Goal: Transaction & Acquisition: Download file/media

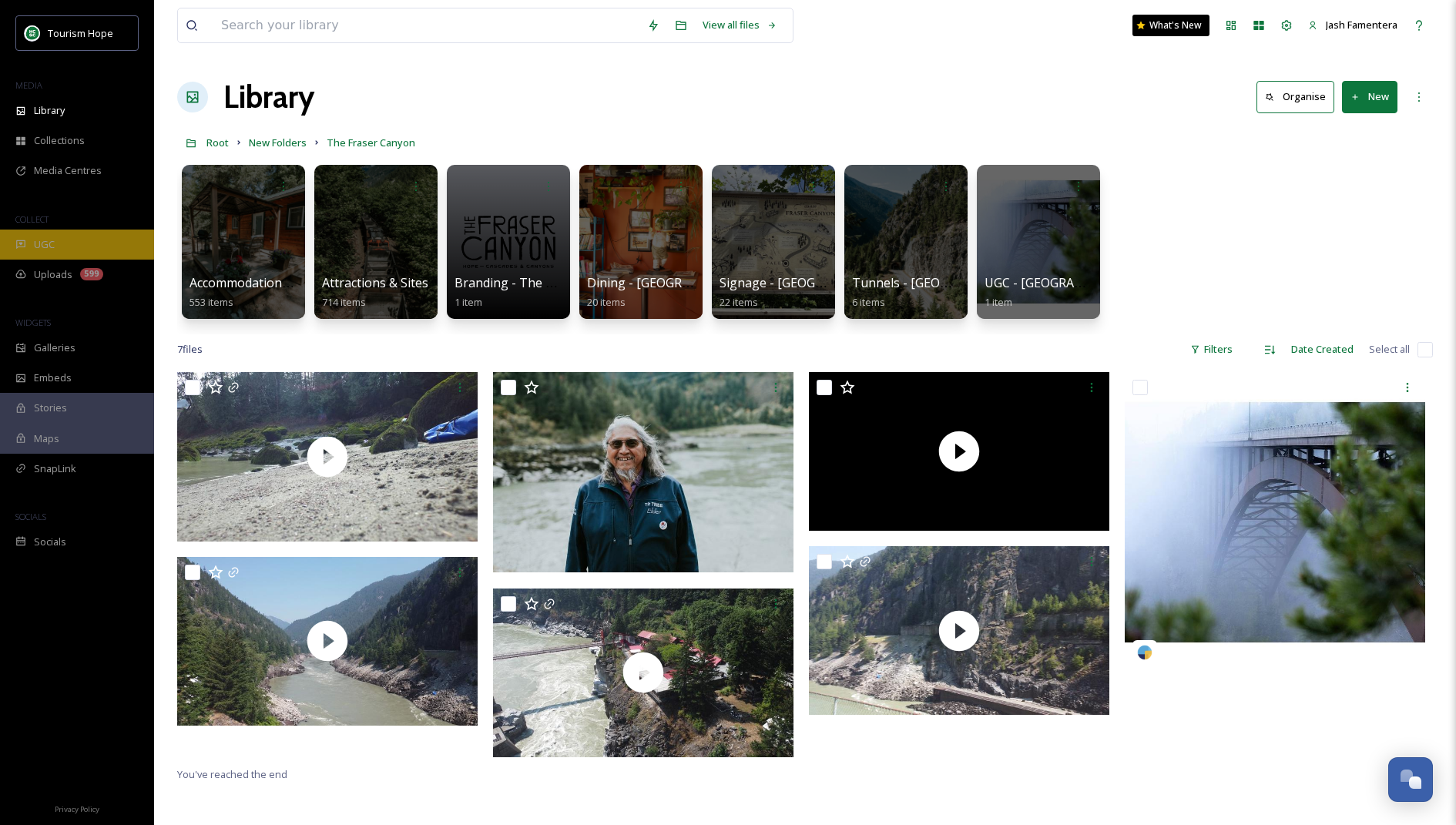
click at [93, 250] on div "UGC" at bounding box center [77, 244] width 155 height 30
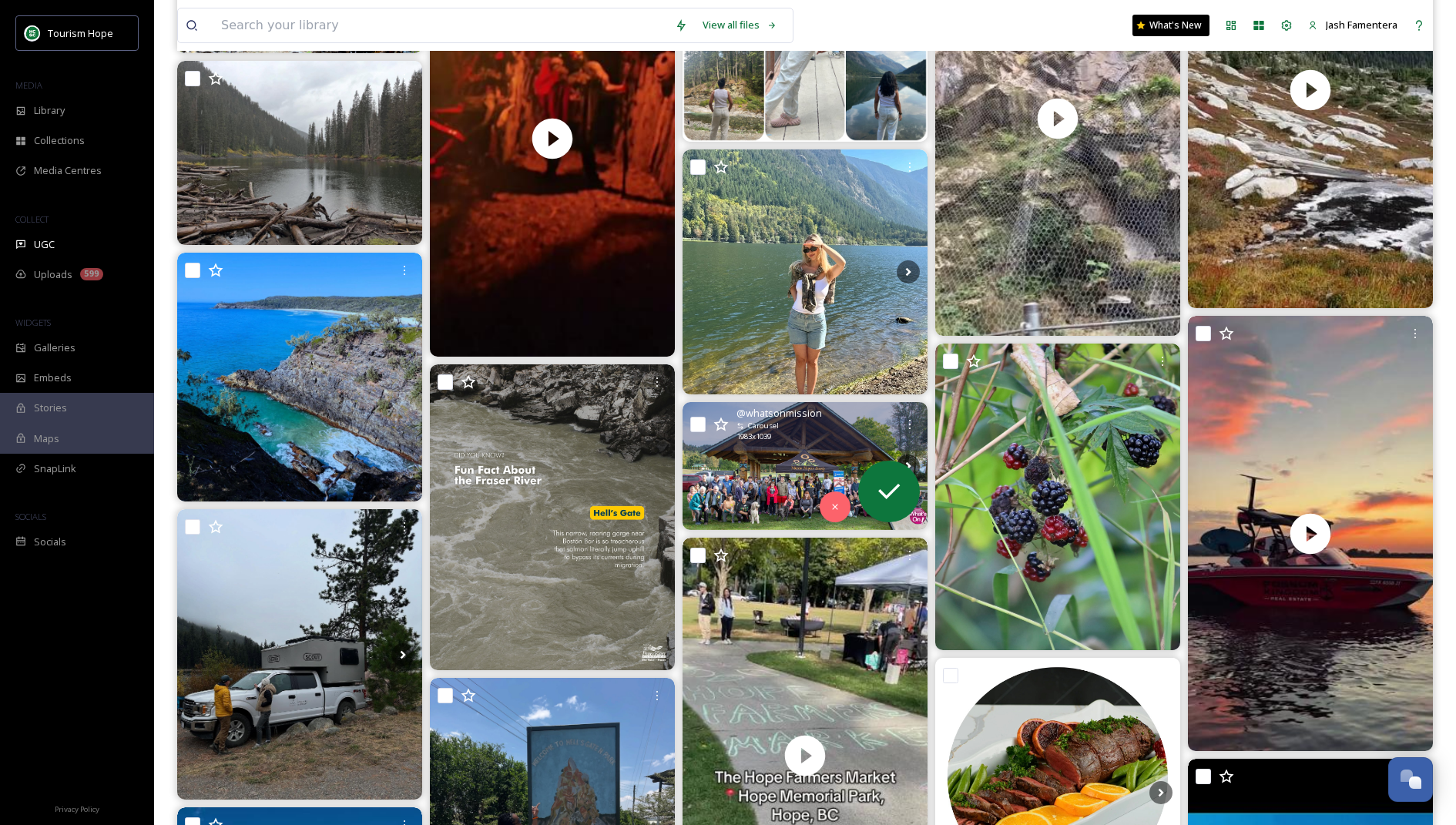
scroll to position [2043, 0]
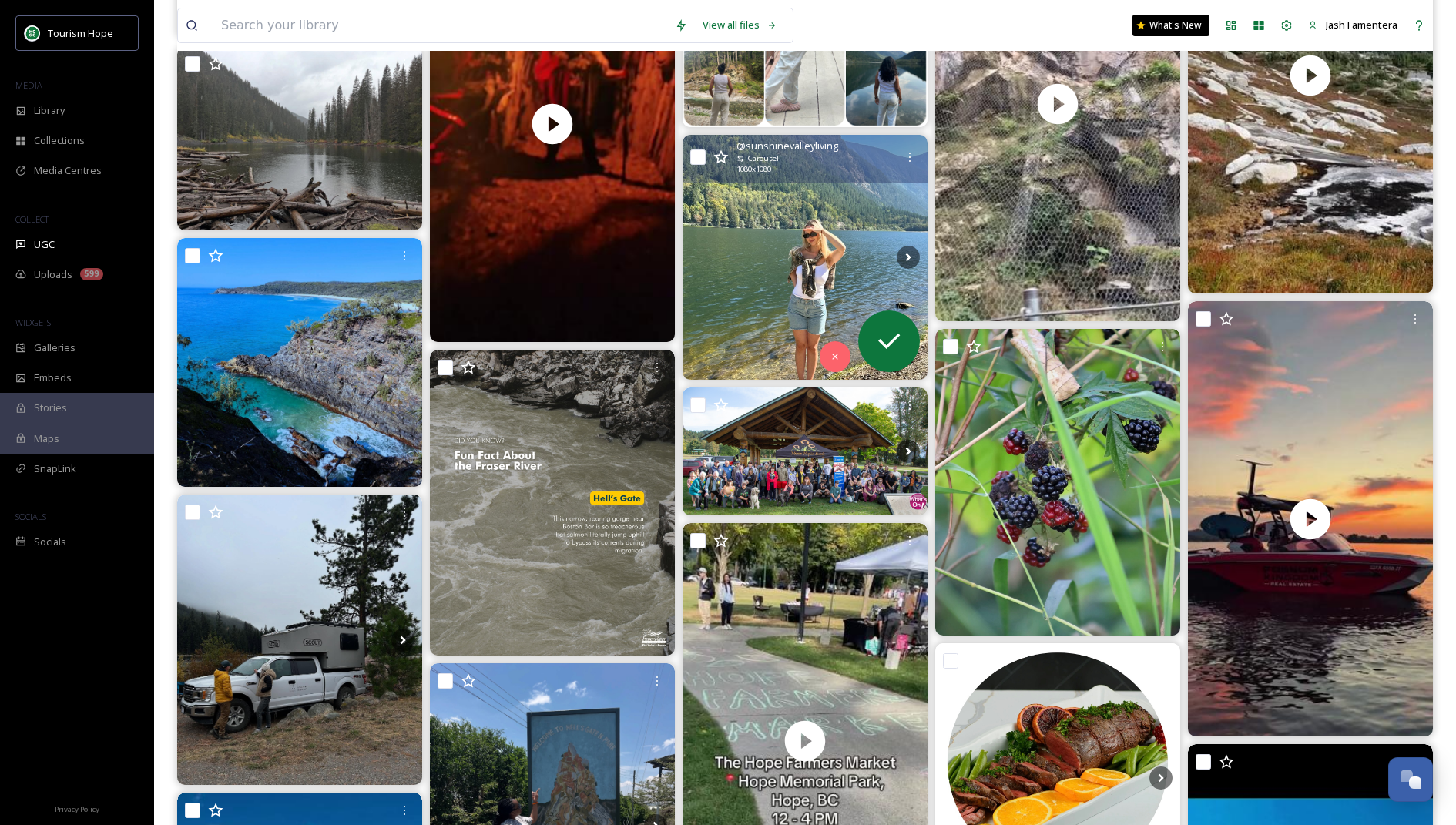
click at [713, 325] on img at bounding box center [805, 257] width 245 height 245
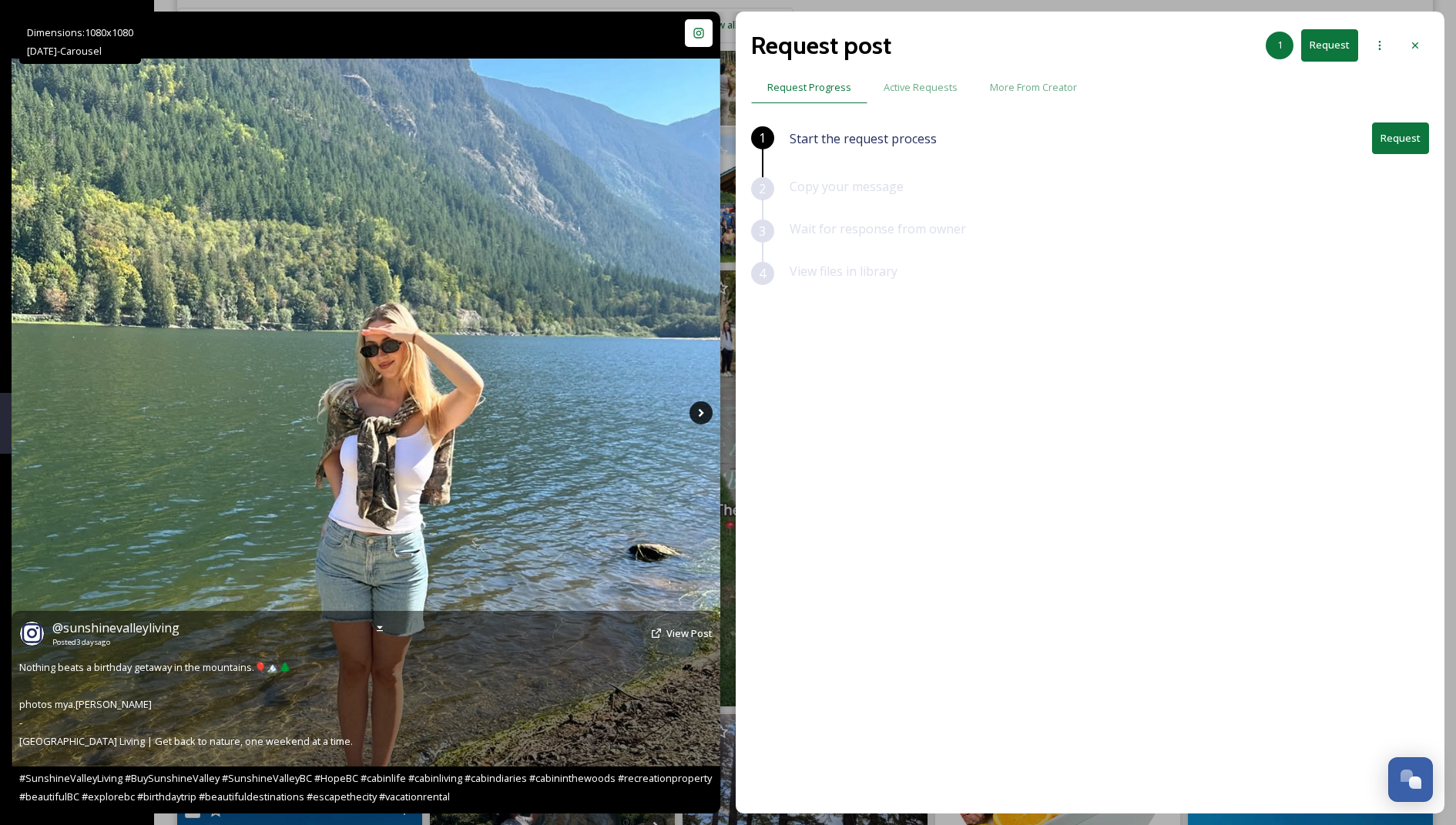
click at [703, 406] on icon at bounding box center [701, 412] width 23 height 23
click at [704, 409] on icon at bounding box center [701, 412] width 23 height 23
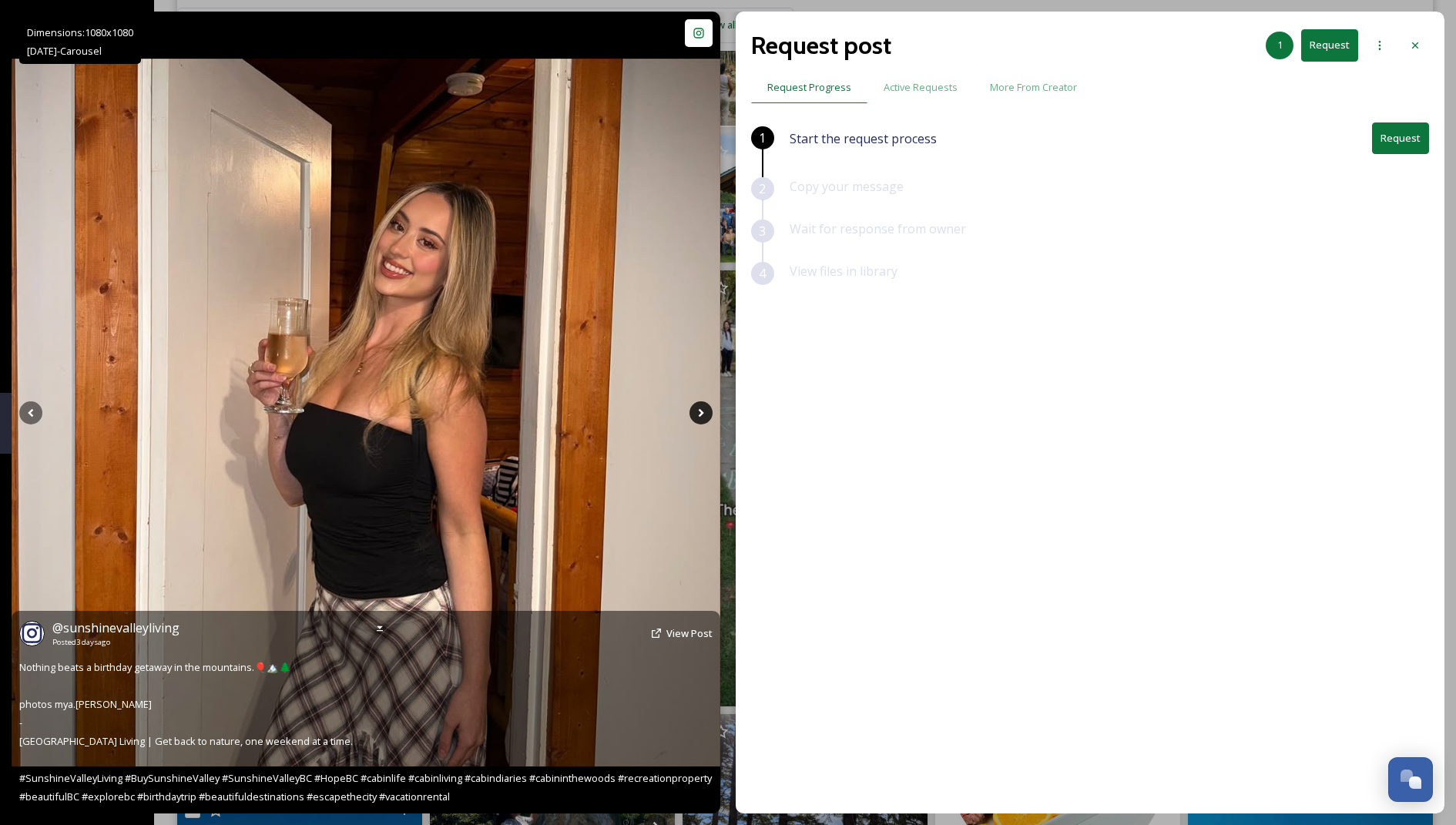
click at [700, 407] on icon at bounding box center [701, 412] width 23 height 23
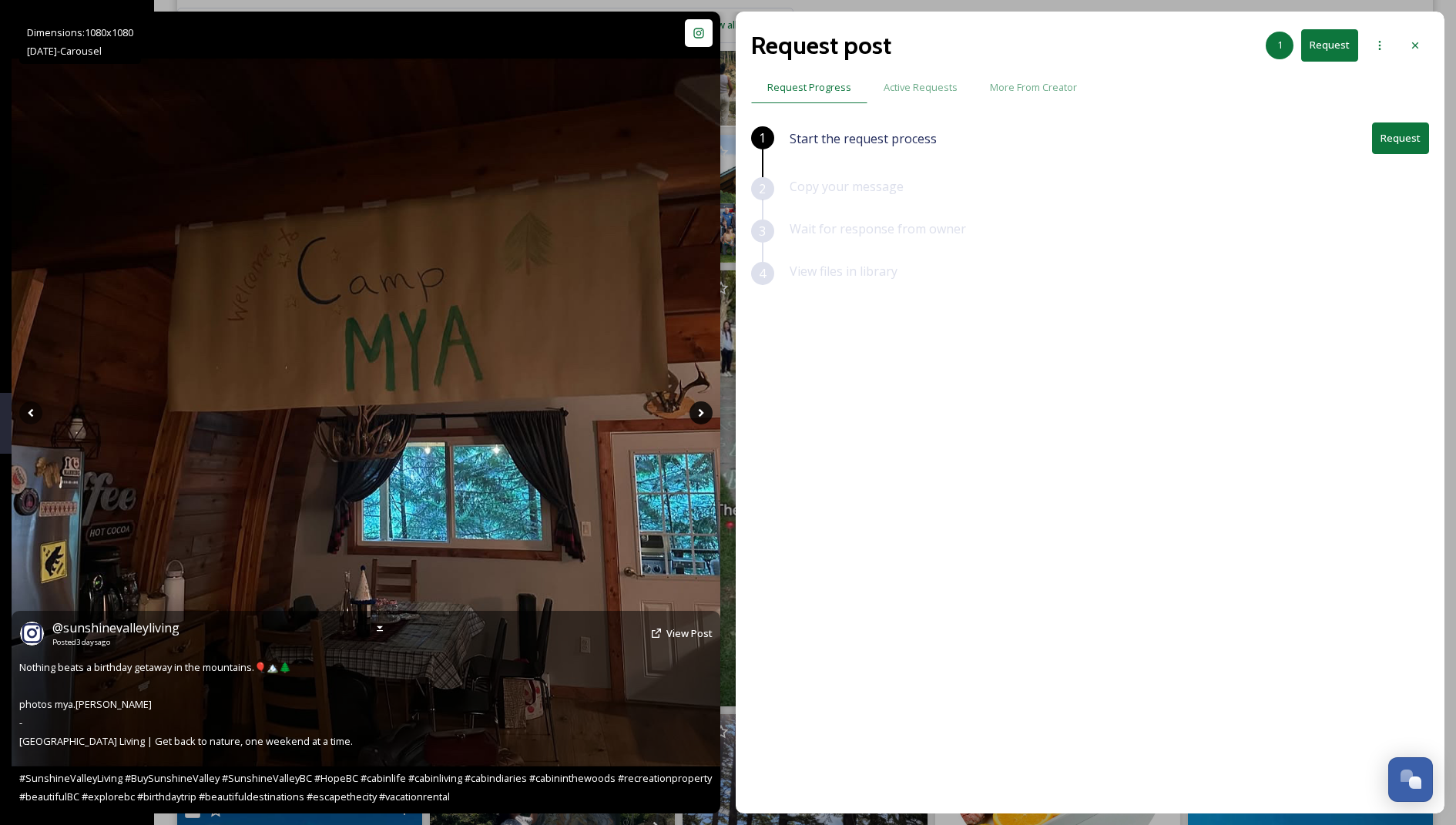
click at [700, 407] on icon at bounding box center [701, 412] width 23 height 23
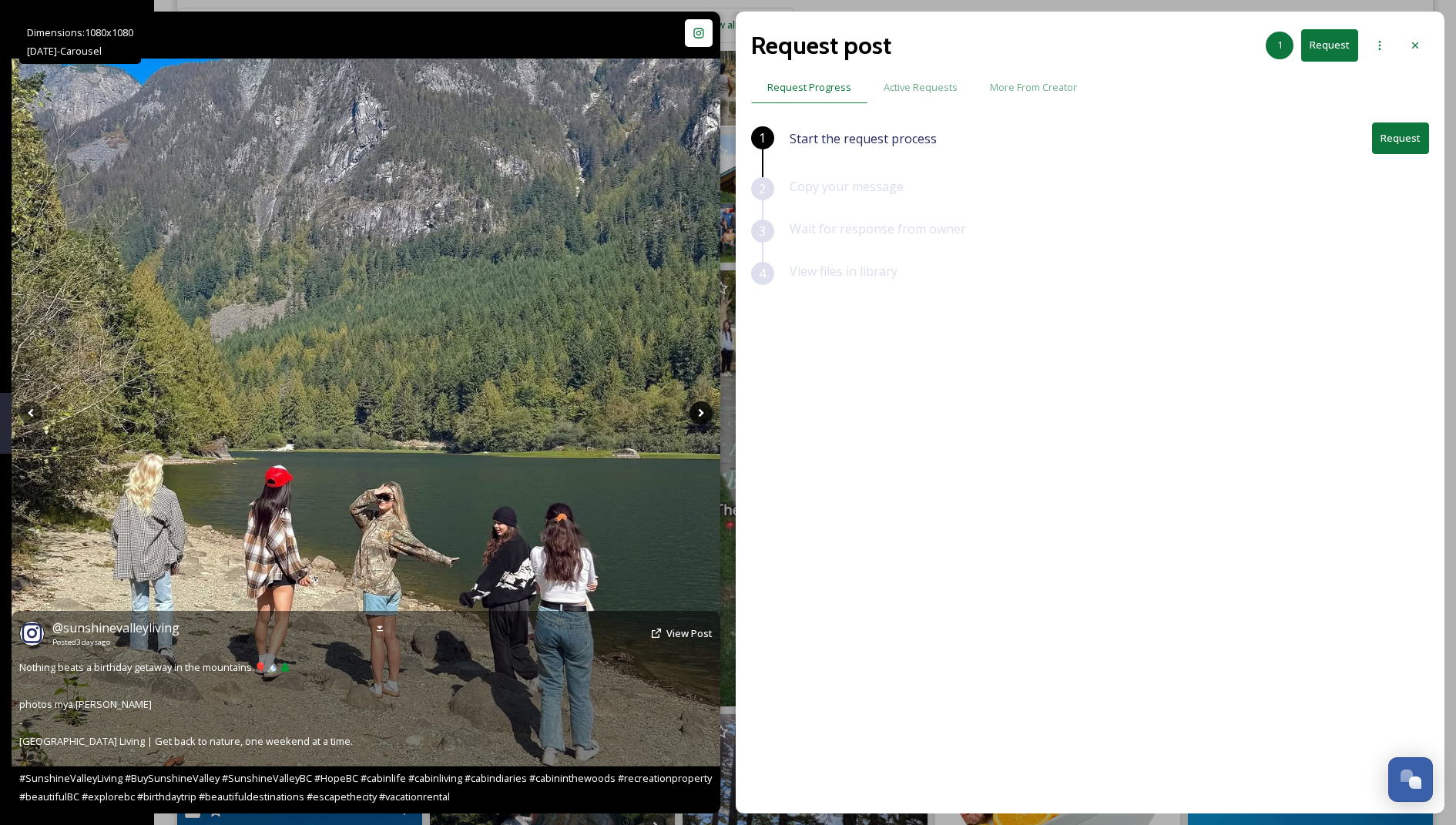
click at [700, 407] on icon at bounding box center [701, 412] width 23 height 23
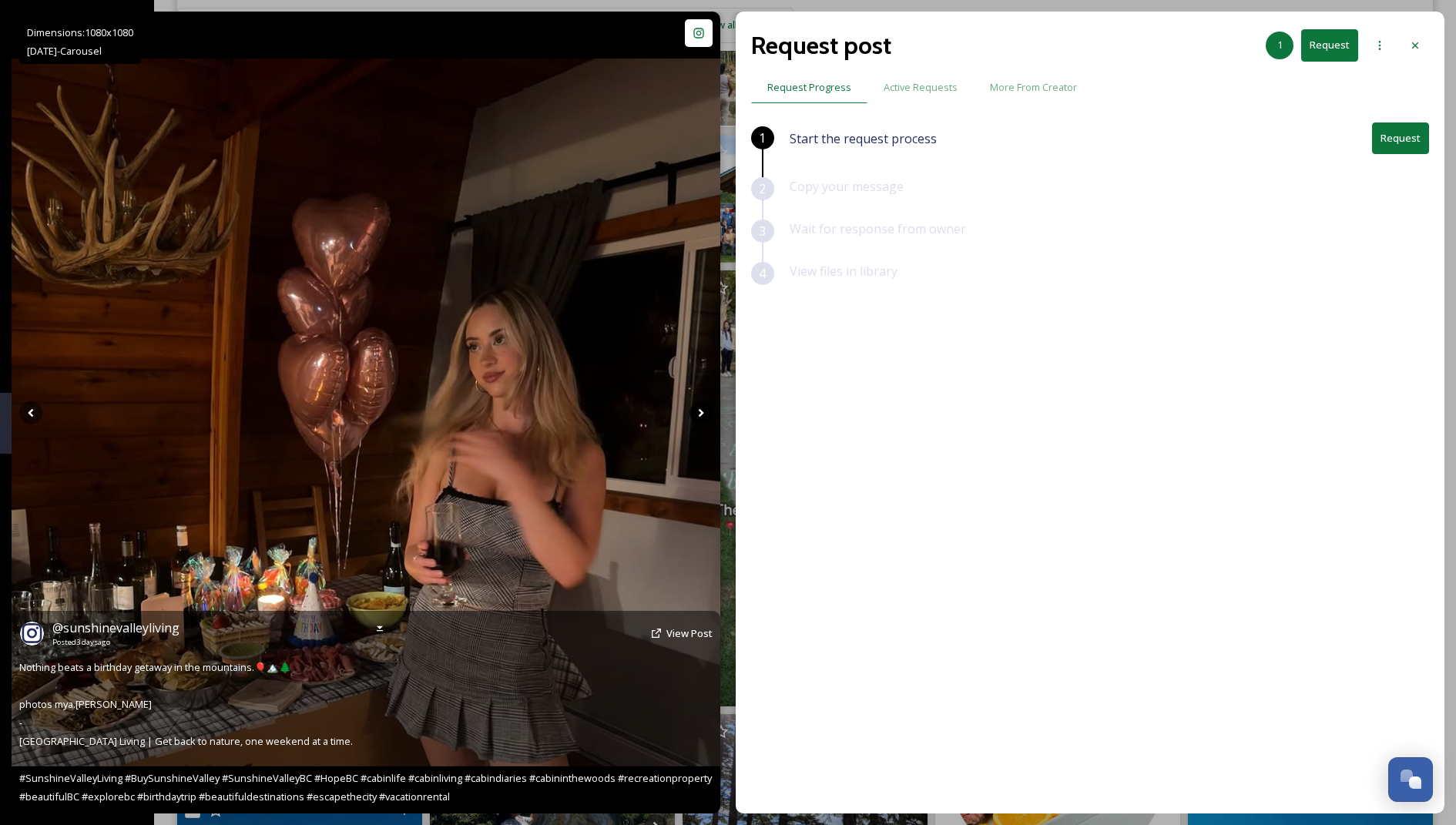
click at [700, 407] on icon at bounding box center [701, 412] width 23 height 23
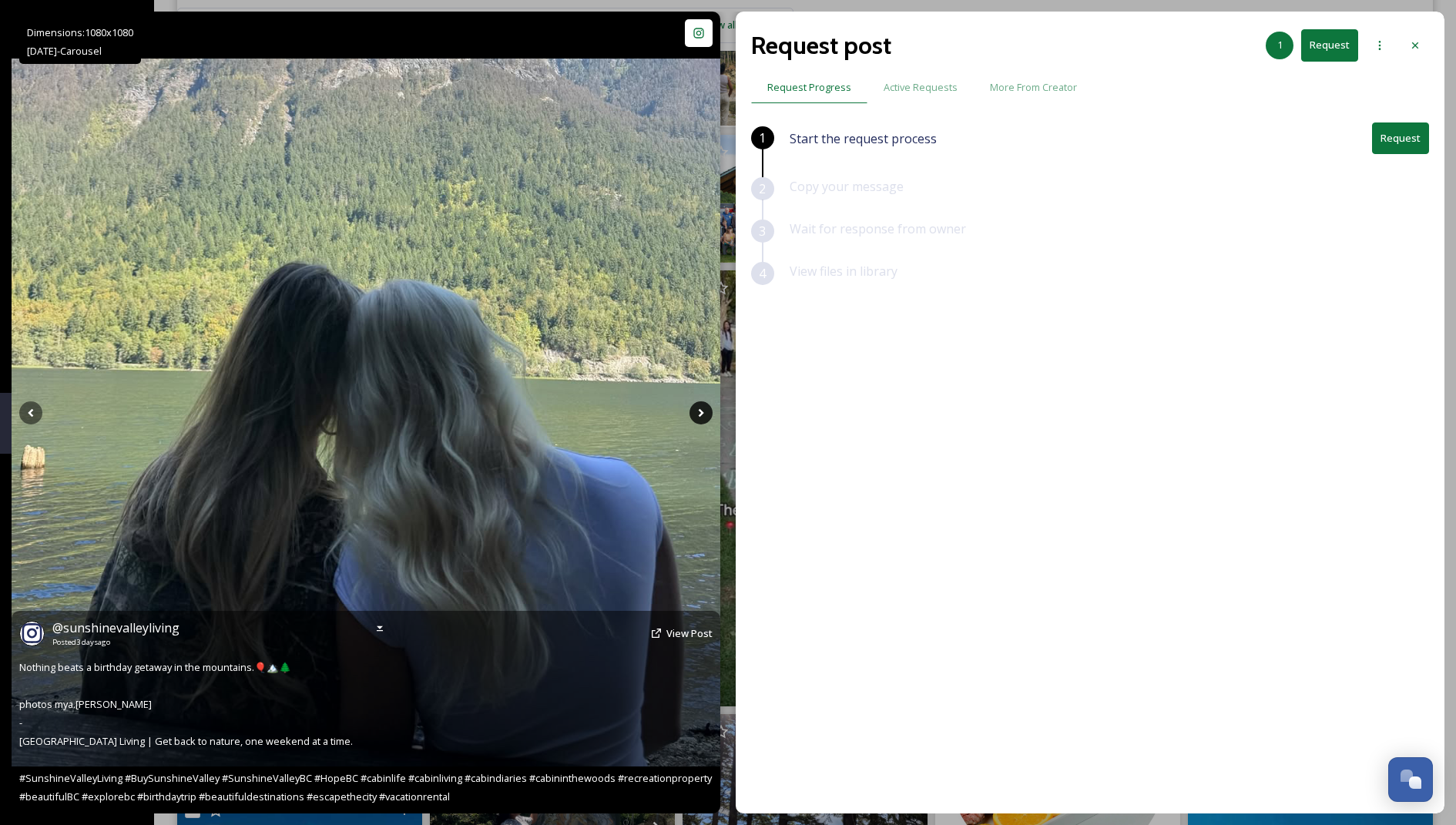
click at [700, 407] on icon at bounding box center [701, 412] width 23 height 23
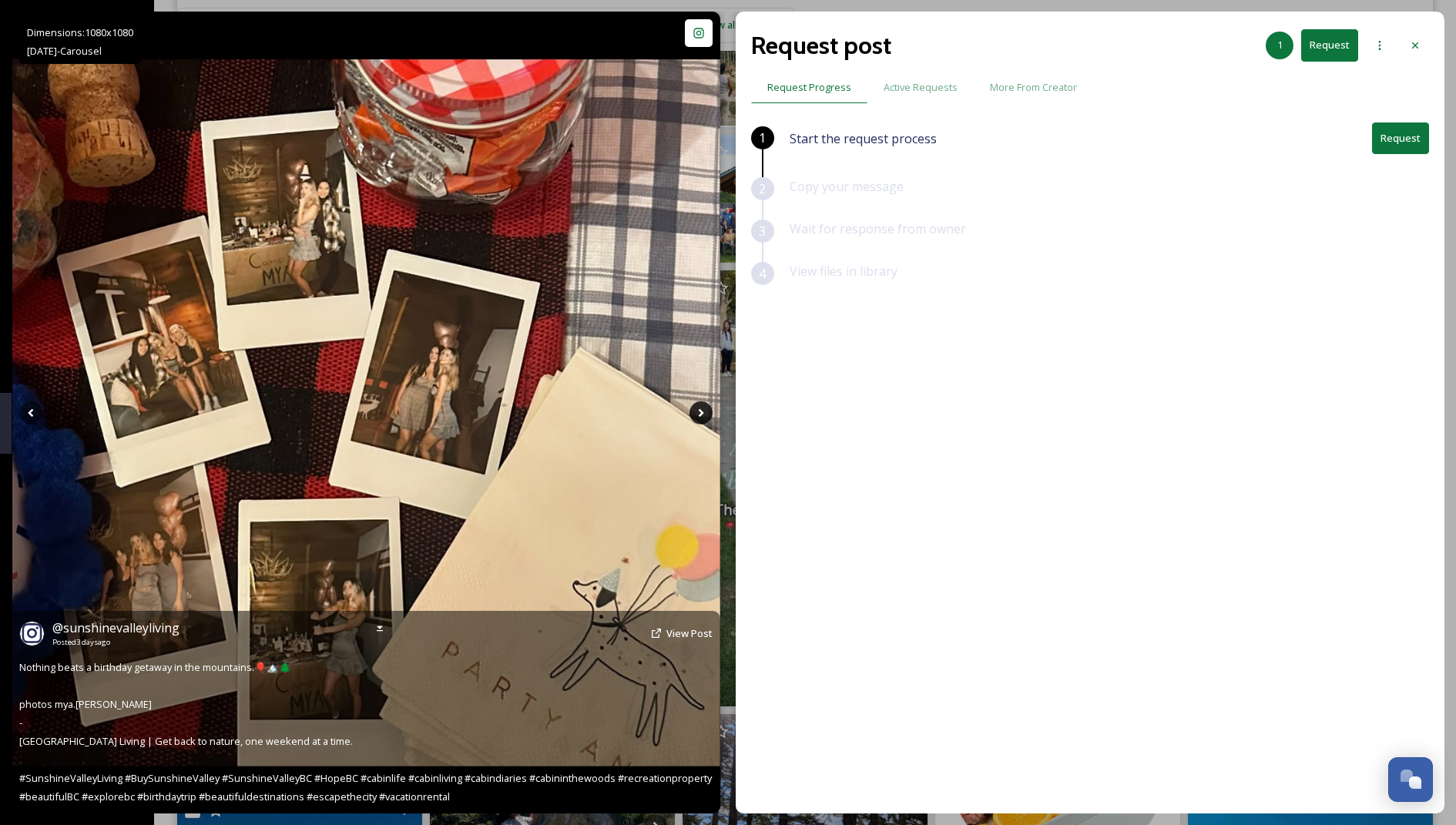
click at [700, 407] on icon at bounding box center [701, 412] width 23 height 23
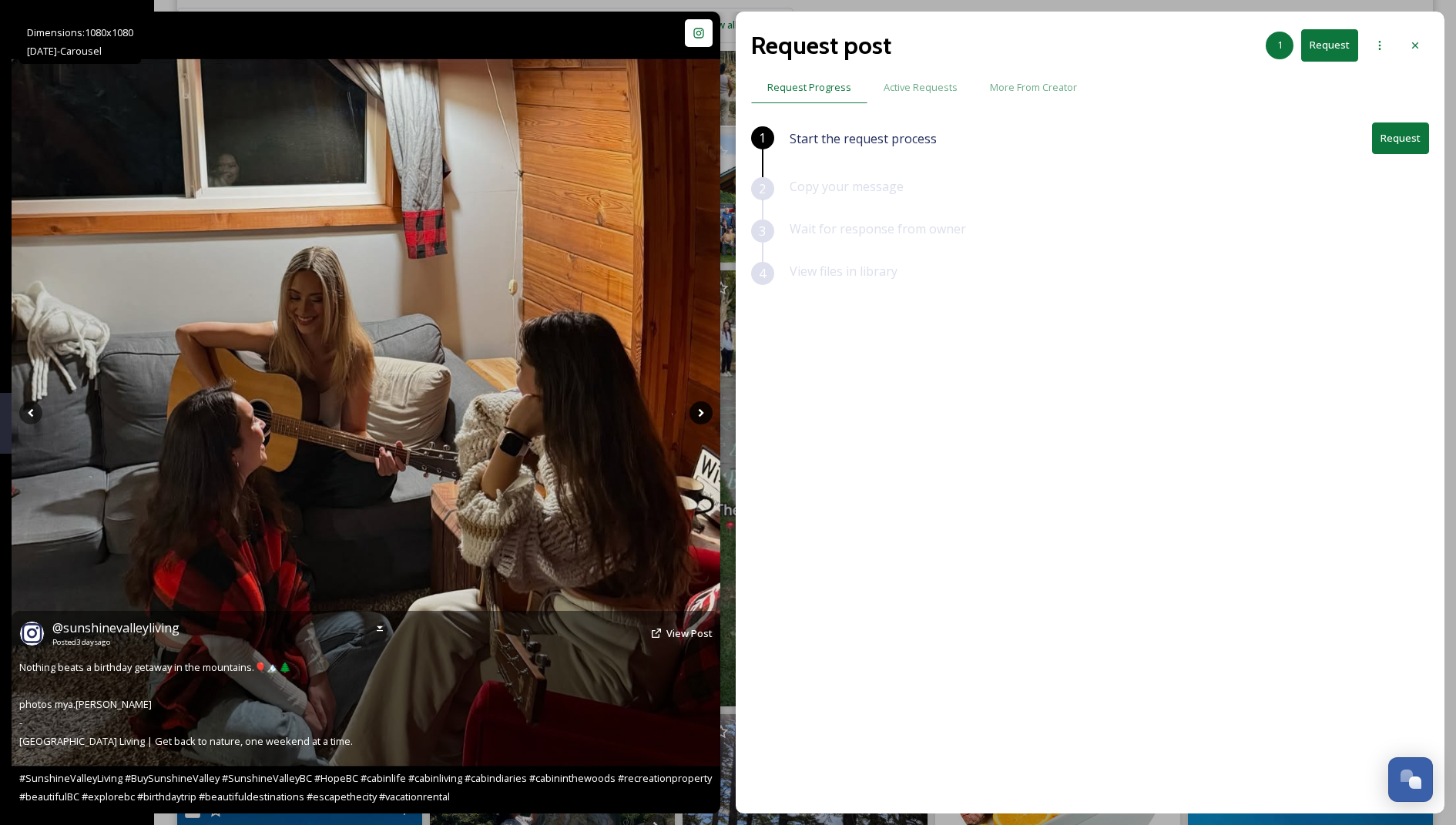
click at [699, 412] on icon at bounding box center [701, 412] width 23 height 23
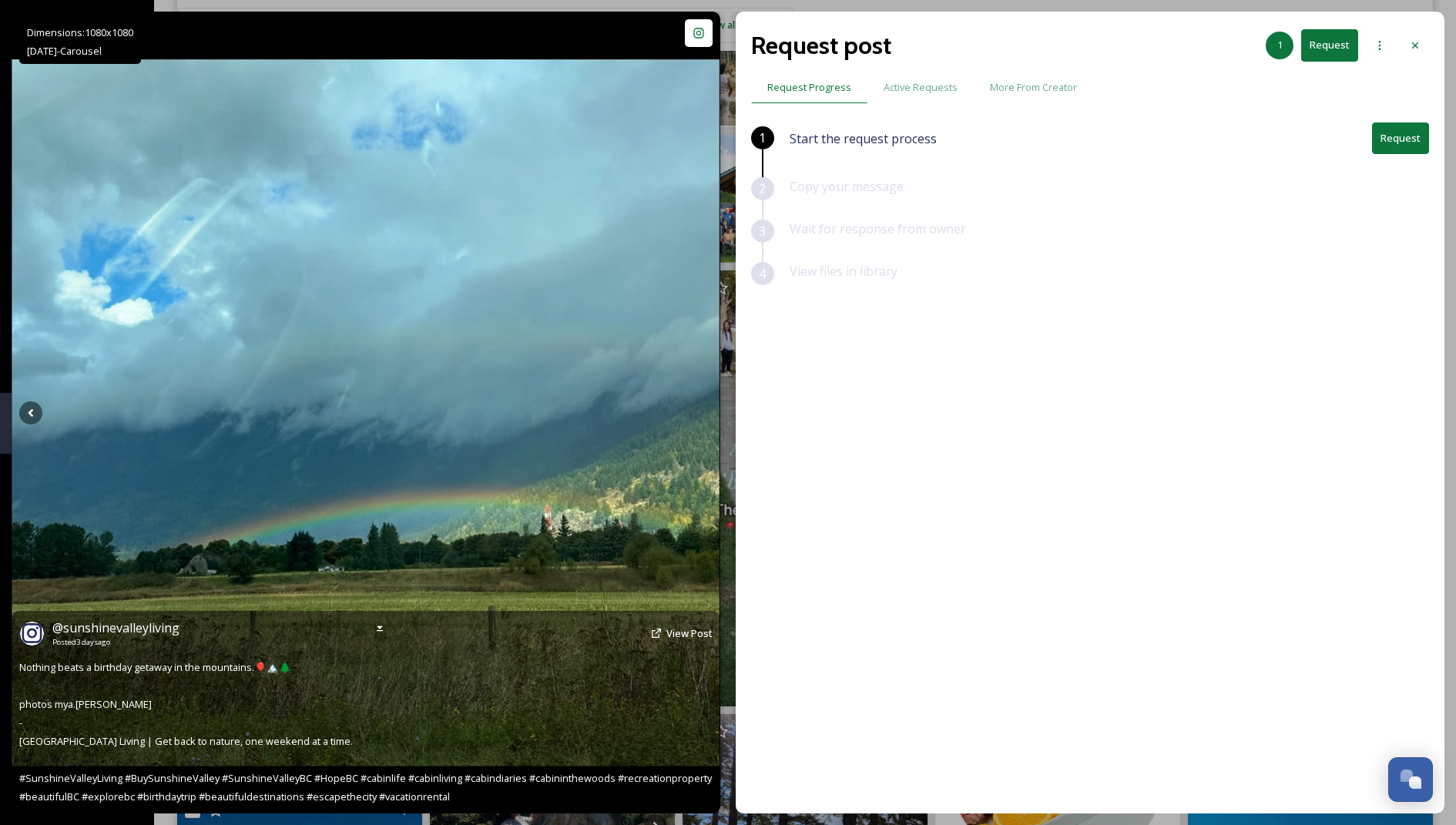
click at [699, 412] on icon at bounding box center [701, 412] width 23 height 23
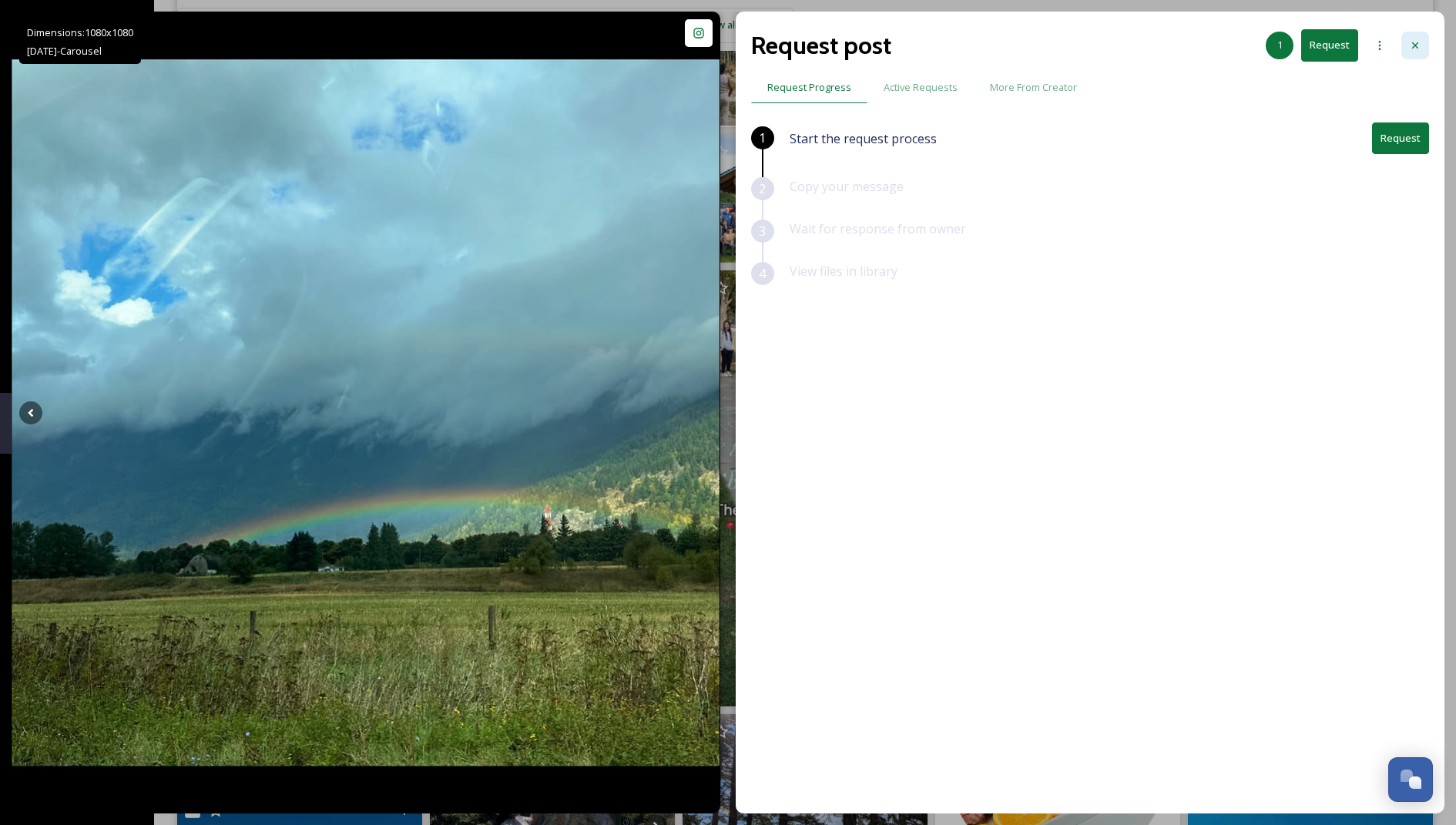
click at [713, 38] on div at bounding box center [1415, 45] width 28 height 28
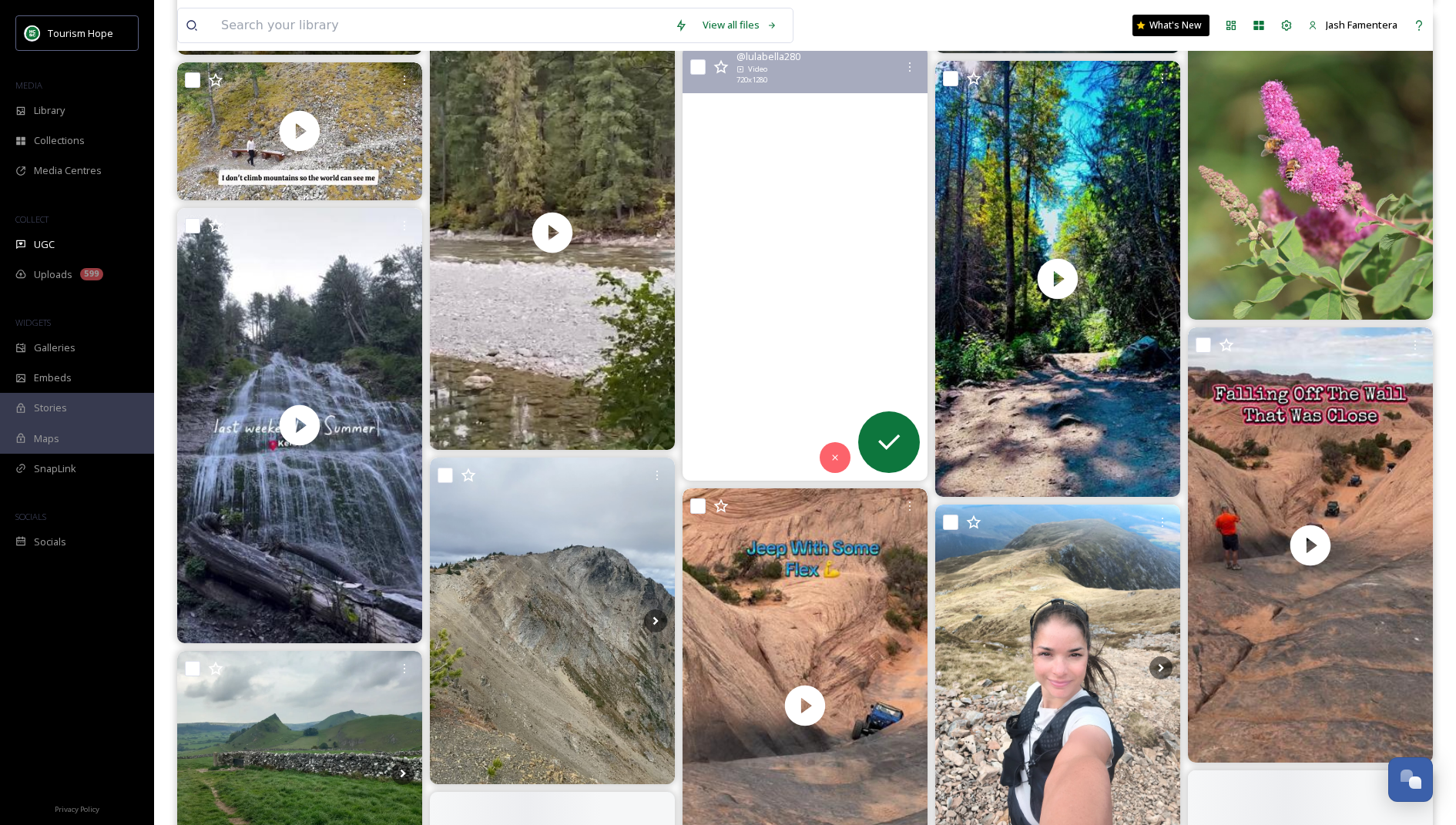
scroll to position [3255, 0]
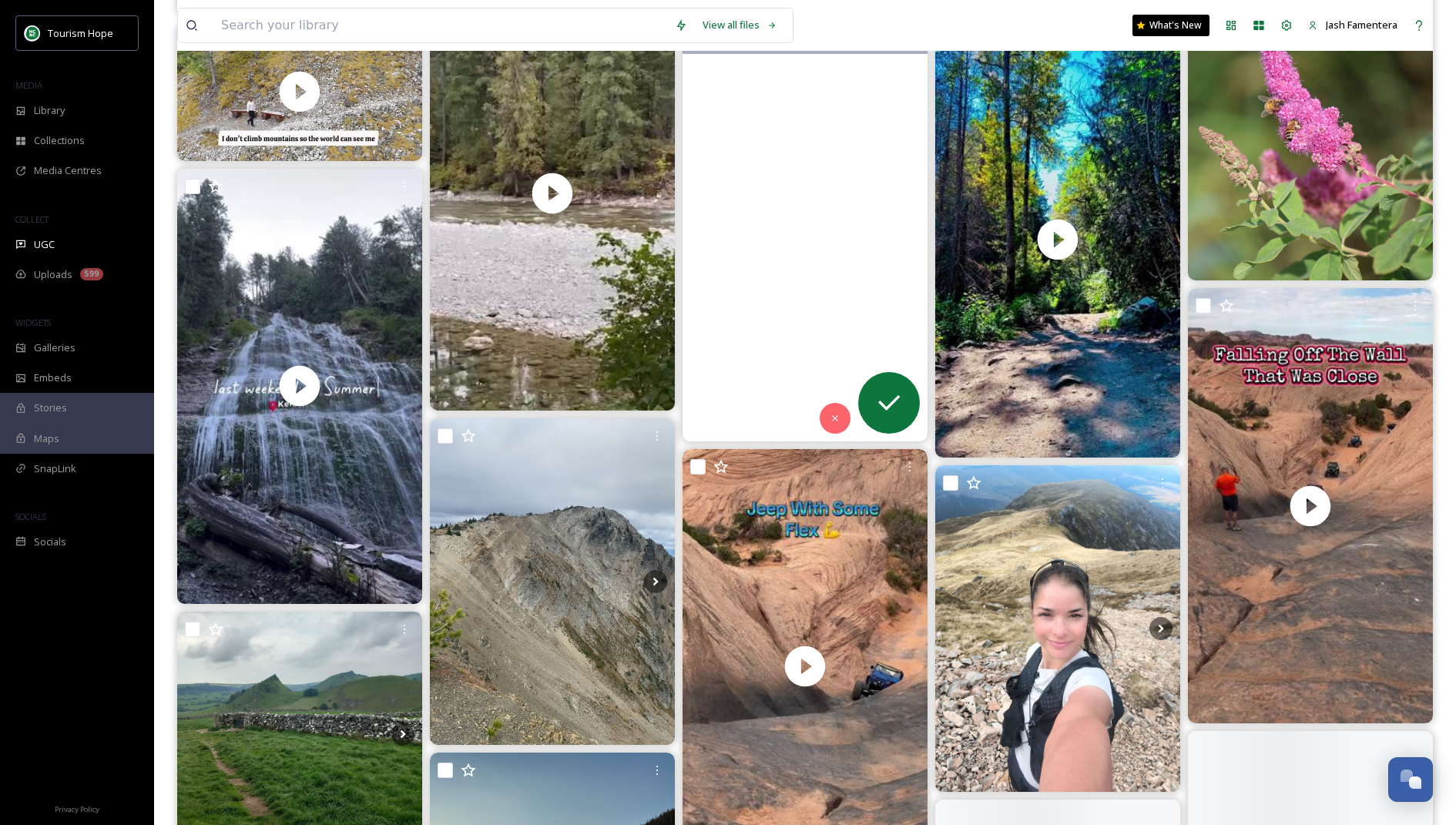
click at [713, 295] on video "A walk on the rivers edge.⛰️👣🌊😊🌈☀️ #acrossthewaters #lightshow #rainbowrays #ra…" at bounding box center [805, 224] width 245 height 435
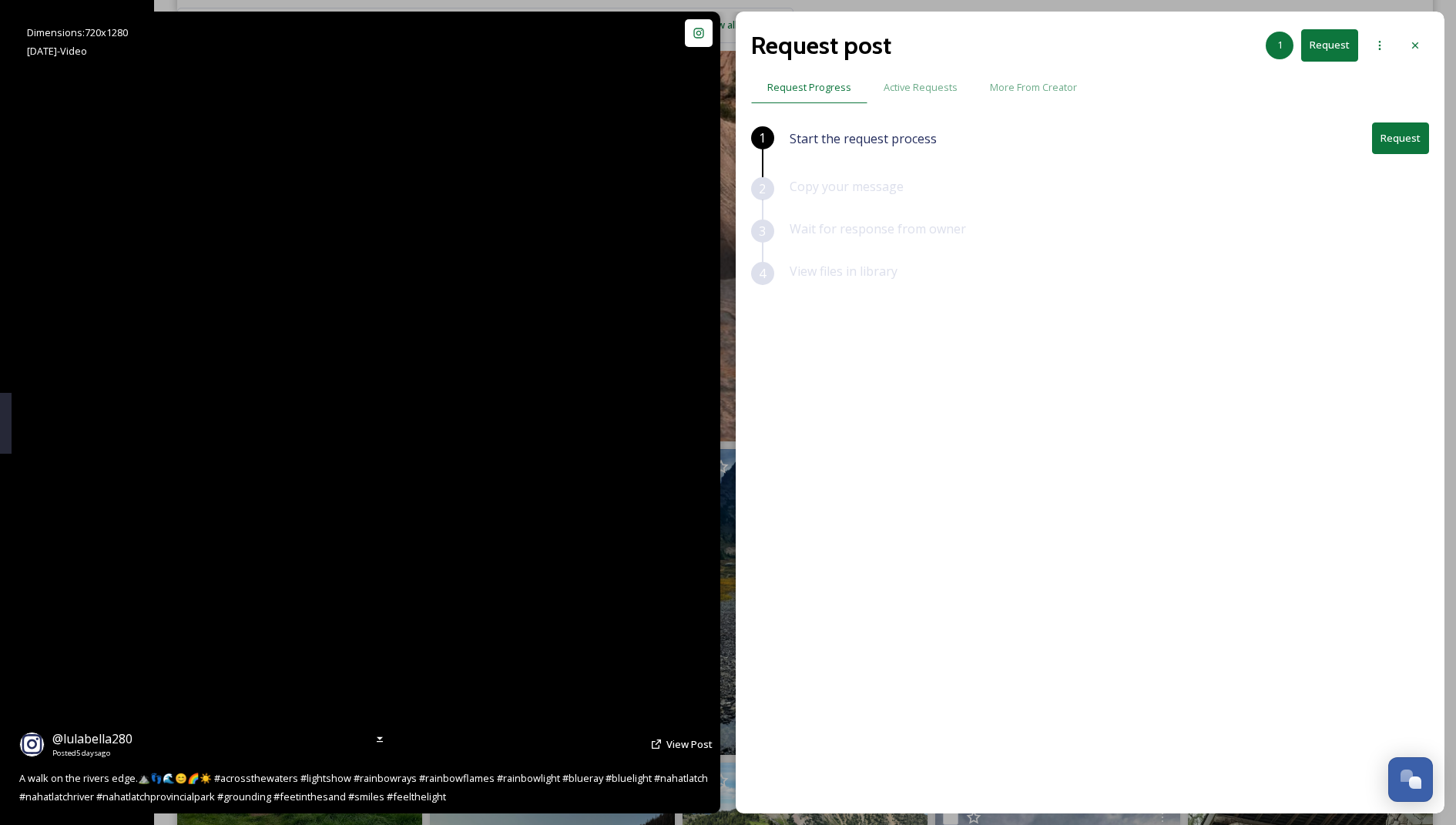
click at [440, 422] on video "A walk on the rivers edge.⛰️👣🌊😊🌈☀️ #acrossthewaters #lightshow #rainbowrays #ra…" at bounding box center [365, 412] width 452 height 801
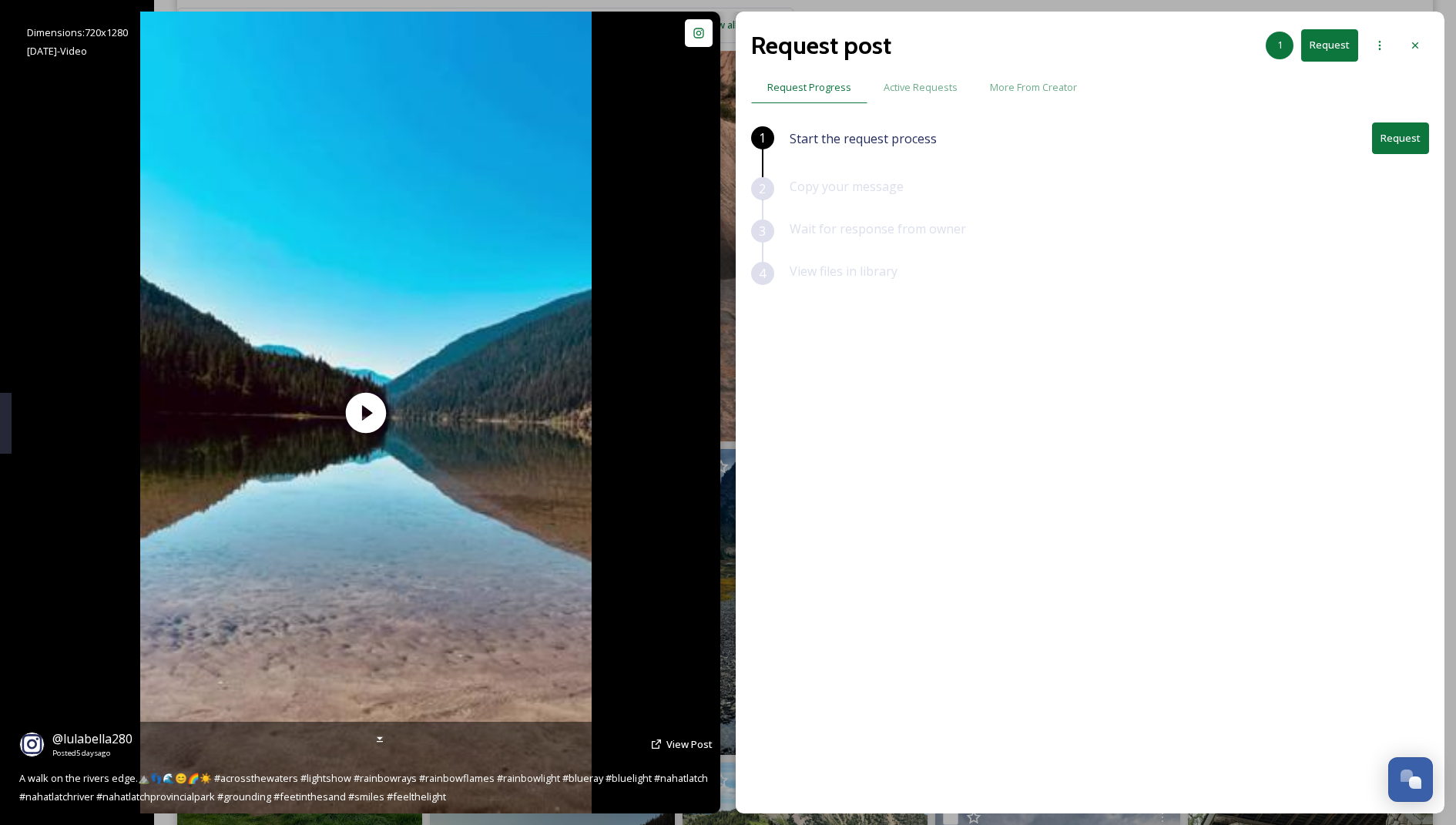
click at [659, 739] on icon at bounding box center [656, 744] width 13 height 13
click at [668, 739] on span "View Post" at bounding box center [689, 743] width 46 height 14
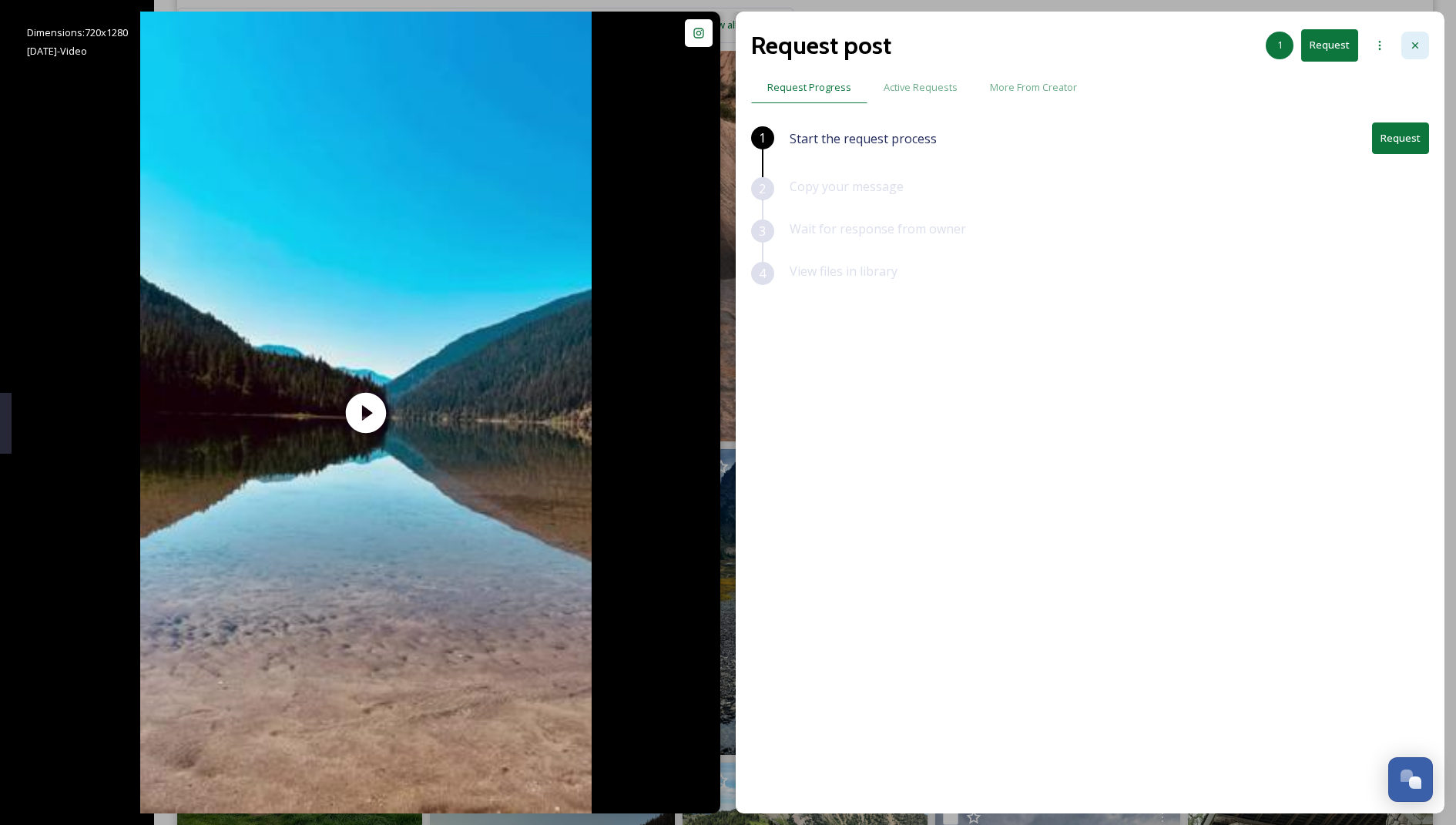
click at [713, 37] on div at bounding box center [1415, 45] width 28 height 28
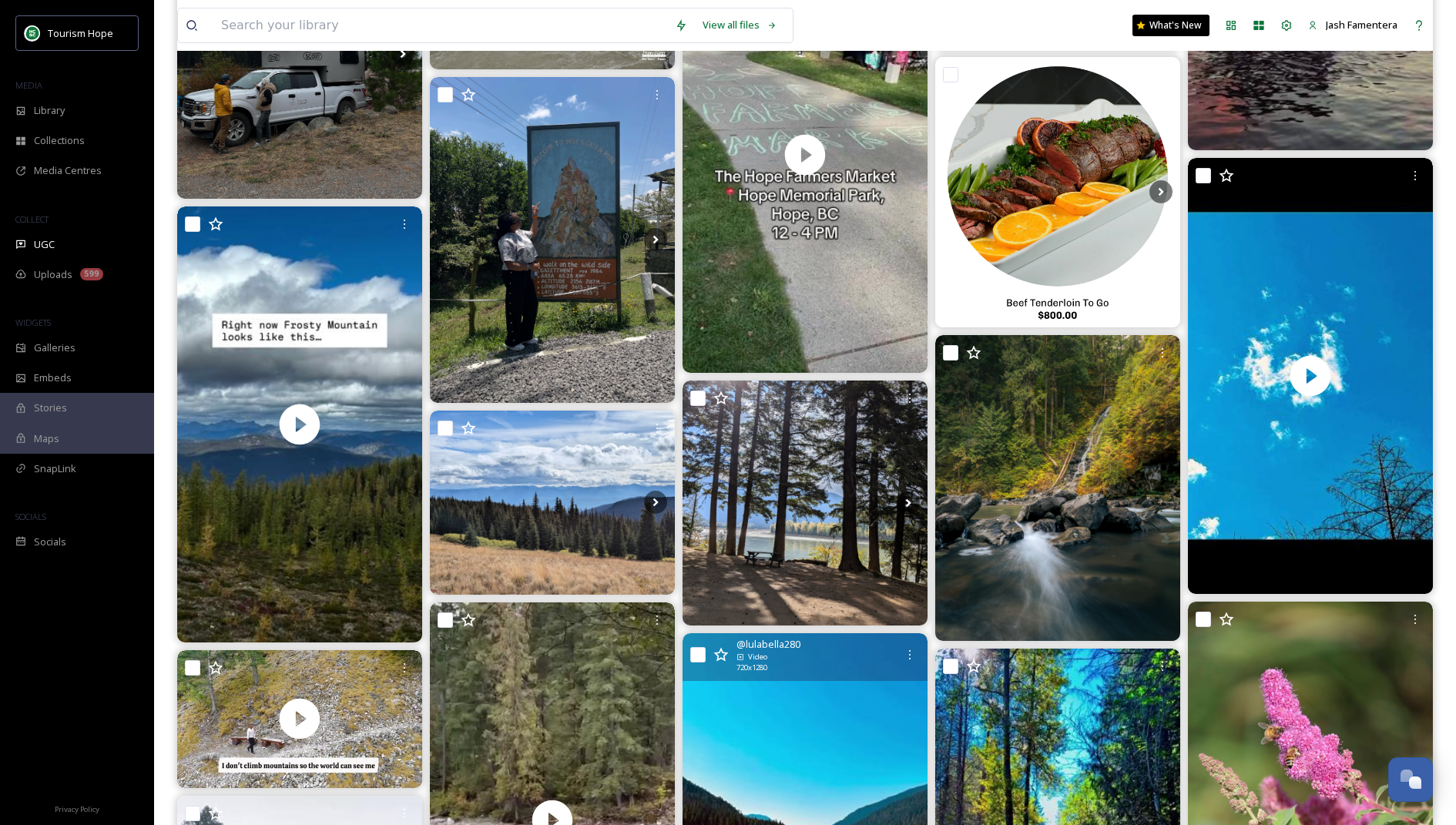
scroll to position [2628, 0]
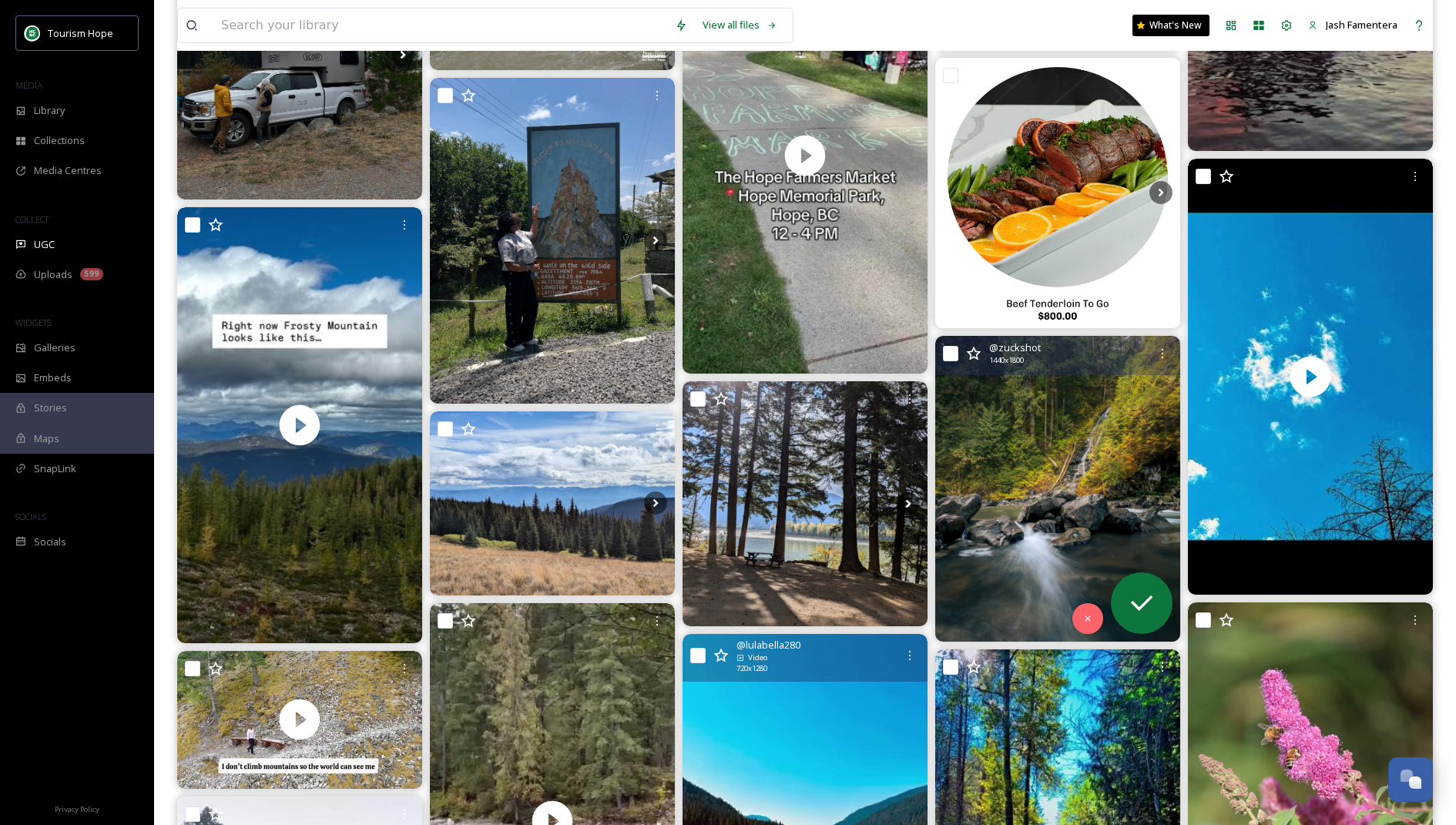
click at [713, 524] on img at bounding box center [1058, 489] width 245 height 306
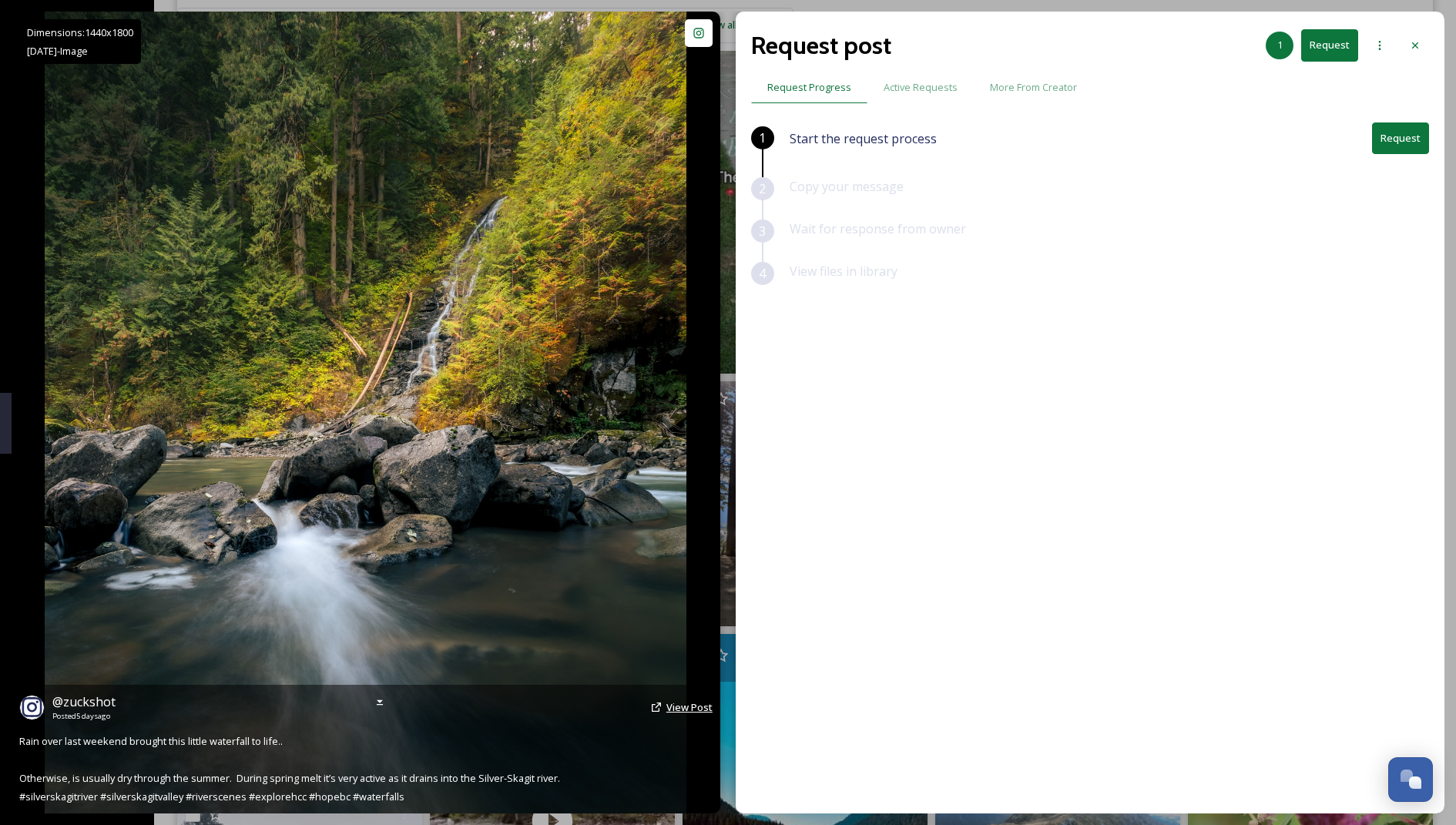
click at [673, 710] on span "View Post" at bounding box center [689, 706] width 46 height 14
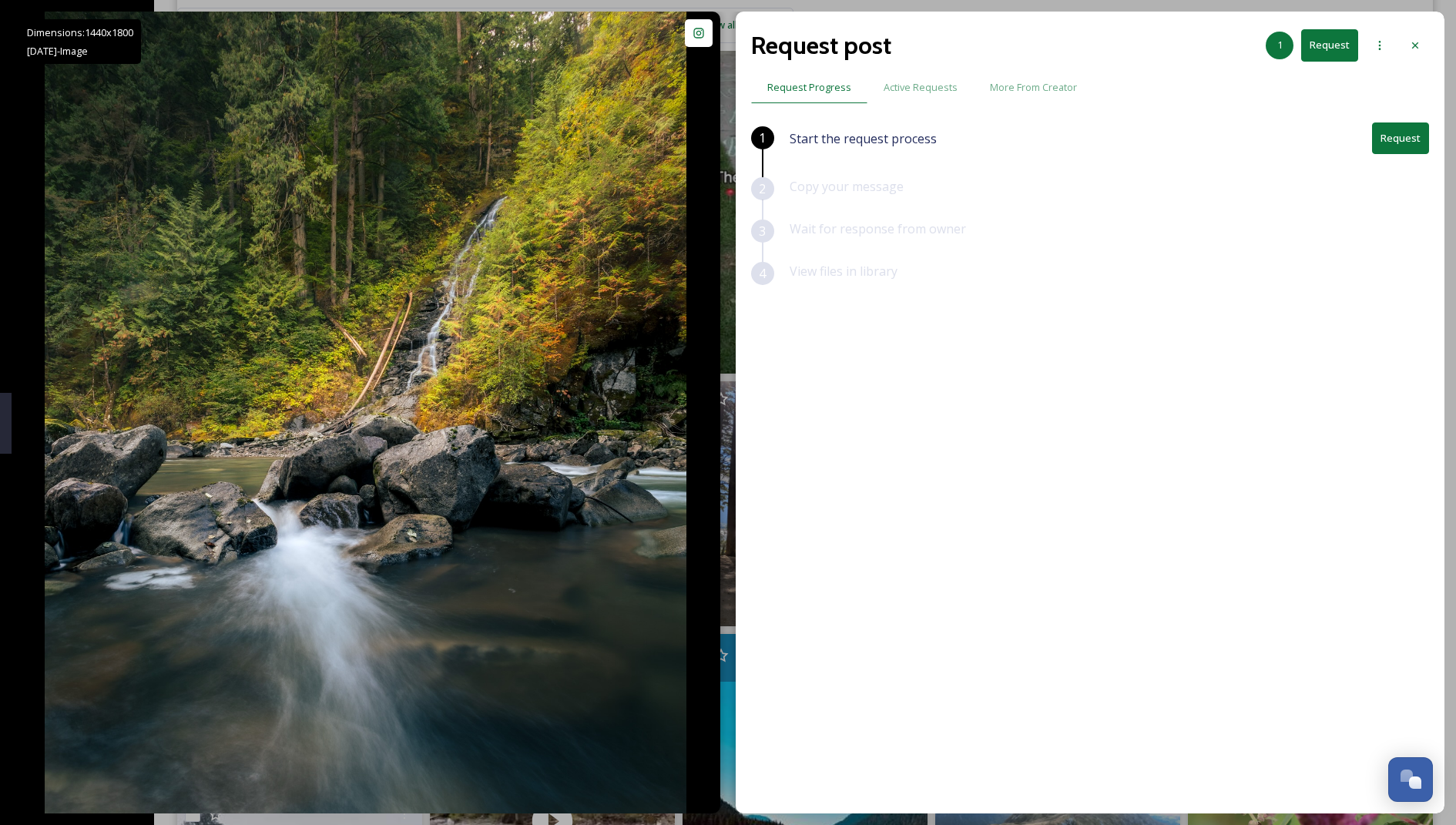
click at [713, 135] on button "Request" at bounding box center [1400, 138] width 57 height 32
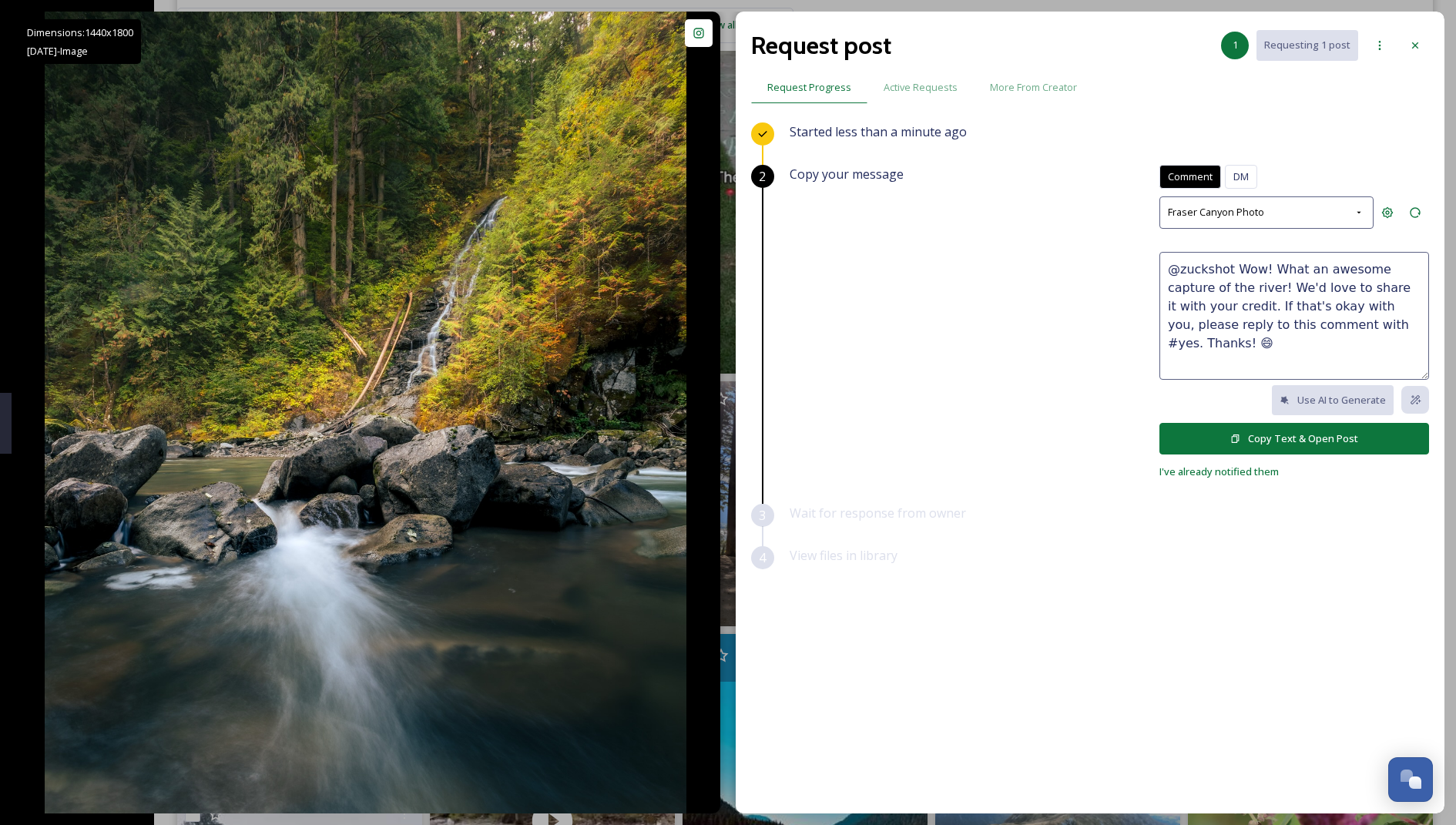
click at [713, 265] on textarea "@zuckshot Wow! What an awesome capture of the river! We'd love to share it with…" at bounding box center [1294, 315] width 270 height 128
drag, startPoint x: 1228, startPoint y: 289, endPoint x: 1304, endPoint y: 263, distance: 80.3
click at [713, 263] on textarea "@zuckshot Wow! What an awesome capture of the river! We'd love to share it with…" at bounding box center [1294, 315] width 270 height 128
click at [713, 323] on textarea "@zuckshot Wow! What a great shot! We'd love to share it with your credit. If th…" at bounding box center [1294, 315] width 270 height 128
click at [713, 284] on textarea "@zuckshot Wow! What a great shot! We'd love to share it with your credit. If th…" at bounding box center [1294, 315] width 270 height 128
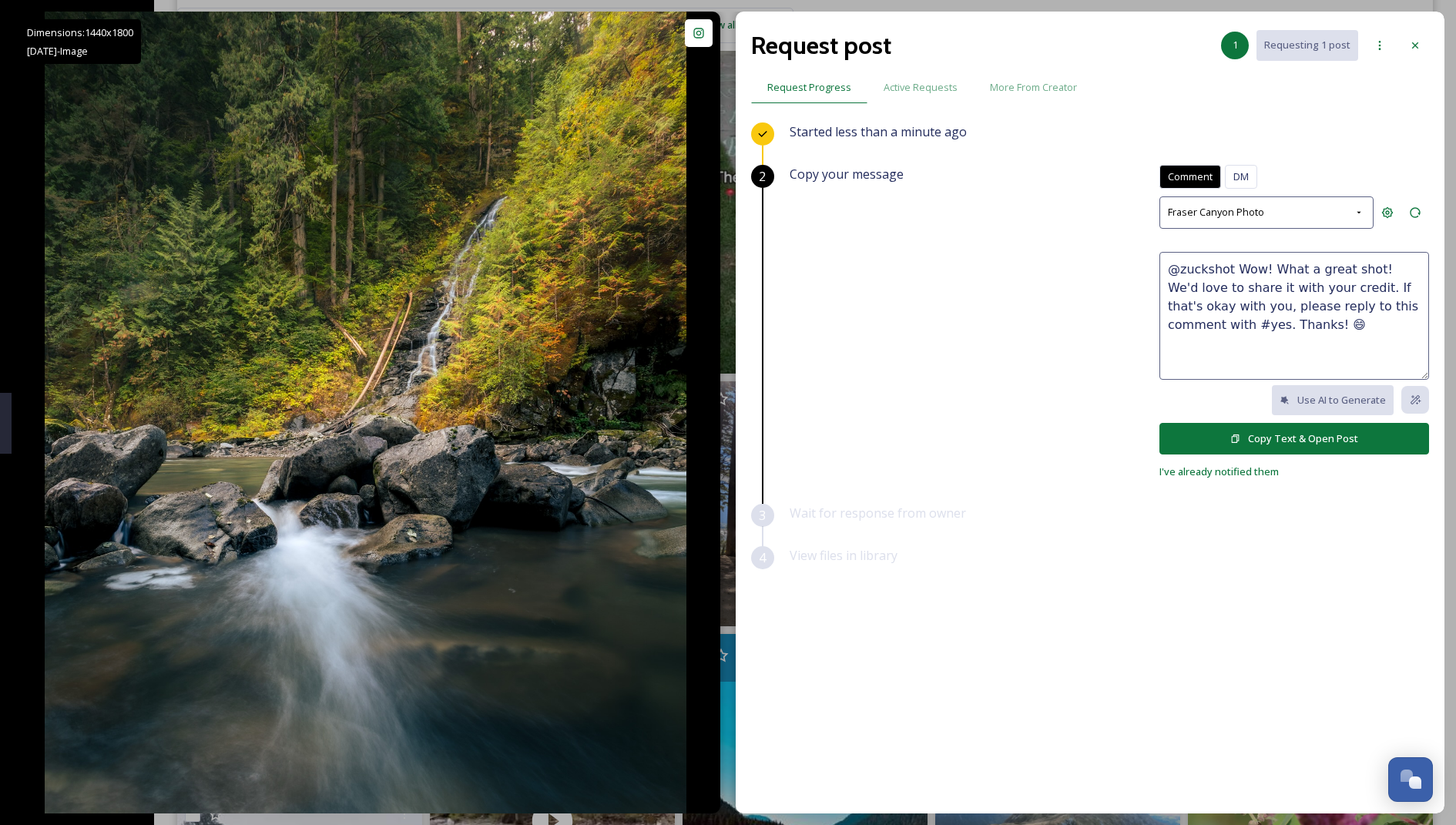
click at [713, 286] on textarea "@zuckshot Wow! What a great shot! We'd love to share it with your credit. If th…" at bounding box center [1294, 315] width 270 height 128
click at [713, 313] on textarea "@zuckshot Wow! What a great shot! We'd love to share this with your credit. If …" at bounding box center [1294, 315] width 270 height 128
type textarea "@zuckshot Wow! What a great shot! We'd love to share this with your credit. If …"
click at [713, 429] on button "Copy Text & Open Post" at bounding box center [1294, 438] width 270 height 32
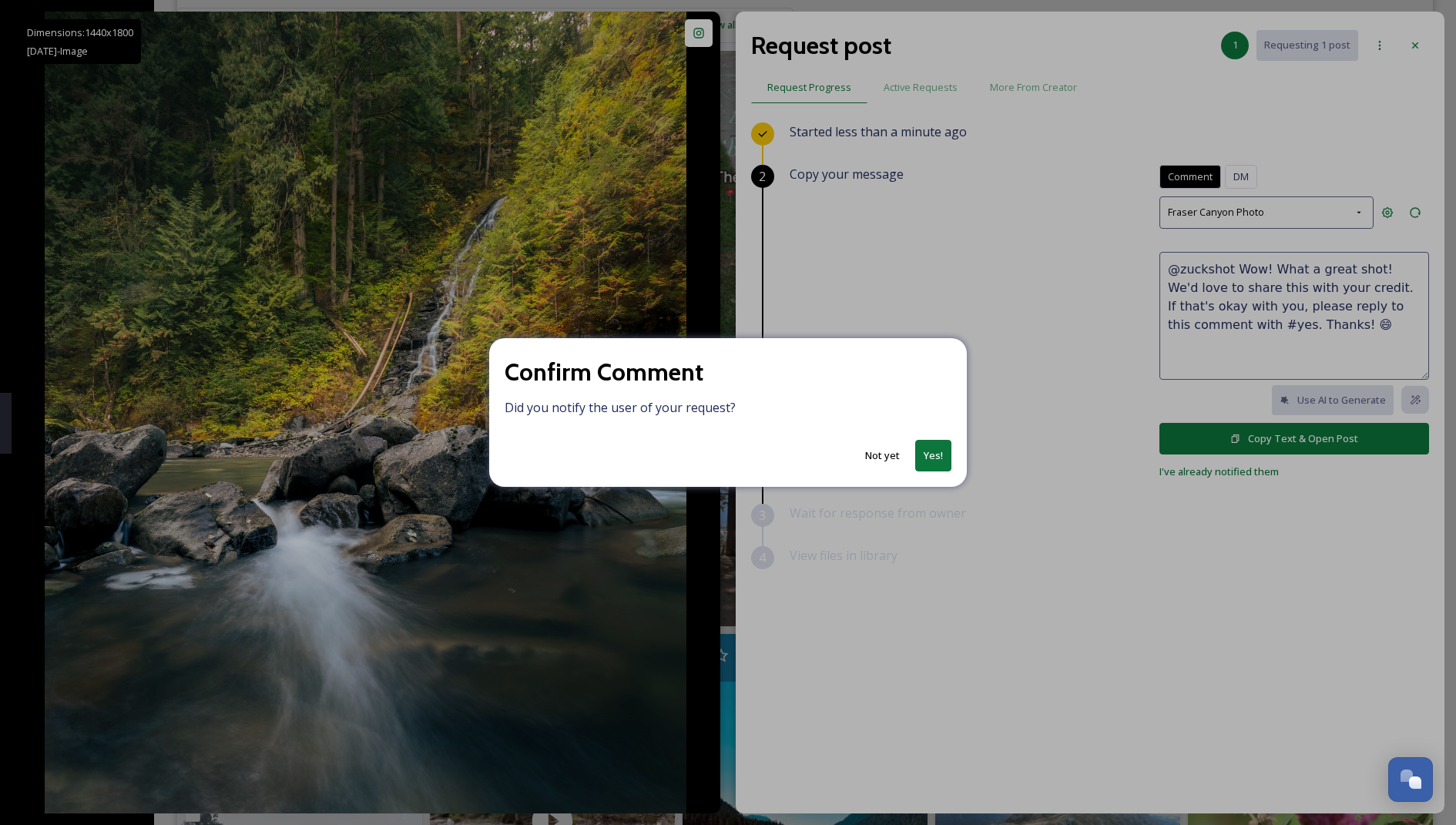
click at [713, 452] on button "Yes!" at bounding box center [933, 455] width 36 height 32
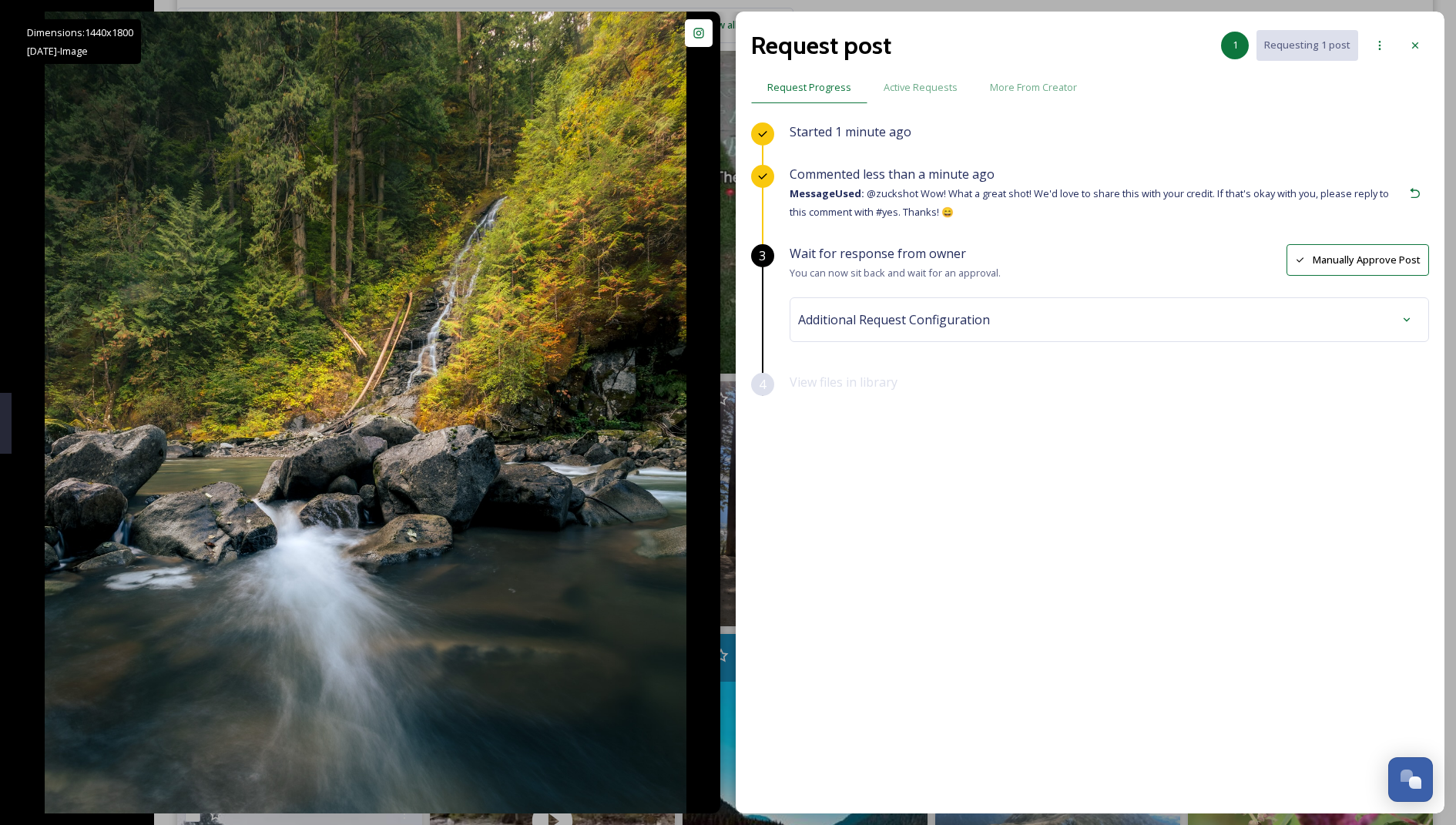
click at [713, 342] on div "Wait for response from owner You can now sit back and wait for an approval. Man…" at bounding box center [1109, 309] width 639 height 129
click at [713, 315] on span "Additional Request Configuration" at bounding box center [893, 320] width 192 height 18
click at [713, 430] on div "No tags" at bounding box center [1109, 442] width 614 height 35
paste input "Silver-Skagit river."
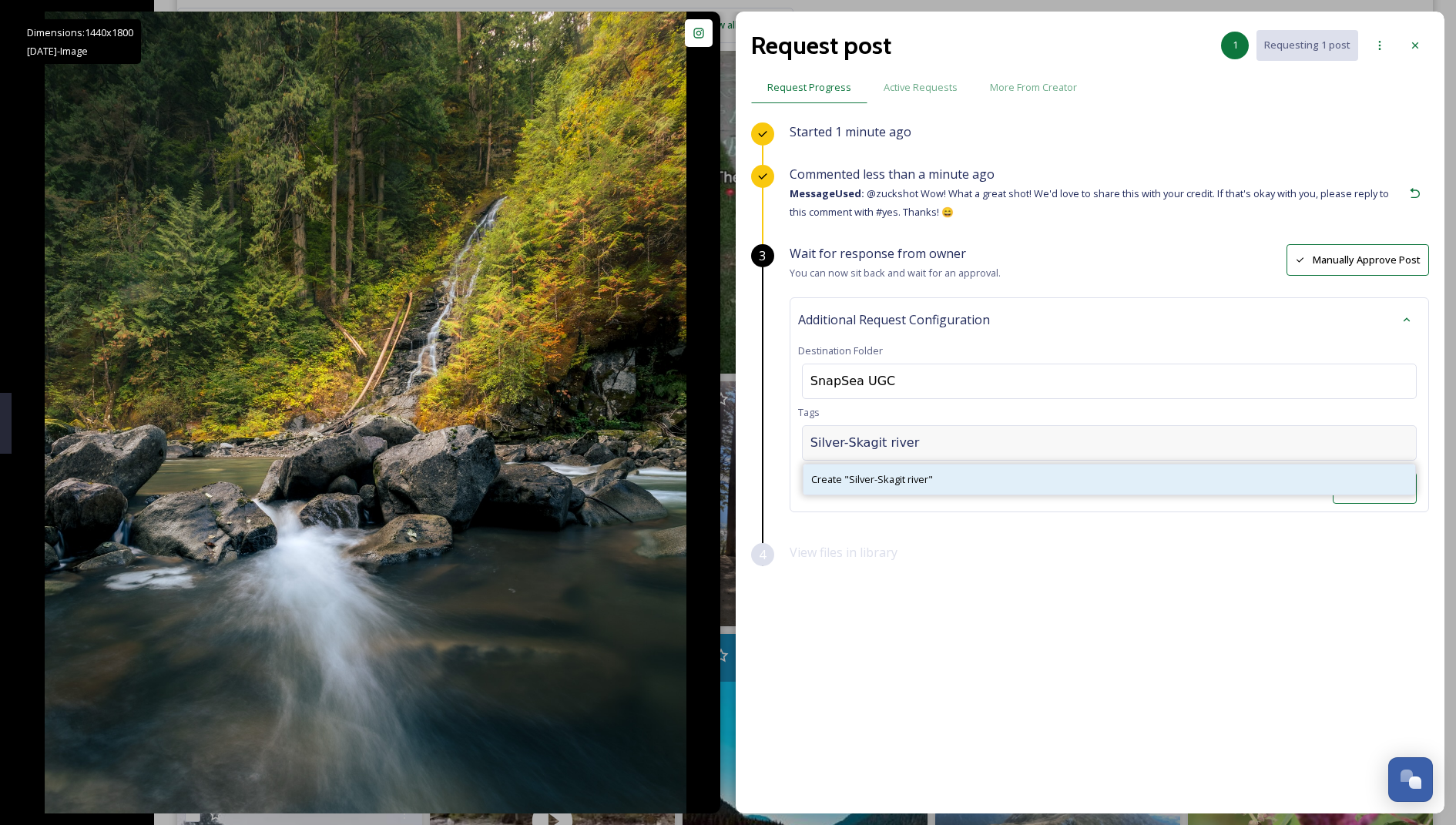
type input "Silver-Skagit river"
click at [713, 472] on span "Create " Silver-Skagit river "" at bounding box center [872, 480] width 122 height 15
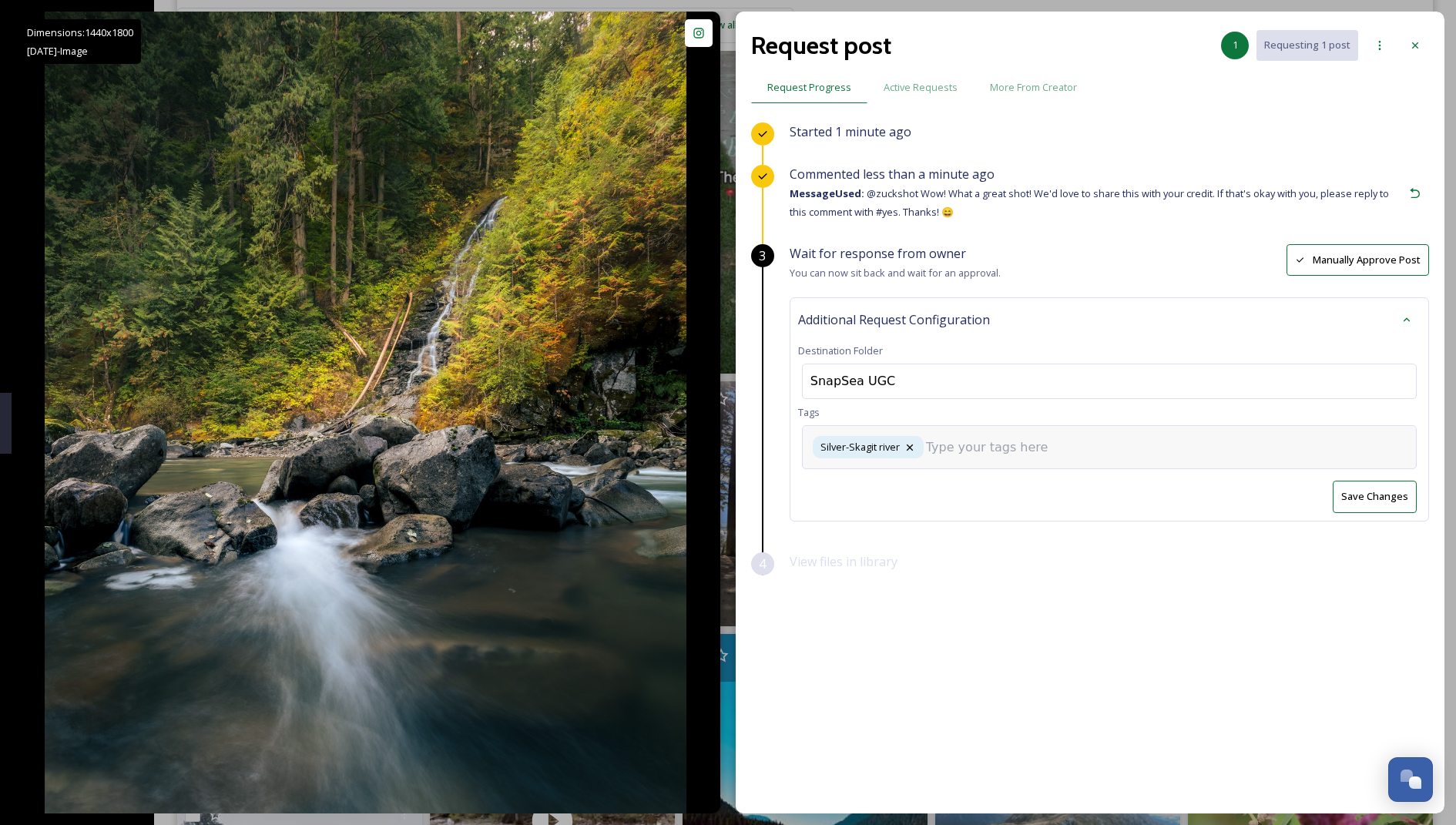
click at [713, 450] on input at bounding box center [1003, 447] width 155 height 18
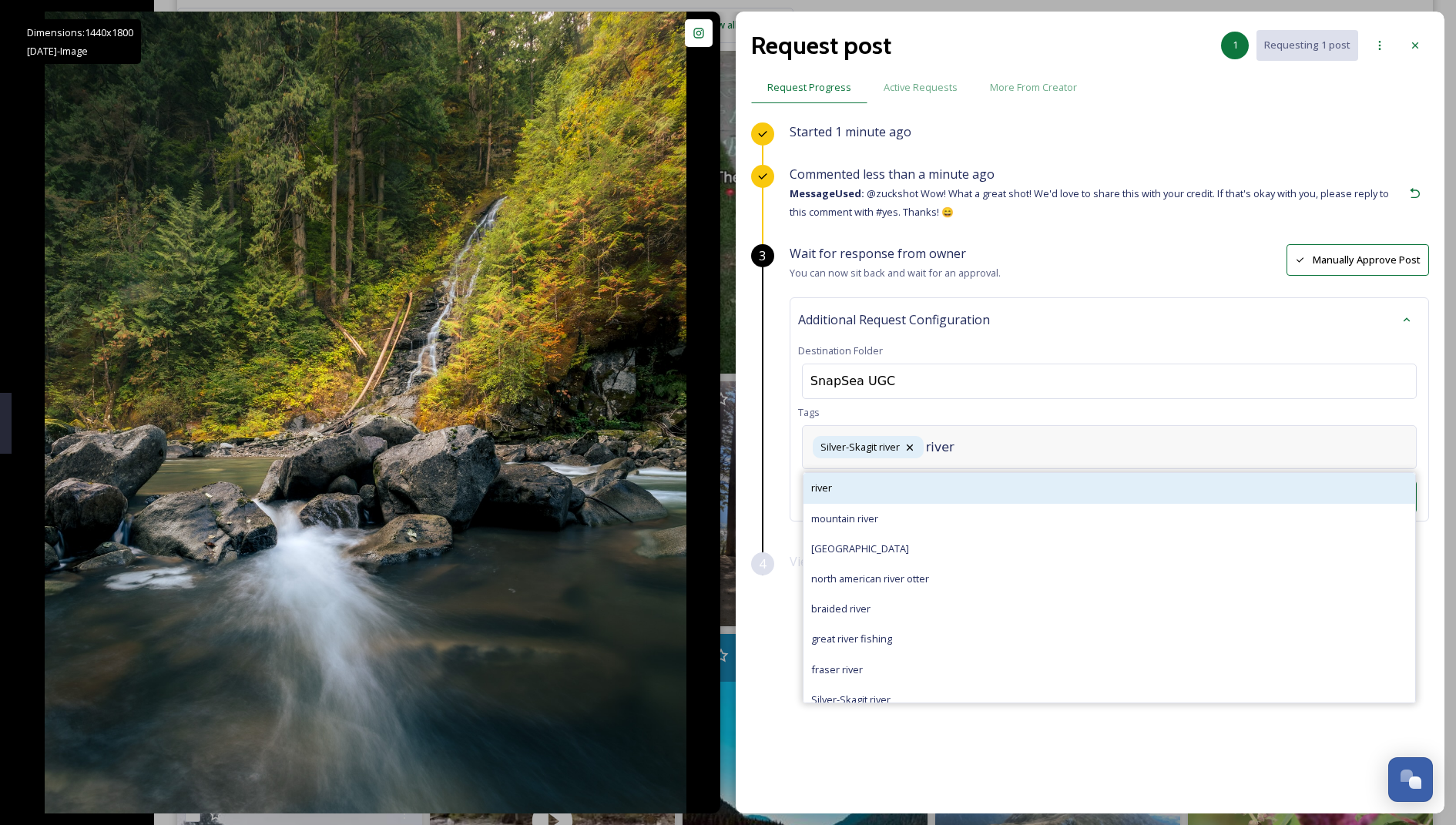
type input "river"
click at [713, 487] on div "river" at bounding box center [1109, 487] width 612 height 30
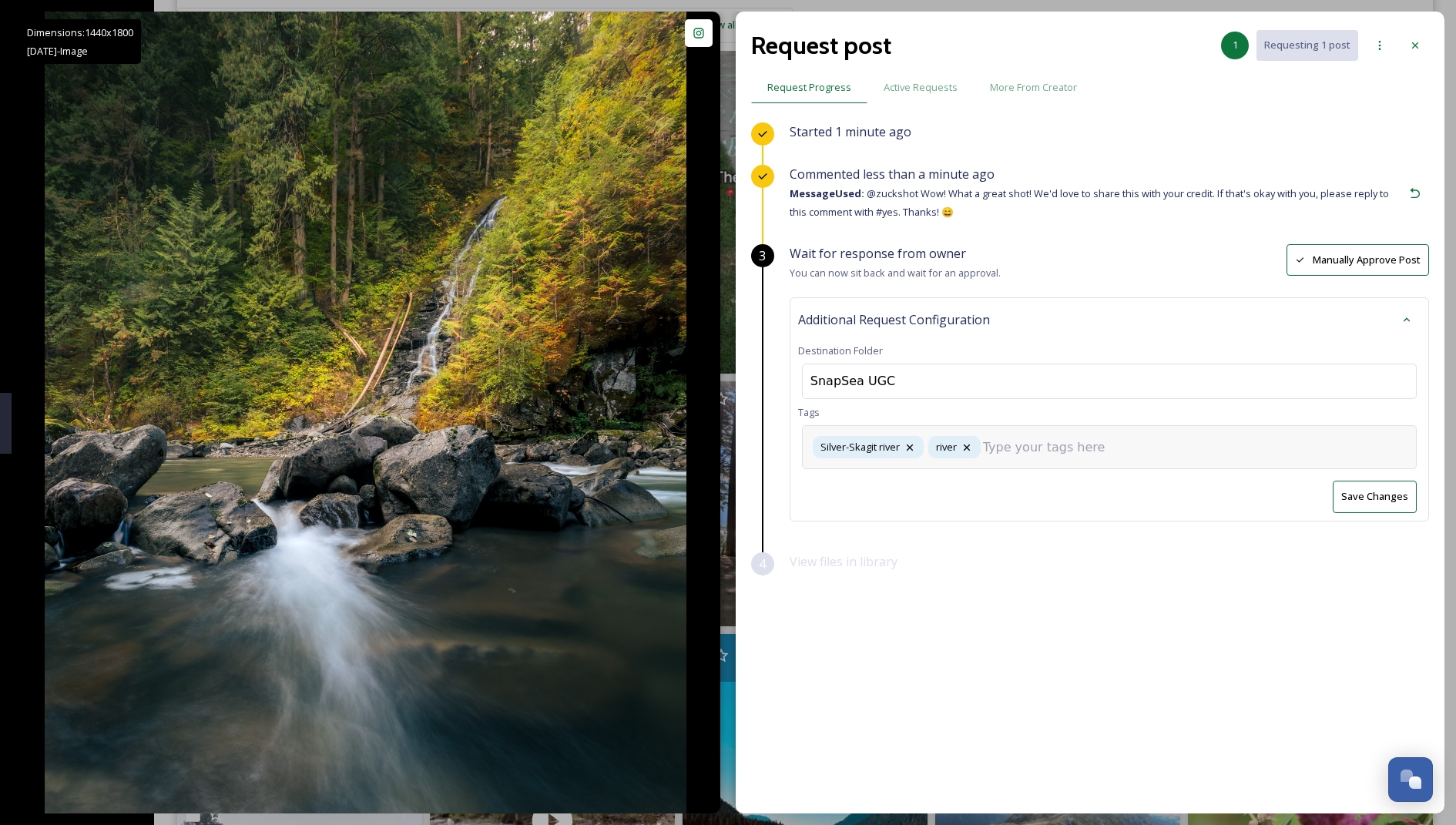
click at [713, 448] on input at bounding box center [1060, 447] width 155 height 18
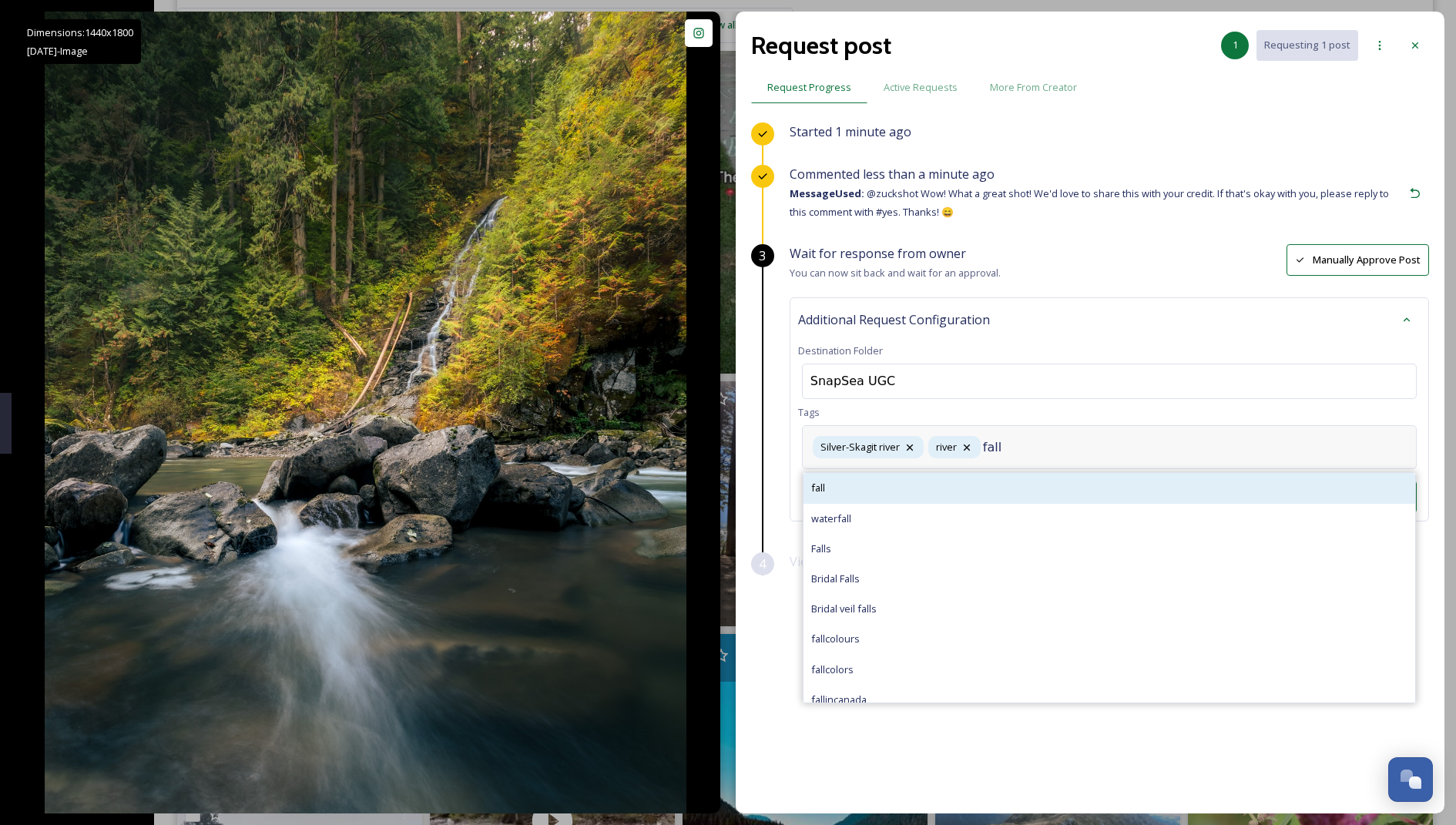
type input "fall"
click at [713, 475] on div "fall" at bounding box center [1109, 487] width 612 height 30
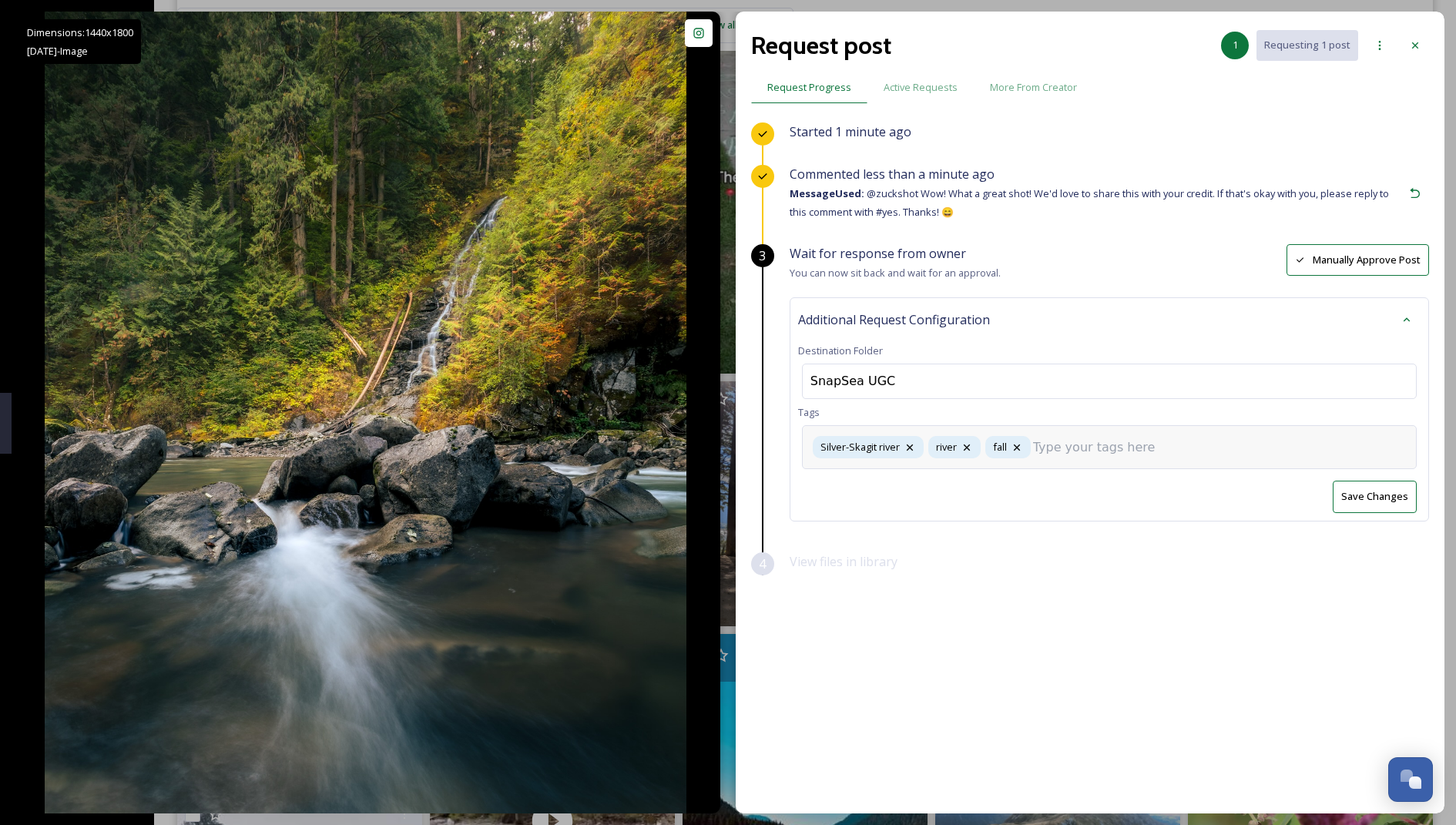
click at [713, 442] on input at bounding box center [1111, 447] width 155 height 18
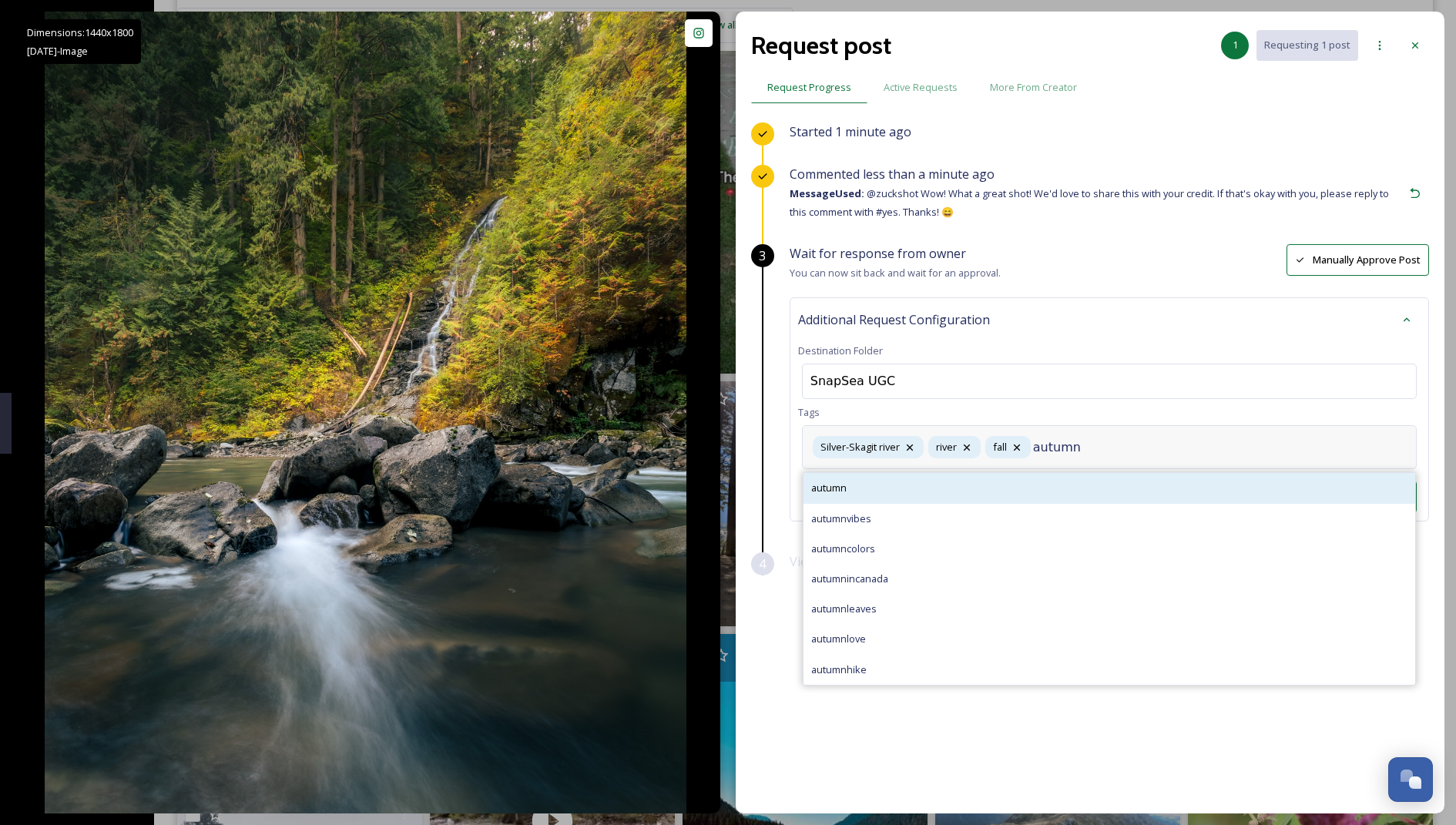
type input "autumn"
click at [713, 492] on div "autumn" at bounding box center [1109, 487] width 612 height 30
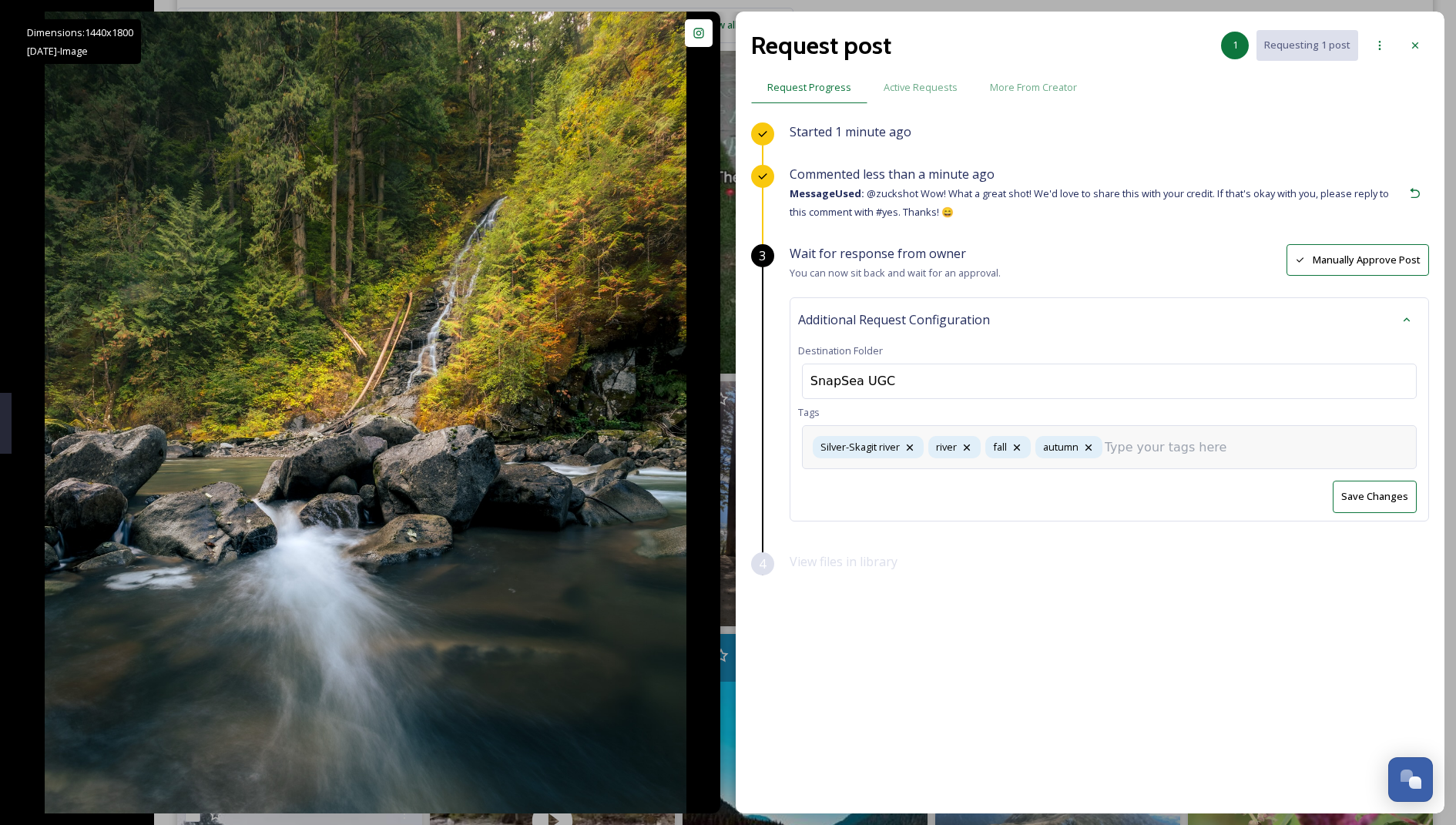
click at [713, 442] on input at bounding box center [1182, 447] width 155 height 18
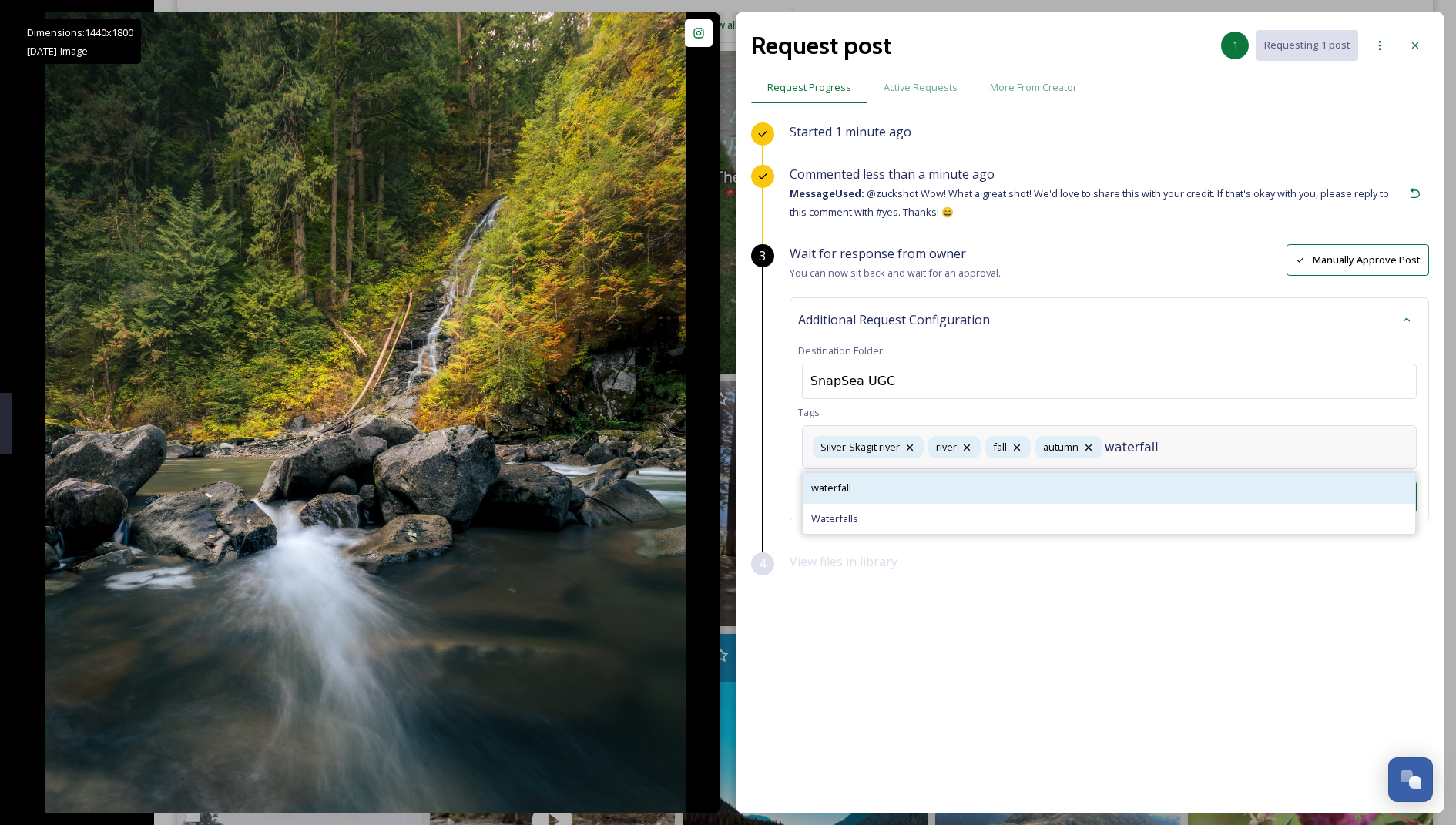
type input "waterfall"
click at [713, 489] on div "waterfall" at bounding box center [1109, 487] width 612 height 30
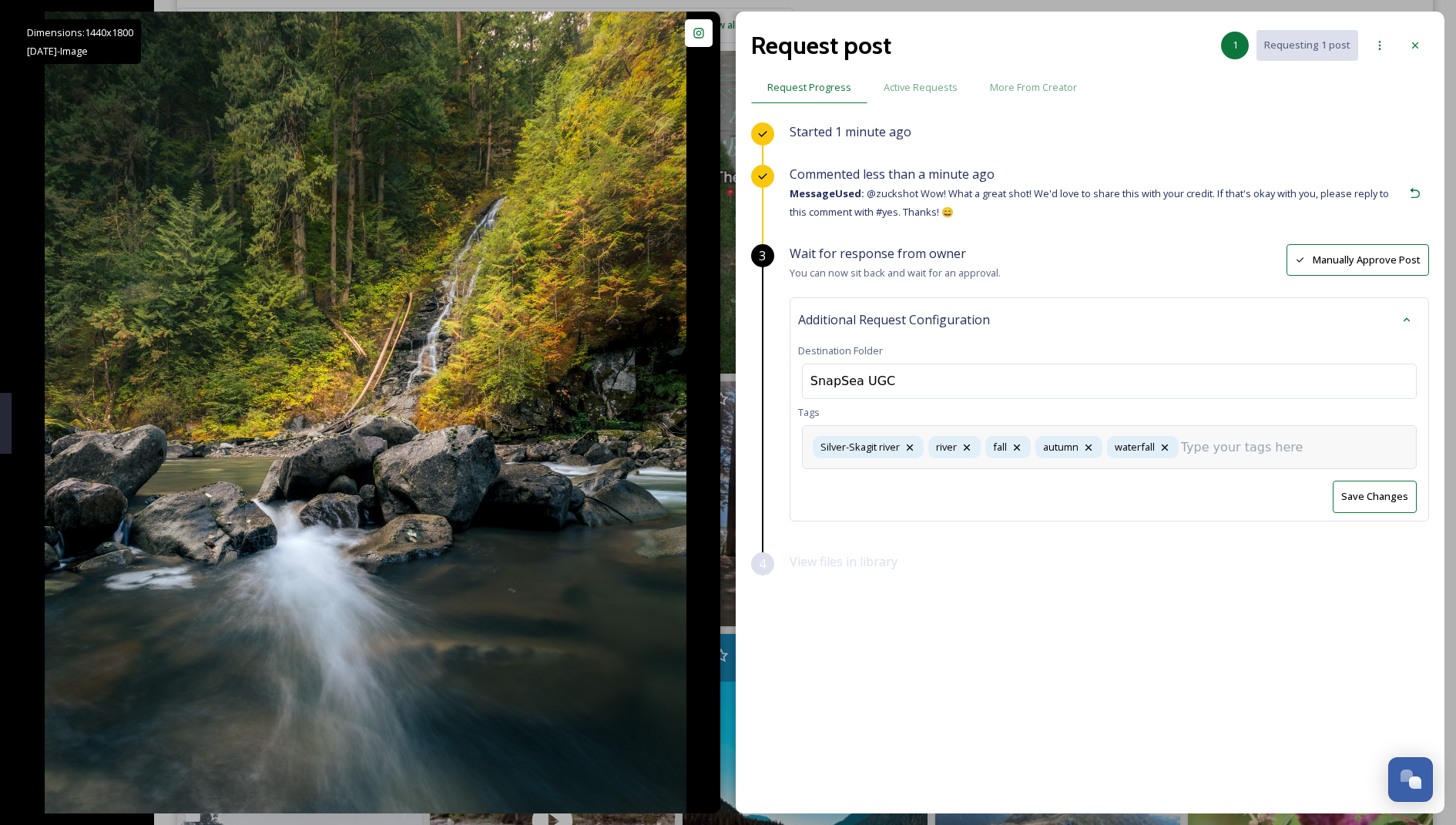
click at [713, 454] on div "Silver-Skagit river river fall autumn waterfall" at bounding box center [1109, 447] width 614 height 44
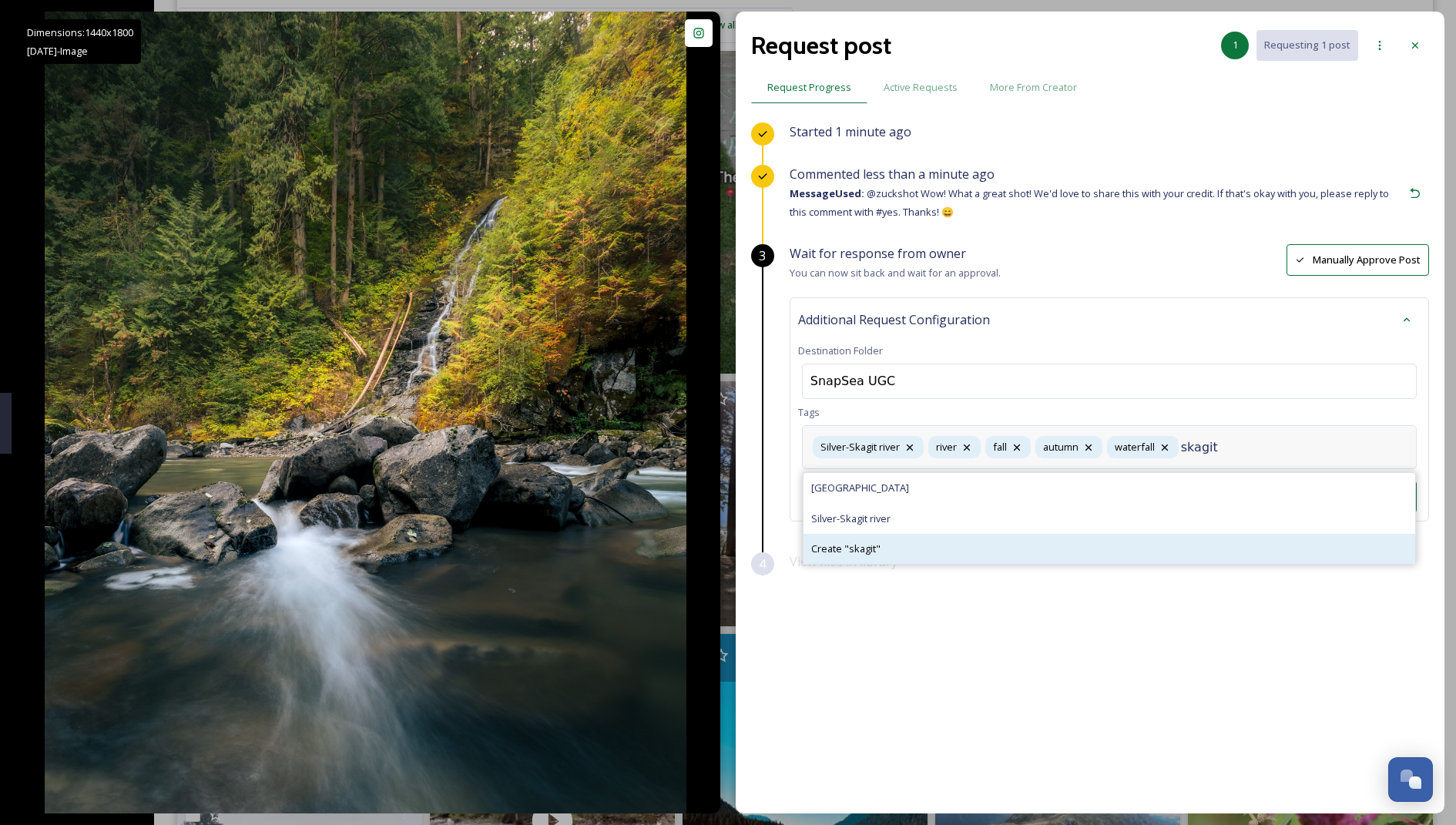
type input "skagit"
click at [713, 542] on div "Create " skagit "" at bounding box center [1109, 548] width 612 height 30
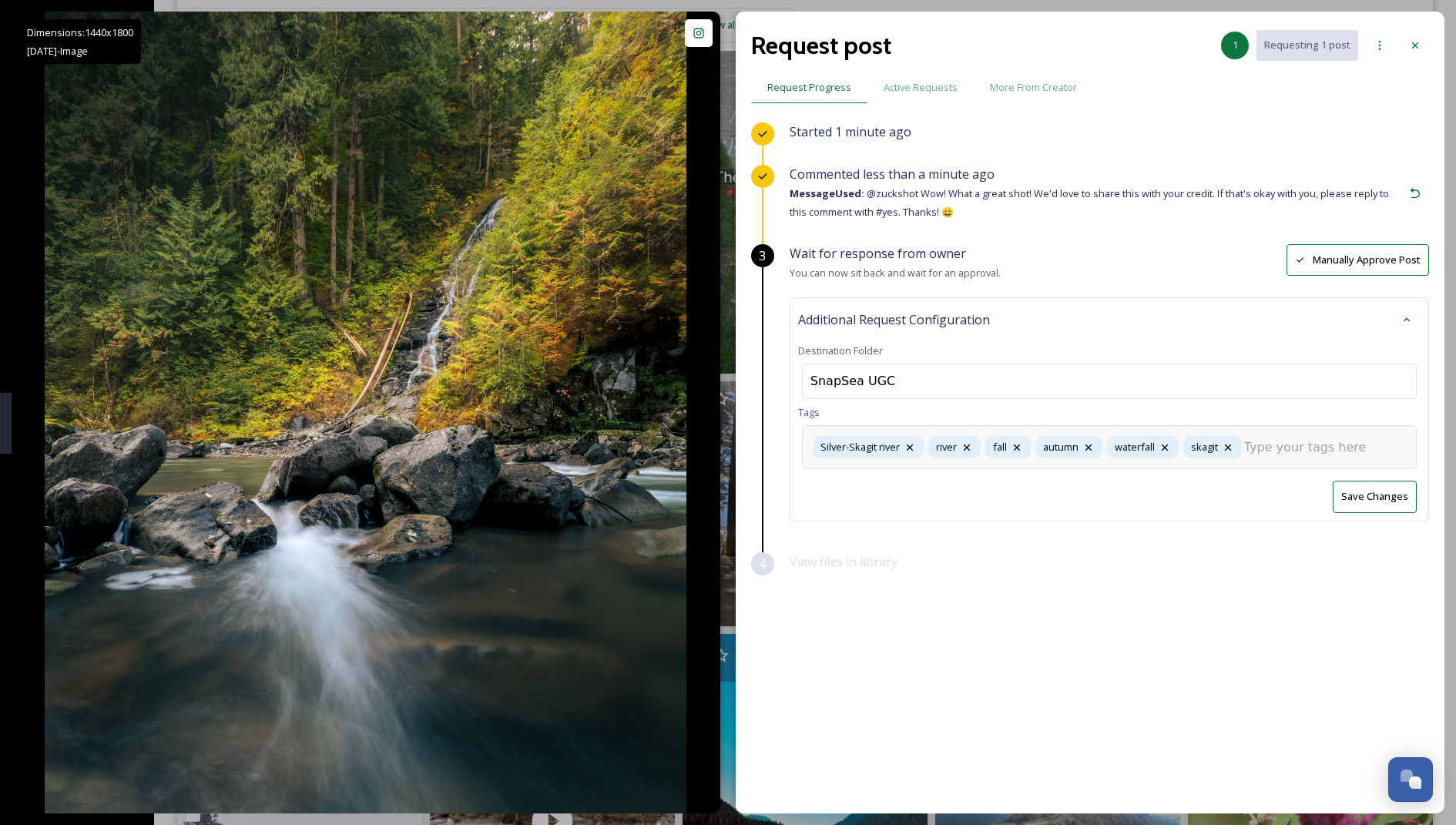
click at [713, 442] on input at bounding box center [1321, 447] width 155 height 18
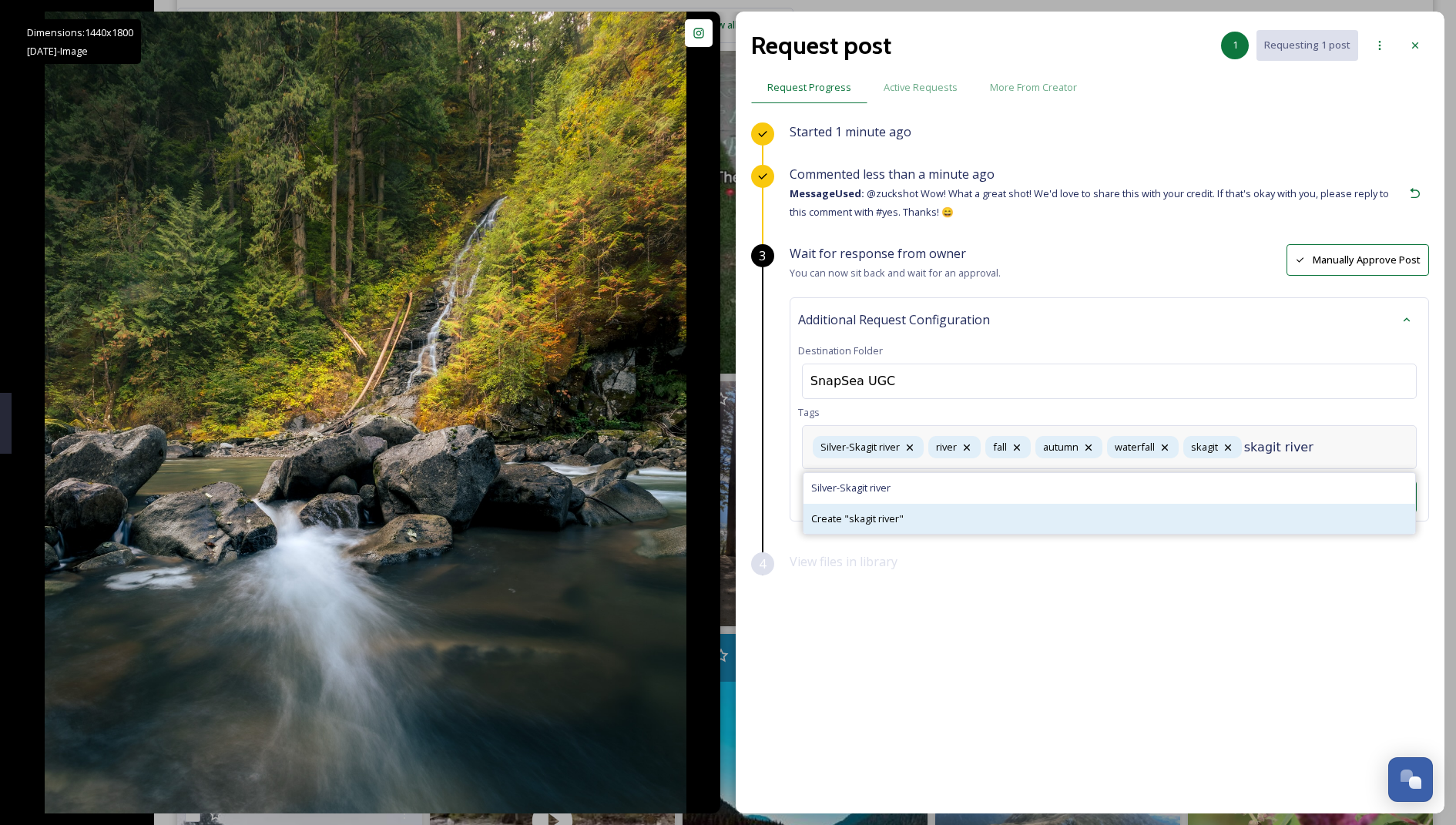
type input "skagit river"
click at [713, 528] on div "Create " skagit river "" at bounding box center [1109, 518] width 612 height 30
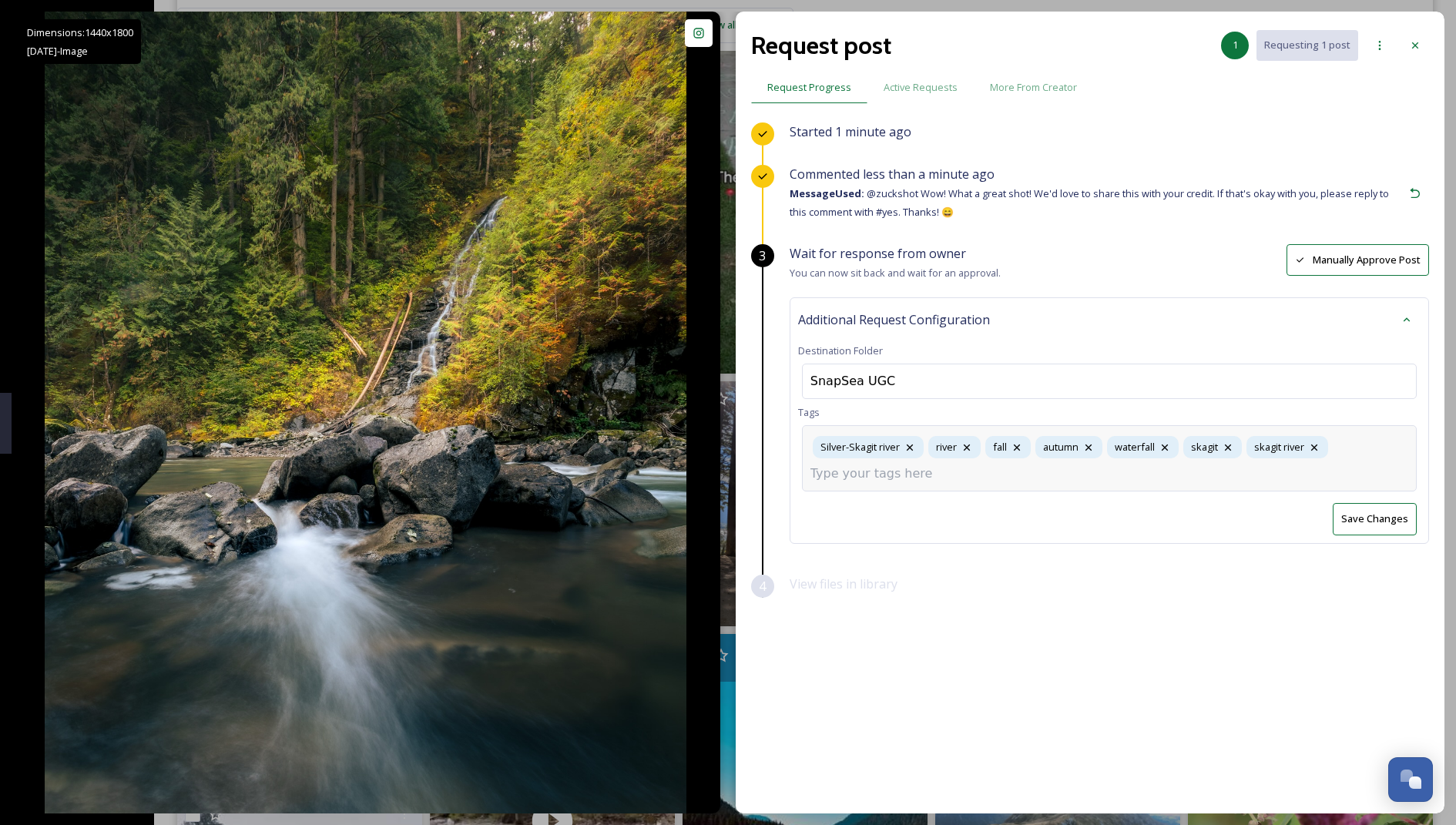
click at [713, 522] on div "Wait for response from owner You can now sit back and wait for an approval. Man…" at bounding box center [1109, 409] width 639 height 330
click at [713, 505] on button "Save Changes" at bounding box center [1374, 496] width 84 height 32
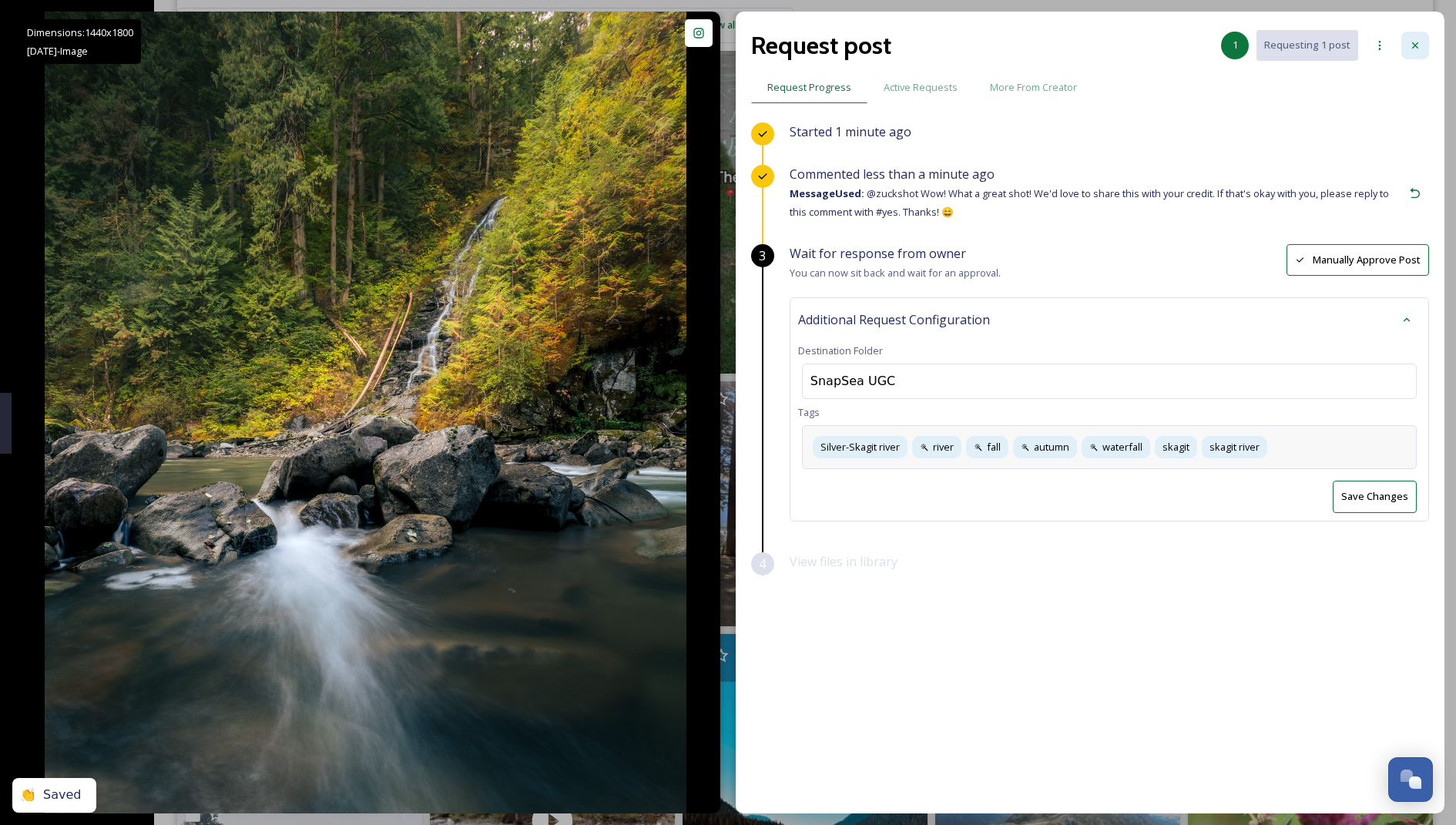
click at [713, 43] on icon at bounding box center [1415, 45] width 13 height 13
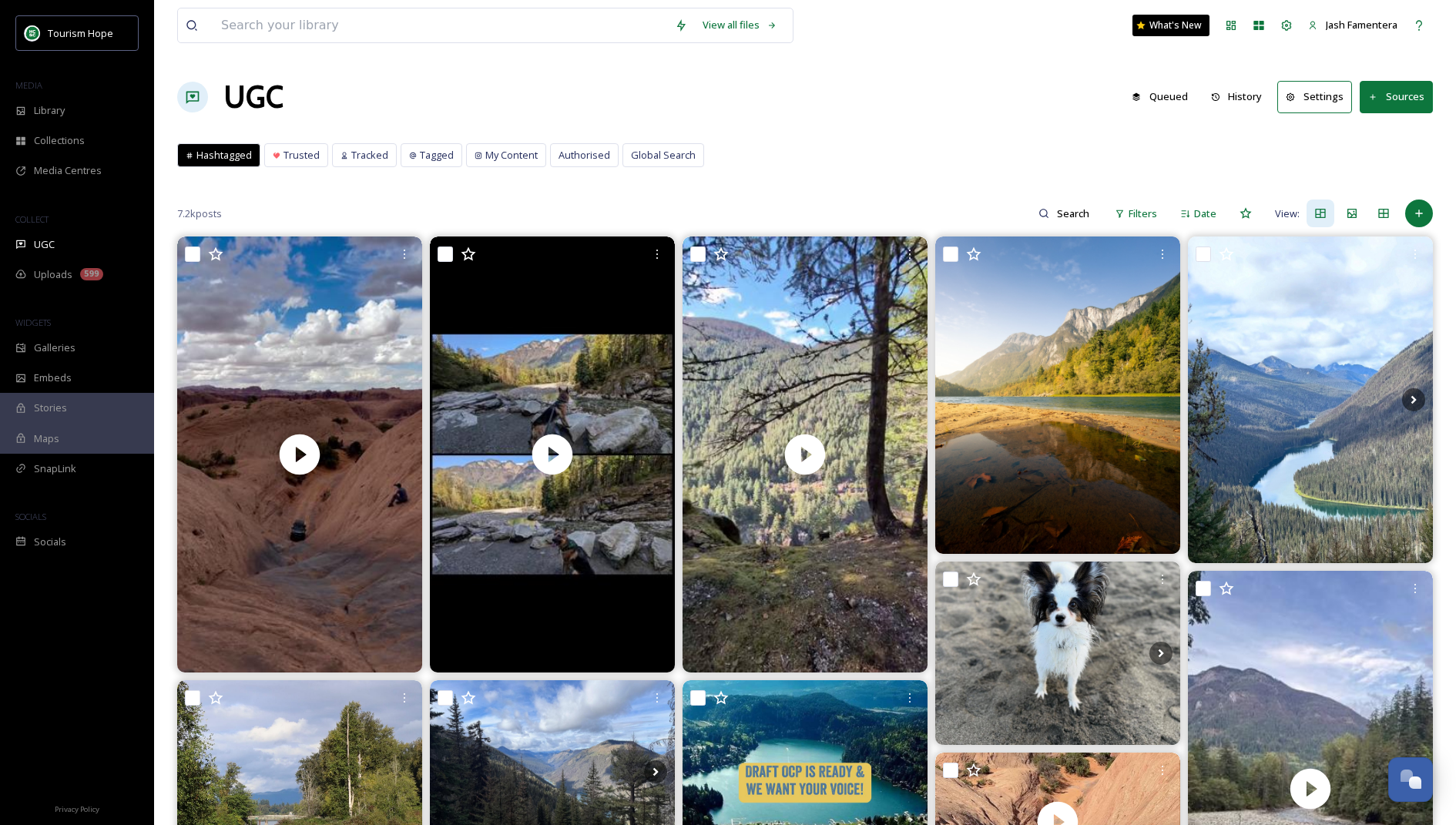
click at [713, 94] on button "History" at bounding box center [1237, 96] width 67 height 30
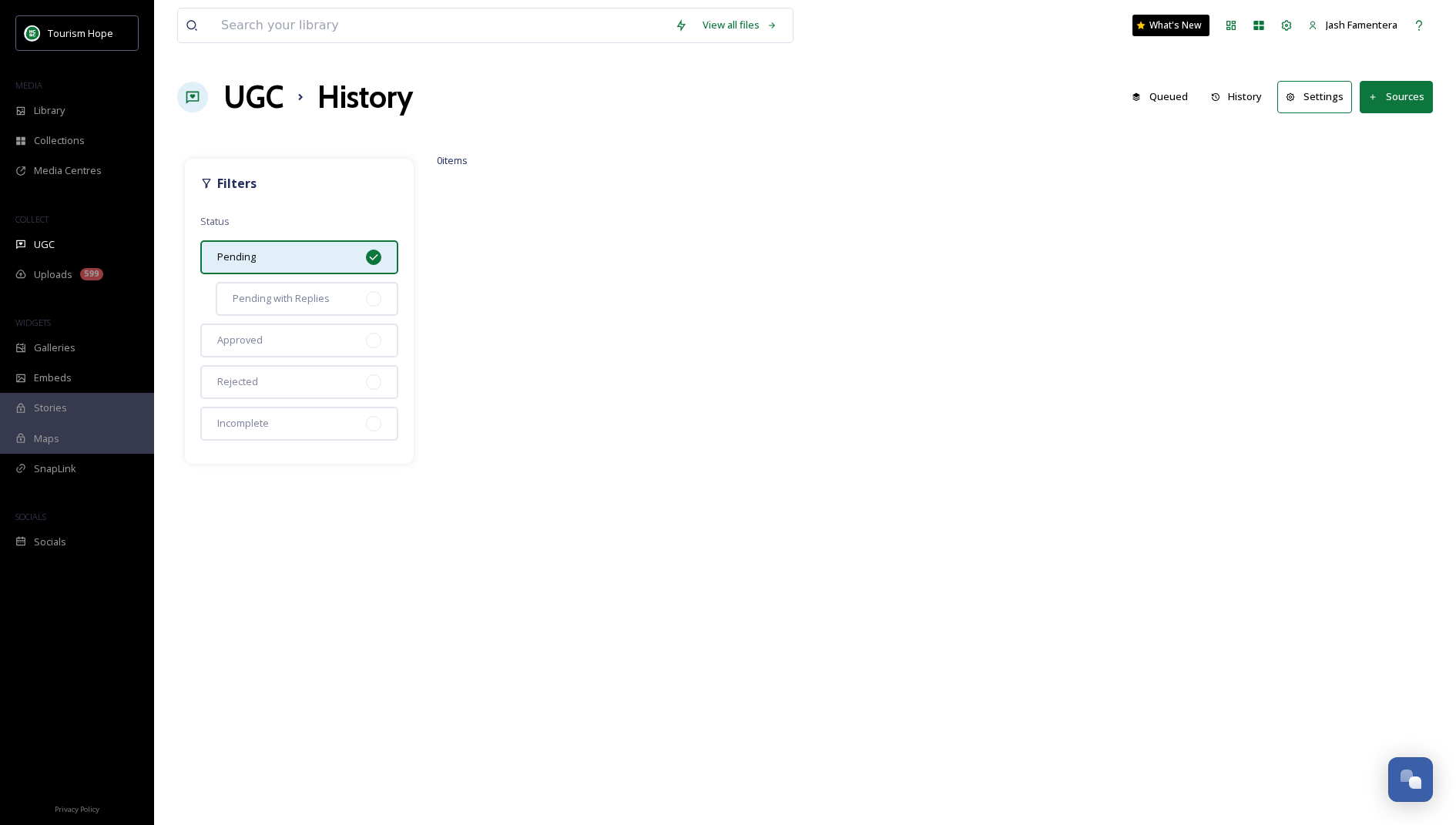
click at [303, 262] on div "Pending" at bounding box center [299, 256] width 198 height 34
click at [334, 255] on div "Pending" at bounding box center [299, 256] width 198 height 34
click at [713, 91] on button "History" at bounding box center [1237, 96] width 67 height 30
click at [713, 95] on button "History" at bounding box center [1237, 96] width 67 height 30
click at [364, 264] on div "Pending" at bounding box center [299, 256] width 198 height 34
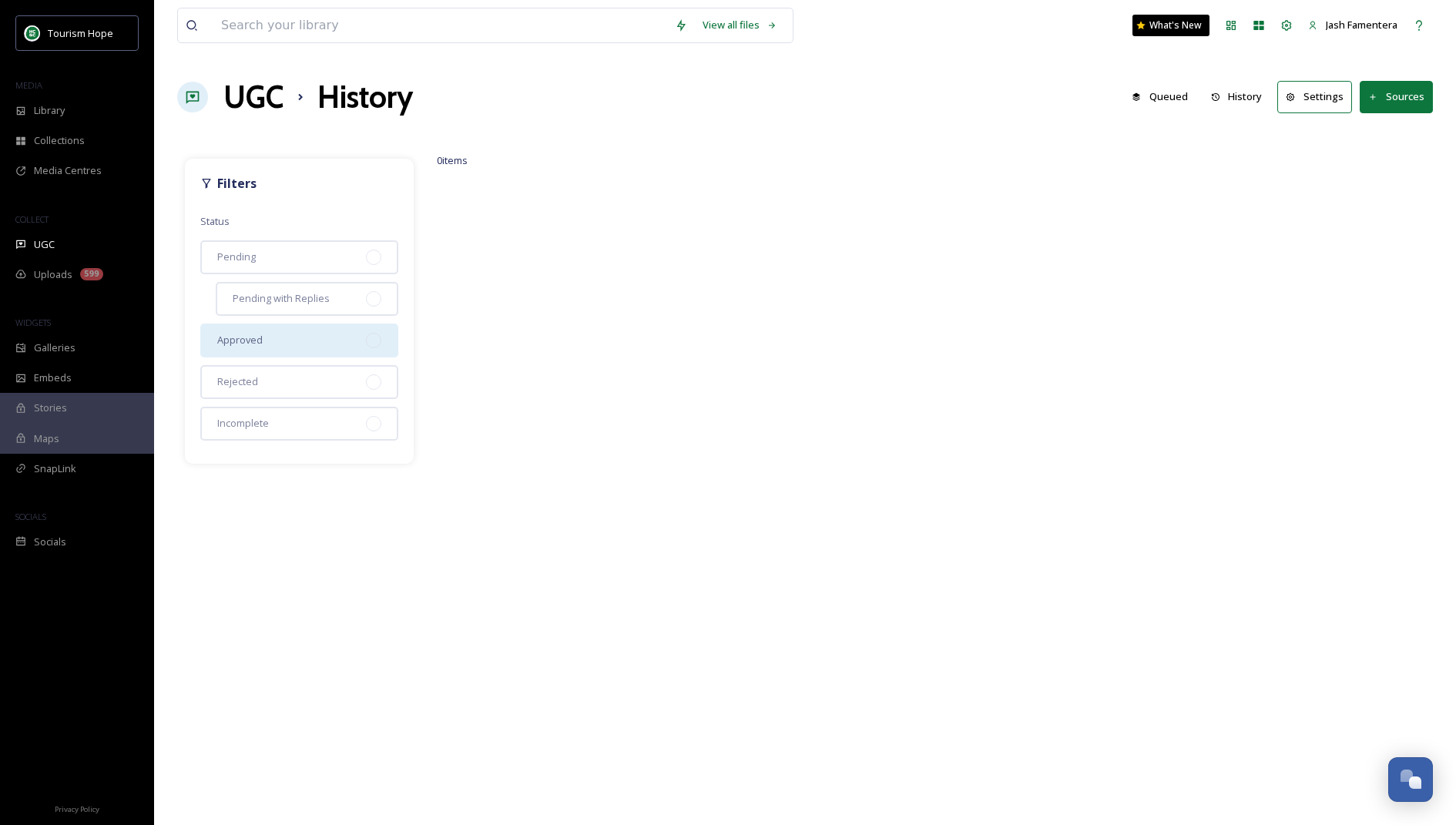
click at [341, 350] on div "Approved" at bounding box center [299, 340] width 198 height 34
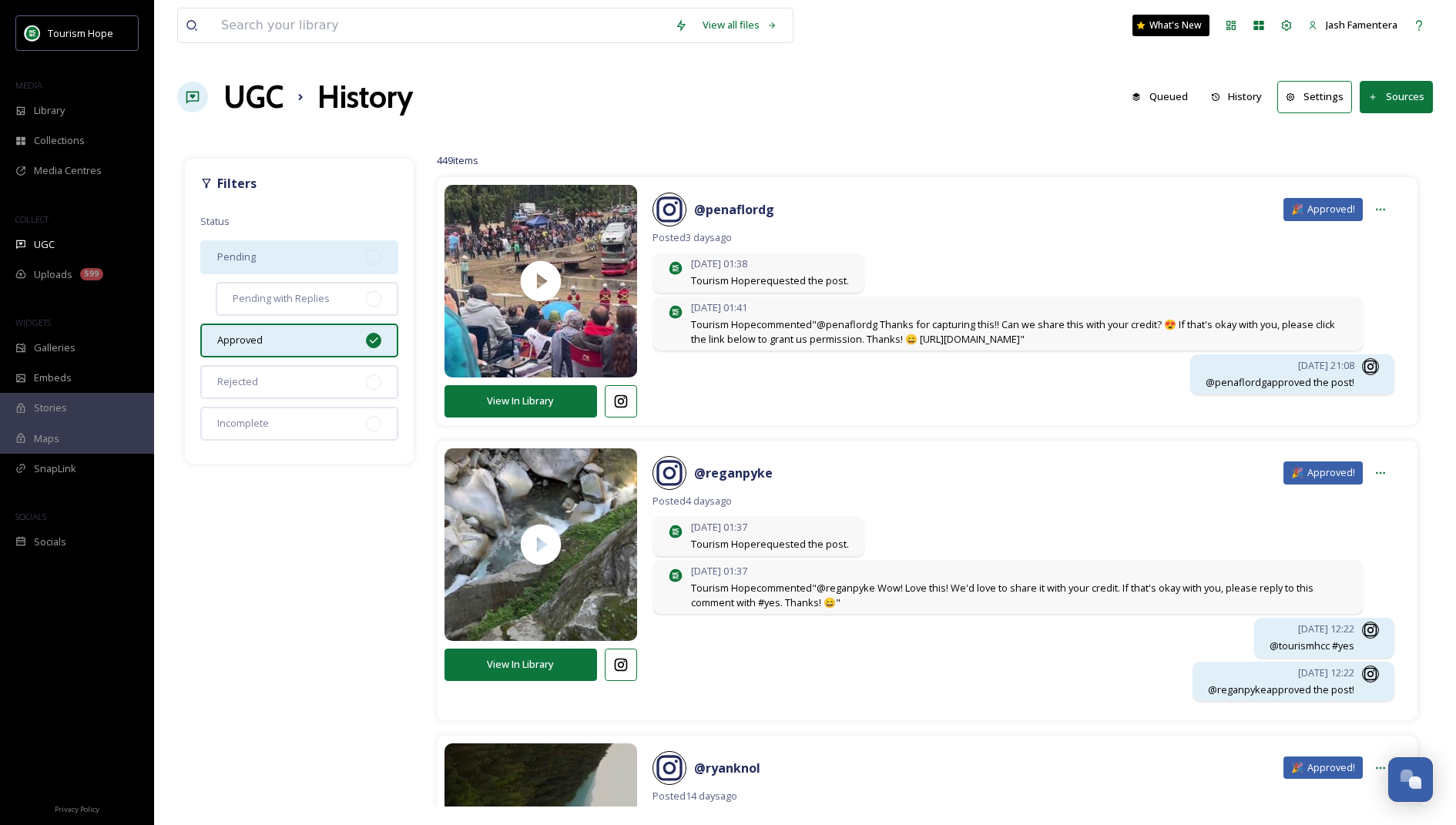
click at [345, 245] on div "Pending" at bounding box center [299, 256] width 198 height 34
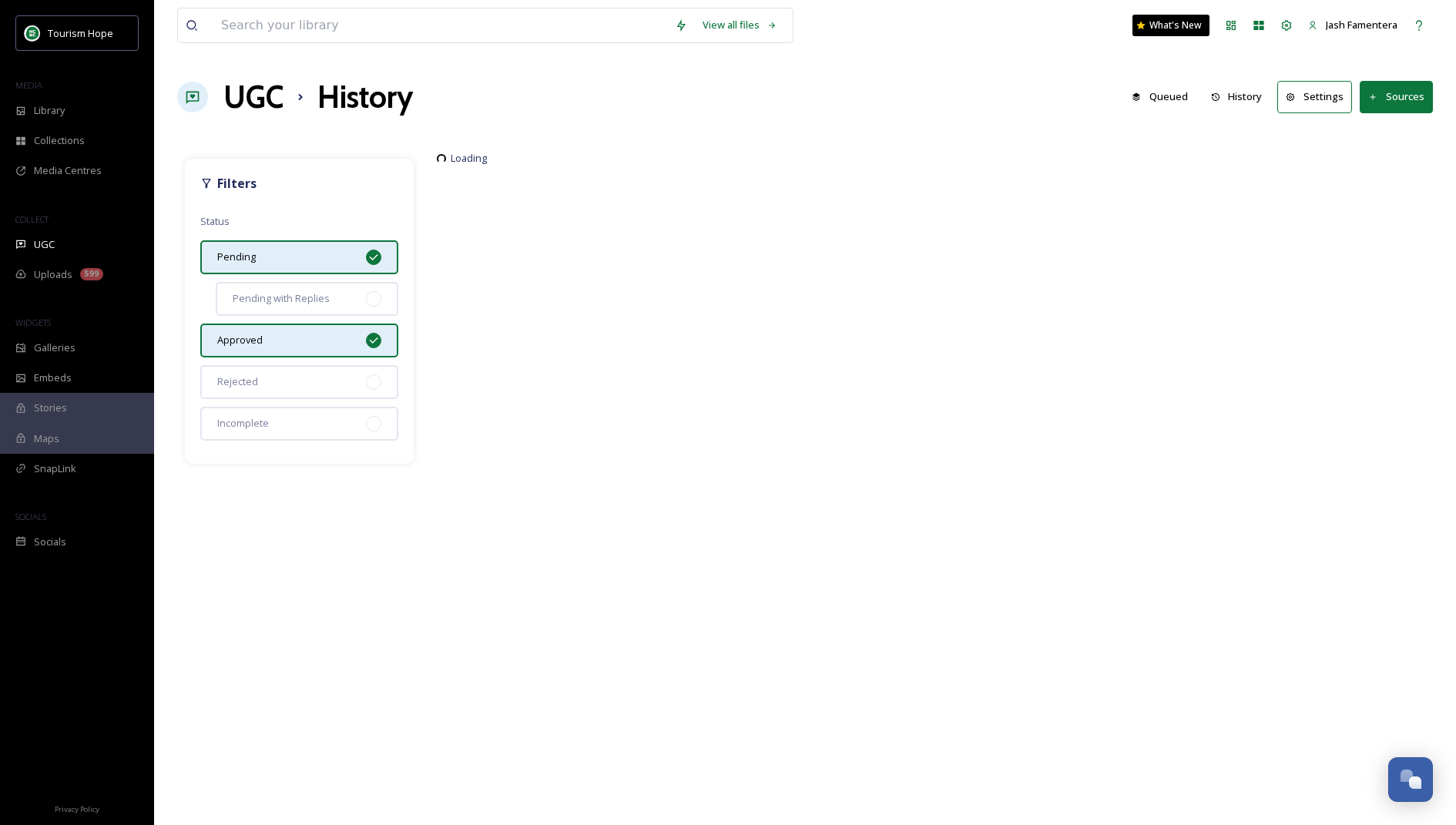
click at [381, 342] on div "Approved" at bounding box center [299, 340] width 198 height 34
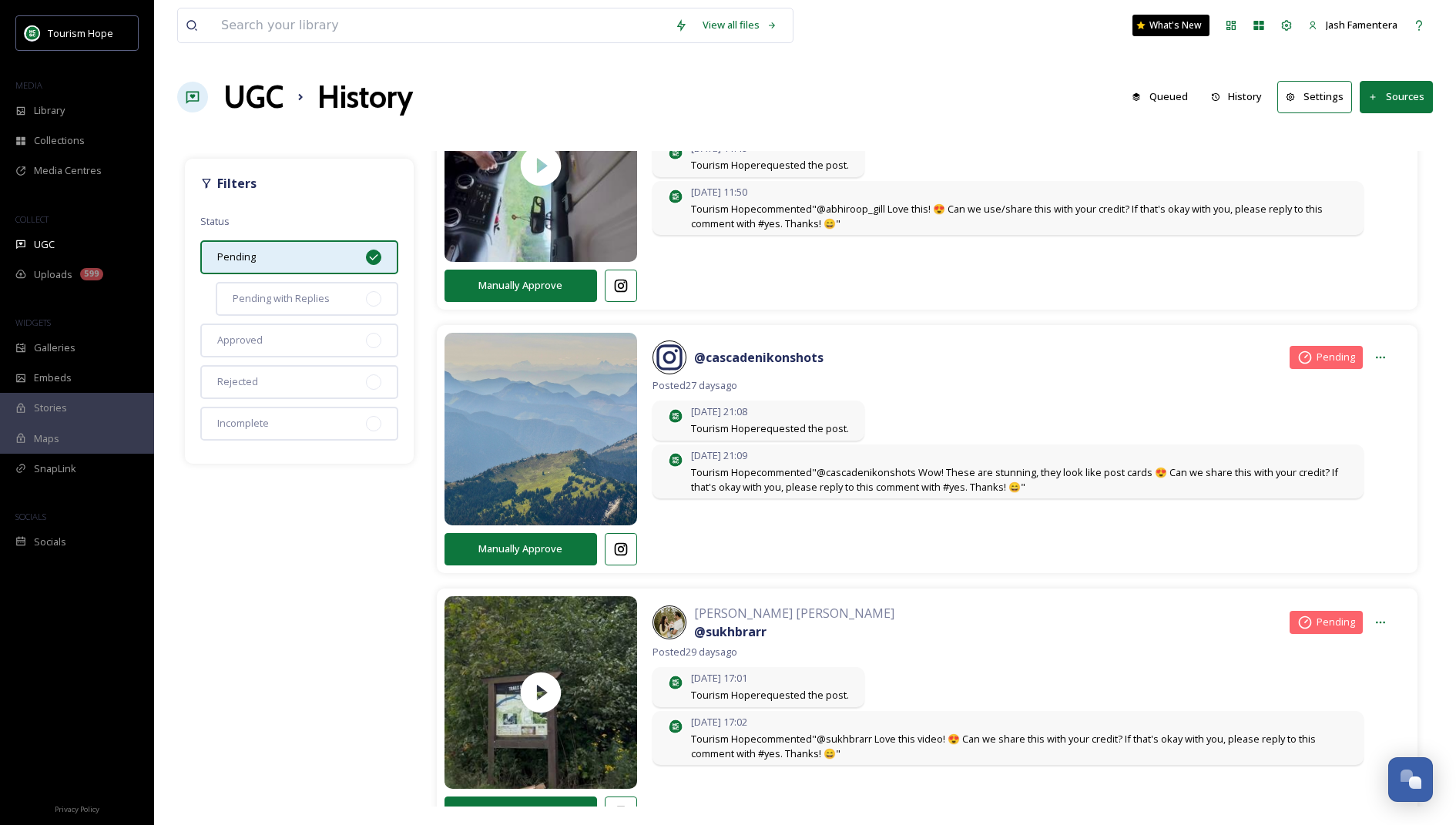
scroll to position [1438, 0]
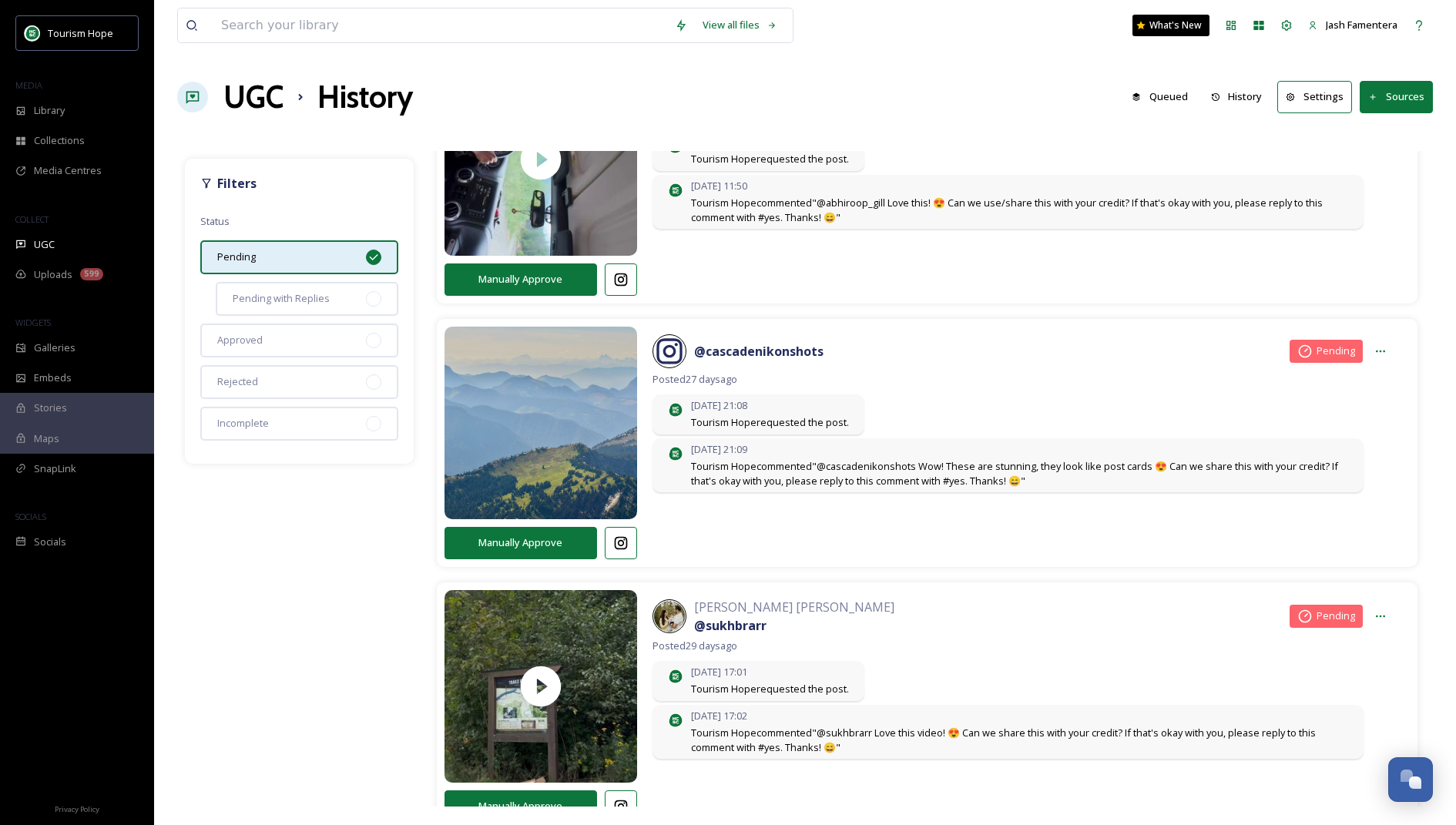
click at [322, 248] on div "Pending" at bounding box center [299, 256] width 198 height 34
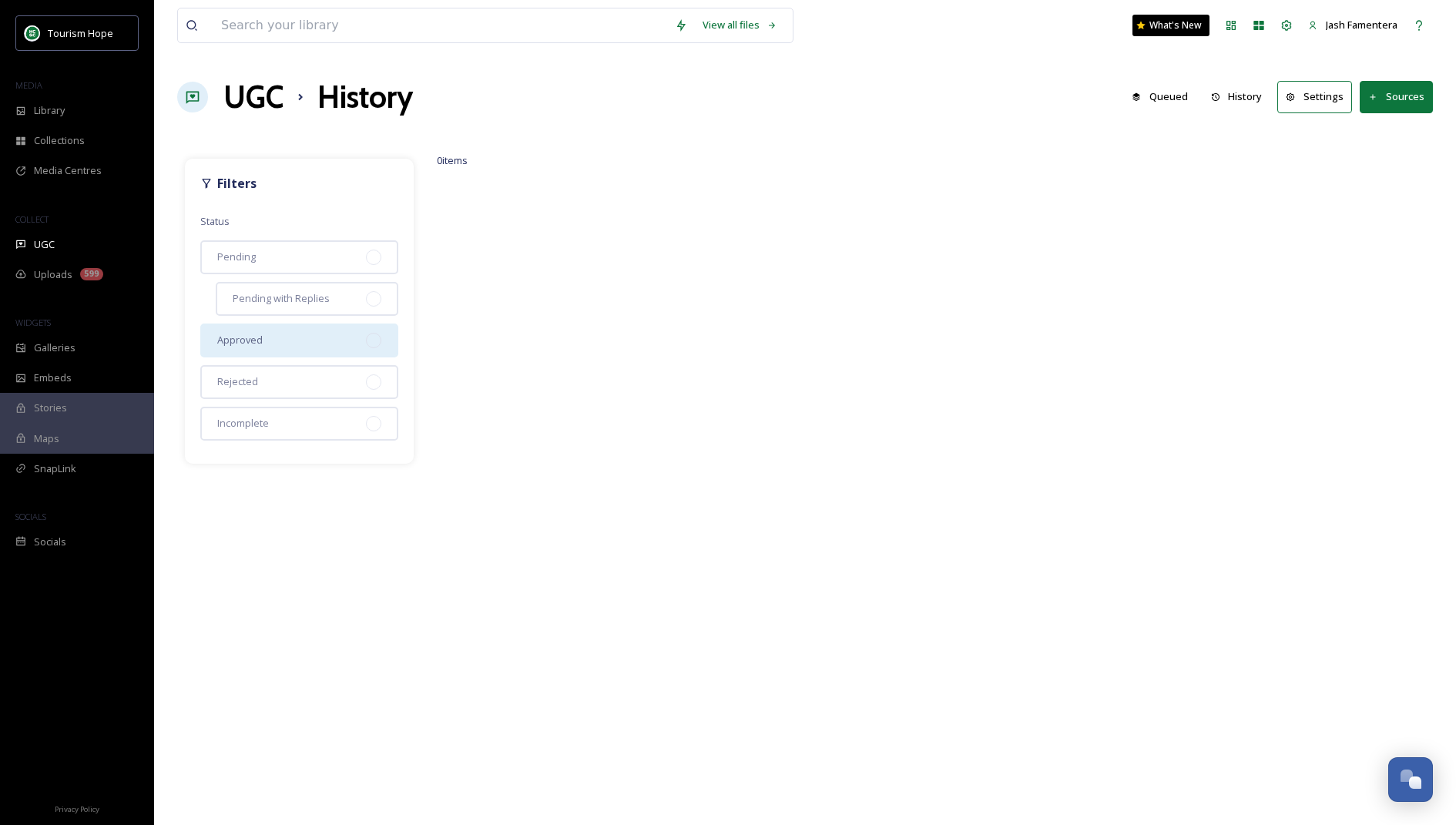
click at [312, 351] on div "Approved" at bounding box center [299, 340] width 198 height 34
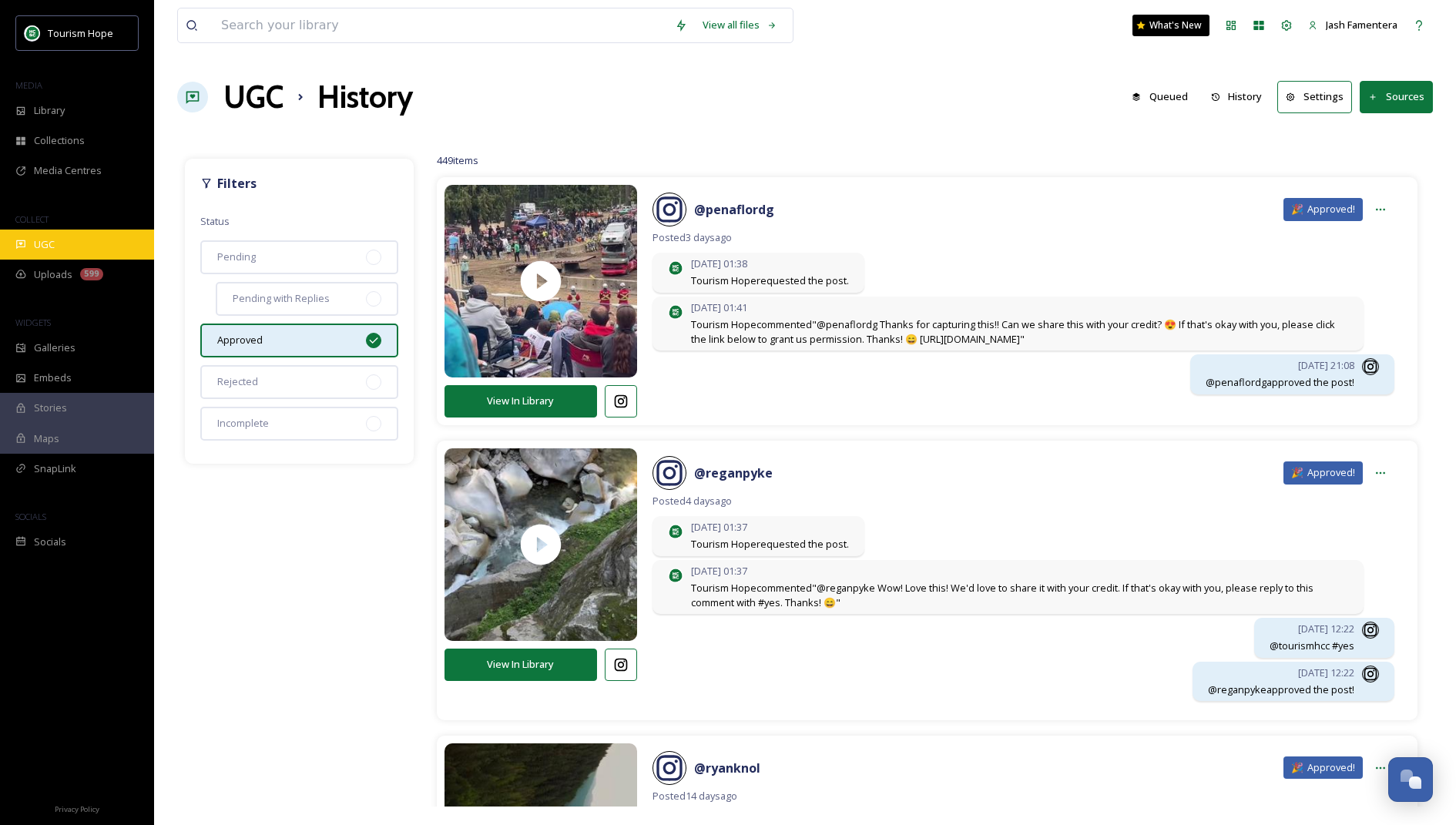
click at [120, 243] on div "UGC" at bounding box center [77, 244] width 155 height 30
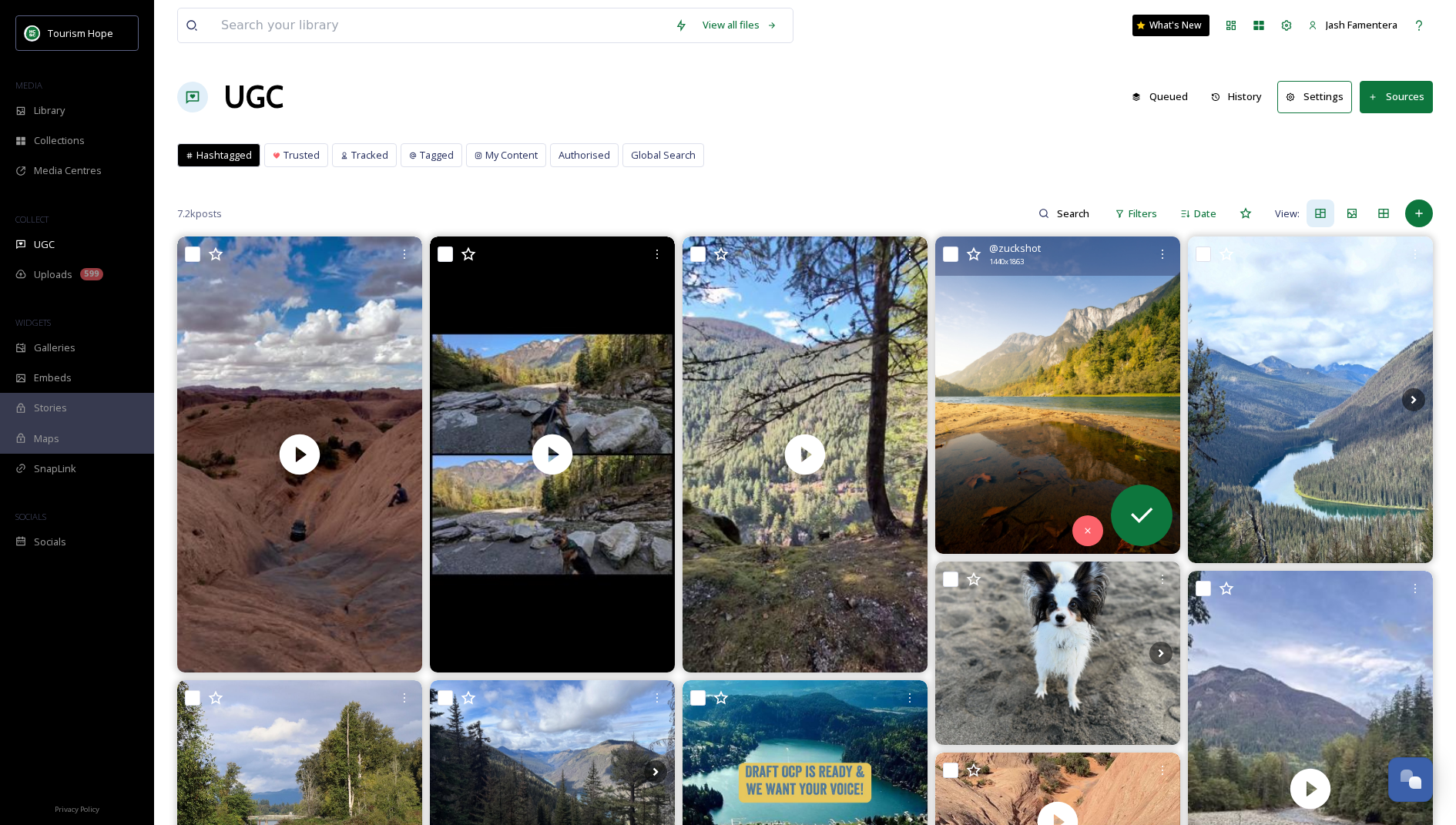
click at [713, 427] on img at bounding box center [1058, 394] width 245 height 316
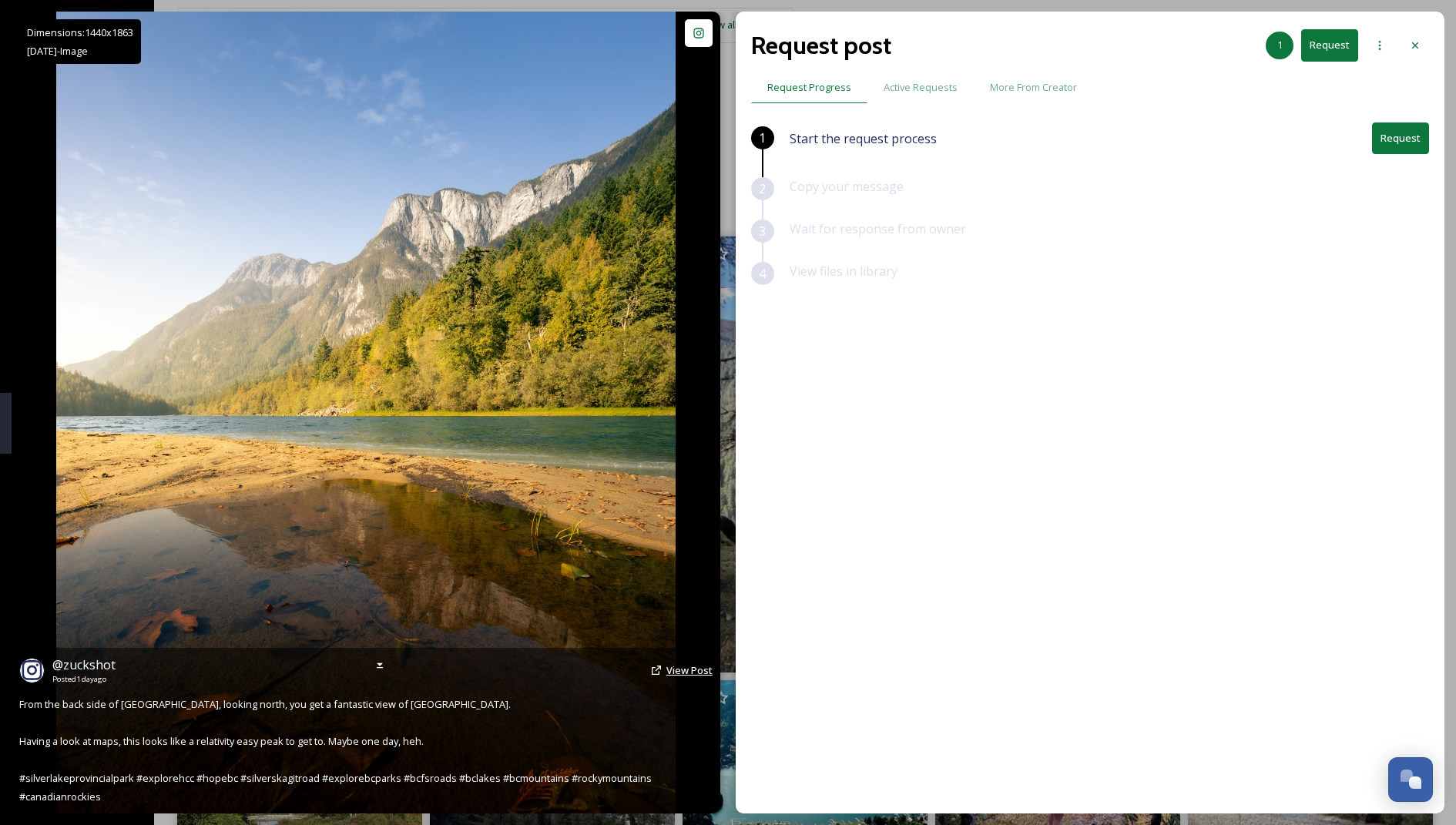
click at [674, 673] on span "View Post" at bounding box center [689, 670] width 46 height 14
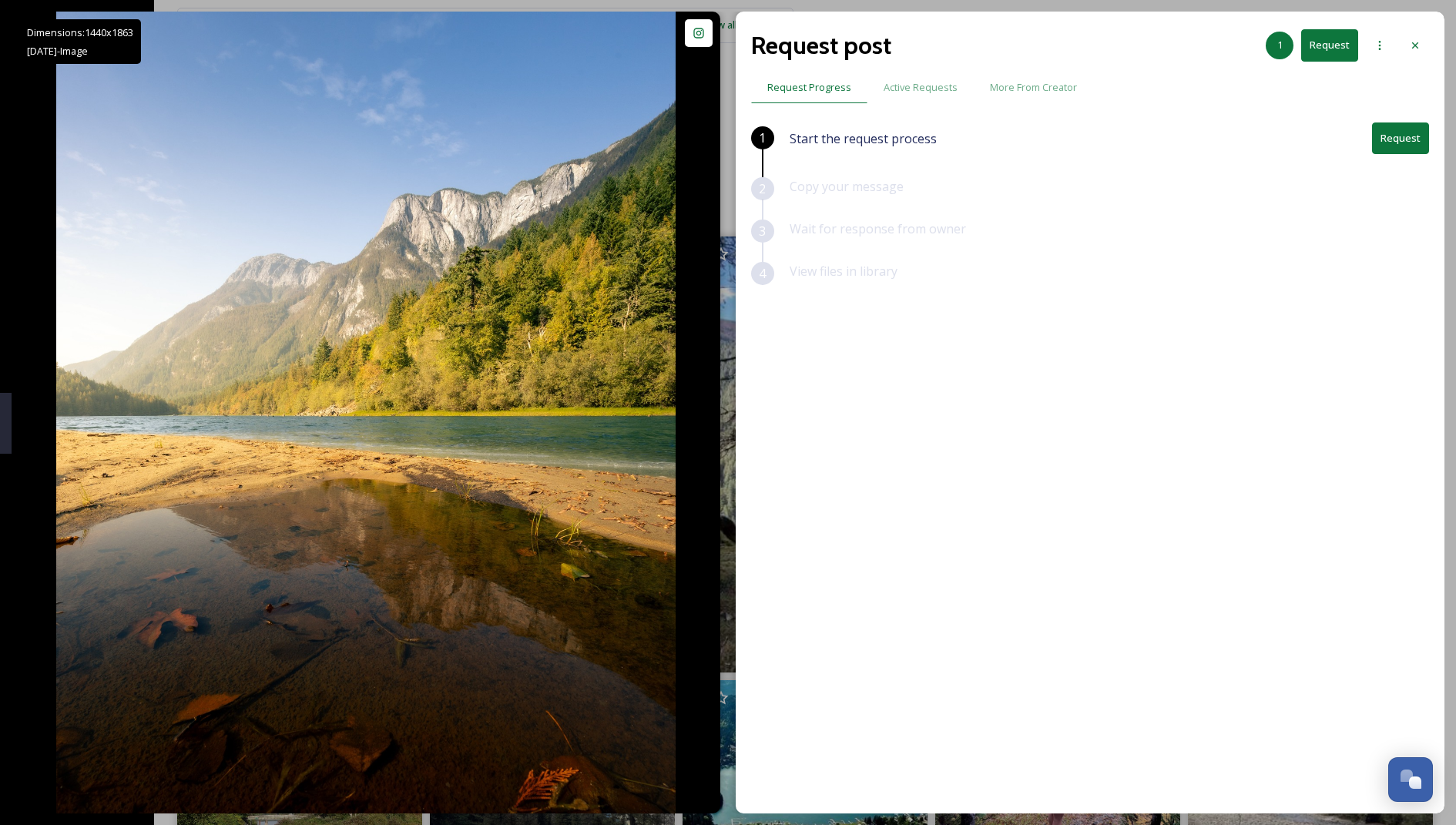
click at [713, 144] on button "Request" at bounding box center [1400, 138] width 57 height 32
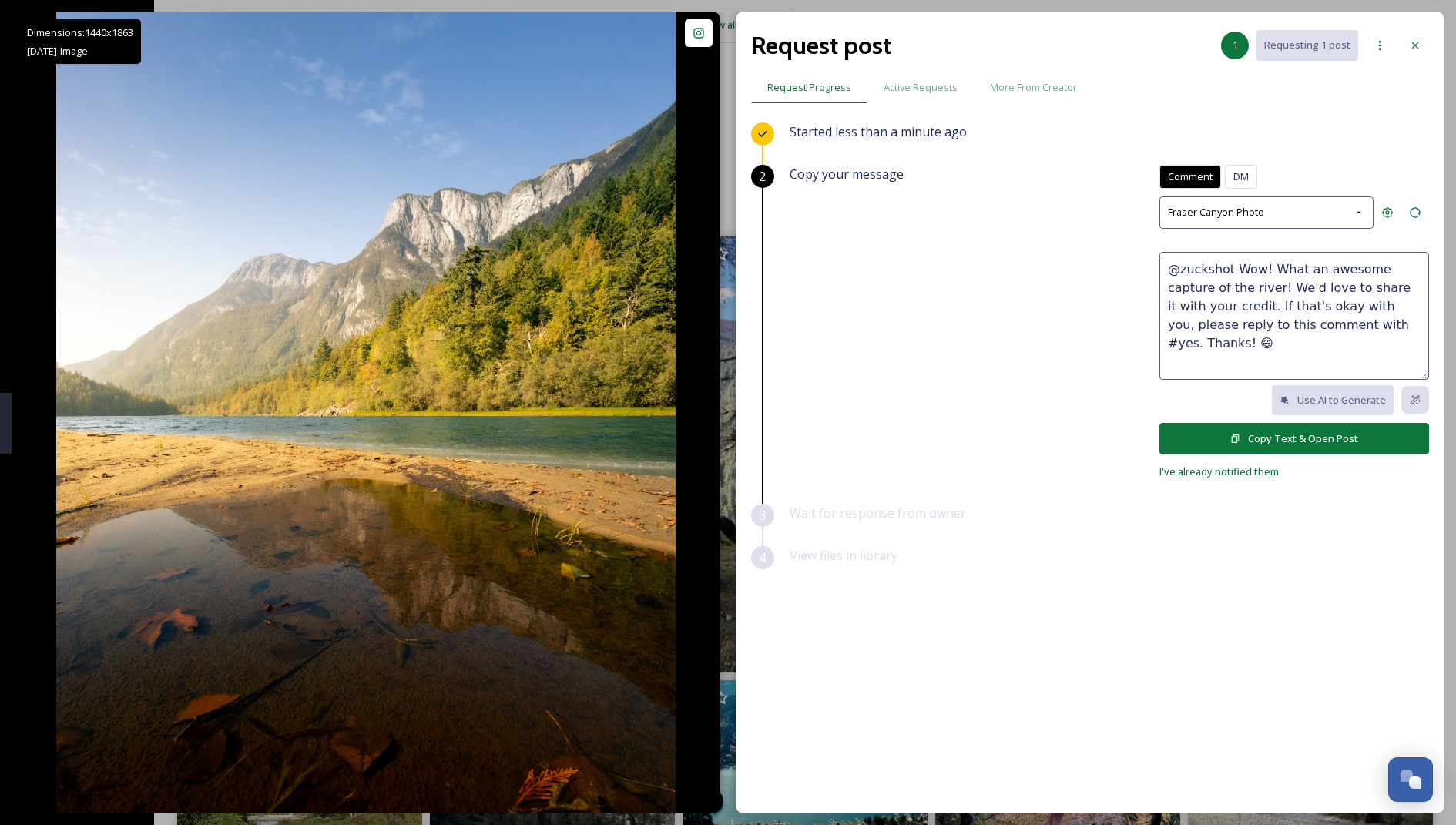
drag, startPoint x: 1235, startPoint y: 263, endPoint x: 1233, endPoint y: 285, distance: 22.1
click at [713, 285] on textarea "@zuckshot Wow! What an awesome capture of the river! We'd love to share it with…" at bounding box center [1294, 315] width 270 height 128
drag, startPoint x: 1183, startPoint y: 282, endPoint x: 1323, endPoint y: 308, distance: 142.4
click at [713, 310] on textarea "@zuckshot Can't get enough of these shots 😍 We'd love to share it with your cre…" at bounding box center [1294, 315] width 270 height 128
type textarea "@zuckshot Can't get enough of these shots 😍 We'd love to share it with your cre…"
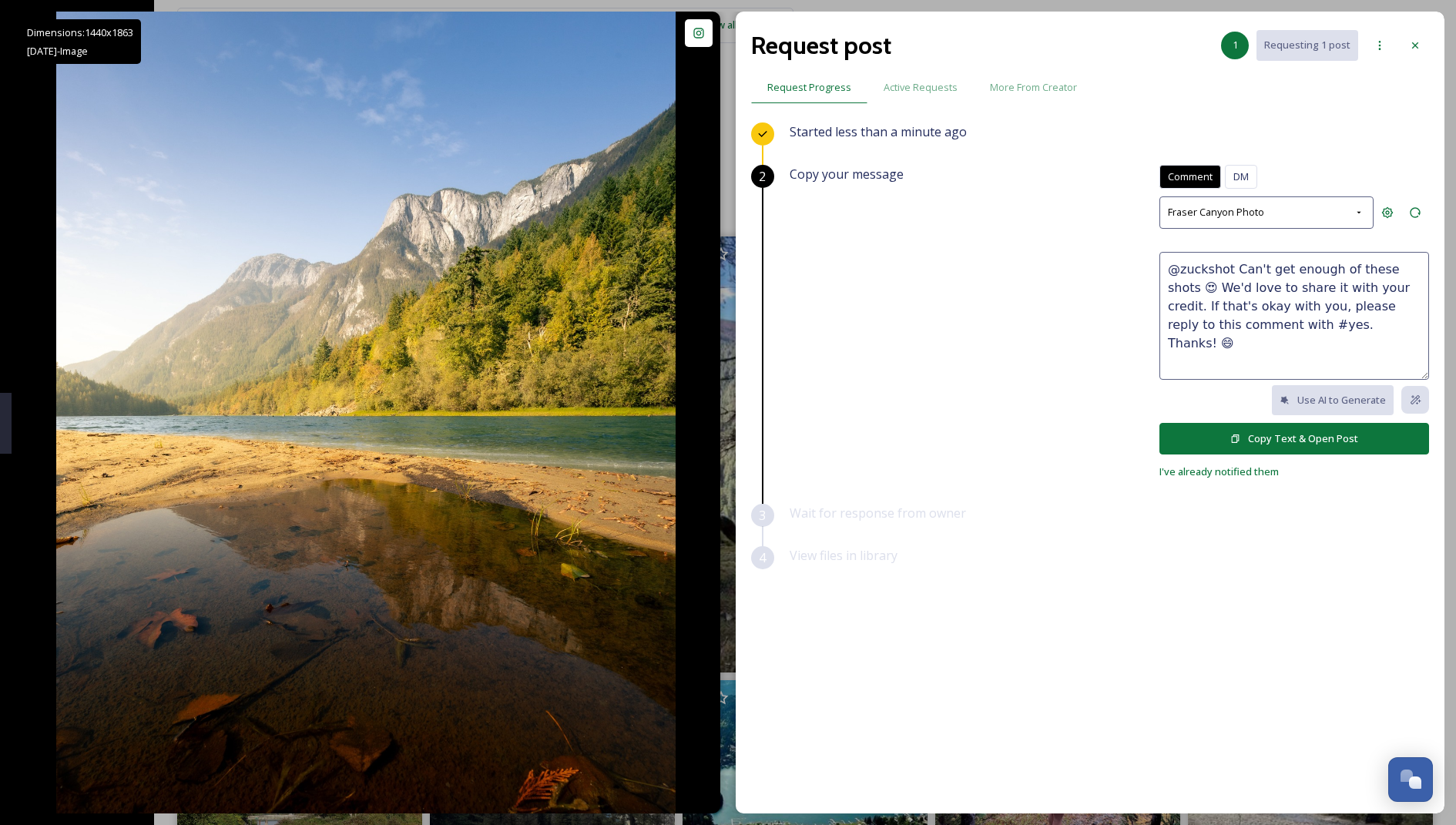
click at [713, 439] on button "Copy Text & Open Post" at bounding box center [1294, 438] width 270 height 32
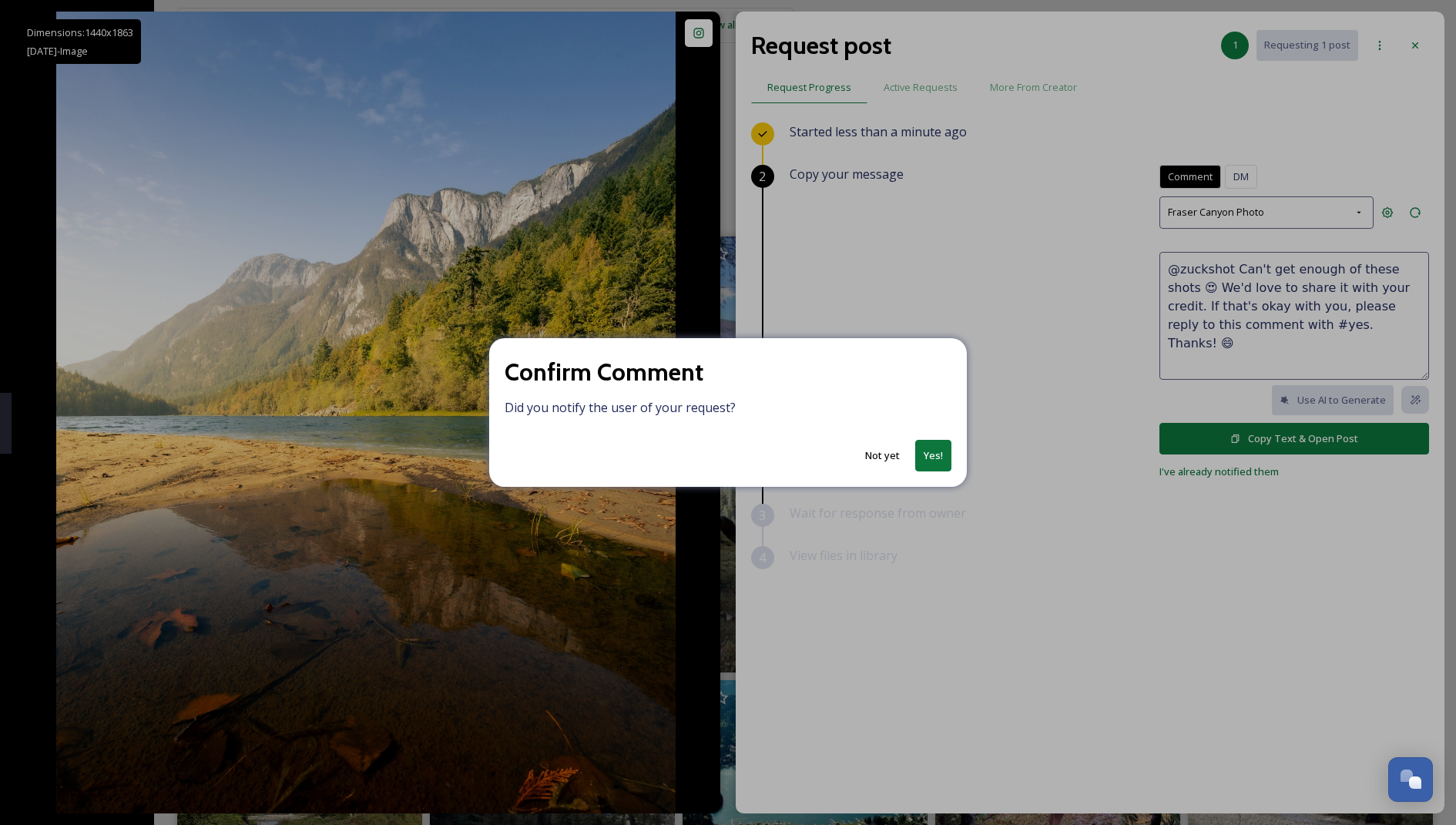
click at [713, 452] on button "Yes!" at bounding box center [933, 455] width 36 height 32
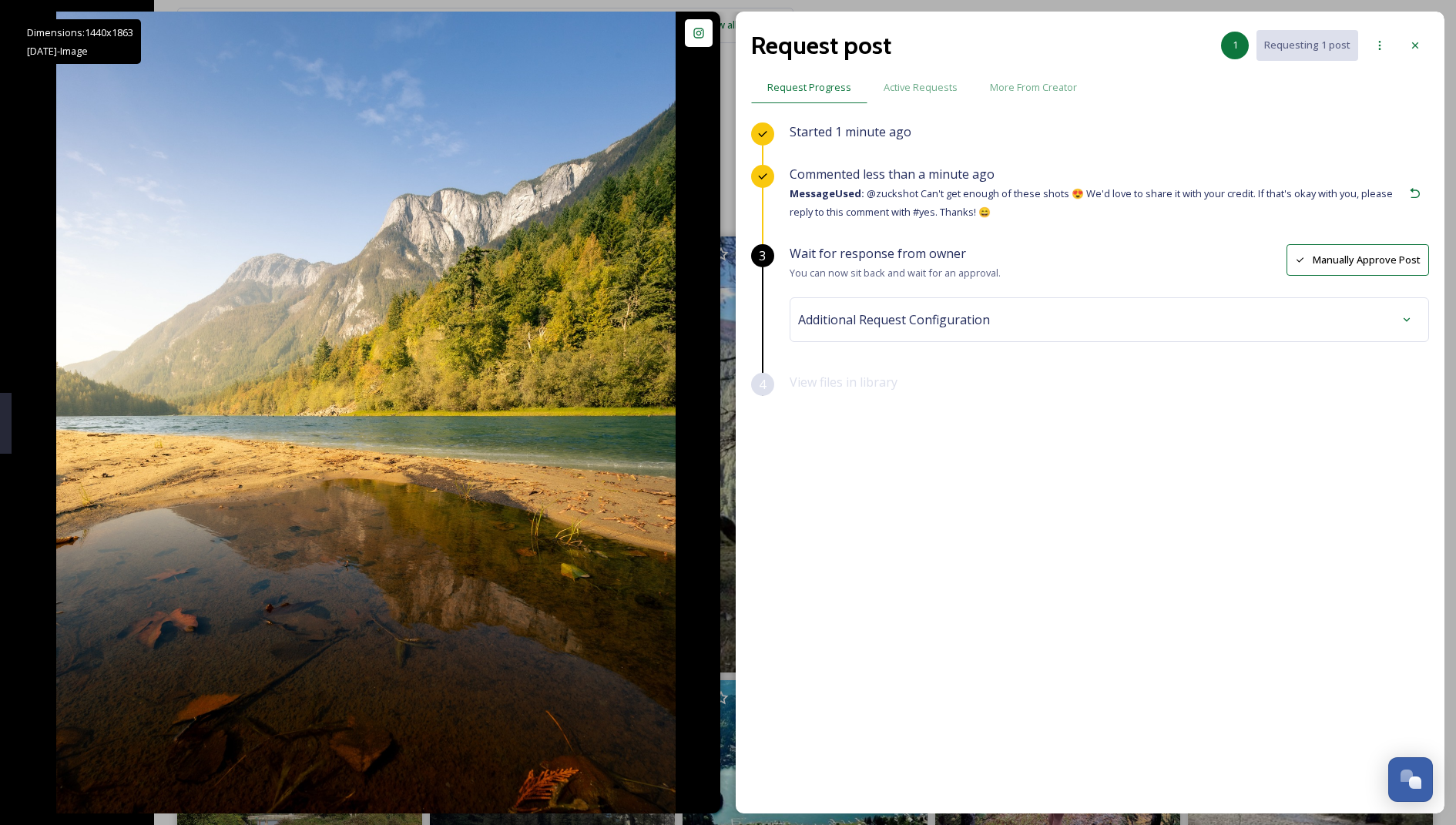
click at [713, 321] on div "Additional Request Configuration" at bounding box center [1109, 319] width 623 height 28
click at [713, 454] on div "No tags" at bounding box center [1109, 442] width 614 height 35
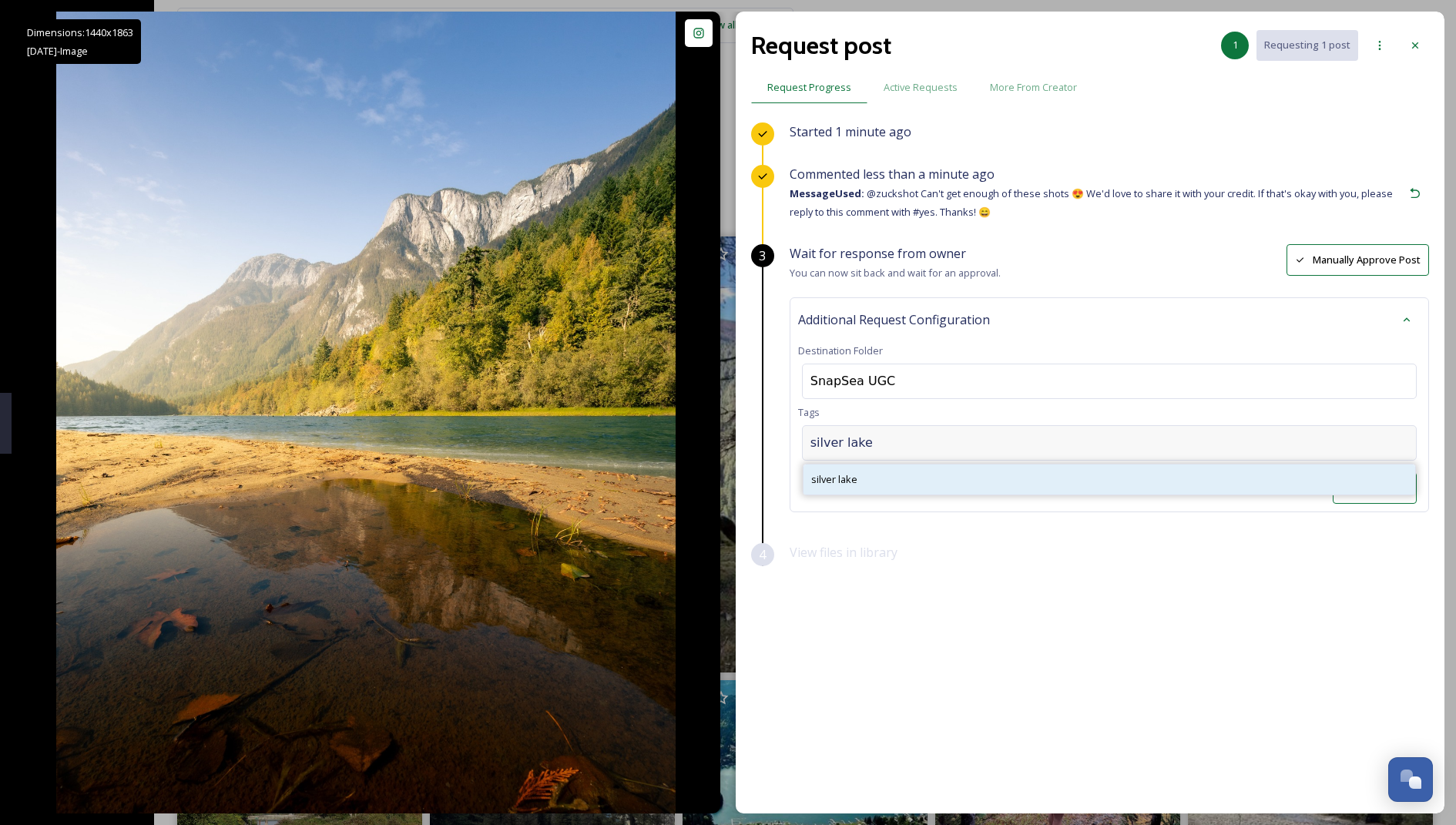
type input "silver lake"
click at [713, 472] on span "silver lake" at bounding box center [833, 480] width 46 height 15
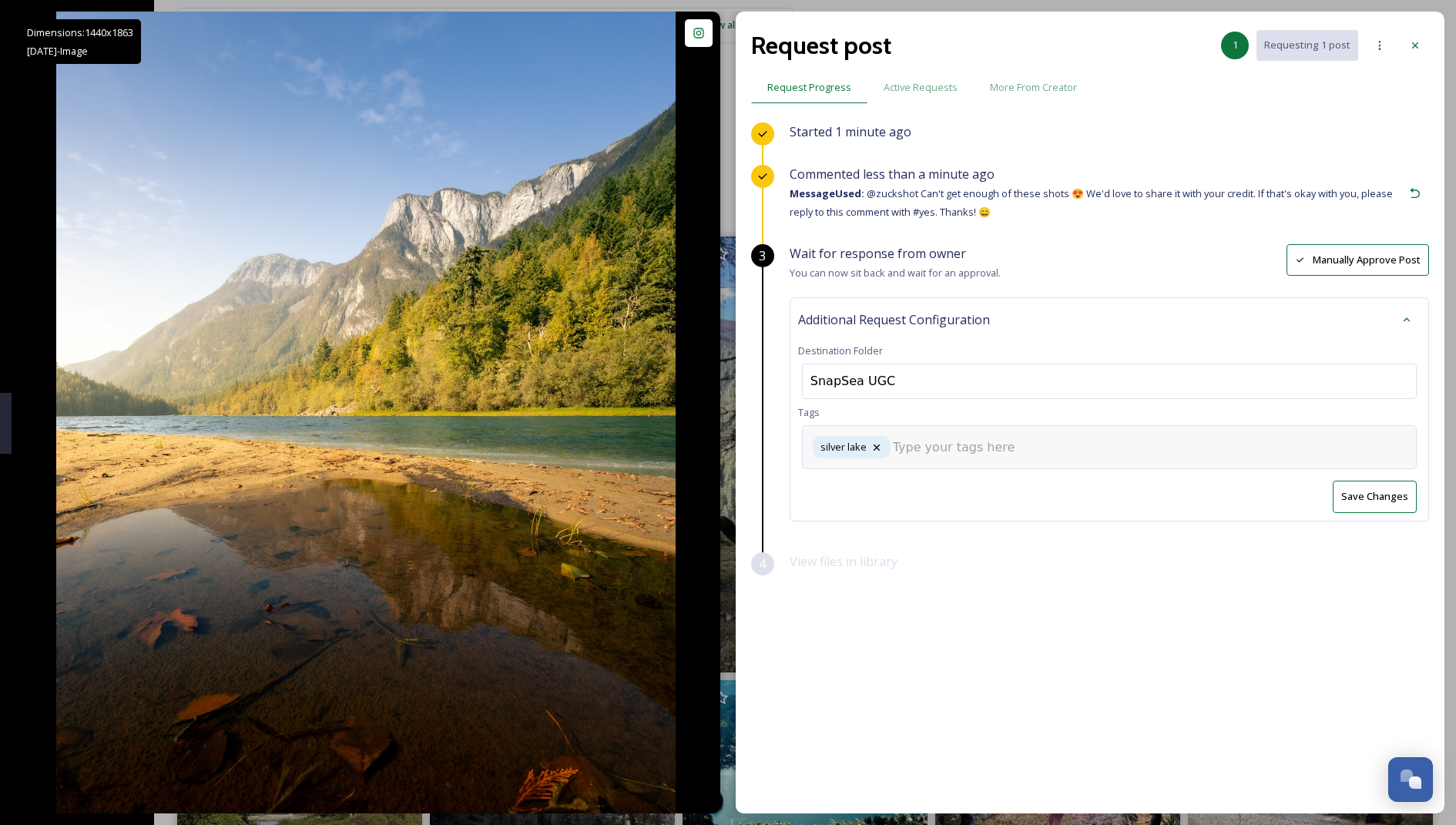
click at [713, 451] on input at bounding box center [970, 447] width 155 height 18
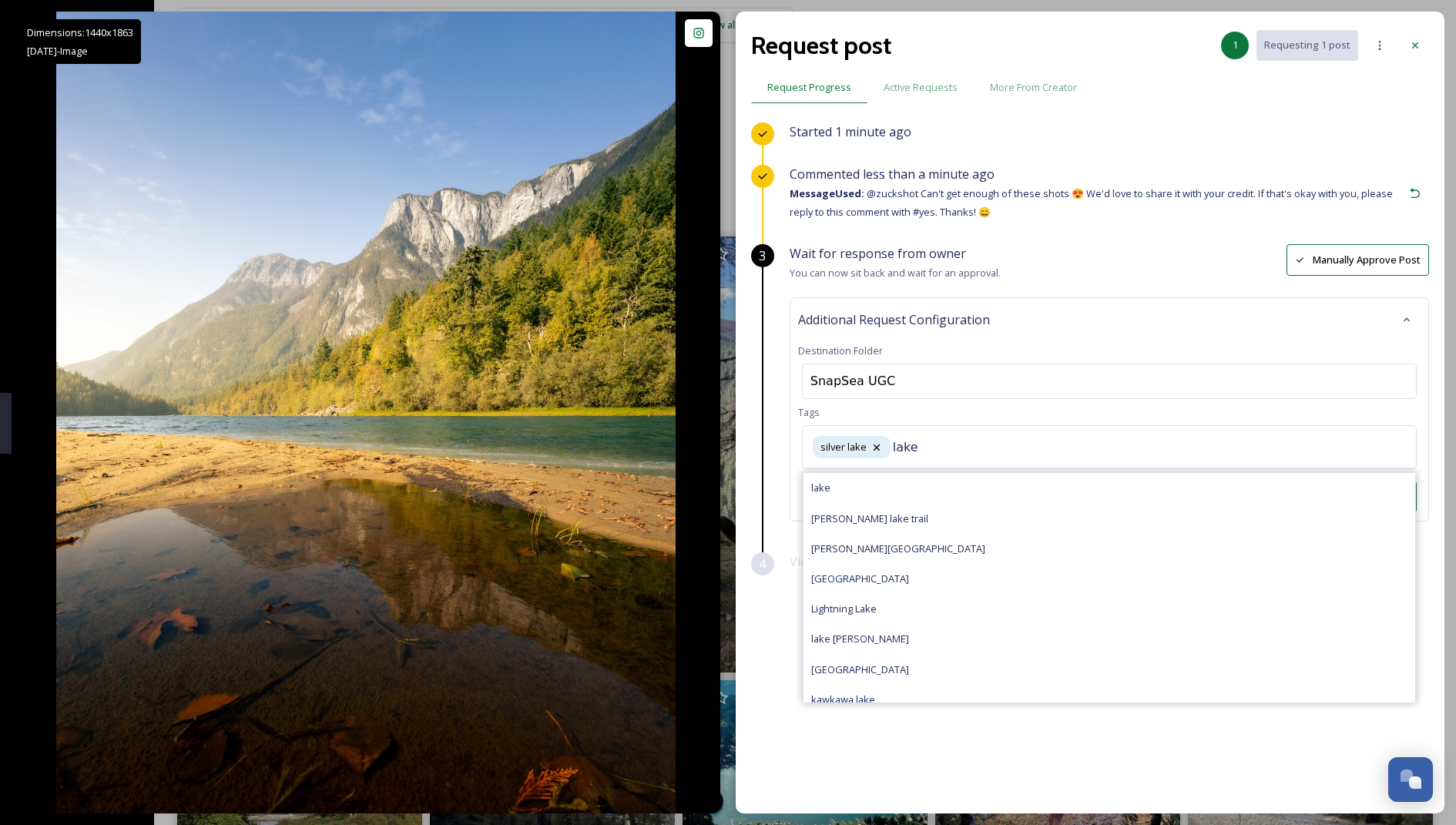
type input "lake"
click at [713, 482] on div "lake" at bounding box center [1109, 487] width 612 height 30
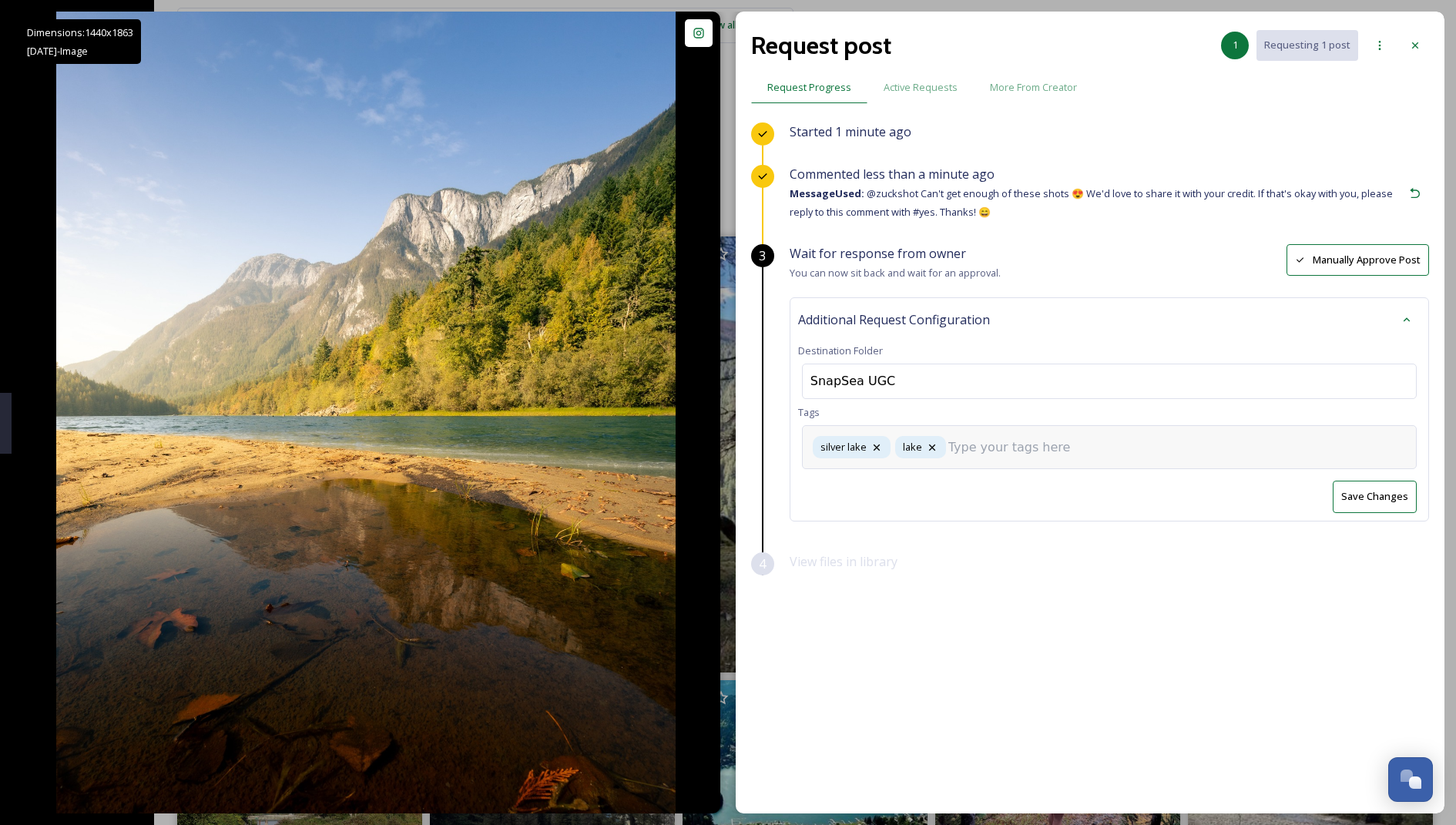
click at [713, 454] on div "[GEOGRAPHIC_DATA]" at bounding box center [1109, 447] width 614 height 44
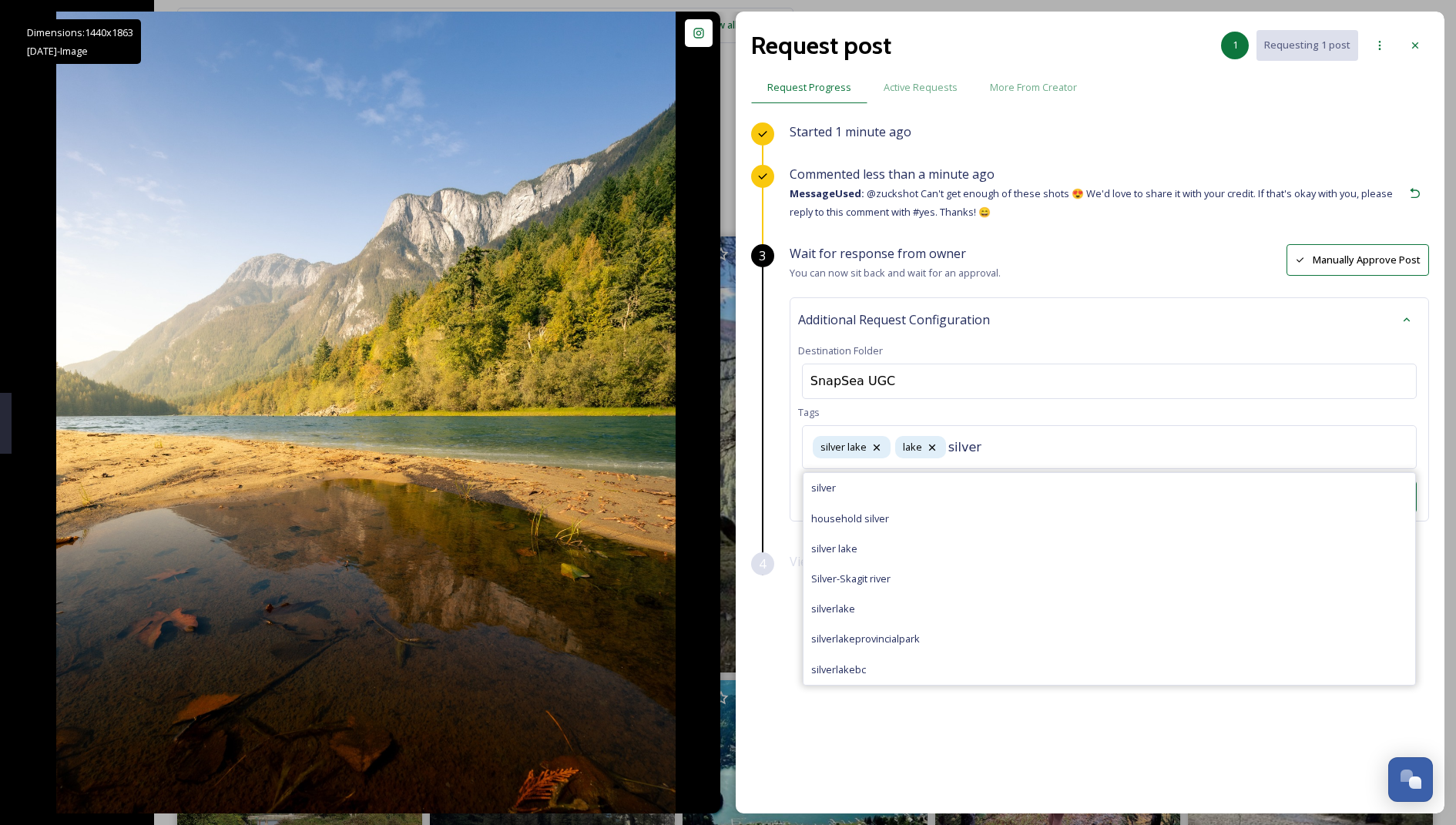
type input "silver"
click at [713, 485] on div "silver" at bounding box center [1109, 487] width 612 height 30
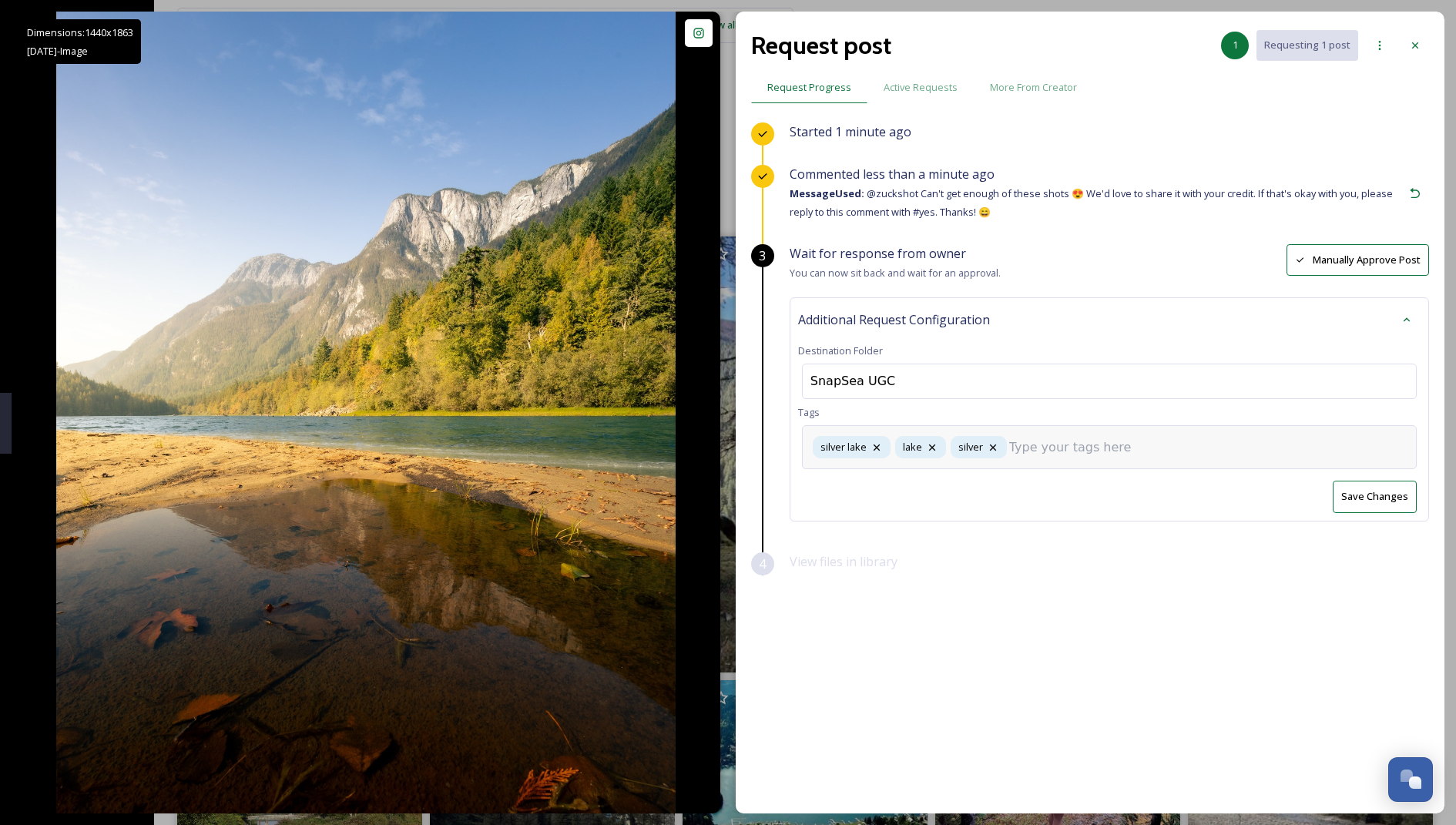
click at [713, 444] on input at bounding box center [1086, 447] width 155 height 18
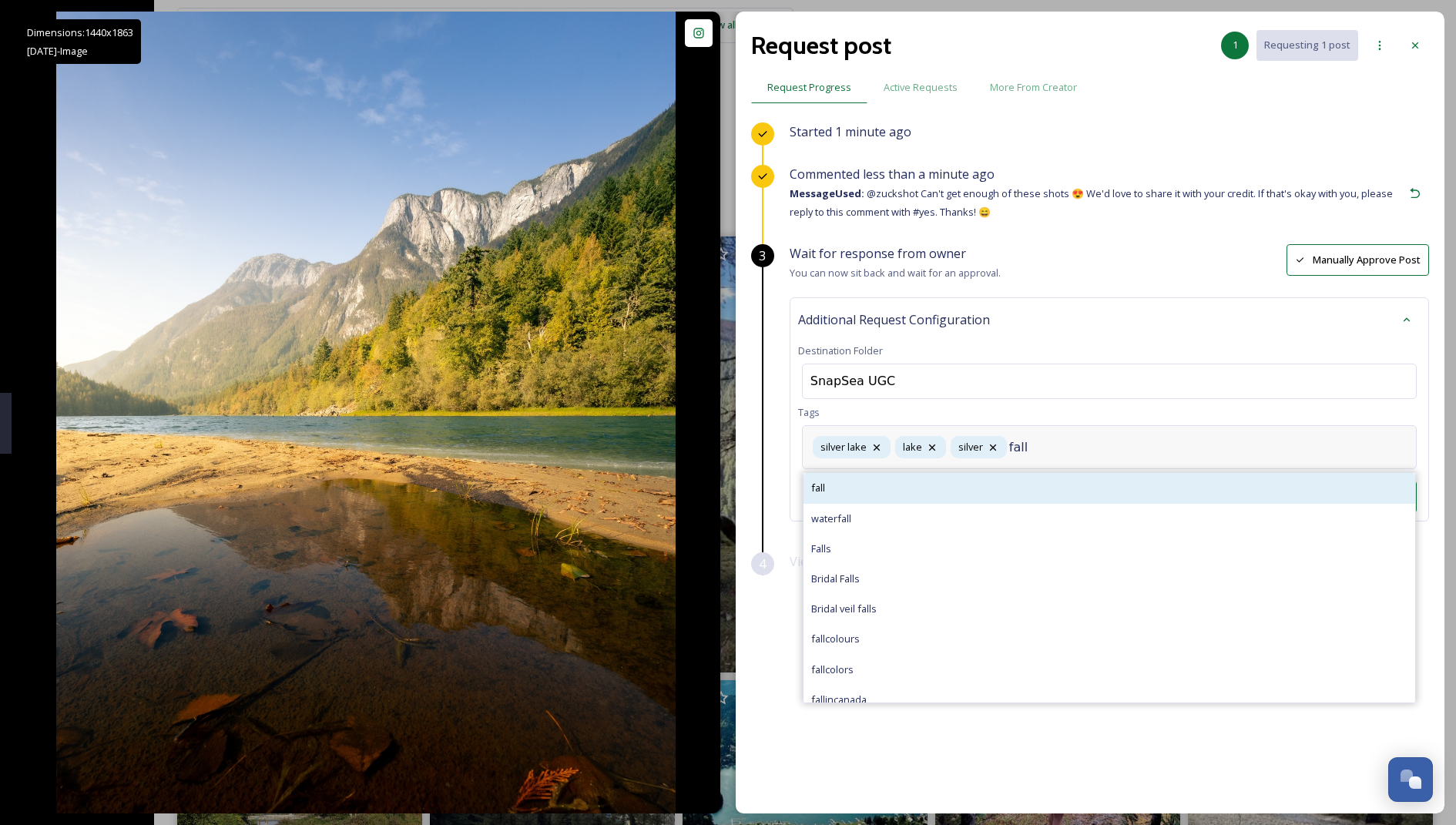
type input "fall"
click at [713, 493] on div "fall" at bounding box center [1109, 487] width 612 height 30
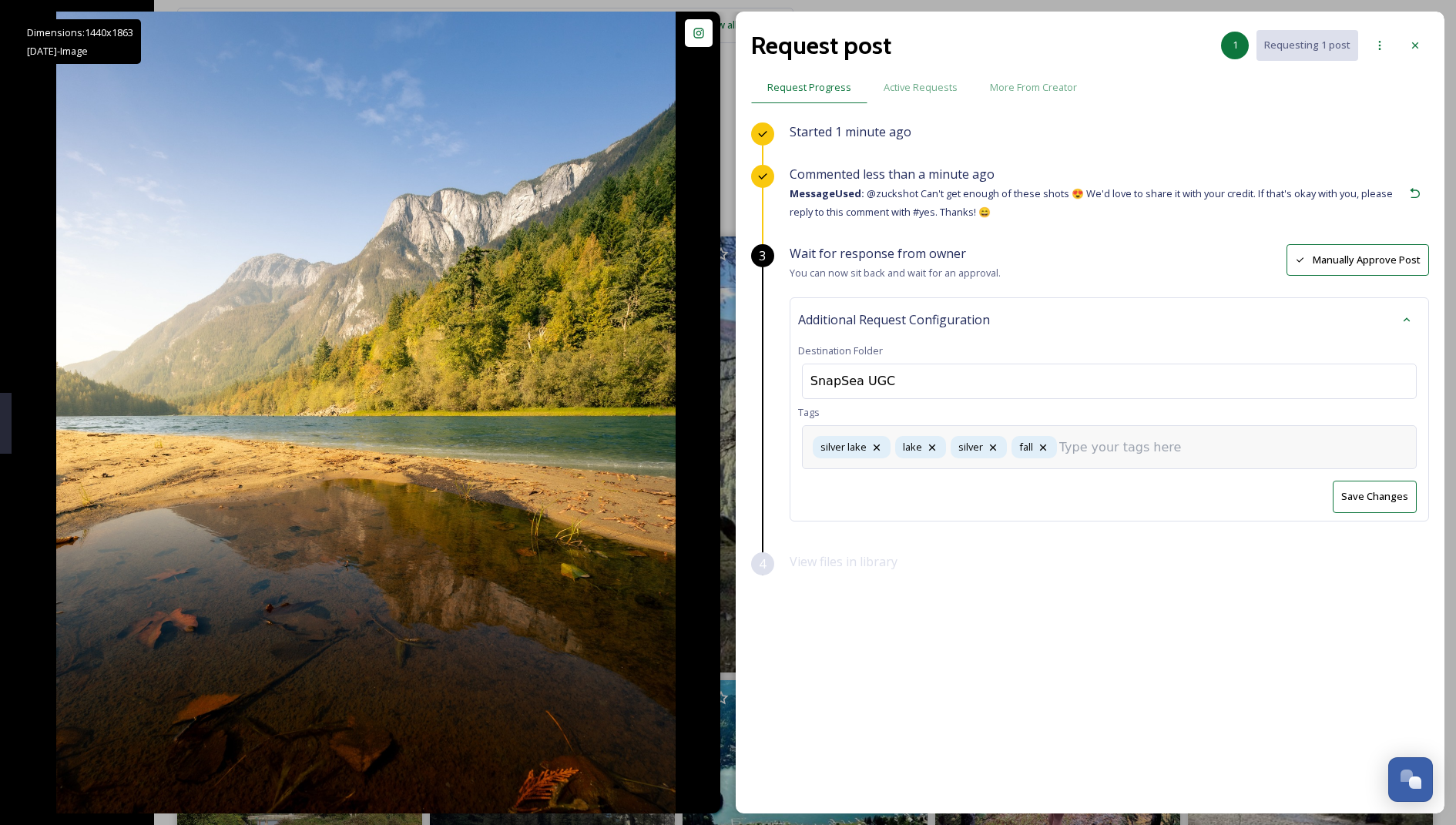
click at [713, 452] on input at bounding box center [1136, 447] width 155 height 18
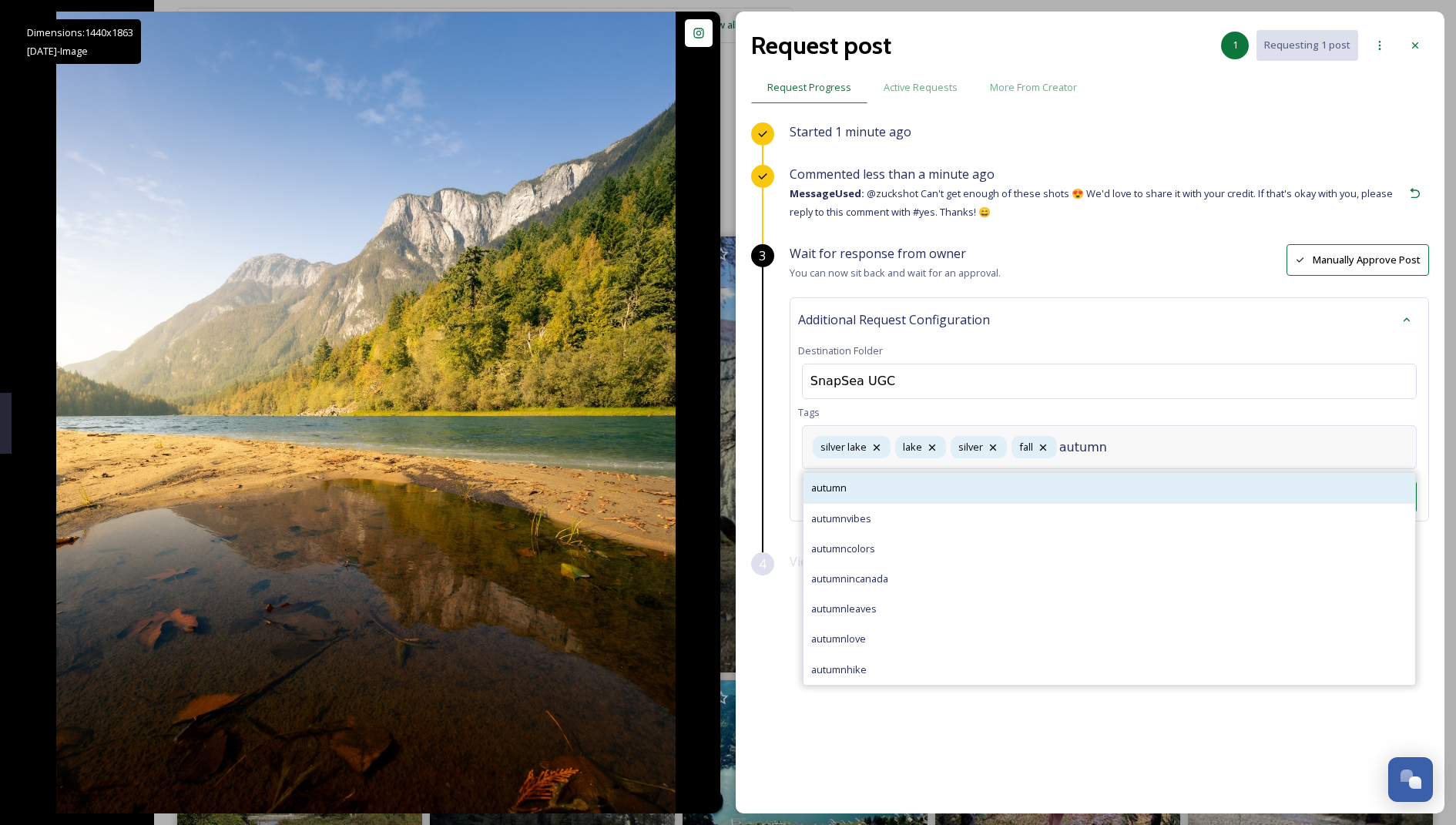
type input "autumn"
click at [713, 496] on div "autumn" at bounding box center [1109, 487] width 612 height 30
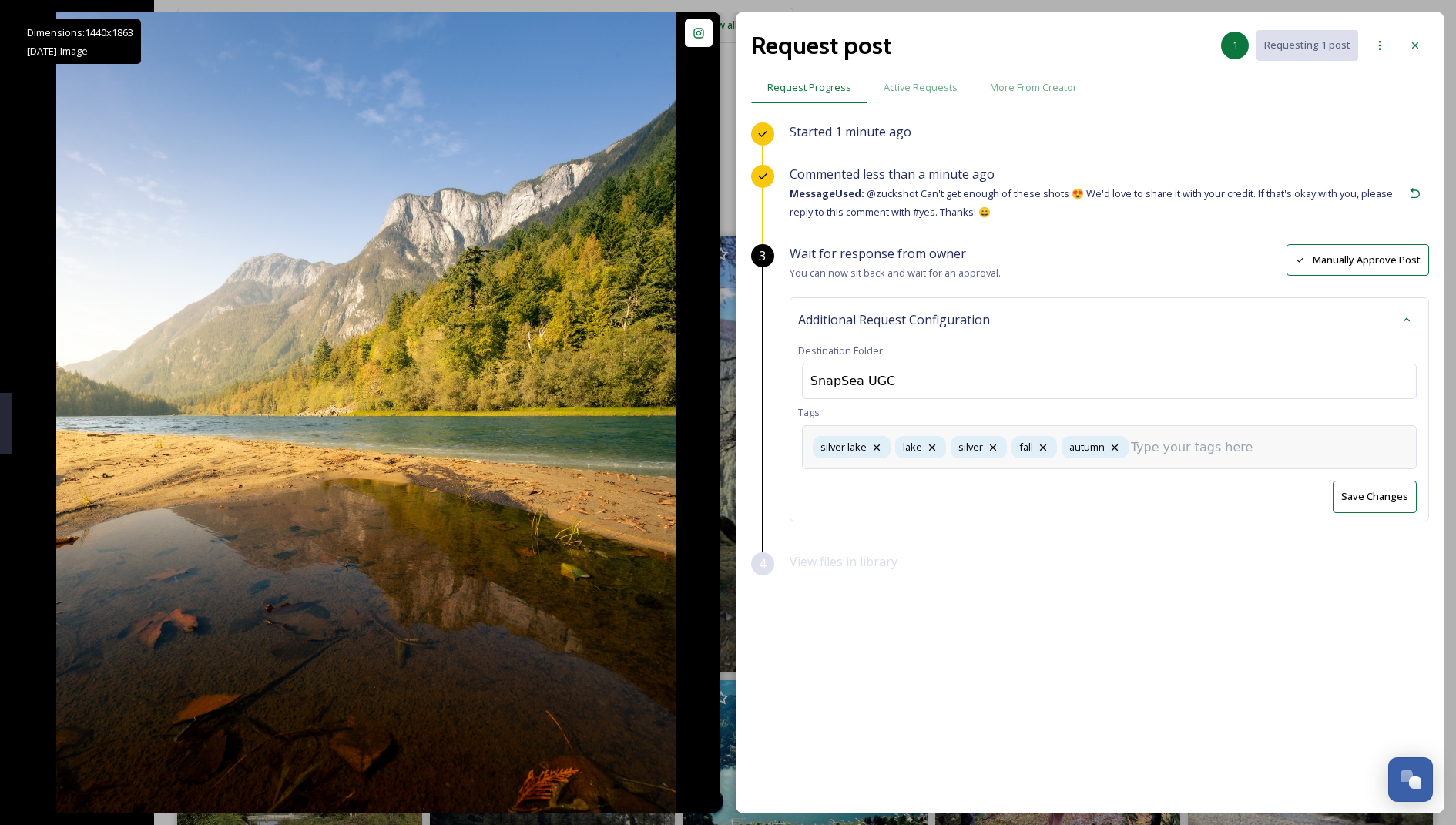
click at [713, 497] on button "Save Changes" at bounding box center [1374, 496] width 84 height 32
click at [713, 48] on icon at bounding box center [1415, 45] width 13 height 13
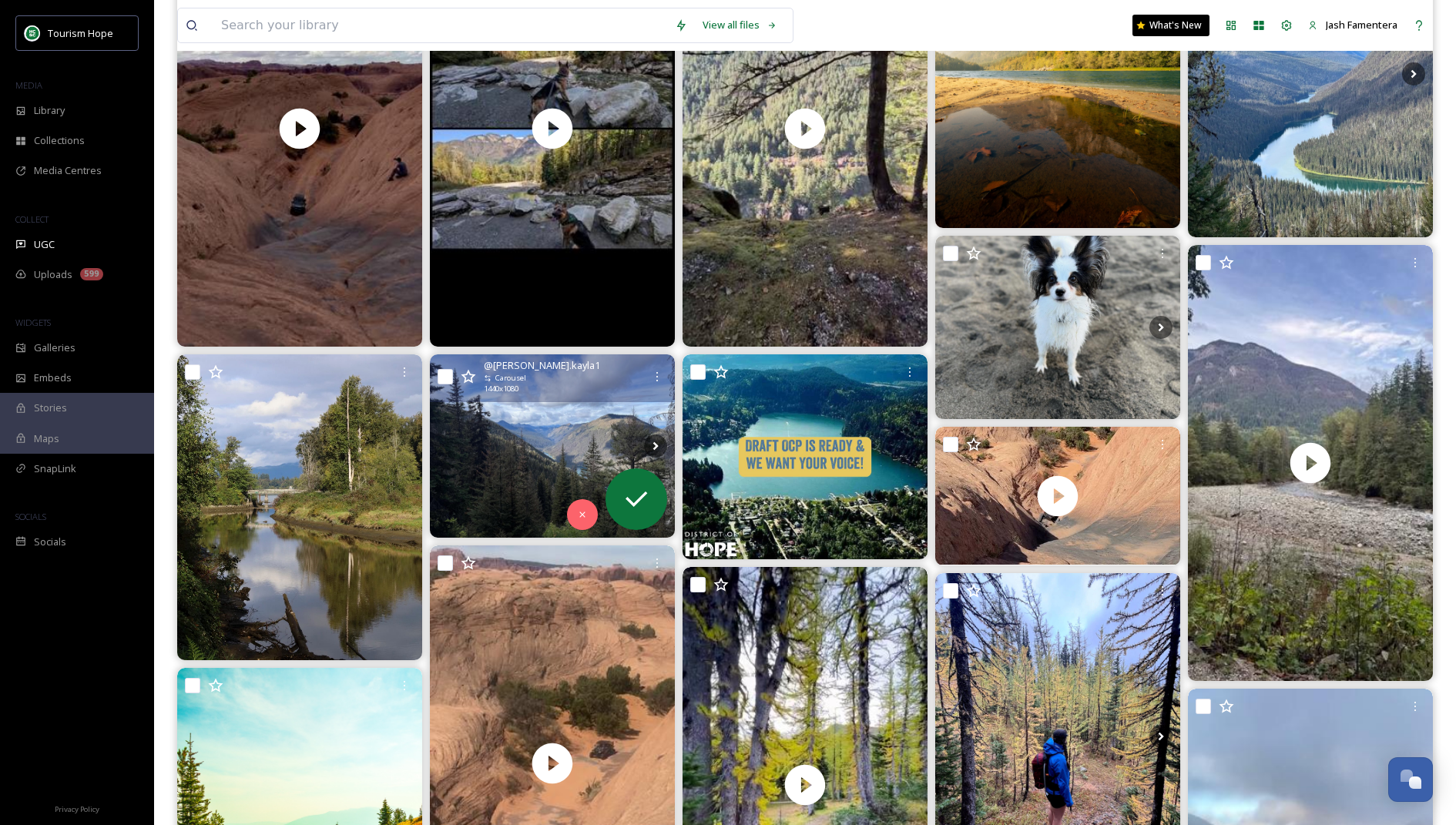
scroll to position [333, 0]
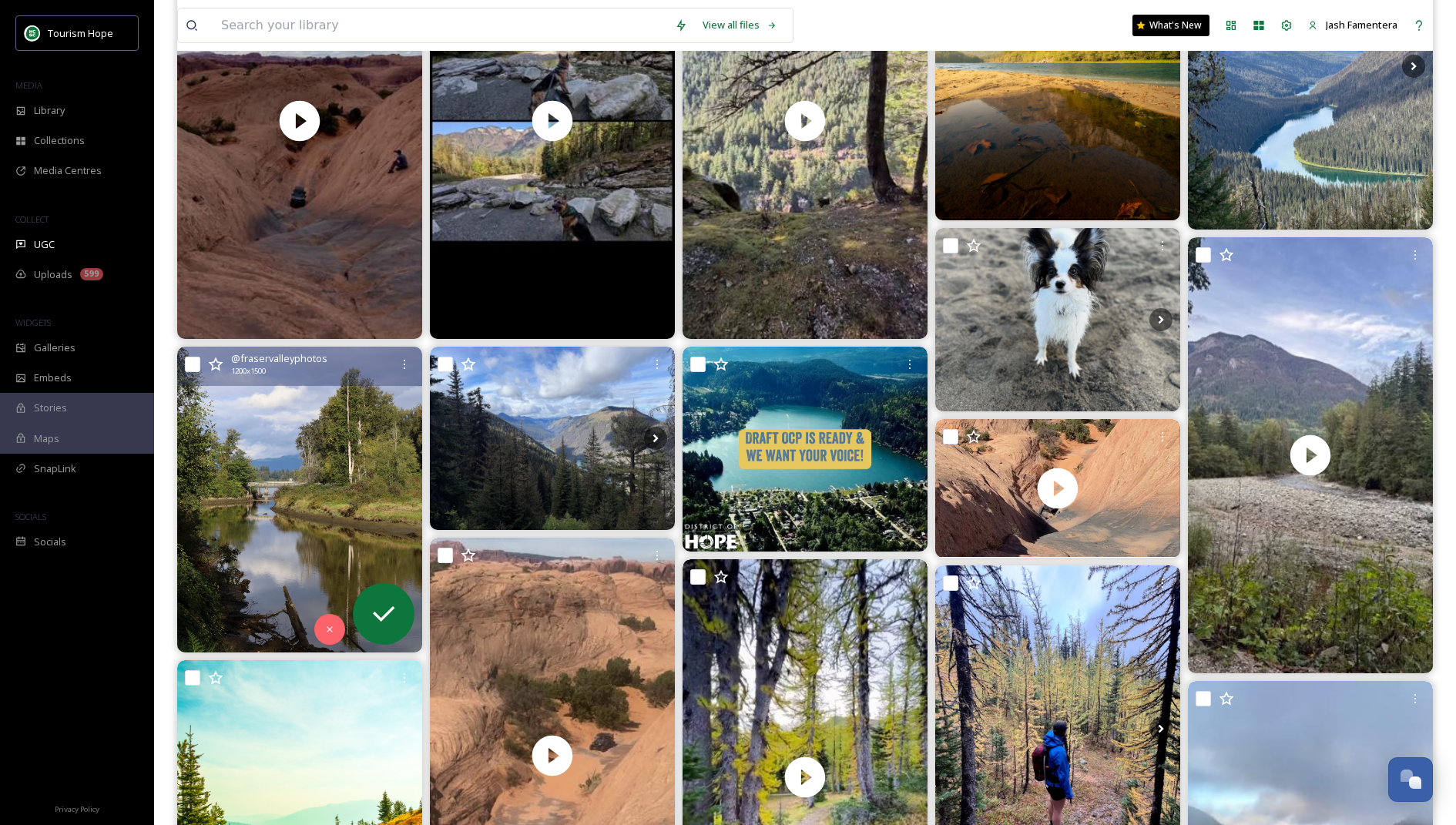
click at [260, 496] on img at bounding box center [300, 499] width 245 height 306
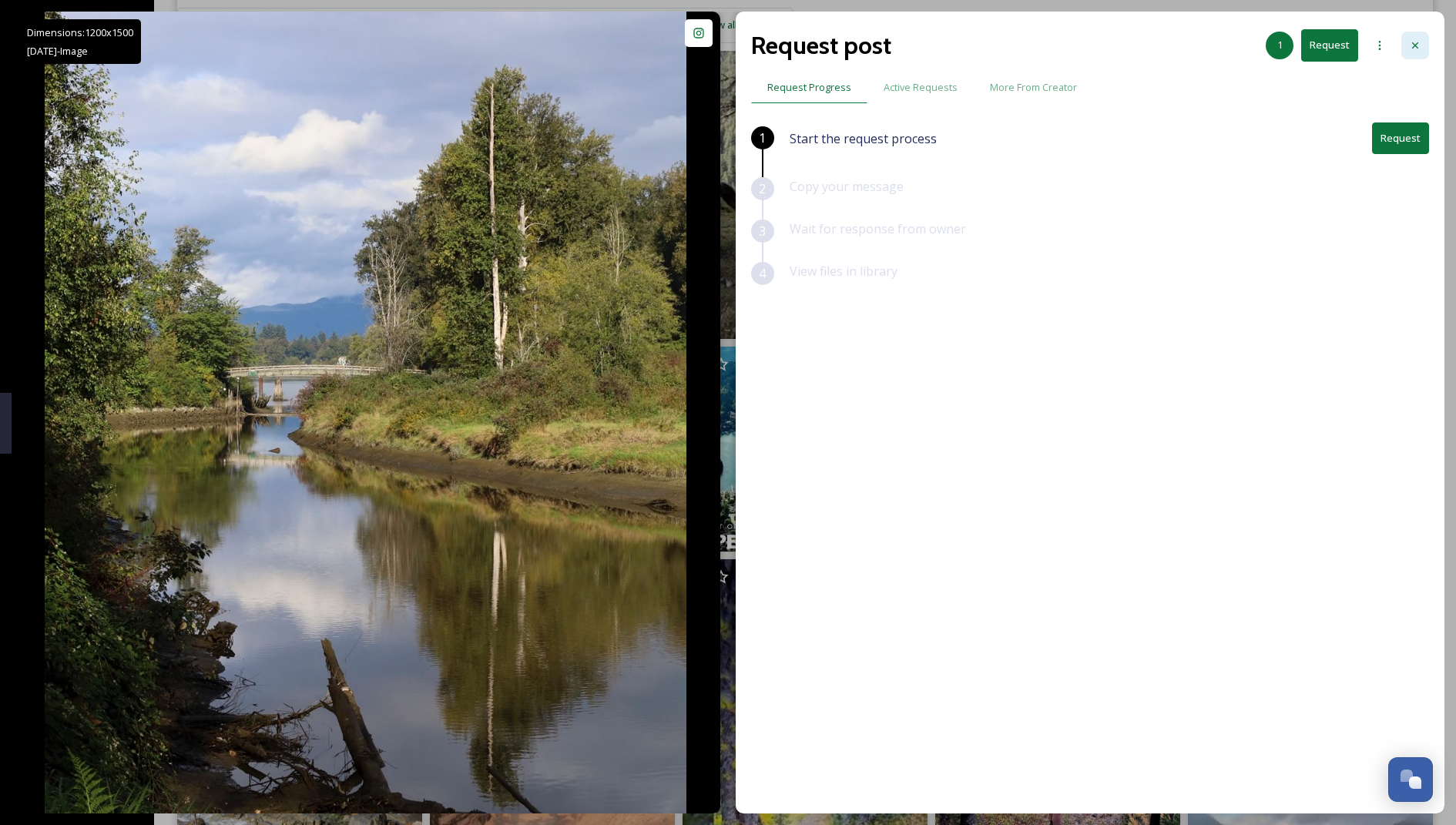
click at [713, 42] on icon at bounding box center [1415, 45] width 13 height 13
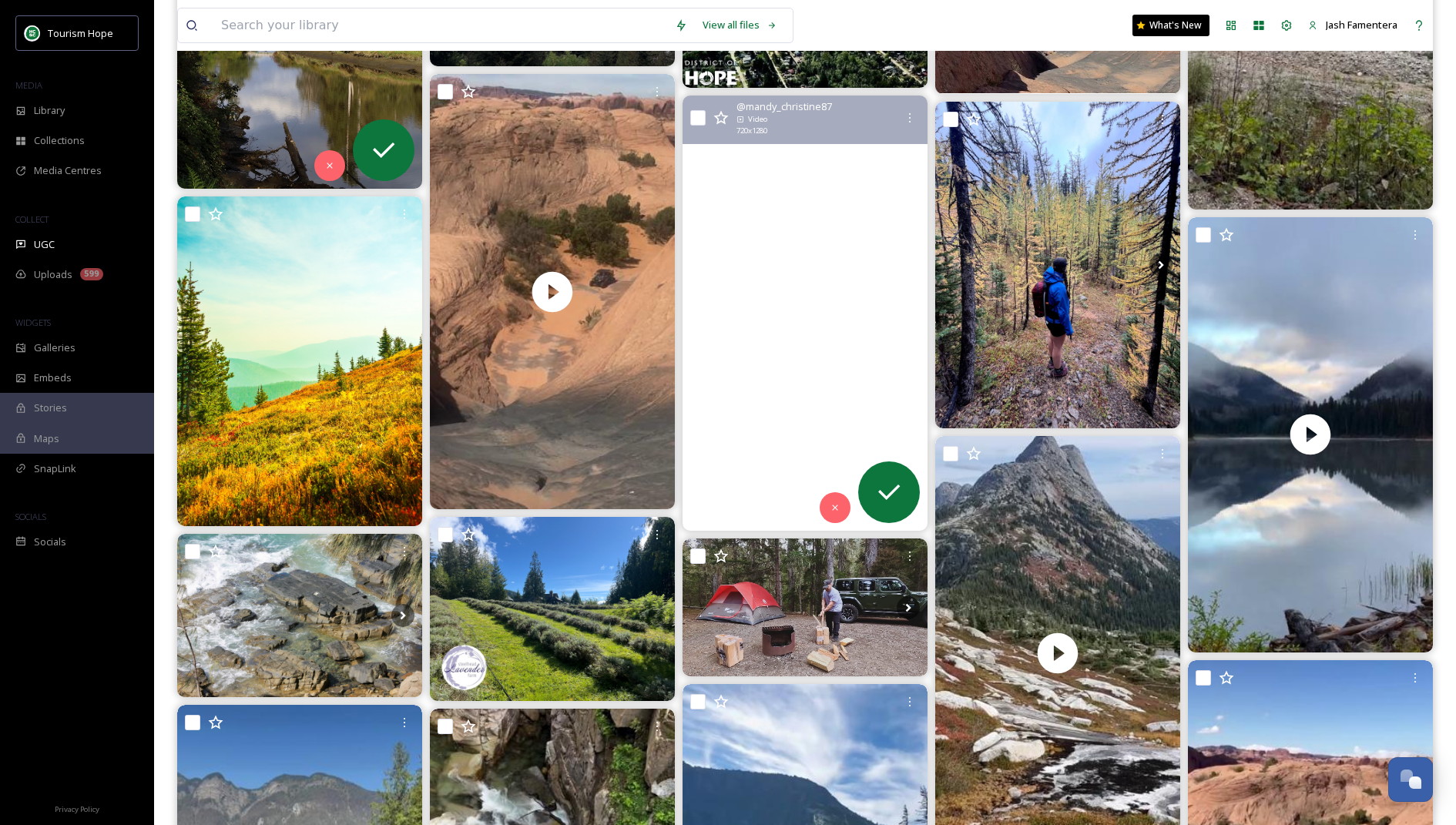
scroll to position [795, 0]
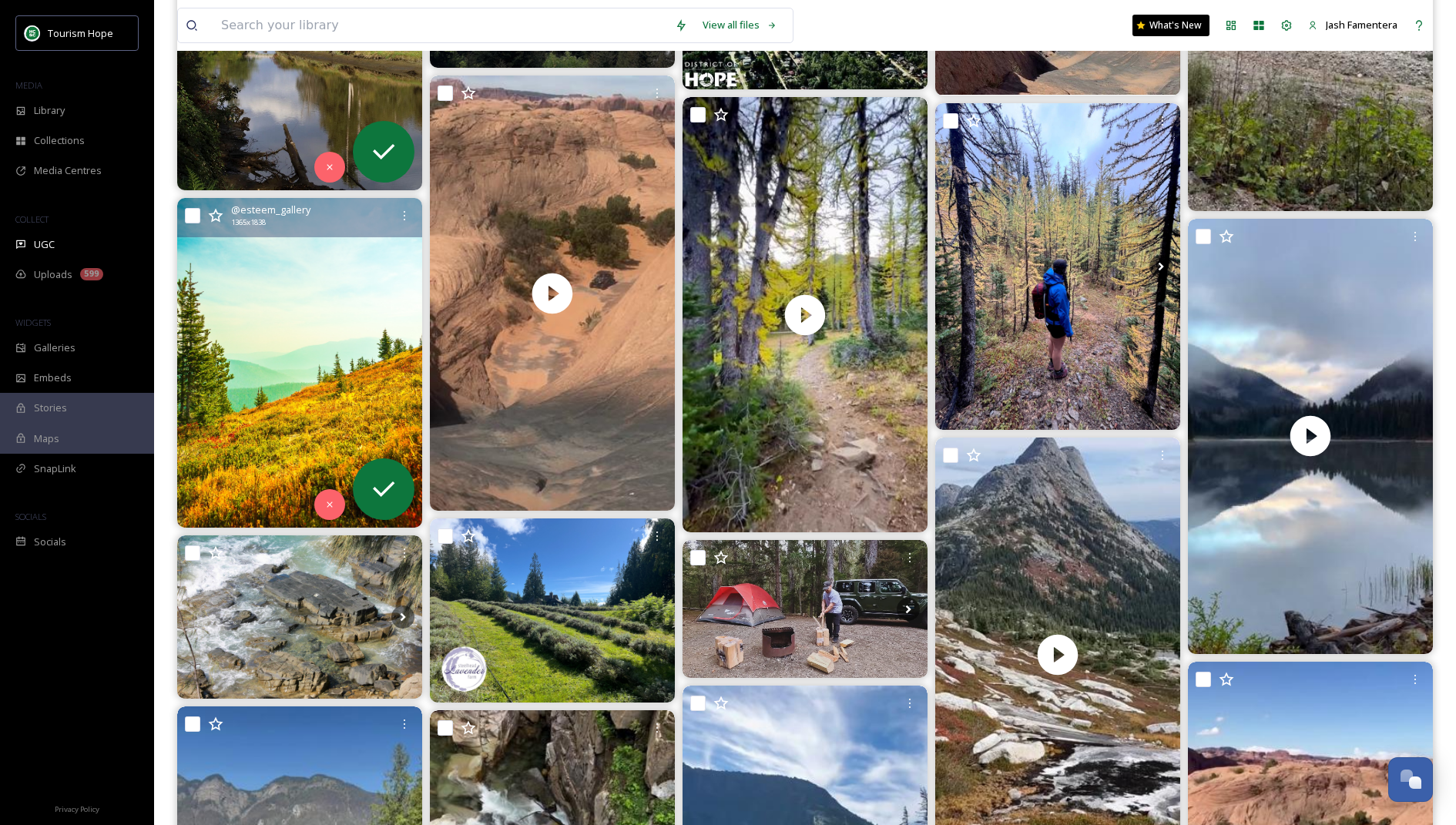
click at [289, 416] on img at bounding box center [300, 363] width 245 height 330
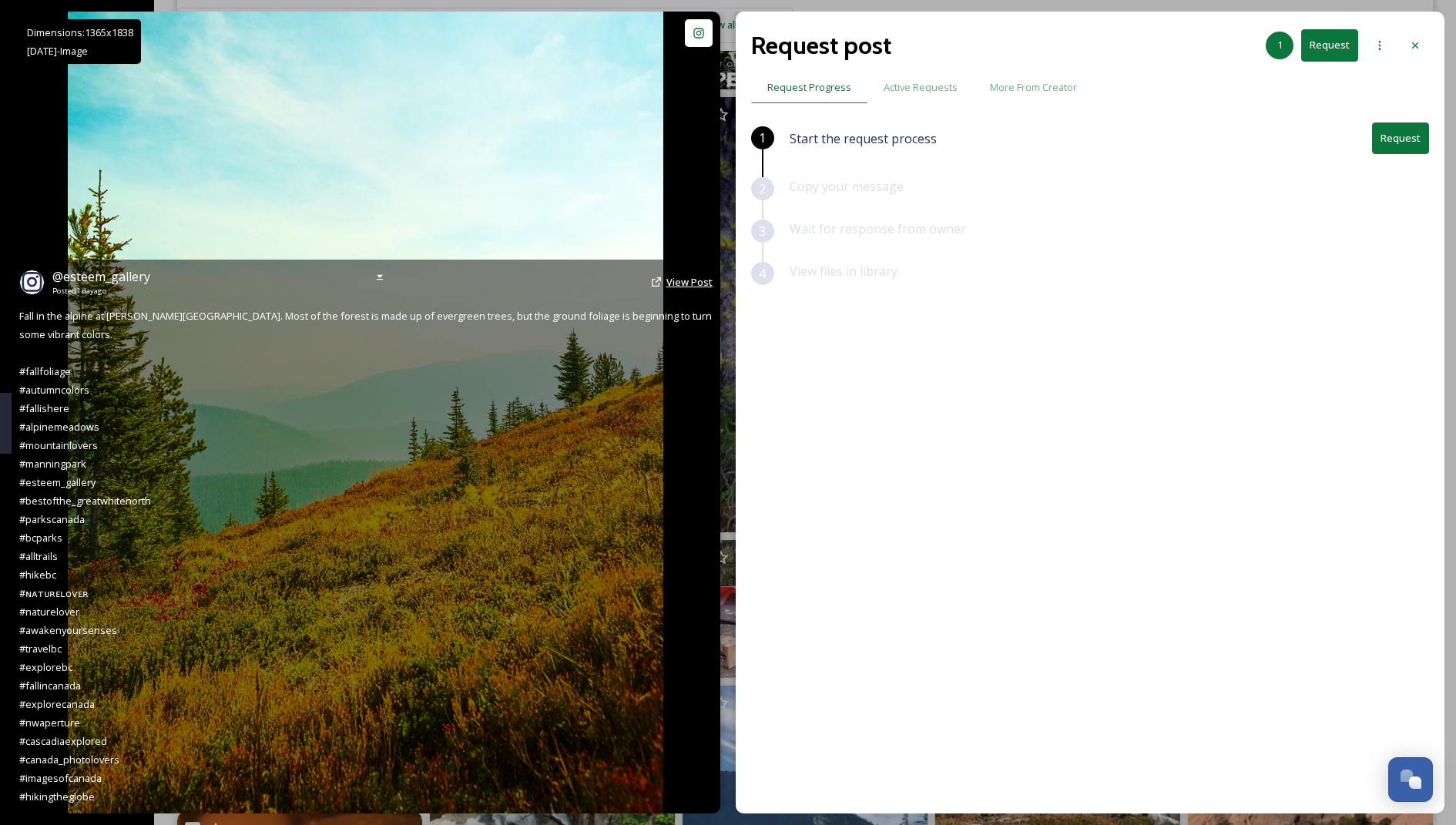
click at [673, 289] on span "View Post" at bounding box center [689, 282] width 46 height 14
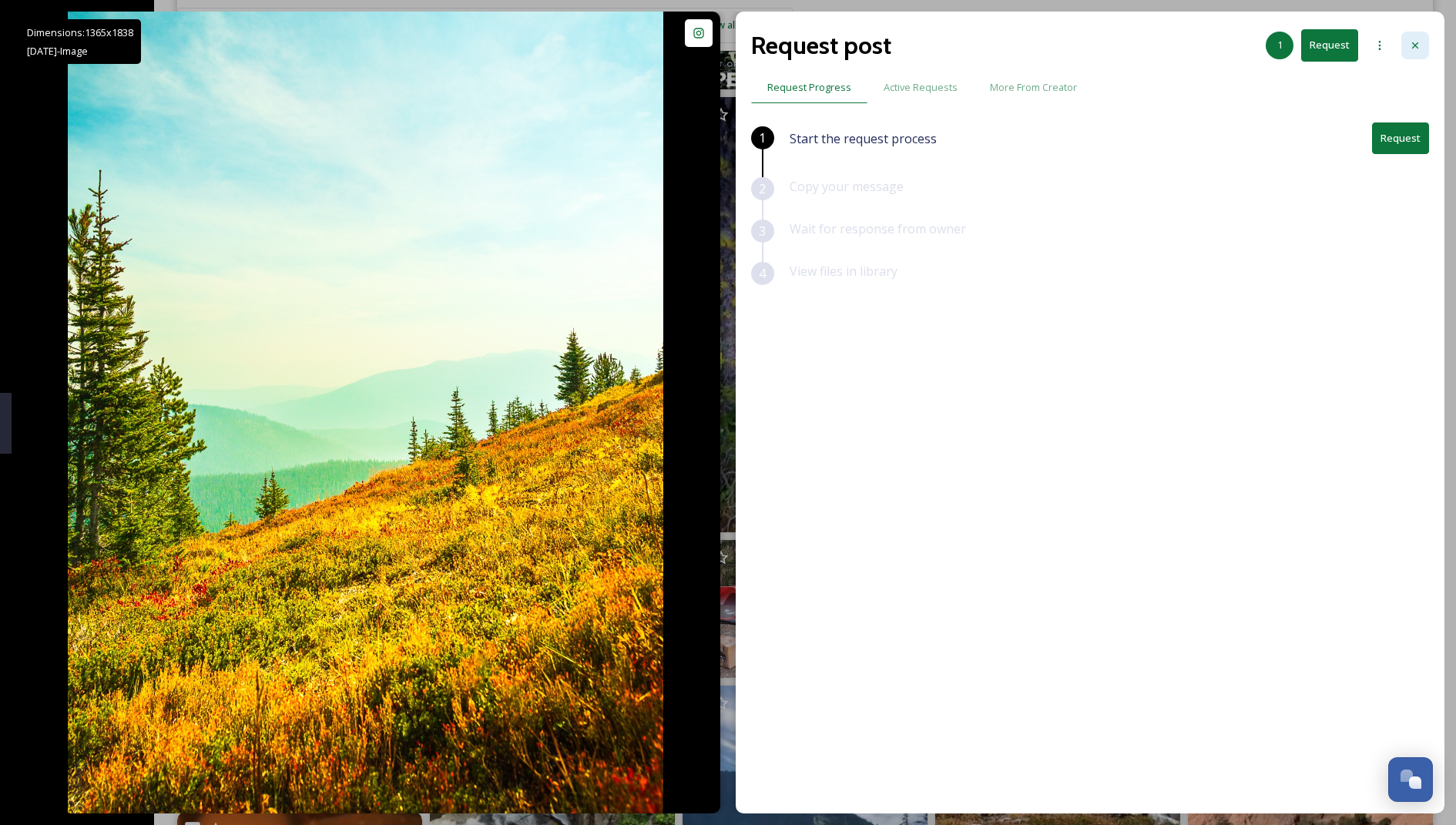
click at [713, 48] on div at bounding box center [1415, 45] width 28 height 28
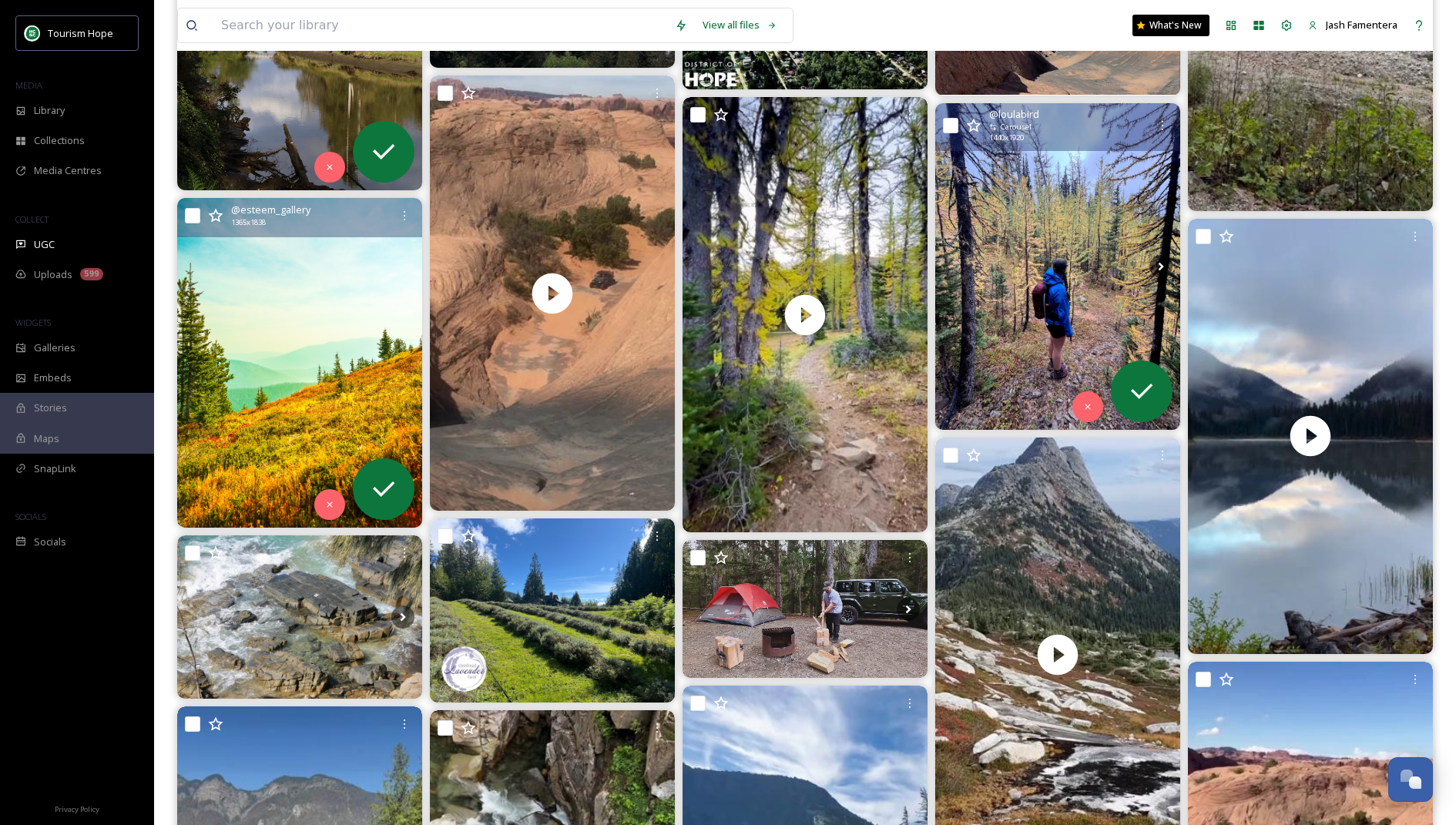
click at [713, 309] on img at bounding box center [1058, 266] width 245 height 326
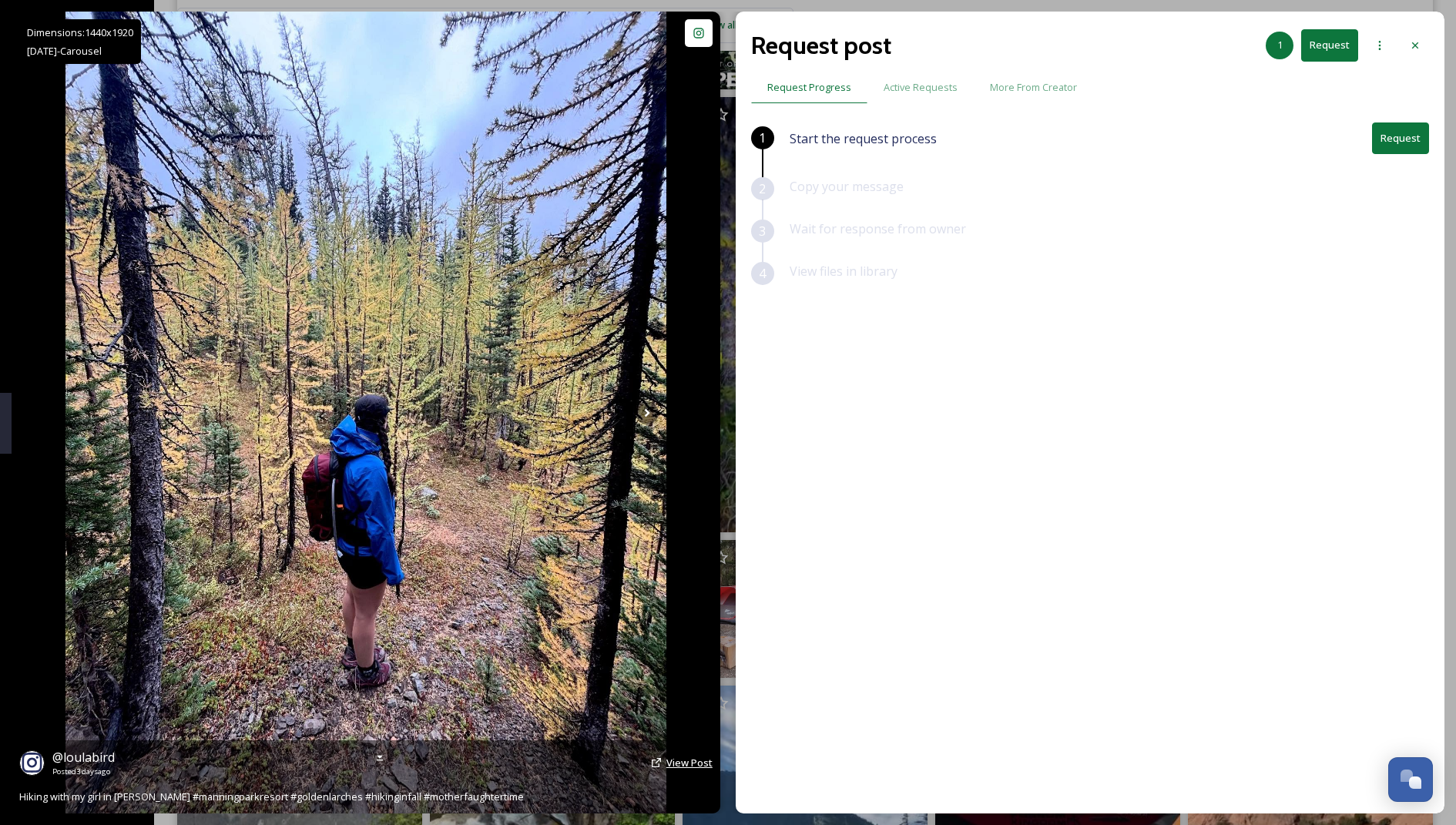
click at [676, 739] on span "View Post" at bounding box center [689, 761] width 46 height 14
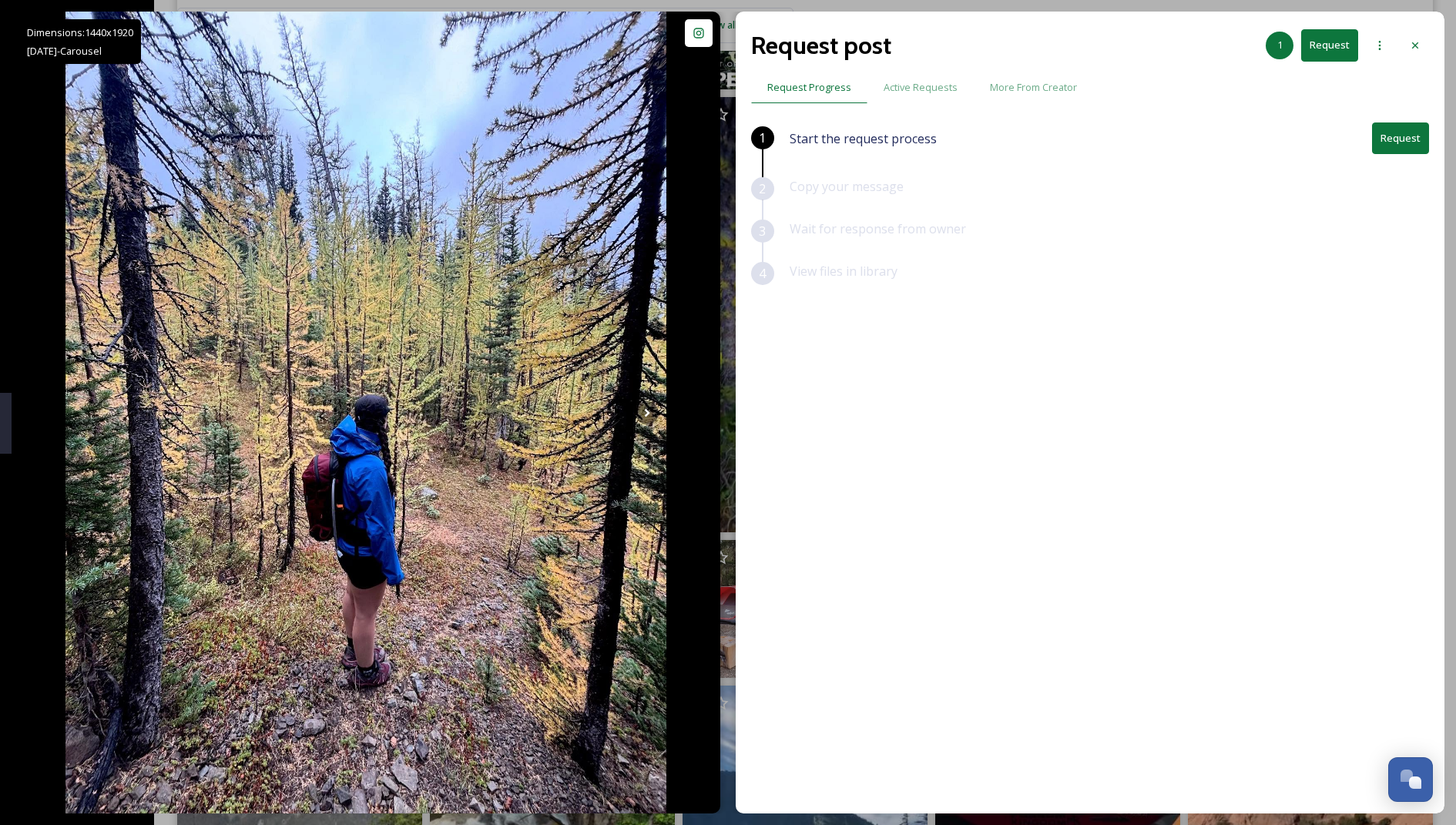
click at [713, 134] on button "Request" at bounding box center [1400, 138] width 57 height 32
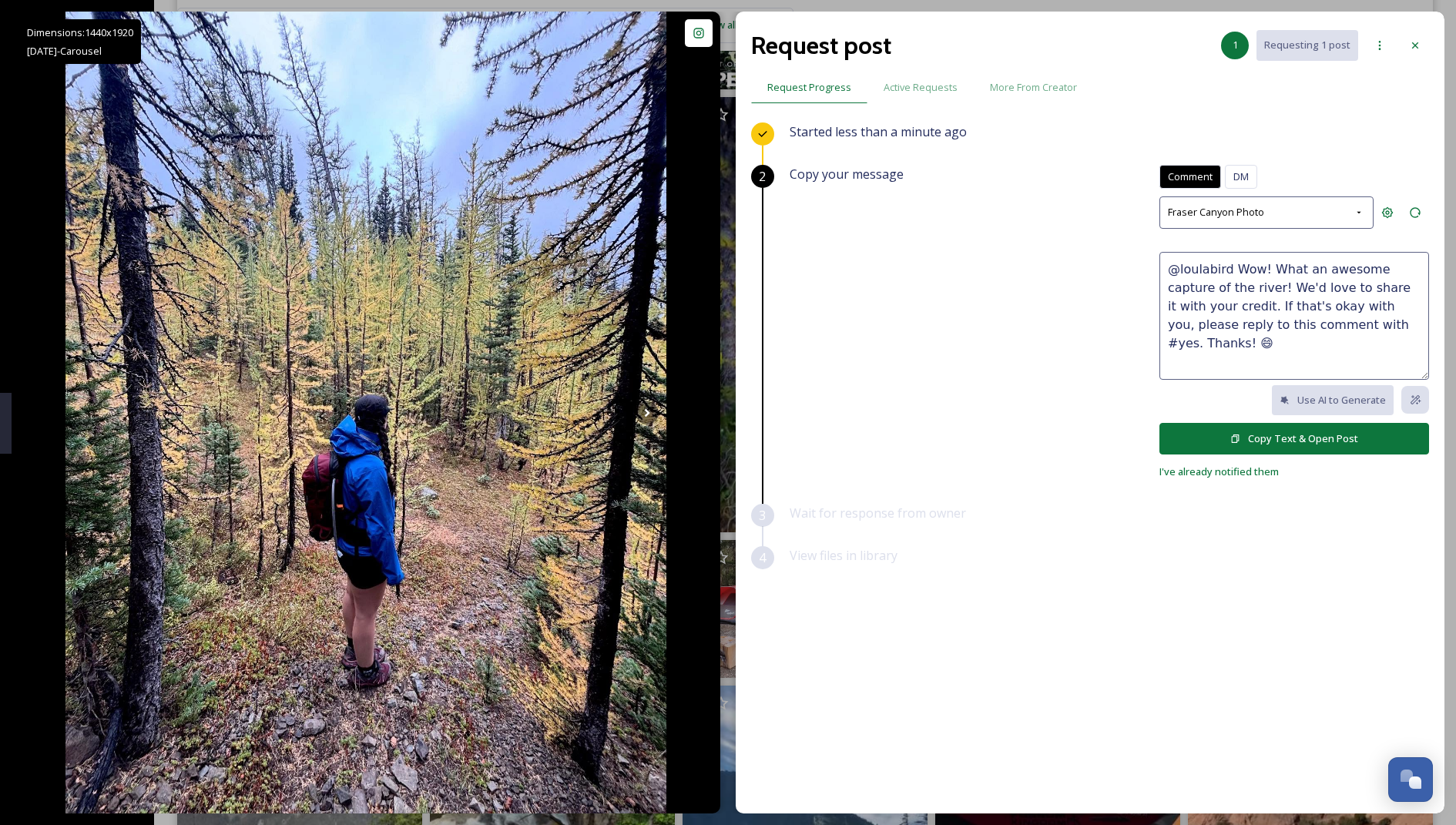
click at [713, 275] on textarea "@loulabird Wow! What an awesome capture of the river! We'd love to share it wit…" at bounding box center [1294, 315] width 270 height 128
drag, startPoint x: 1228, startPoint y: 267, endPoint x: 1232, endPoint y: 283, distance: 16.5
click at [713, 283] on textarea "@loulabird Wow! What an awesome capture of the river! We'd love to share it wit…" at bounding box center [1294, 315] width 270 height 128
drag, startPoint x: 1357, startPoint y: 267, endPoint x: 1279, endPoint y: 288, distance: 80.8
click at [713, 288] on textarea "@loulabird What an adventure! 😆 We'd love to share it with your credit. If that…" at bounding box center [1294, 315] width 270 height 128
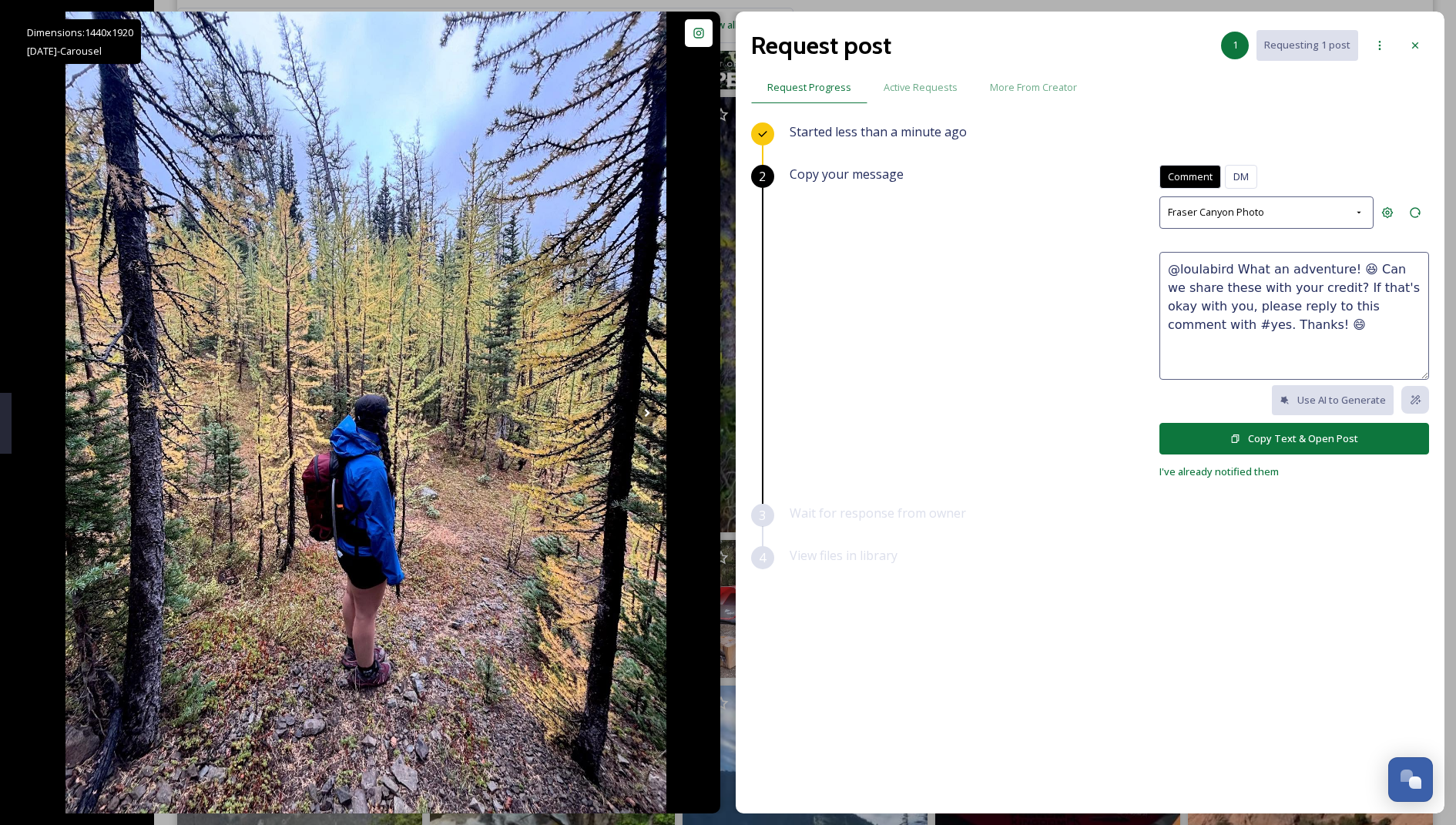
type textarea "@loulabird What an adventure! 😆 Can we share these with your credit? If that's …"
click at [713, 441] on button "Copy Text & Open Post" at bounding box center [1294, 438] width 270 height 32
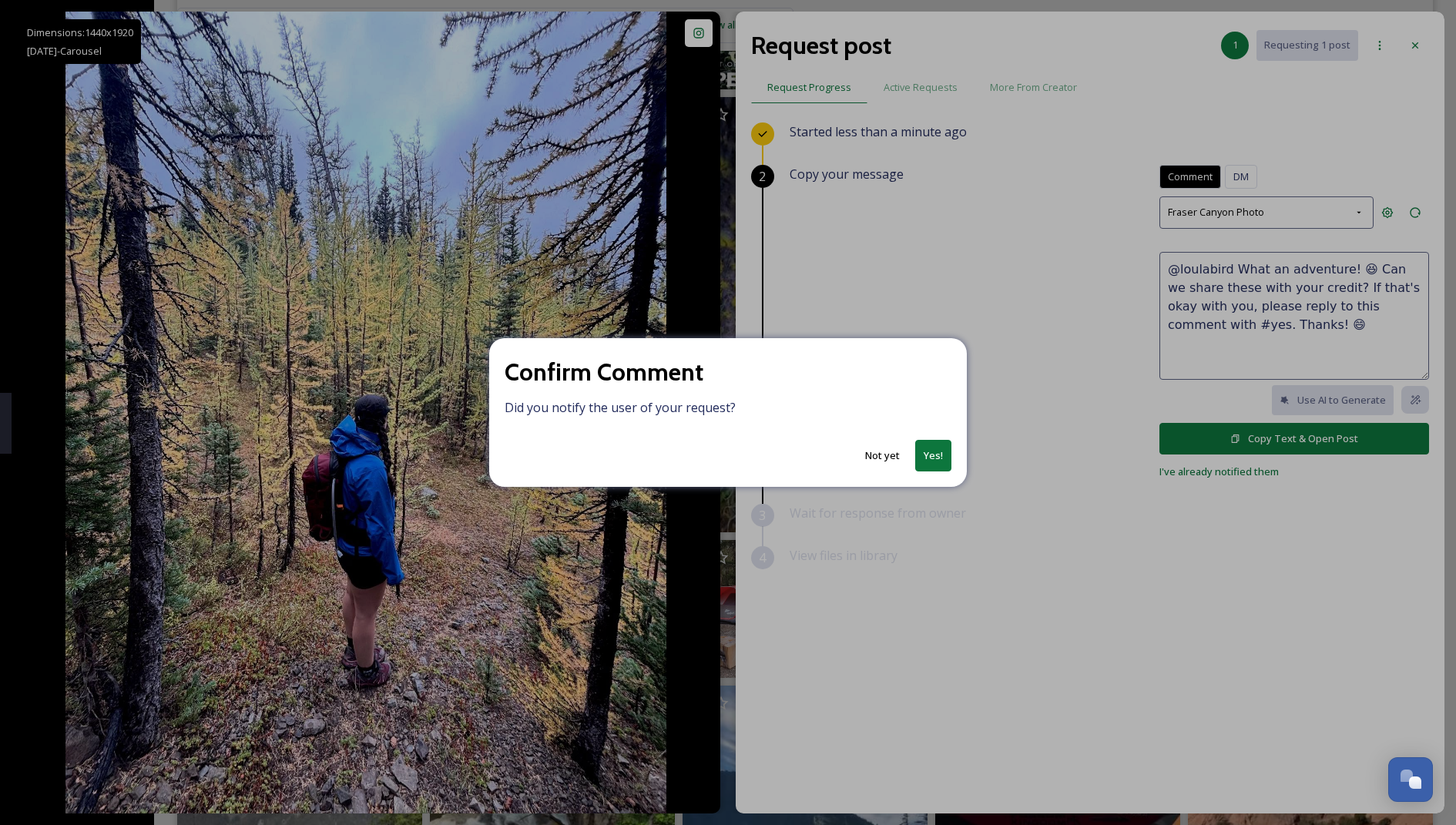
click at [713, 466] on button "Yes!" at bounding box center [933, 455] width 36 height 32
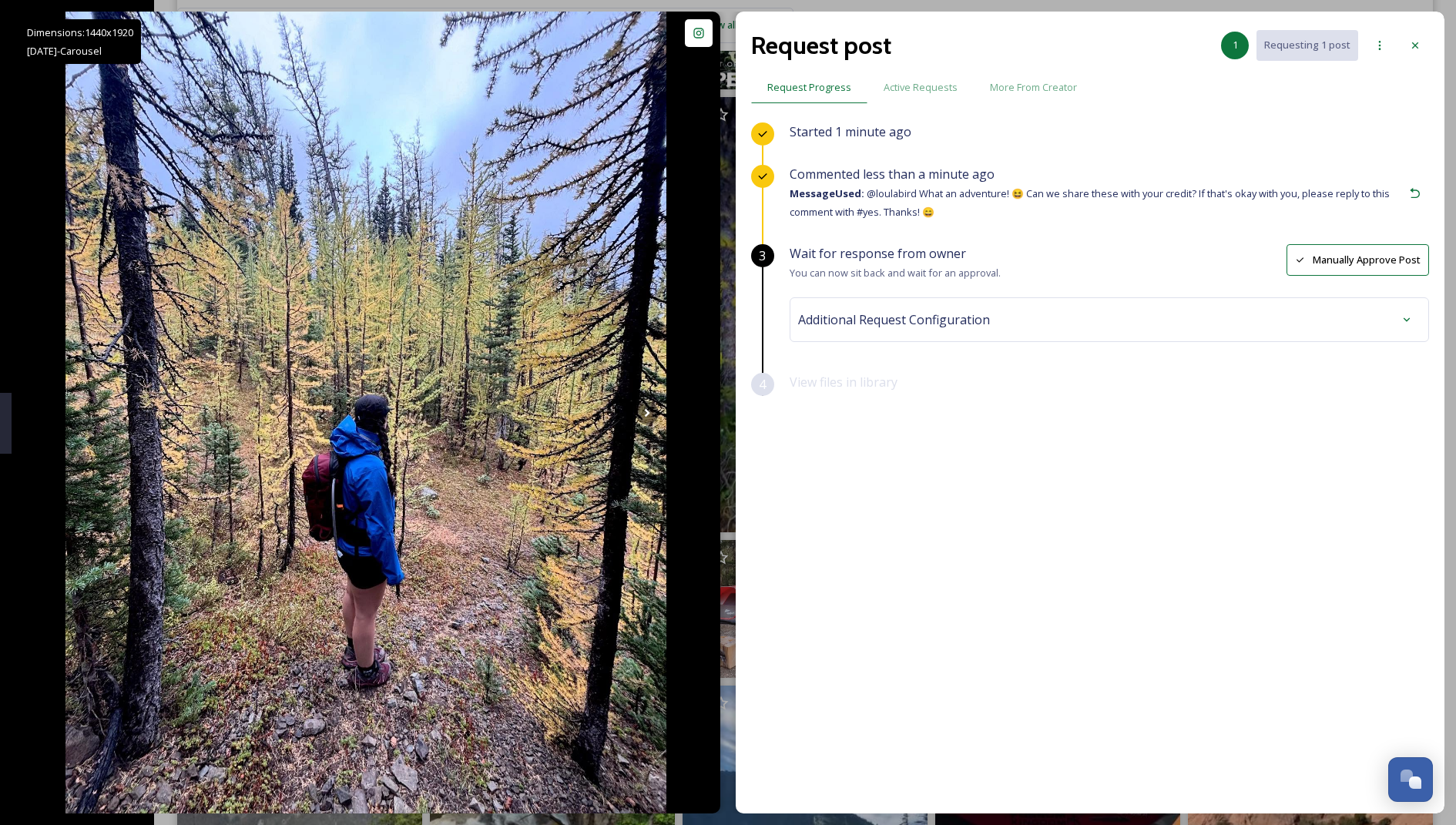
click at [713, 308] on div "Additional Request Configuration" at bounding box center [1109, 319] width 623 height 28
click at [713, 439] on div "No tags" at bounding box center [1109, 442] width 614 height 35
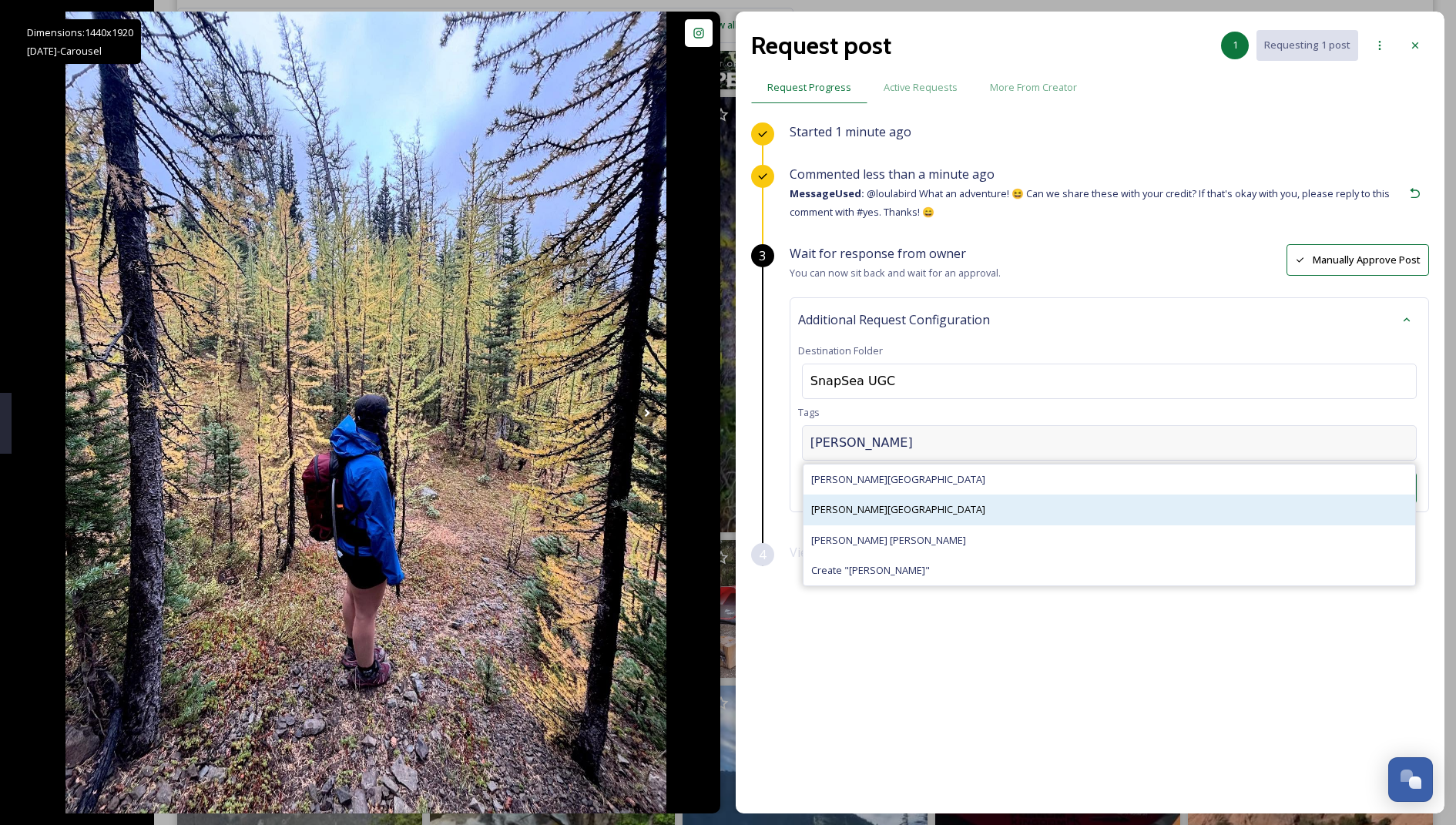
type input "[PERSON_NAME]"
click at [713, 499] on div "[PERSON_NAME][GEOGRAPHIC_DATA]" at bounding box center [1109, 509] width 612 height 30
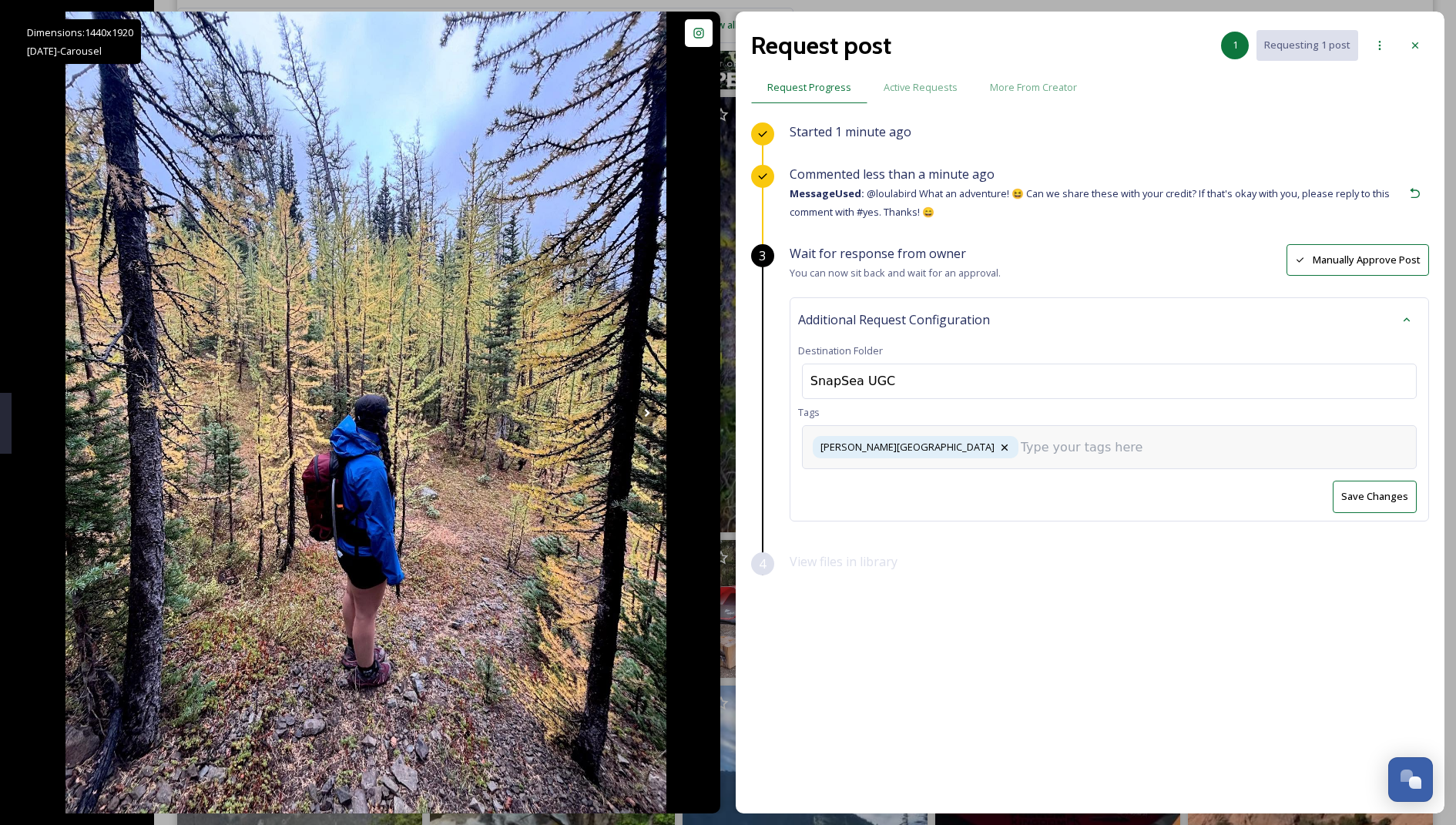
click at [713, 446] on input at bounding box center [1098, 447] width 155 height 18
type input "a"
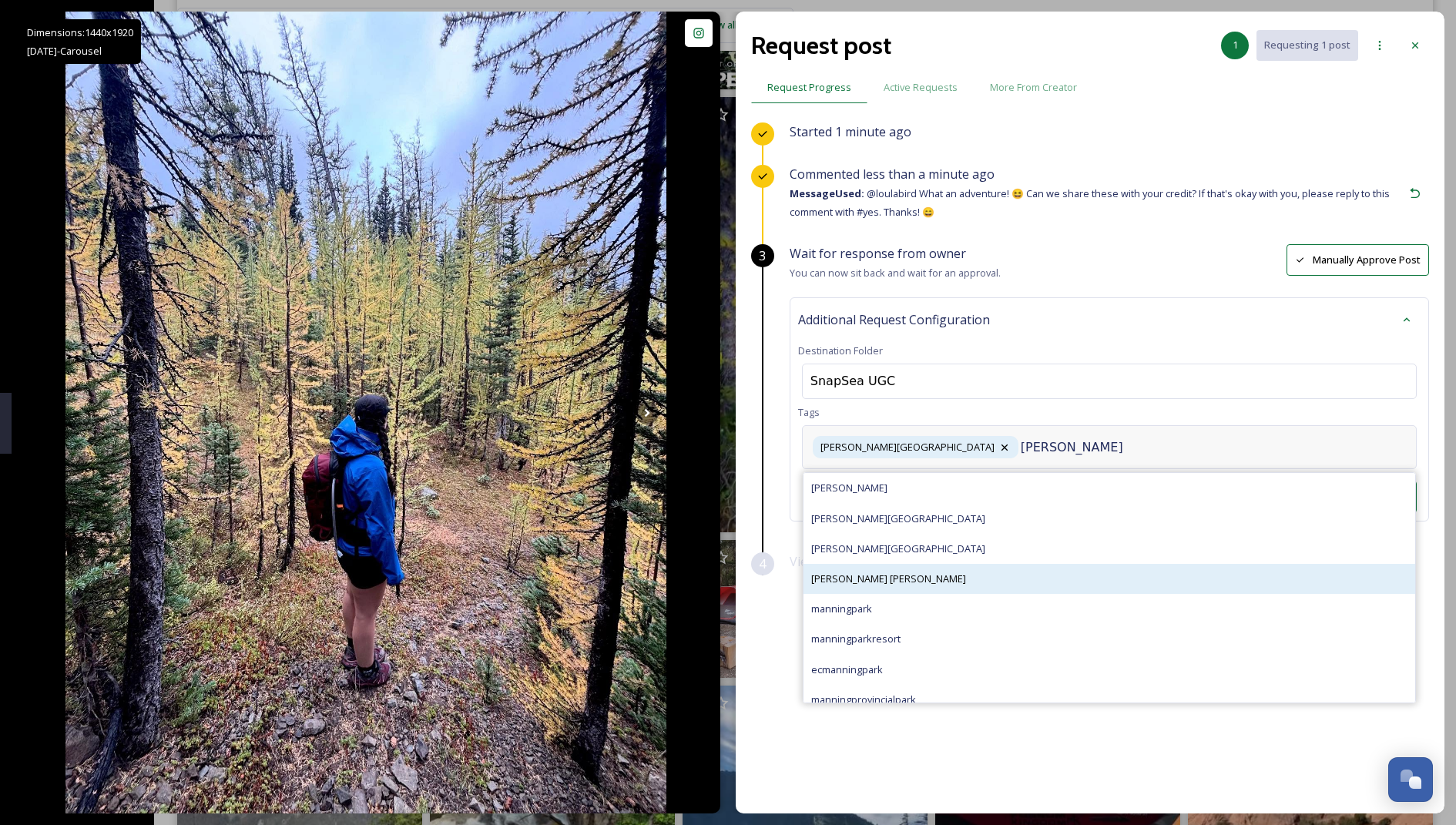
type input "[PERSON_NAME]"
click at [713, 565] on div "[PERSON_NAME] [PERSON_NAME]" at bounding box center [1109, 578] width 612 height 30
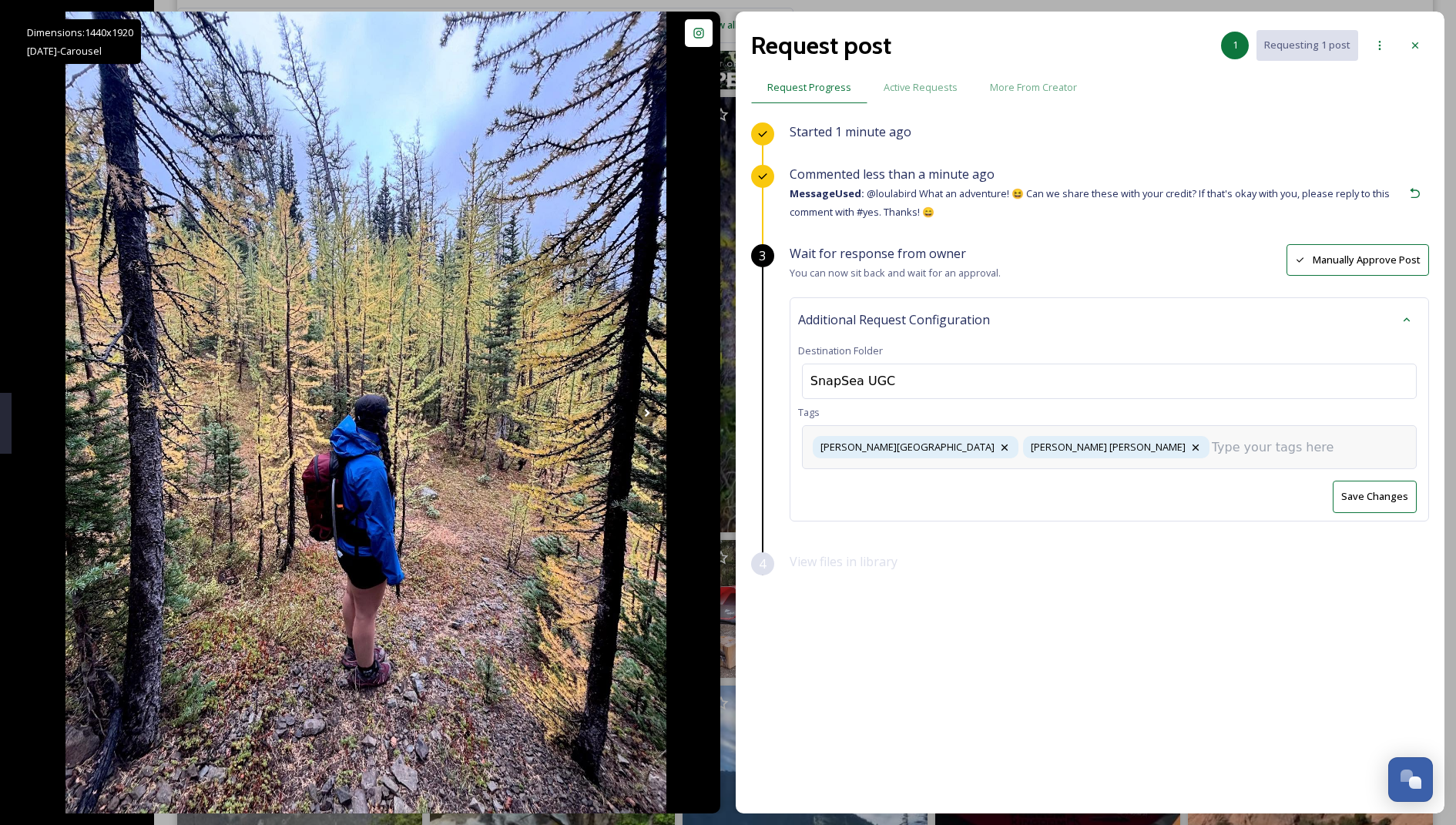
click at [713, 455] on div "[PERSON_NAME][GEOGRAPHIC_DATA][PERSON_NAME] hike" at bounding box center [1109, 447] width 614 height 44
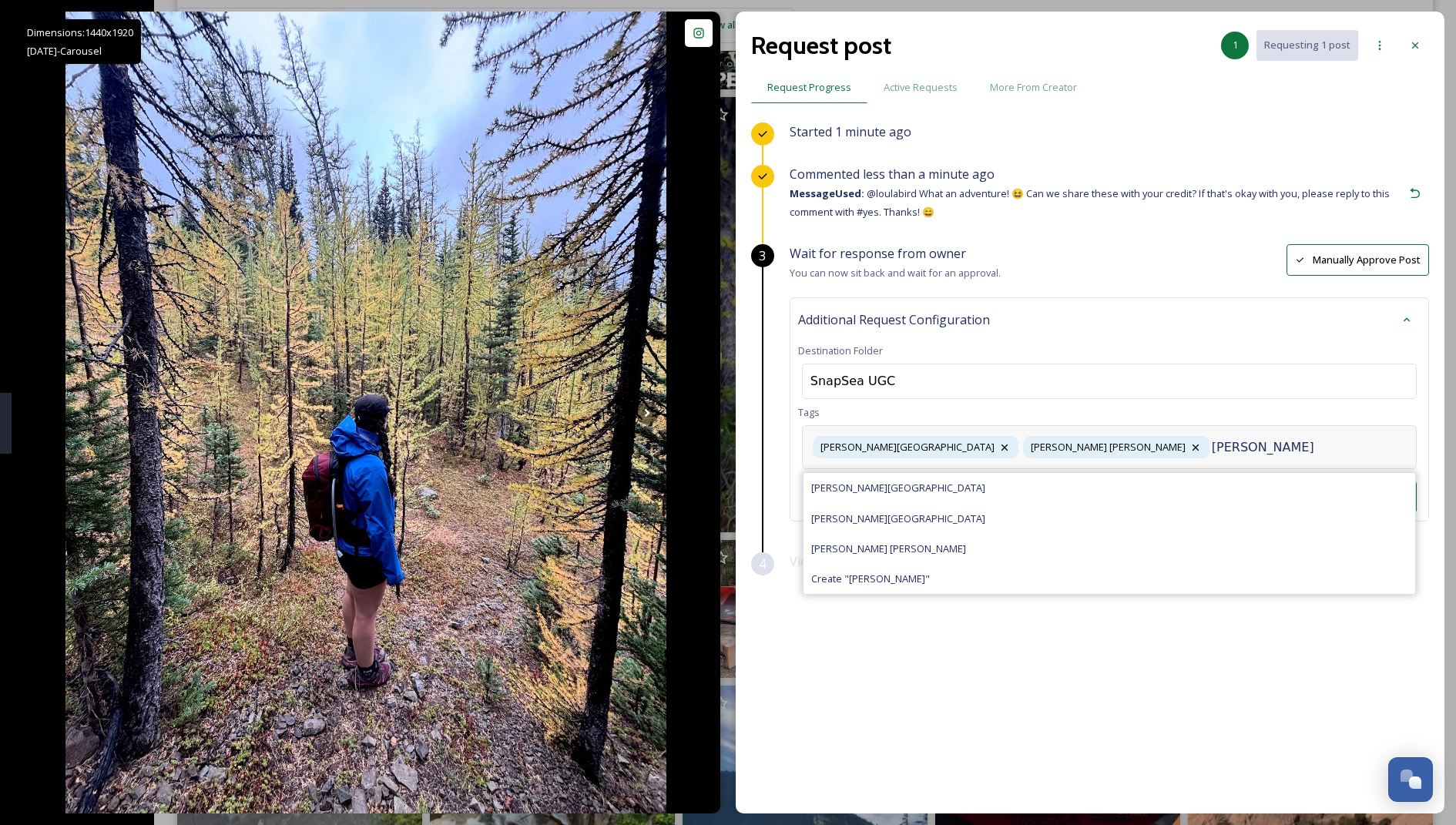
click at [713, 443] on input "[PERSON_NAME]" at bounding box center [1289, 447] width 155 height 18
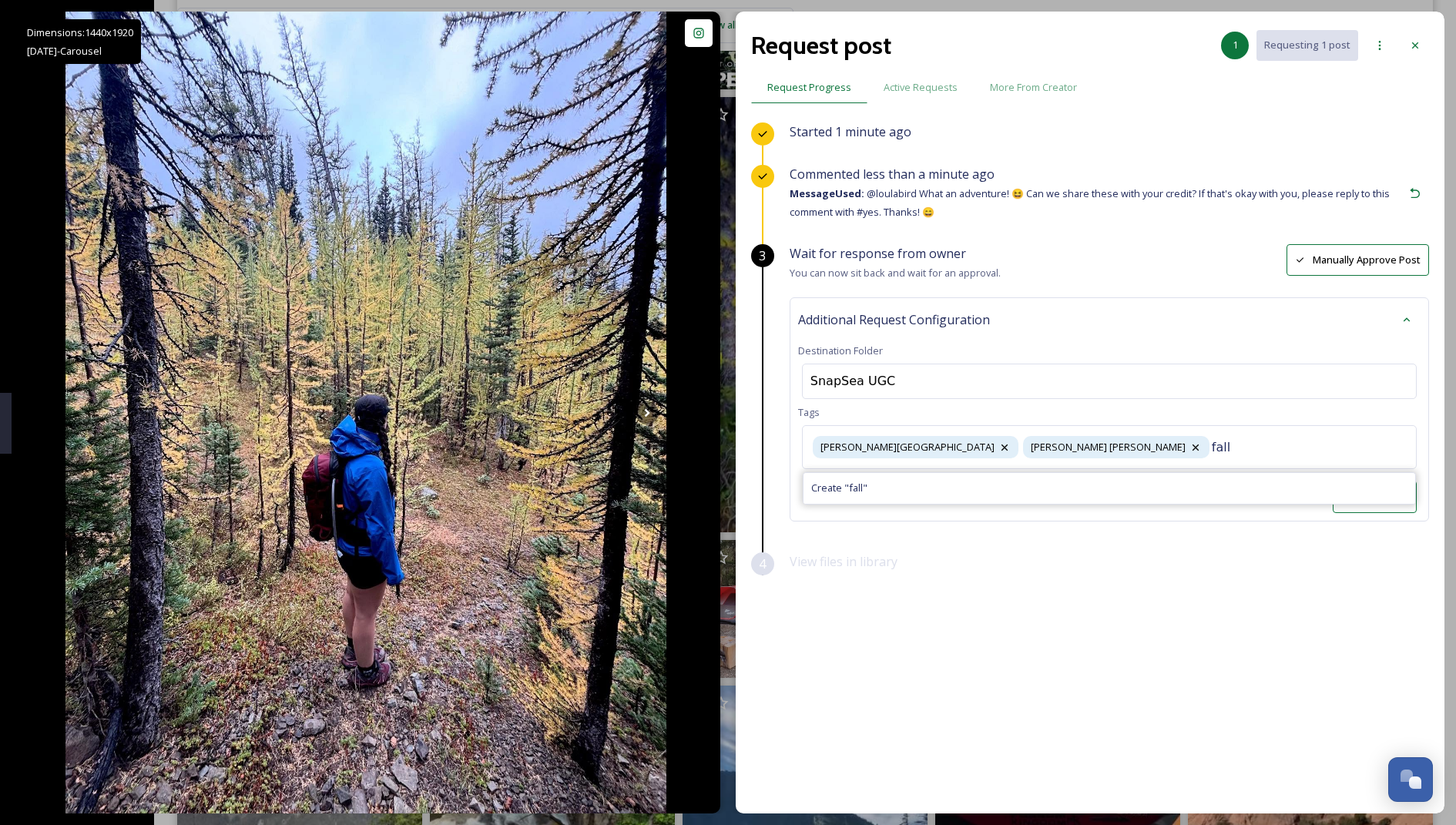
type input "fall"
click at [713, 495] on div "Create " fall "" at bounding box center [1109, 487] width 612 height 30
click at [713, 464] on input at bounding box center [888, 473] width 155 height 18
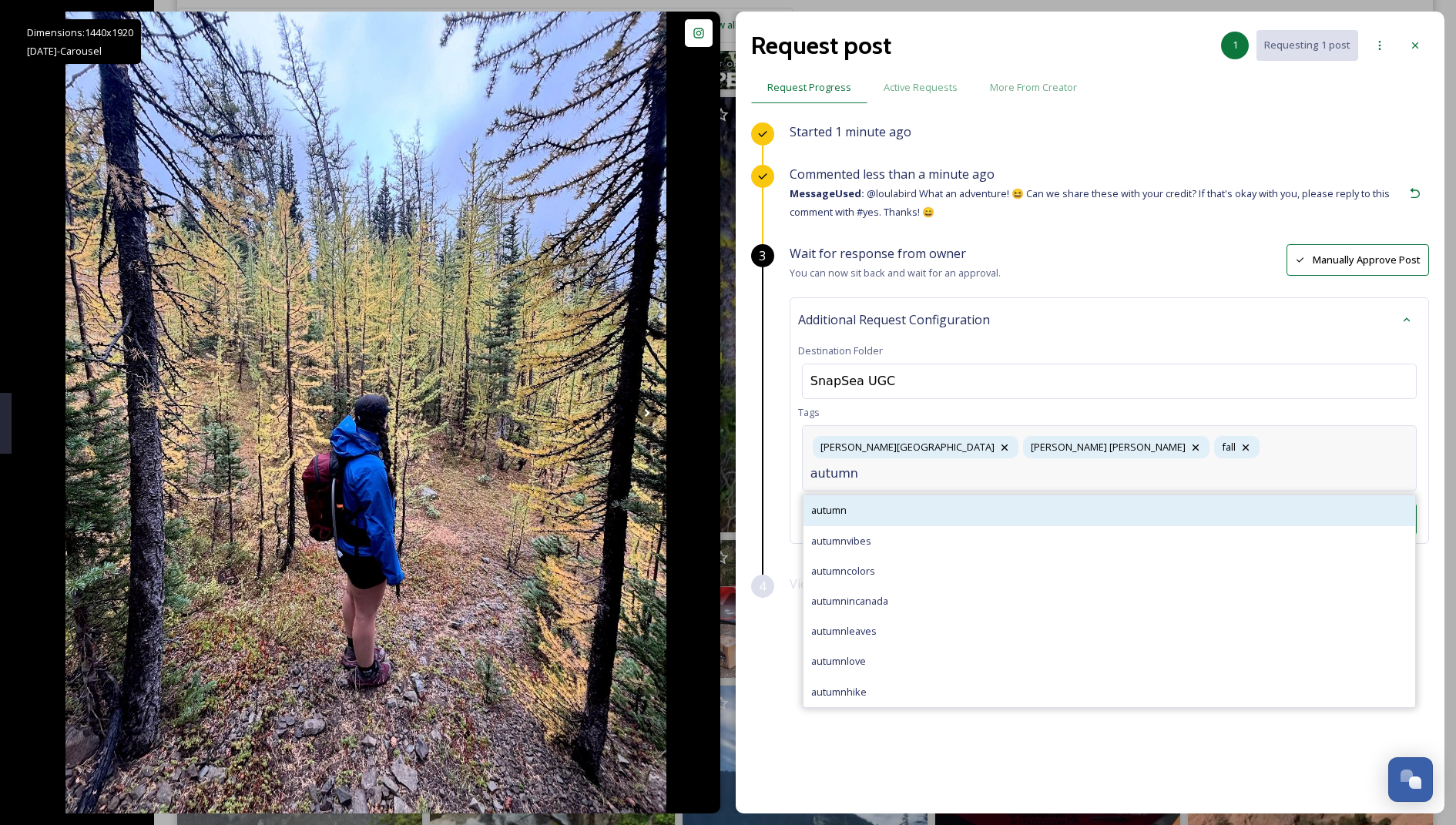
type input "autumn"
click at [713, 495] on div "autumn" at bounding box center [1109, 510] width 612 height 30
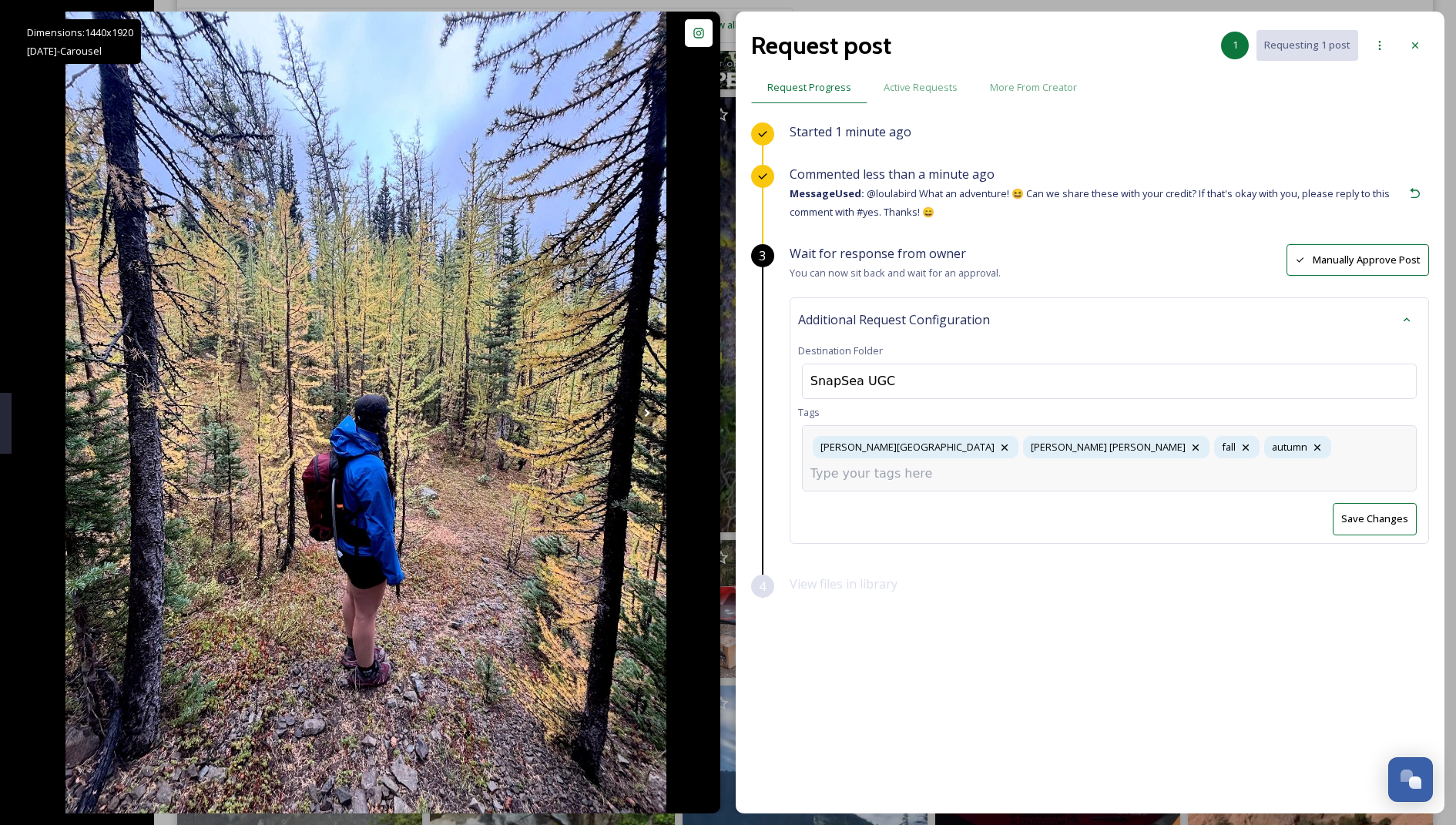
click at [713, 430] on div "[PERSON_NAME][GEOGRAPHIC_DATA][PERSON_NAME] hike fall autumn" at bounding box center [1109, 458] width 614 height 66
click at [713, 464] on input at bounding box center [888, 473] width 155 height 18
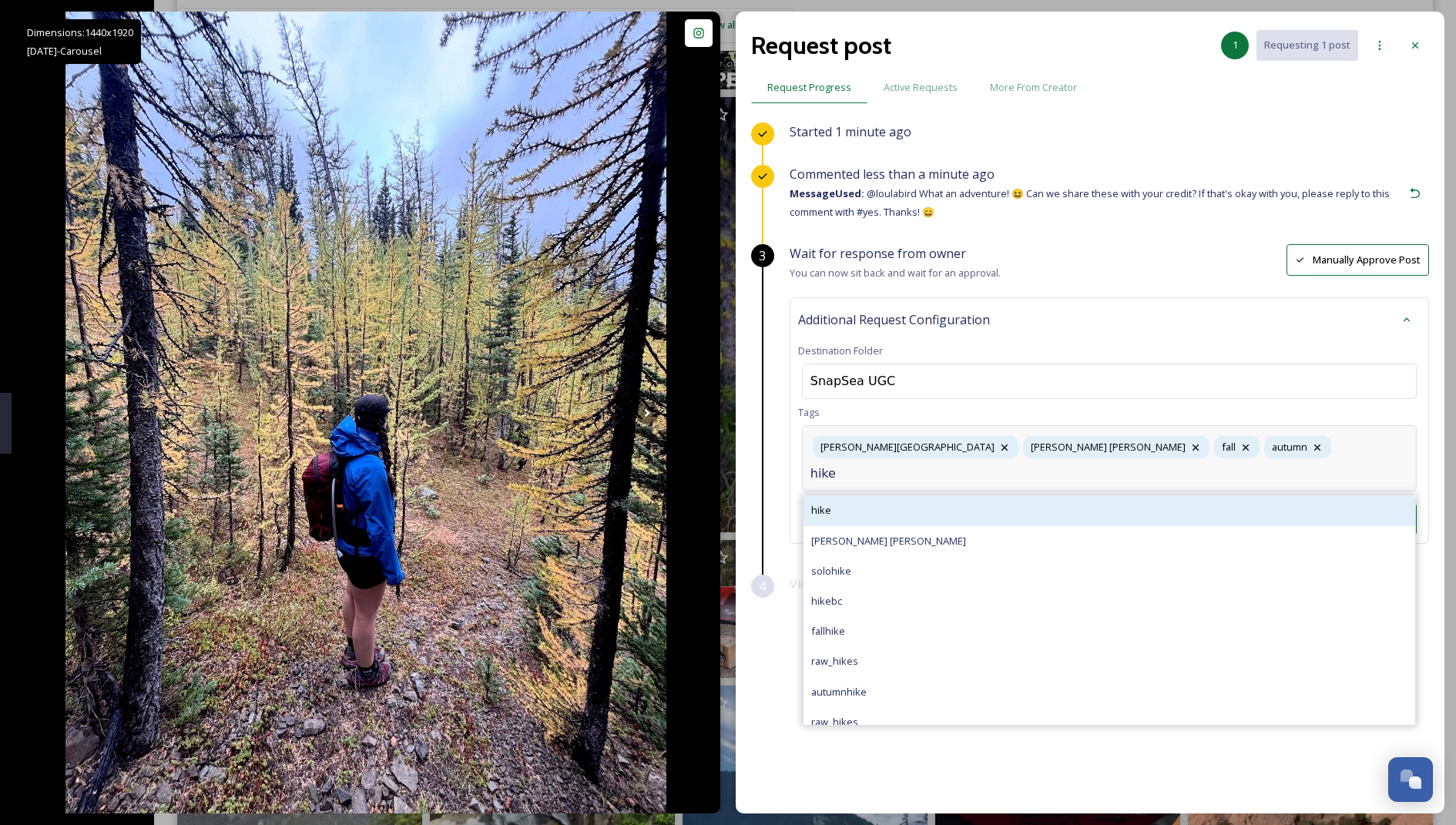
type input "hike"
click at [713, 495] on div "hike" at bounding box center [1109, 510] width 612 height 30
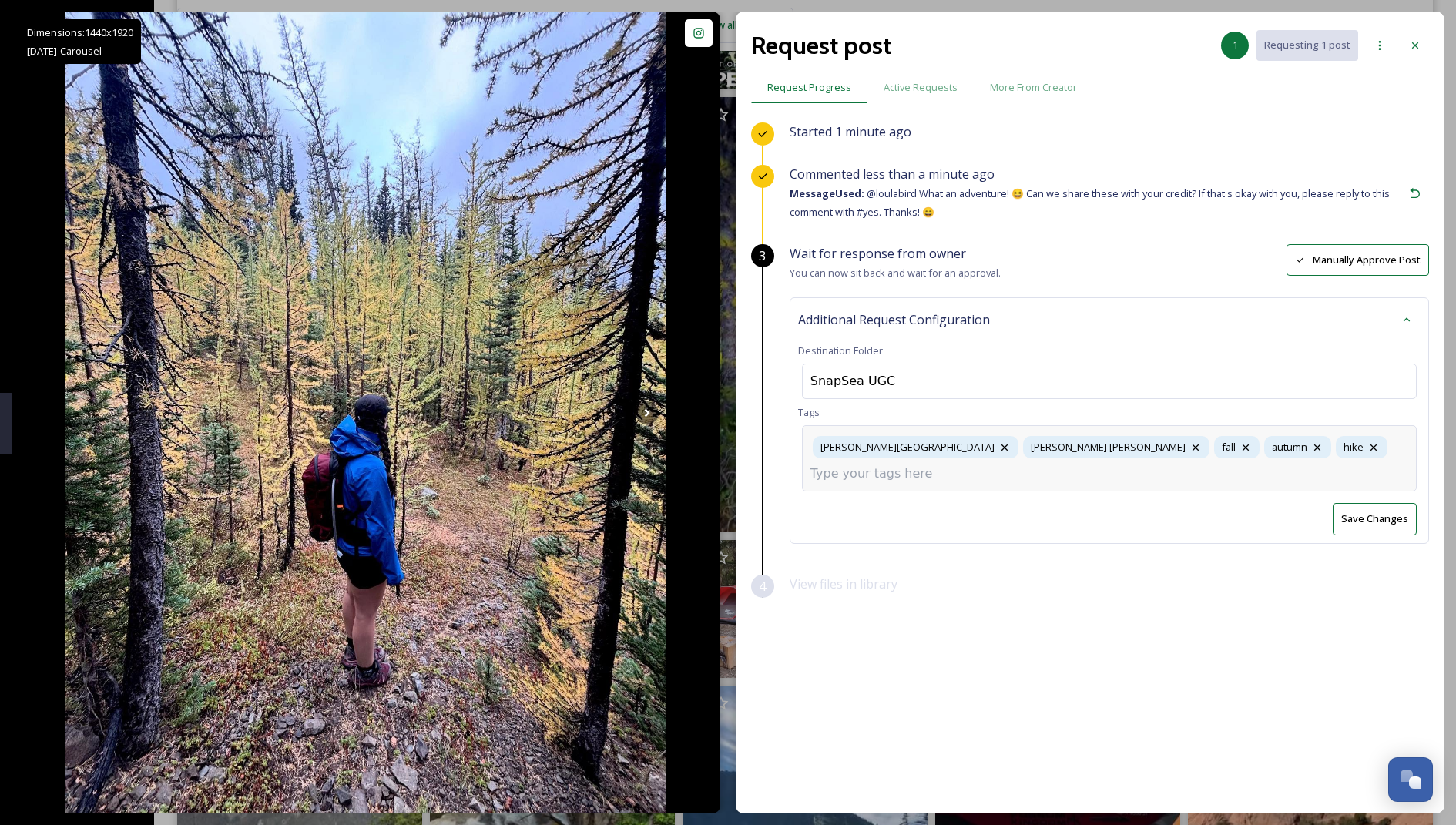
click at [713, 464] on input at bounding box center [888, 473] width 155 height 18
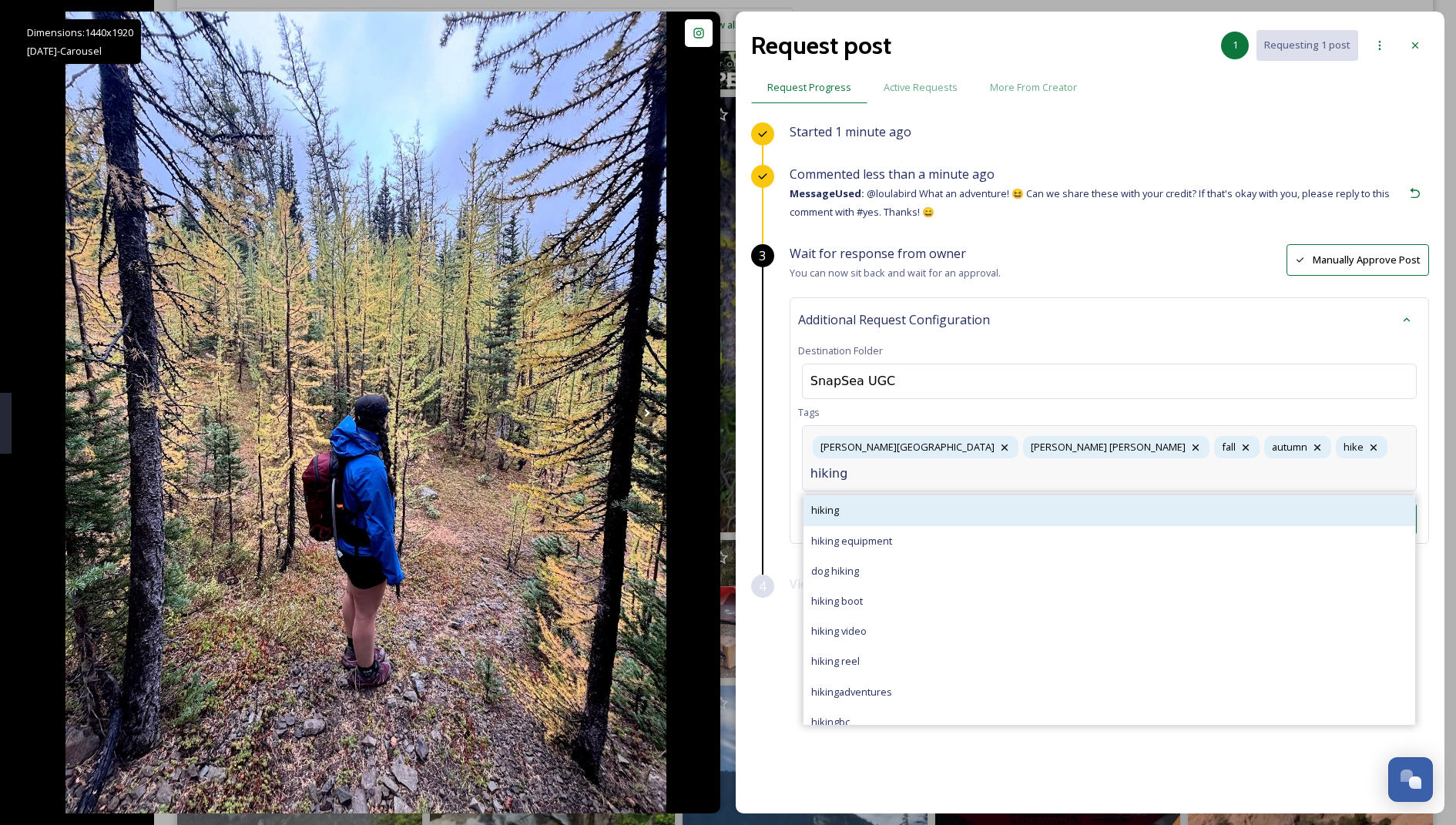
type input "hiking"
click at [713, 495] on div "hiking" at bounding box center [1109, 510] width 612 height 30
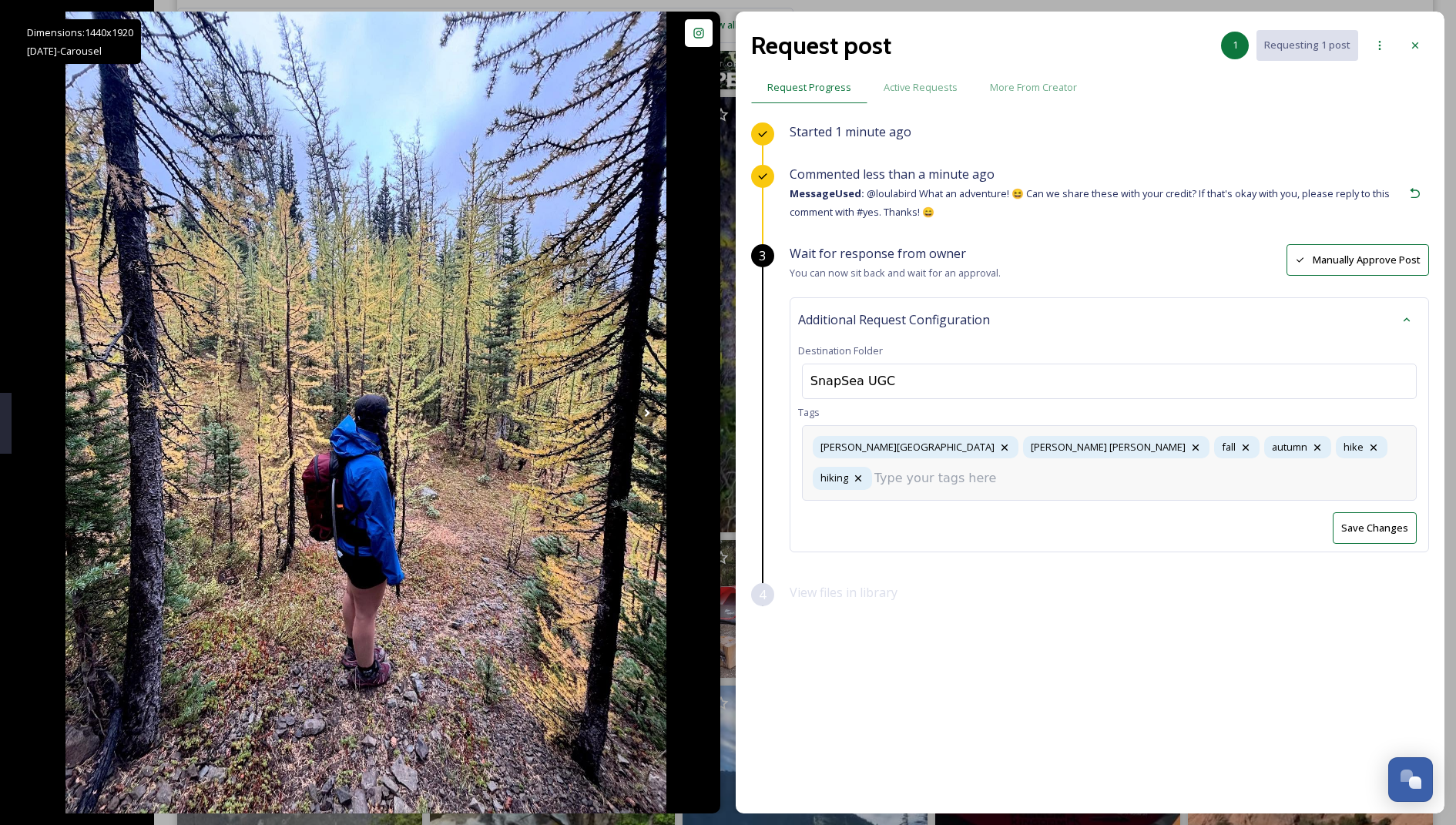
click at [713, 512] on button "Save Changes" at bounding box center [1374, 528] width 84 height 32
click at [713, 43] on icon at bounding box center [1415, 45] width 13 height 13
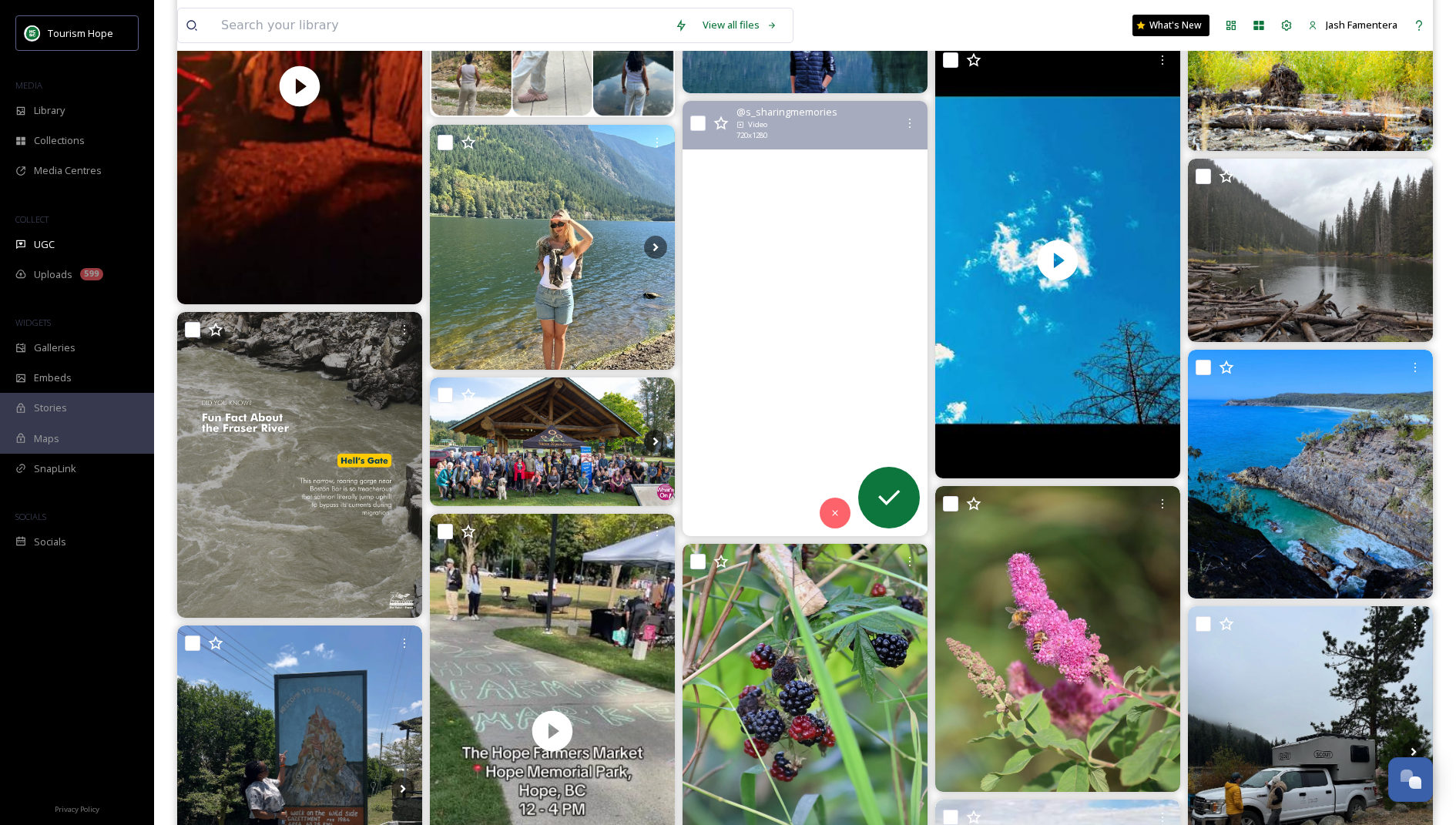
scroll to position [2090, 0]
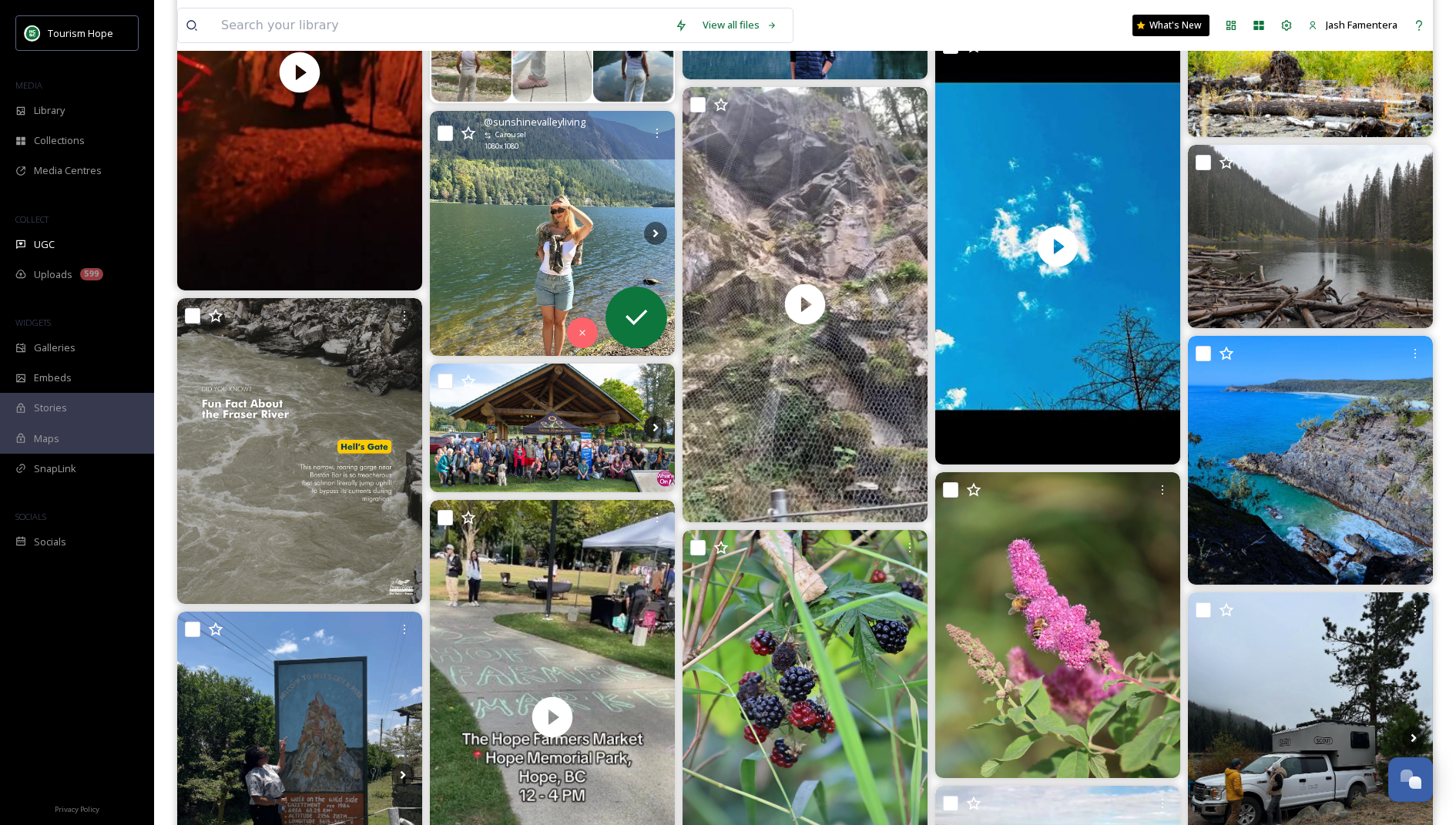
click at [558, 230] on img at bounding box center [553, 234] width 245 height 245
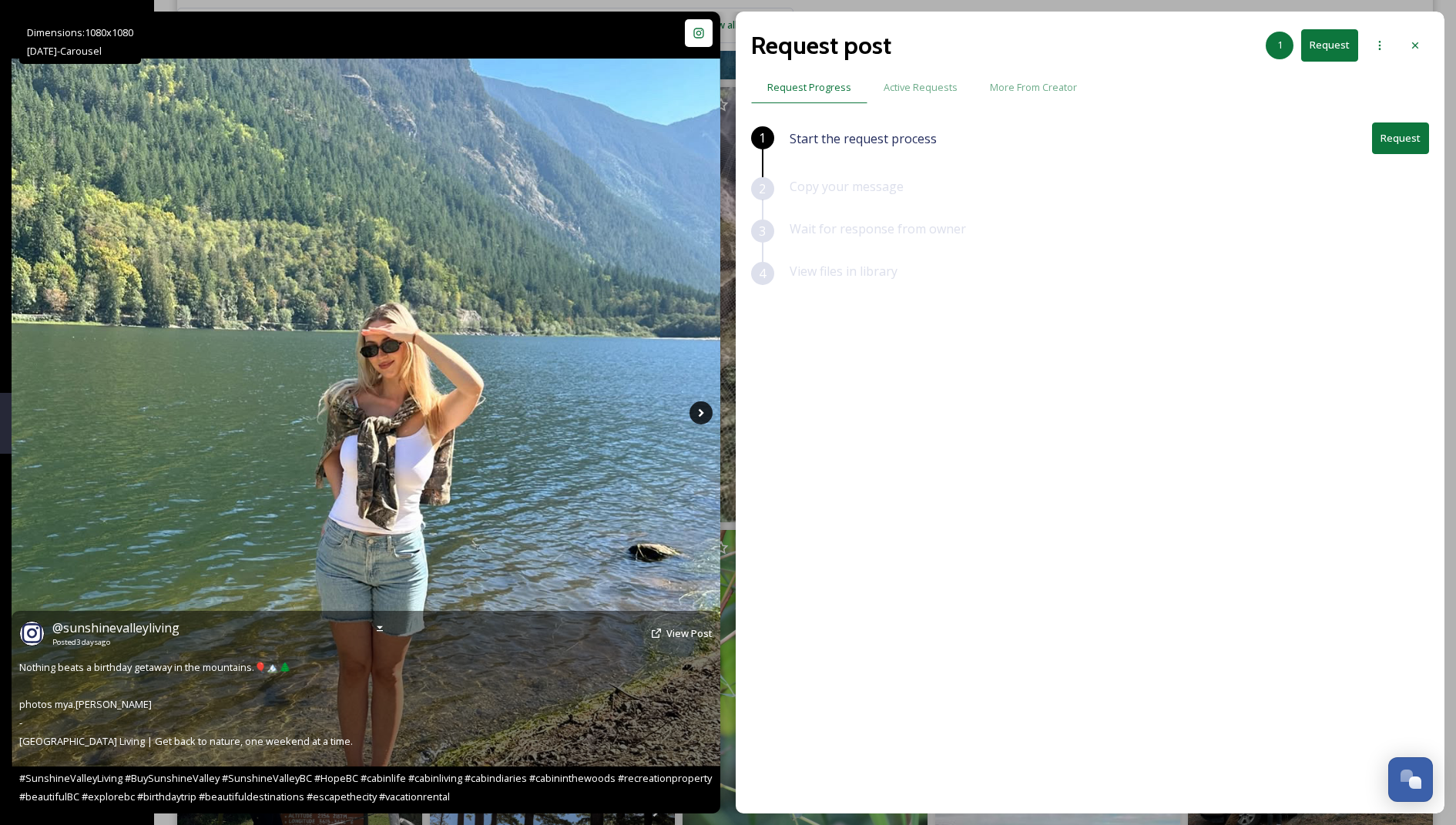
click at [693, 403] on icon at bounding box center [701, 412] width 23 height 23
click at [707, 412] on icon at bounding box center [701, 412] width 23 height 23
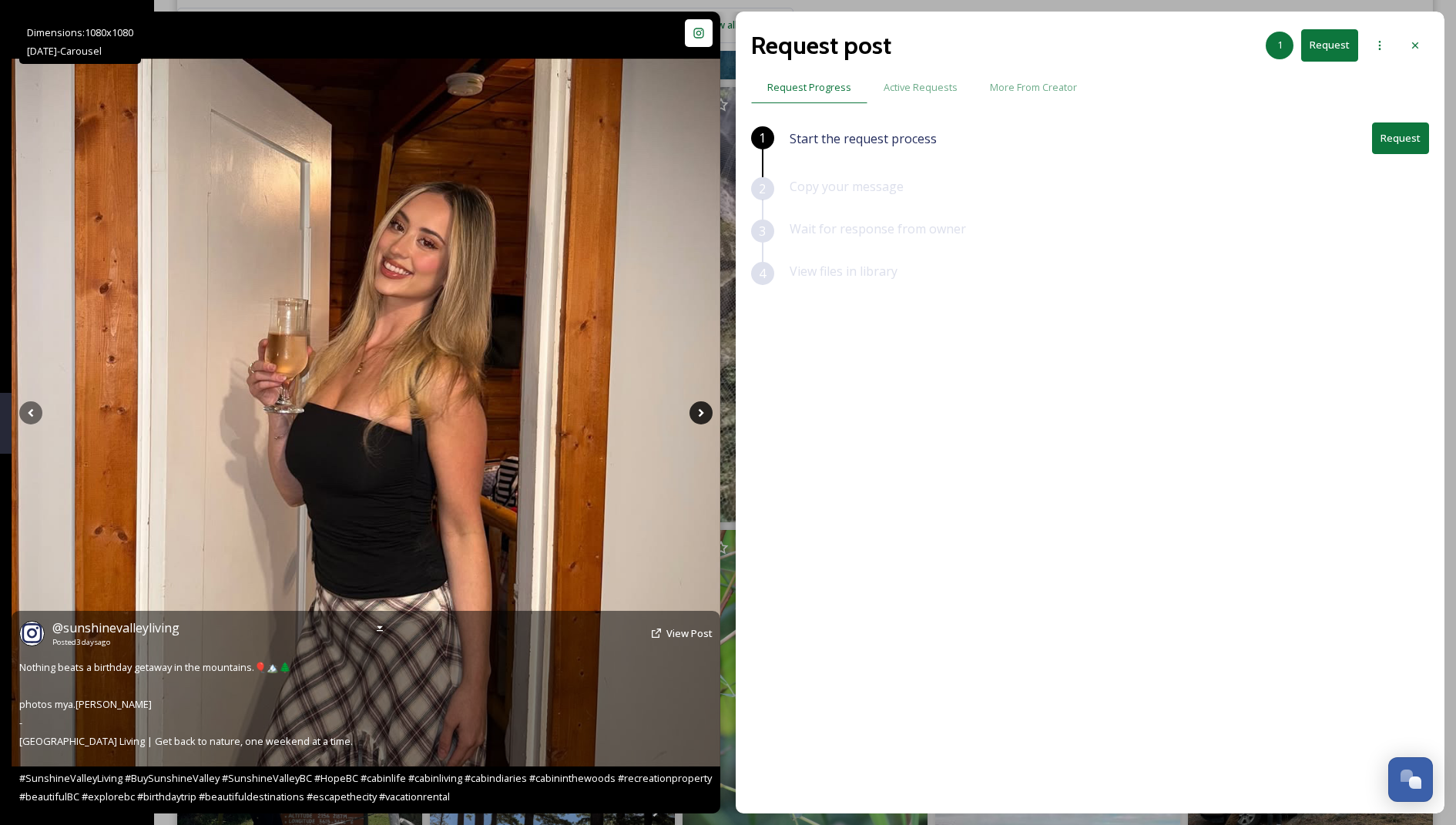
click at [707, 412] on icon at bounding box center [701, 412] width 23 height 23
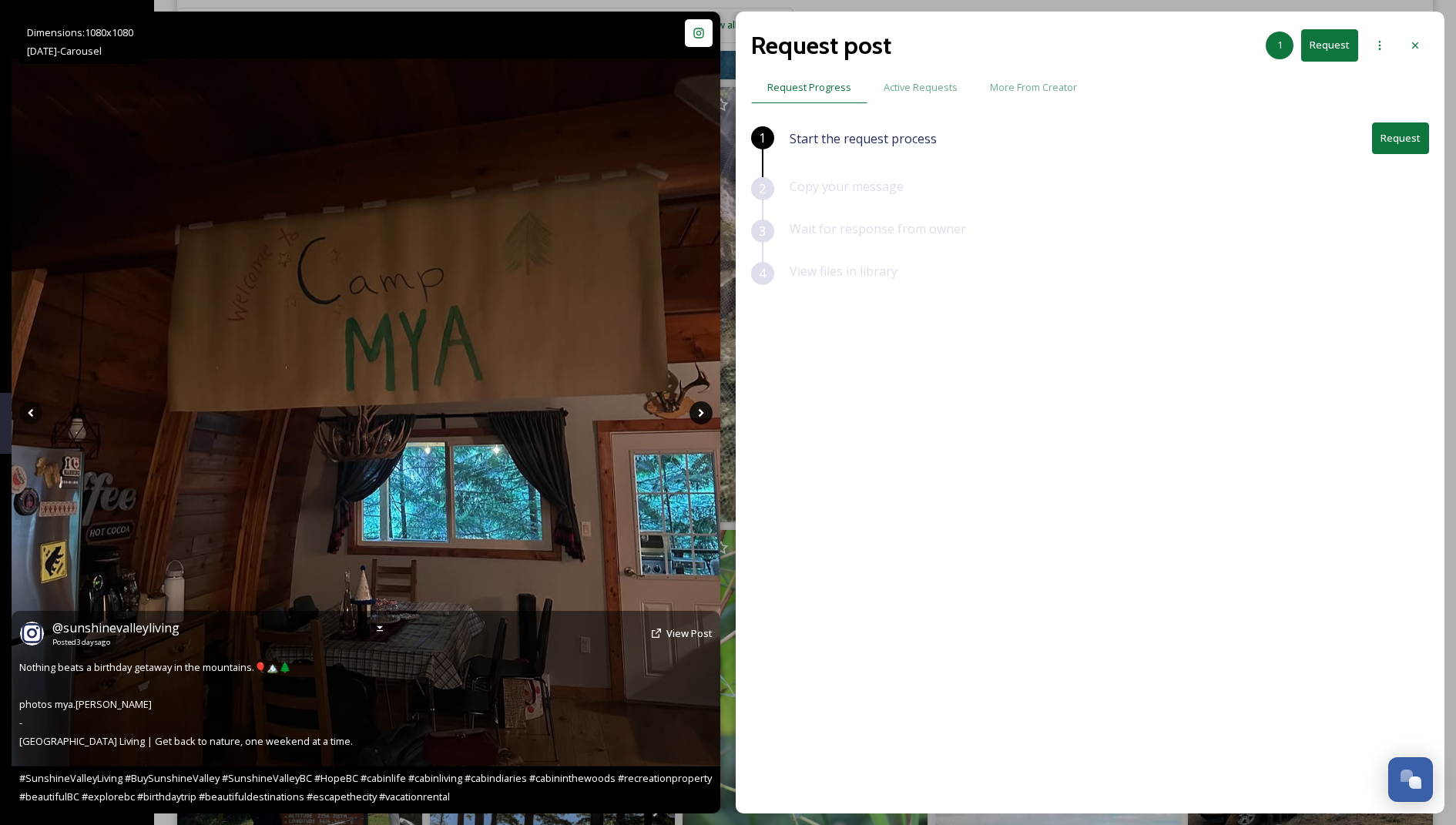
click at [707, 412] on icon at bounding box center [701, 412] width 23 height 23
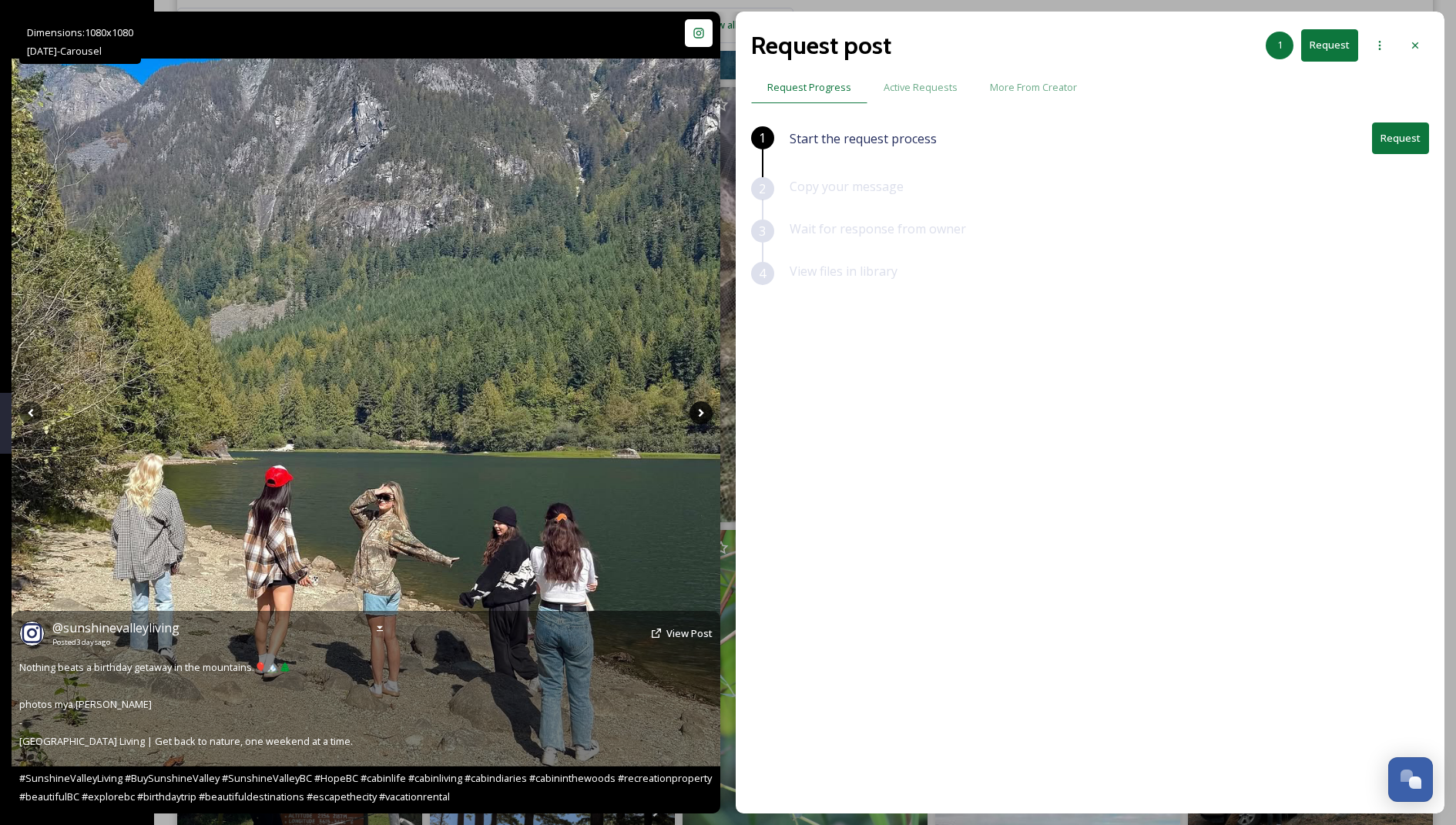
click at [707, 412] on icon at bounding box center [701, 412] width 23 height 23
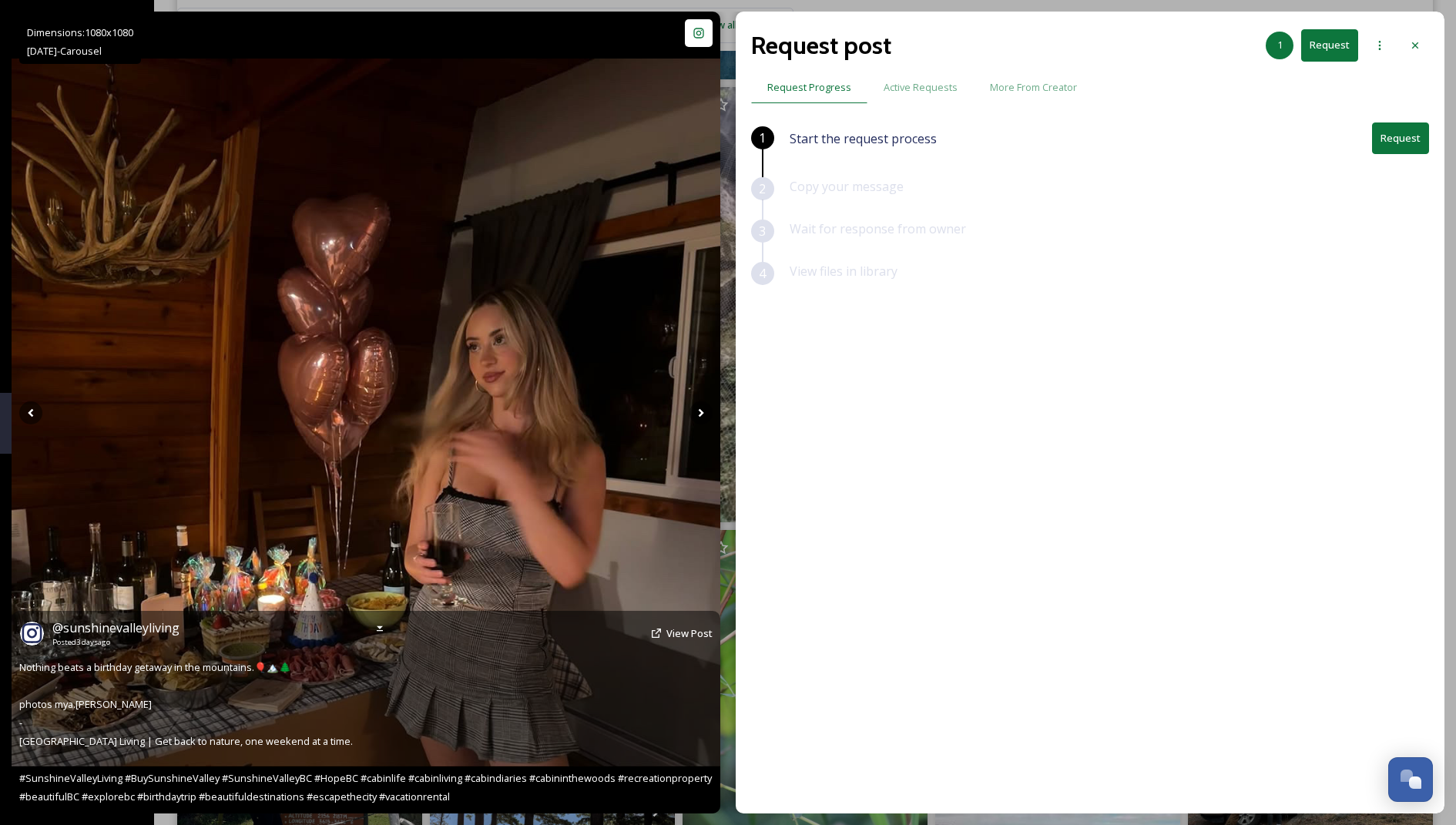
click at [663, 634] on div "@ sunshinevalleyliving Posted [DATE] View Post" at bounding box center [365, 633] width 693 height 29
click at [681, 632] on span "View Post" at bounding box center [689, 632] width 46 height 14
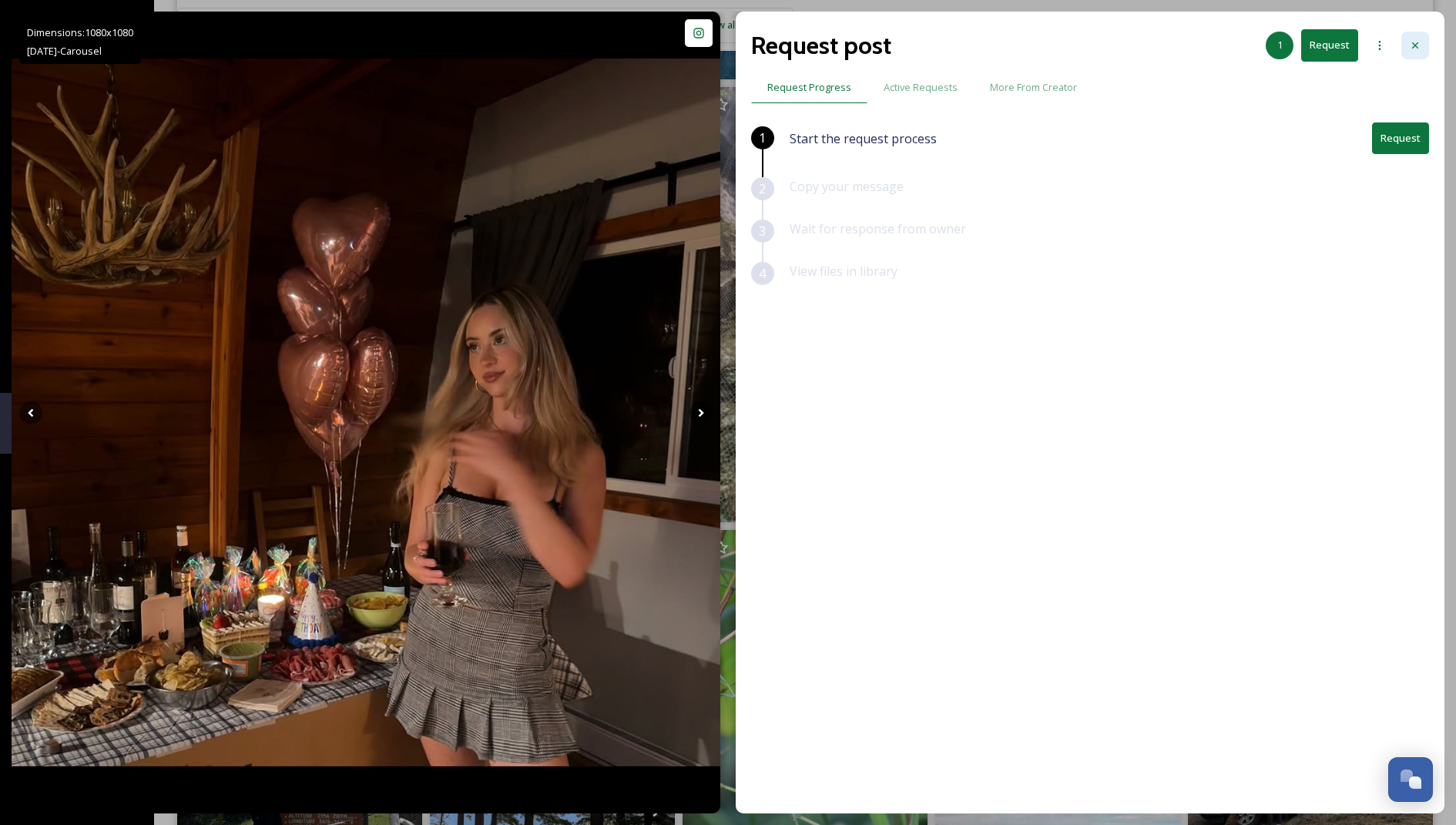
click at [713, 55] on div at bounding box center [1415, 45] width 28 height 28
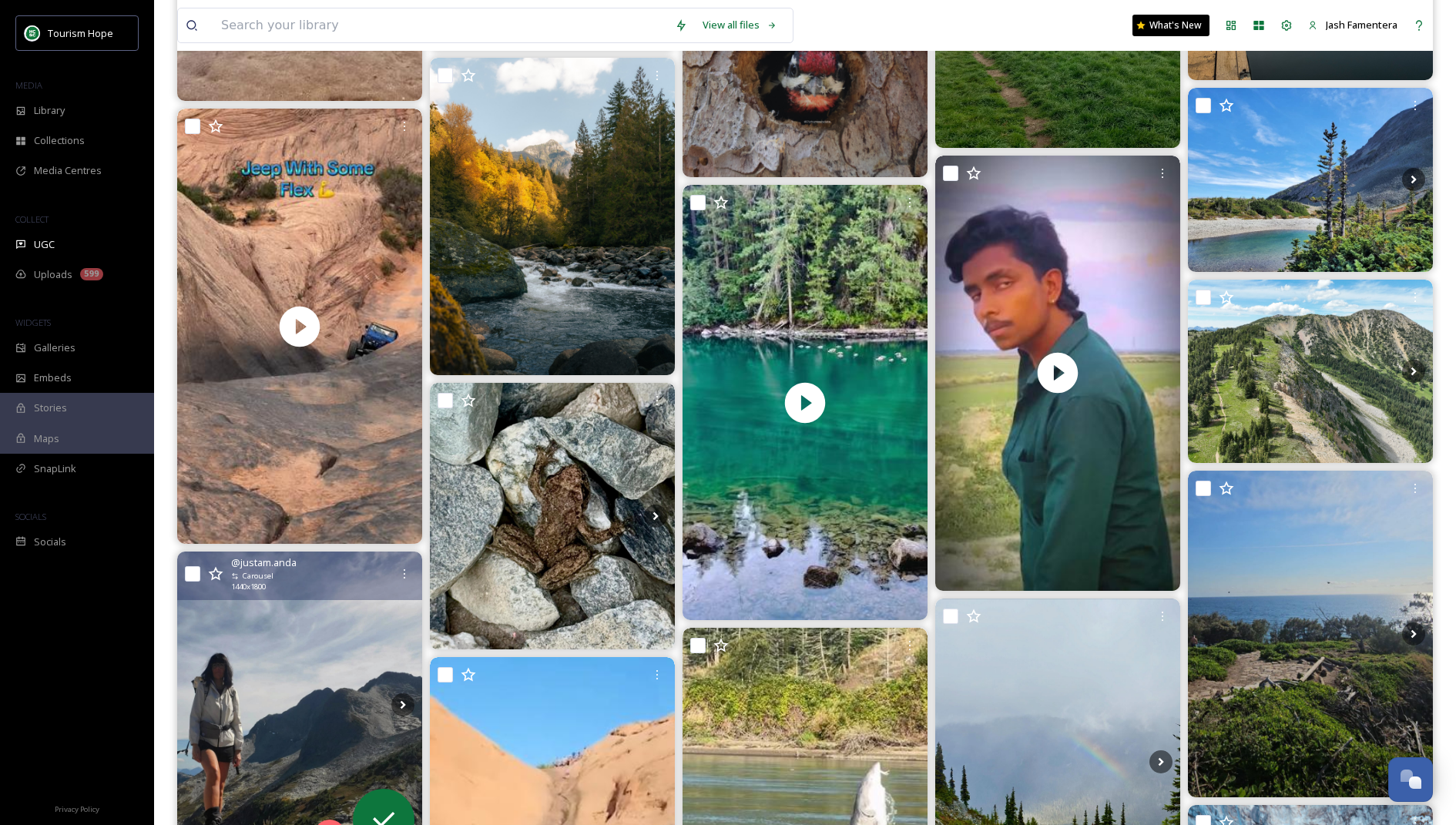
scroll to position [3920, 0]
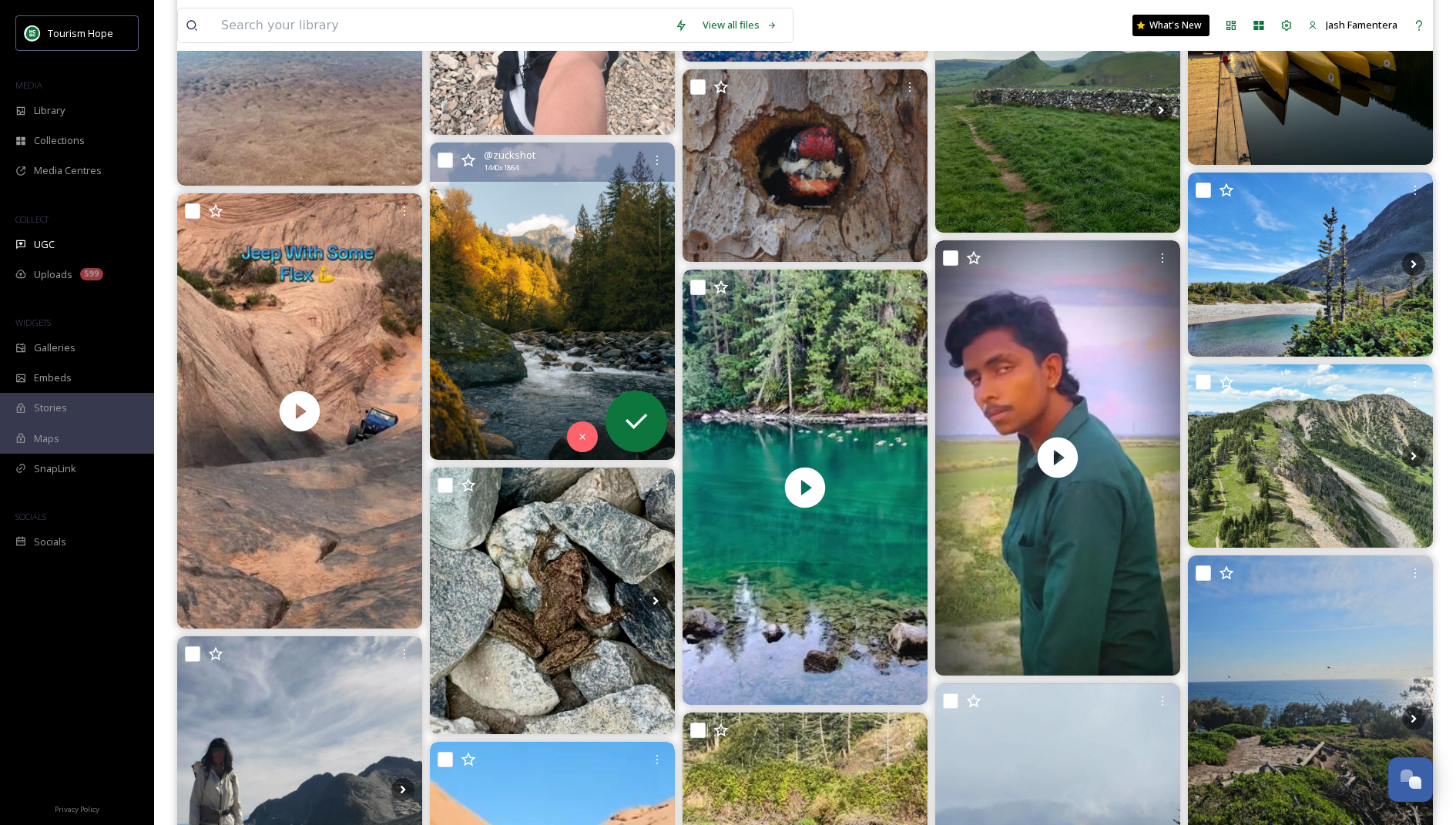
click at [500, 363] on img at bounding box center [553, 301] width 245 height 317
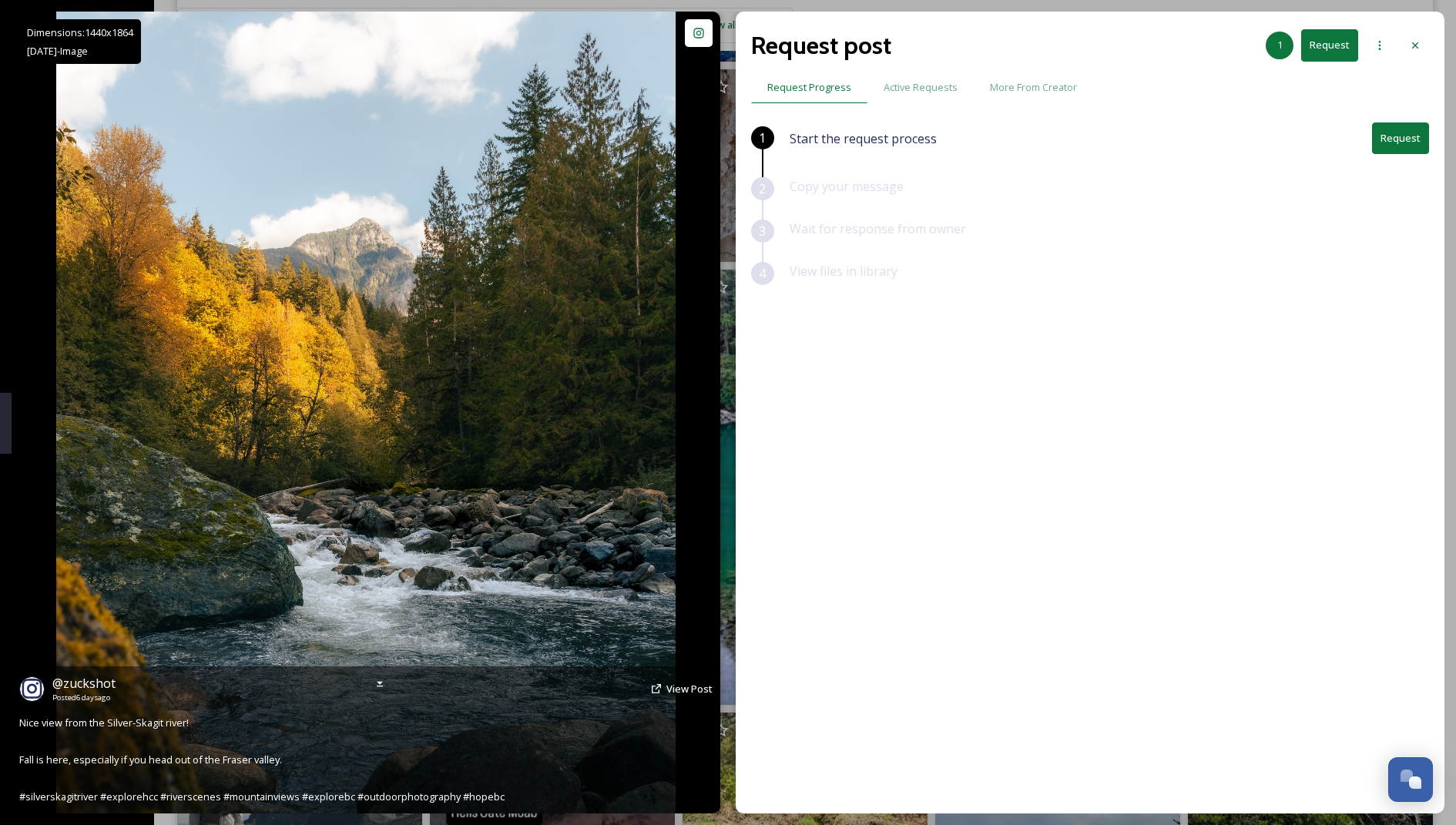
click at [664, 689] on div "@ zuckshot Posted [DATE] View Post" at bounding box center [365, 689] width 693 height 29
click at [683, 684] on span "View Post" at bounding box center [689, 688] width 46 height 14
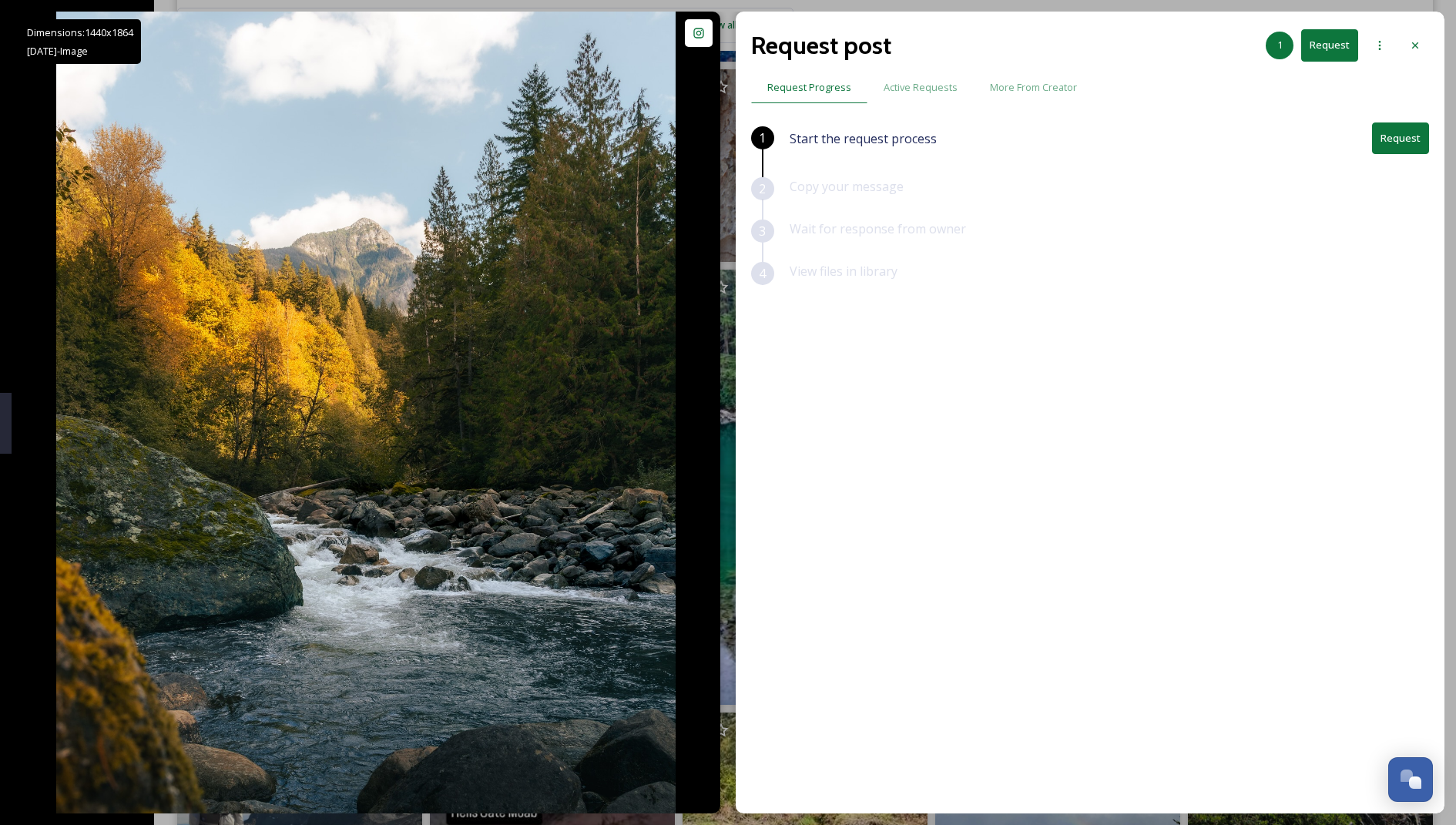
click at [713, 134] on button "Request" at bounding box center [1400, 138] width 57 height 32
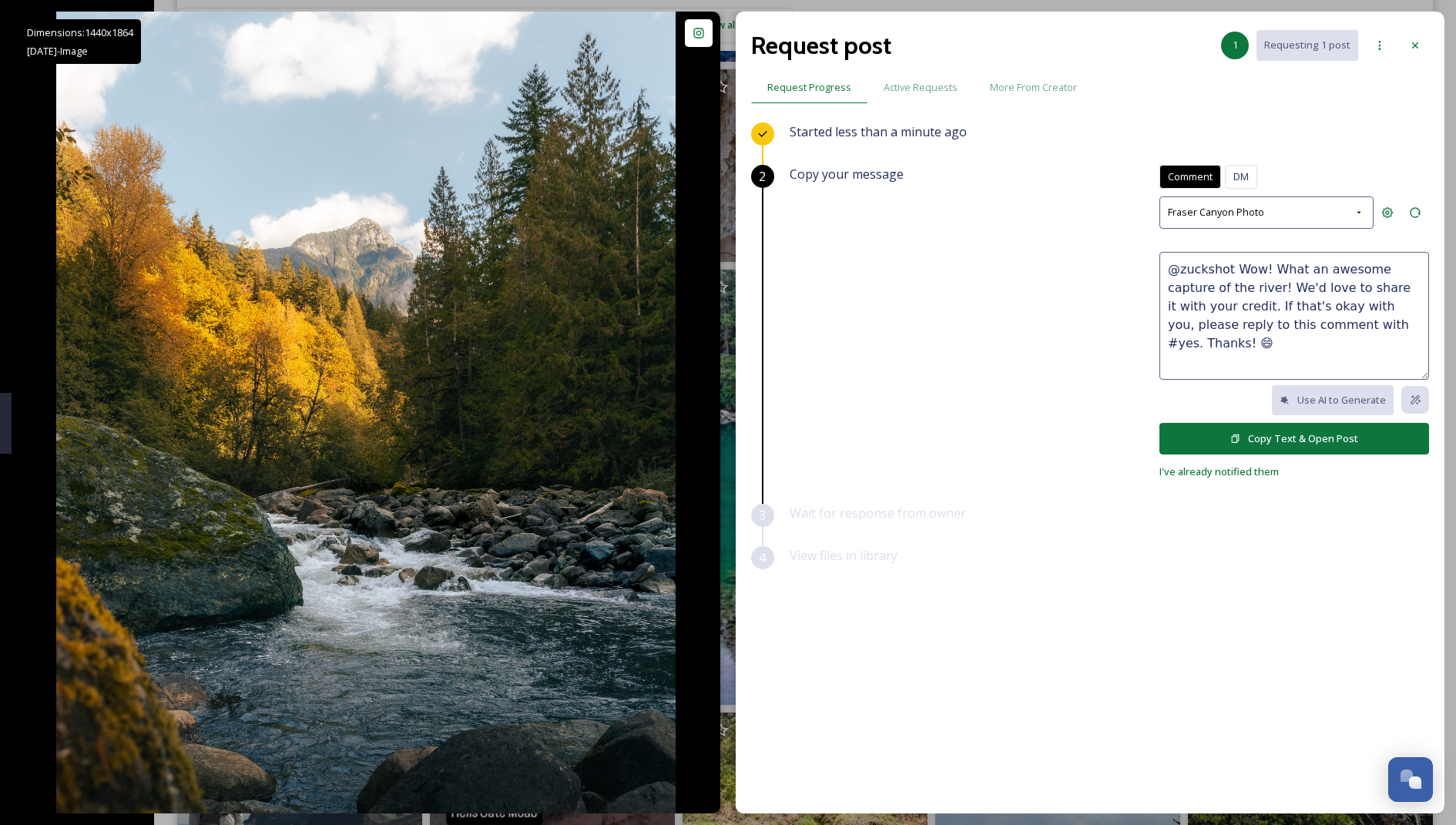
click at [713, 295] on textarea "@zuckshot Wow! What an awesome capture of the river! We'd love to share it with…" at bounding box center [1294, 315] width 270 height 128
drag, startPoint x: 1232, startPoint y: 264, endPoint x: 1238, endPoint y: 291, distance: 27.7
click at [713, 291] on textarea "@zuckshot Wow! What an awesome capture of the river! We'd love to share it with…" at bounding box center [1294, 315] width 270 height 128
drag, startPoint x: 1205, startPoint y: 308, endPoint x: 1224, endPoint y: 259, distance: 52.6
click at [713, 259] on textarea "@zuckshot Wow! What an awesome capture of the river! We'd love to share it with…" at bounding box center [1294, 315] width 270 height 128
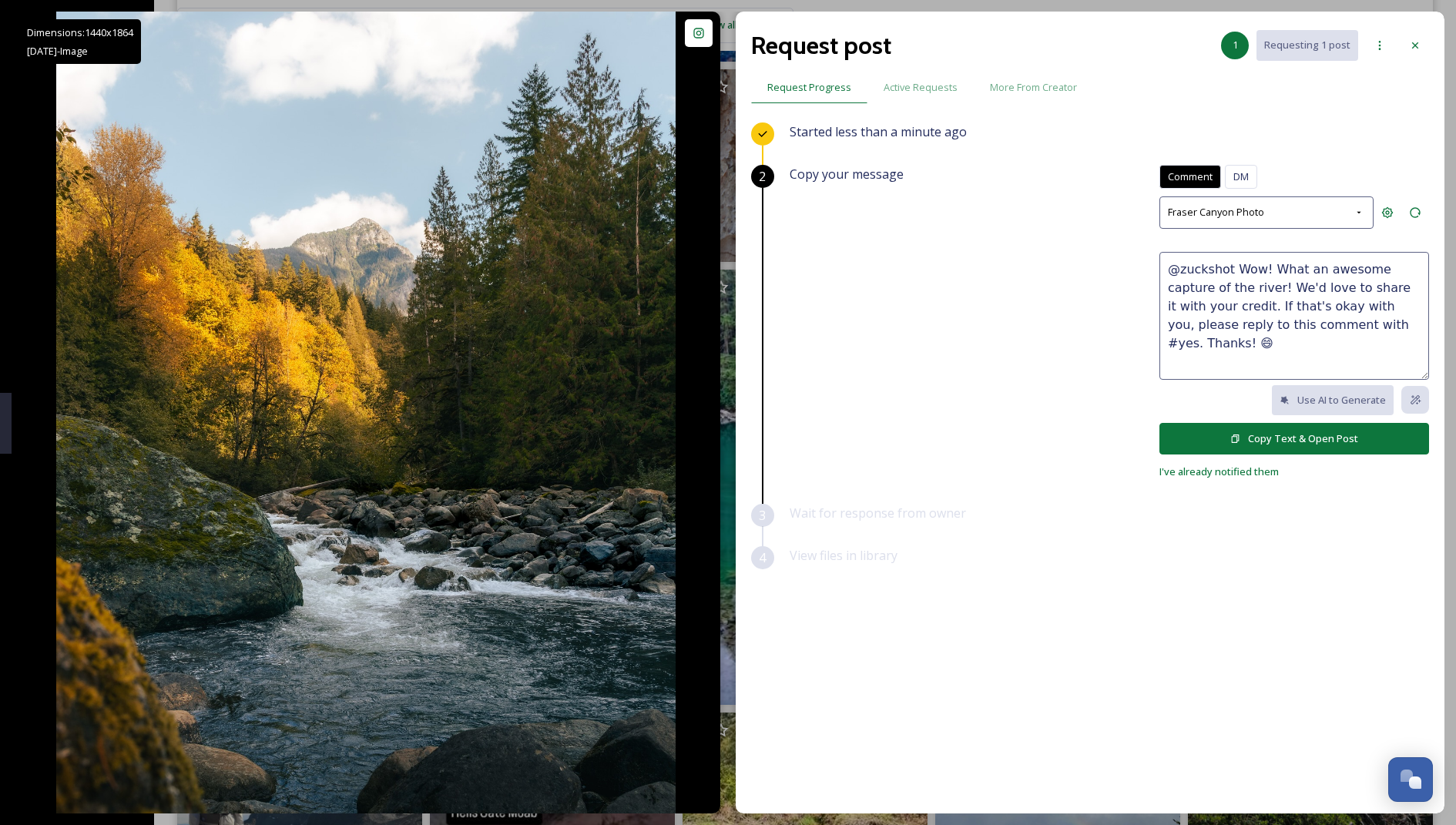
click at [713, 268] on textarea "@zuckshot Wow! What an awesome capture of the river! We'd love to share it with…" at bounding box center [1294, 315] width 270 height 128
drag, startPoint x: 1232, startPoint y: 263, endPoint x: 1205, endPoint y: 309, distance: 53.3
click at [713, 309] on textarea "@zuckshot Wow! What an awesome capture of the river! We'd love to share it with…" at bounding box center [1294, 315] width 270 height 128
click at [713, 265] on textarea "@zuckshot Can we share this with your credit? If that's okay with you, please r…" at bounding box center [1294, 315] width 270 height 128
type textarea "@zuckshot 😍😍😍 Can we share this with your credit? If that's okay with you, plea…"
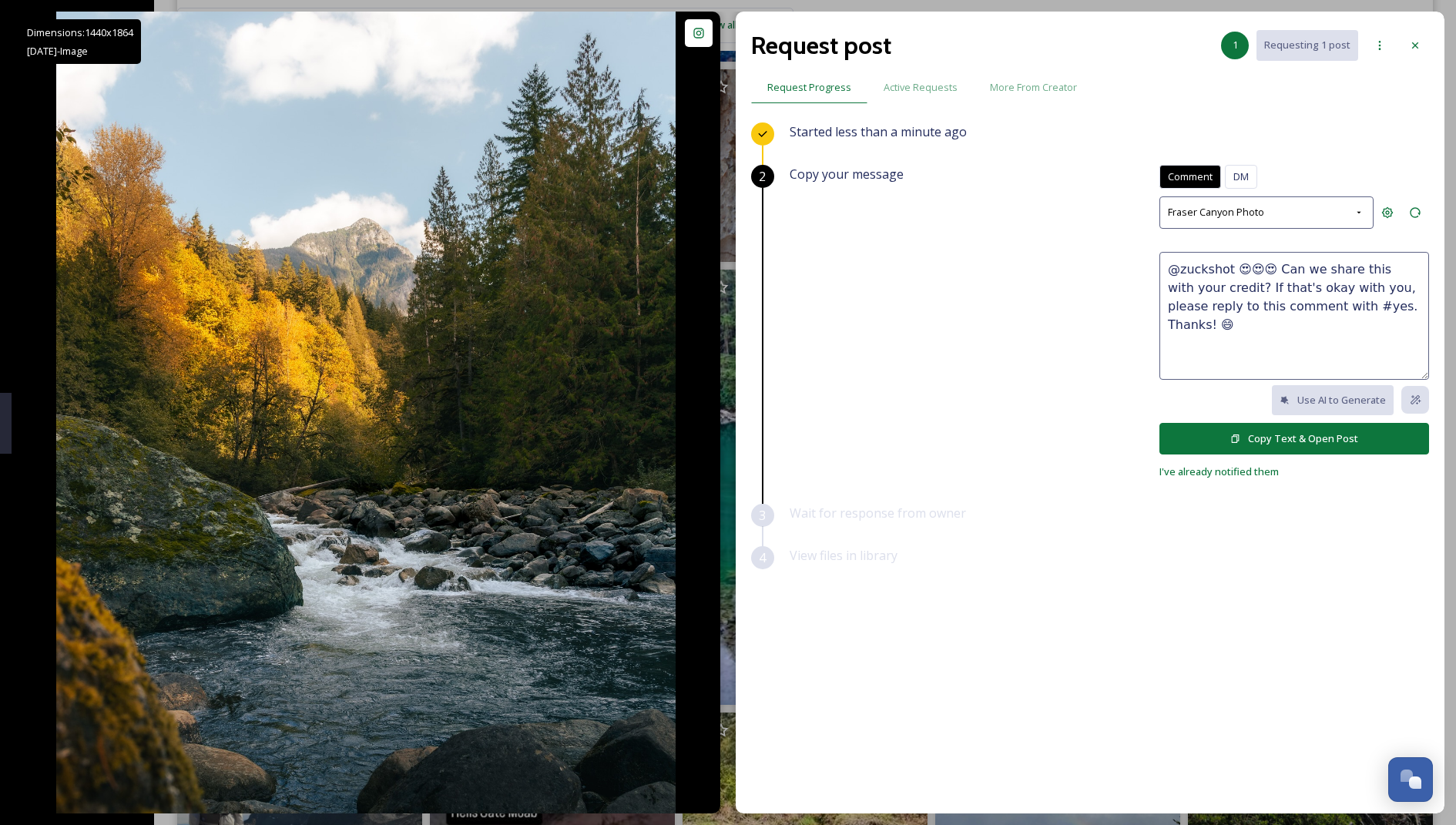
click at [713, 438] on button "Copy Text & Open Post" at bounding box center [1294, 438] width 270 height 32
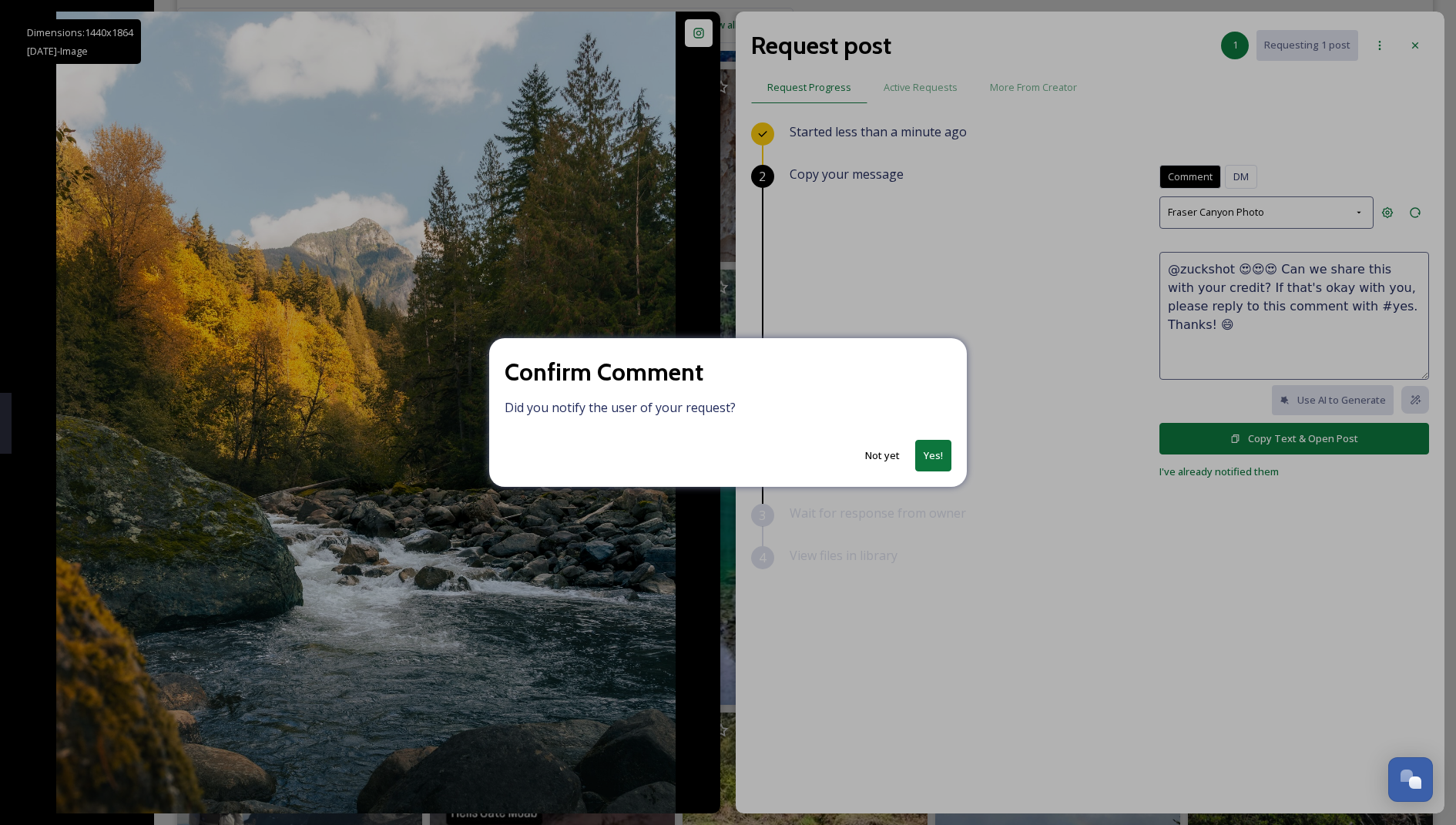
click at [713, 452] on button "Yes!" at bounding box center [933, 455] width 36 height 32
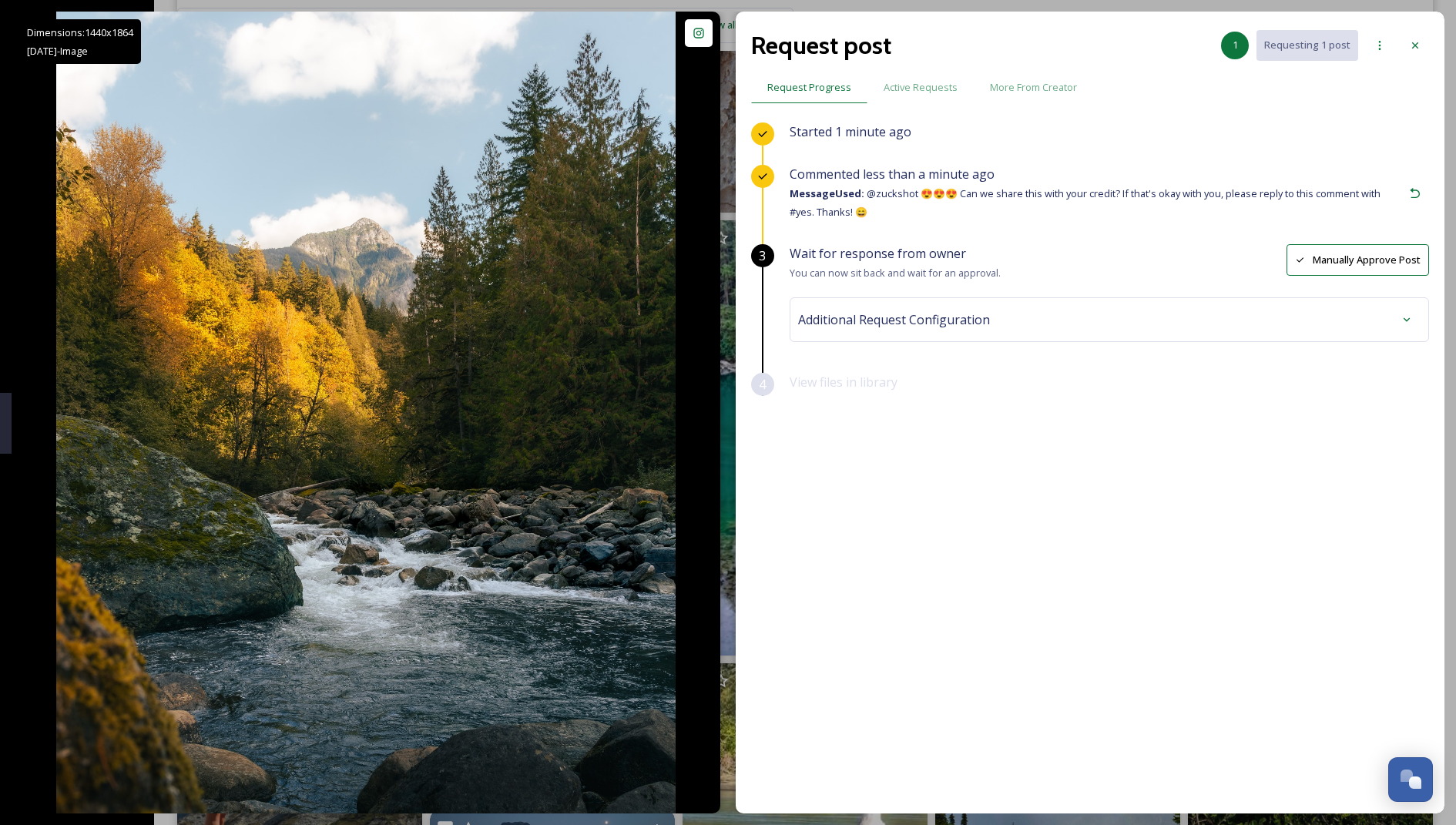
scroll to position [3983, 0]
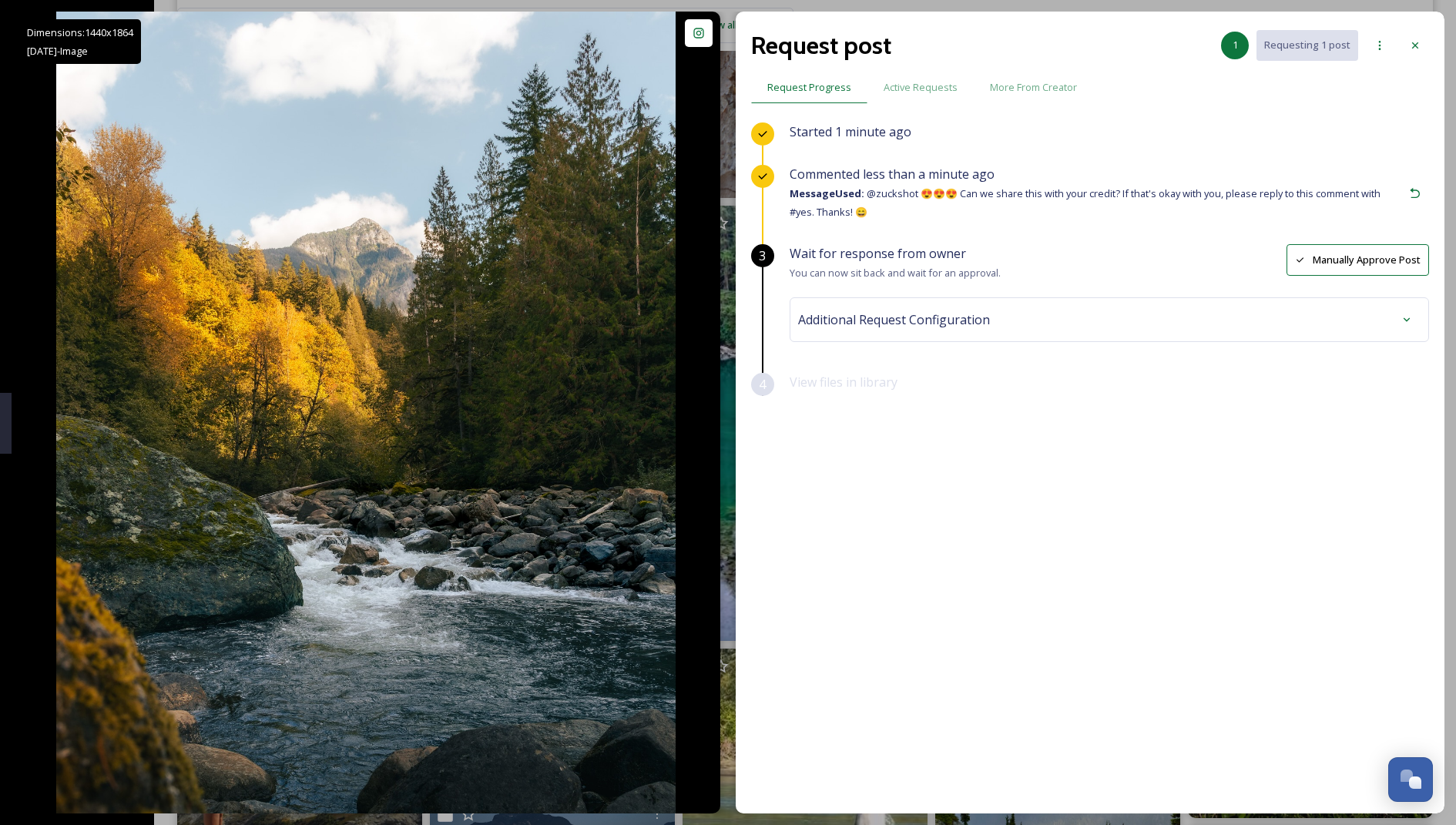
click at [713, 303] on div "Additional Request Configuration" at bounding box center [1109, 319] width 639 height 45
click at [713, 306] on div "Additional Request Configuration" at bounding box center [1109, 319] width 623 height 28
click at [713, 373] on div "SnapSea UGC" at bounding box center [1109, 381] width 614 height 35
click at [713, 364] on input at bounding box center [887, 381] width 169 height 34
type input "a"
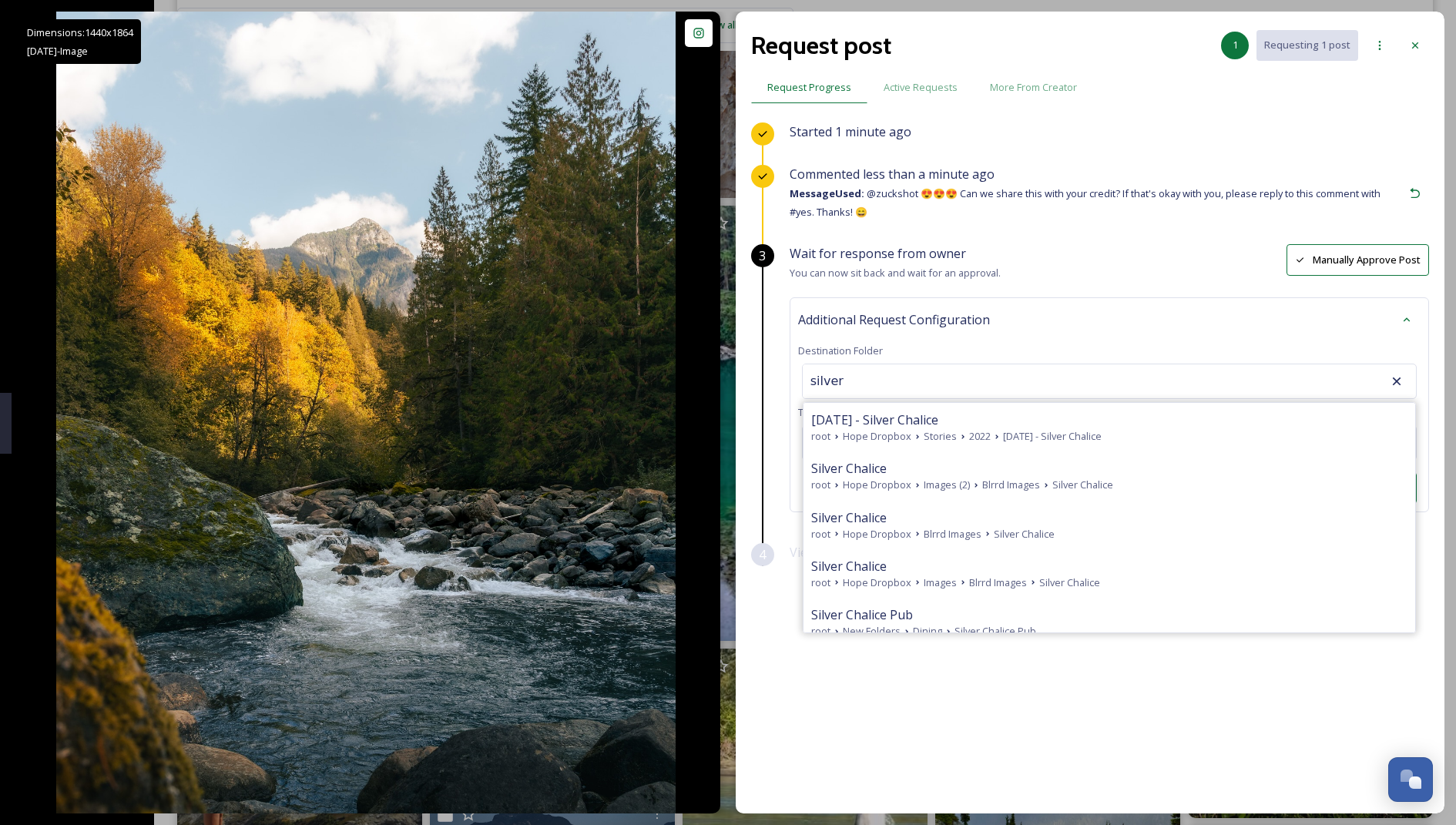
type input "silver"
click at [713, 380] on icon at bounding box center [1396, 381] width 15 height 15
click at [713, 380] on icon at bounding box center [1396, 381] width 8 height 8
click at [713, 688] on div "Started 1 minute ago Commented less than a minute ago Message Used: @zuckshot 😍…" at bounding box center [1090, 428] width 678 height 611
click at [713, 694] on div "Started 1 minute ago Commented less than a minute ago Message Used: @zuckshot 😍…" at bounding box center [1090, 428] width 678 height 611
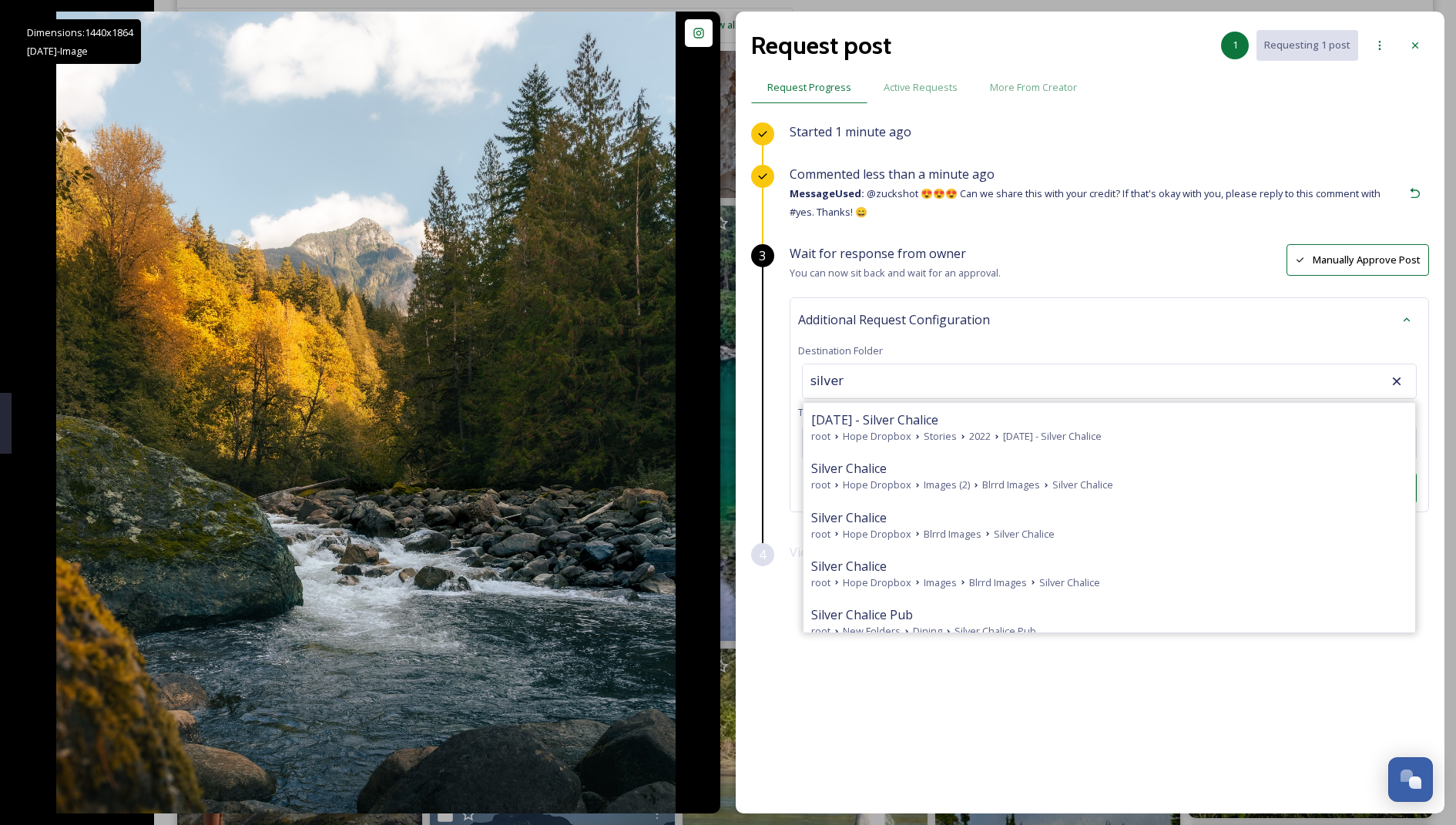
click at [713, 246] on div "Wait for response from owner You can now sit back and wait for an approval. Man…" at bounding box center [1109, 263] width 639 height 38
click at [713, 373] on icon at bounding box center [1396, 381] width 15 height 15
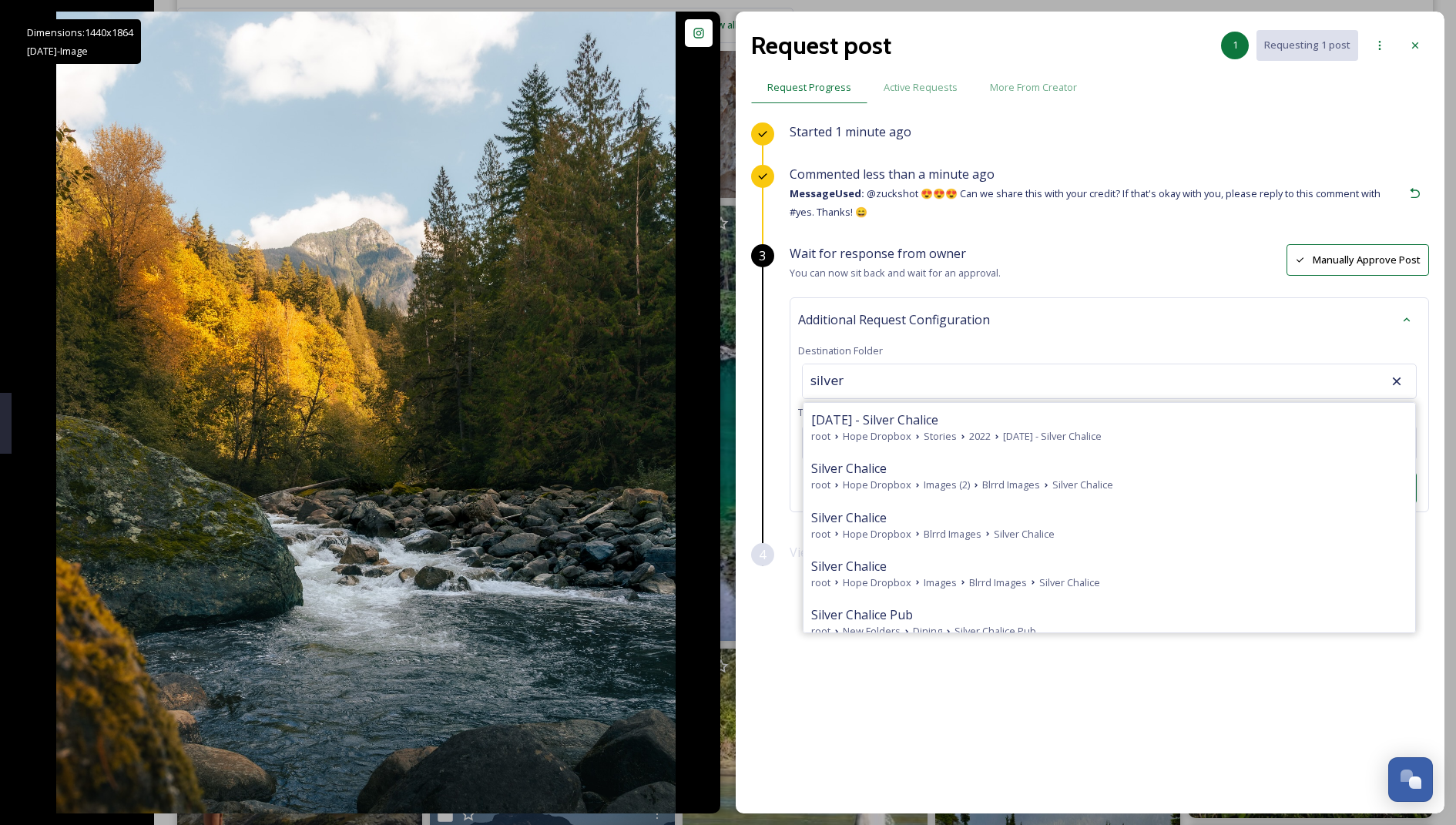
click at [713, 373] on icon at bounding box center [1396, 381] width 15 height 15
click at [713, 381] on icon at bounding box center [1396, 381] width 8 height 8
click at [713, 377] on div "silver [DATE] - Silver Chalice root Hope Dropbox Stories [DATE] - Silver Chalic…" at bounding box center [1109, 381] width 614 height 35
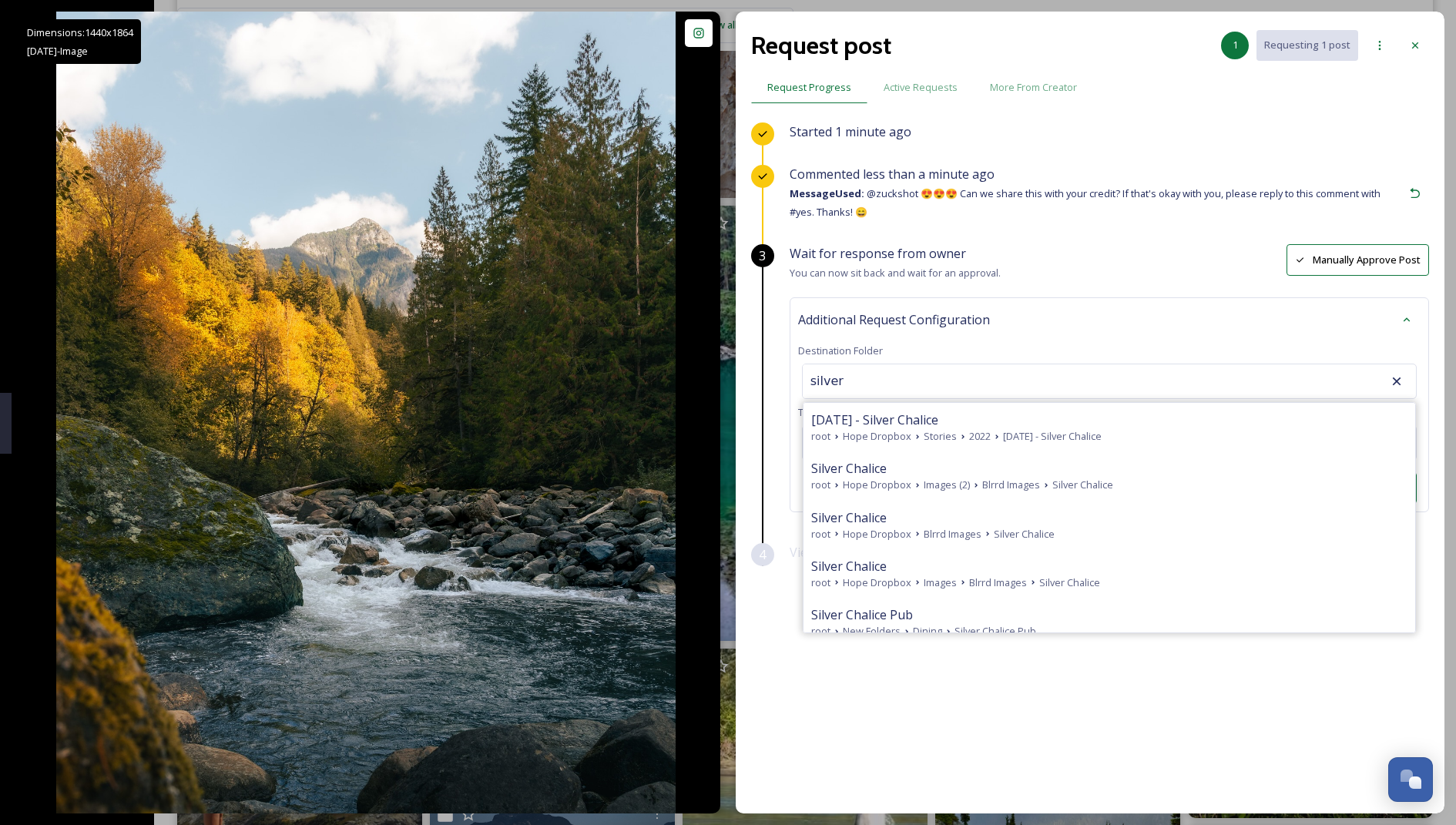
click at [713, 374] on input "silver" at bounding box center [887, 381] width 169 height 34
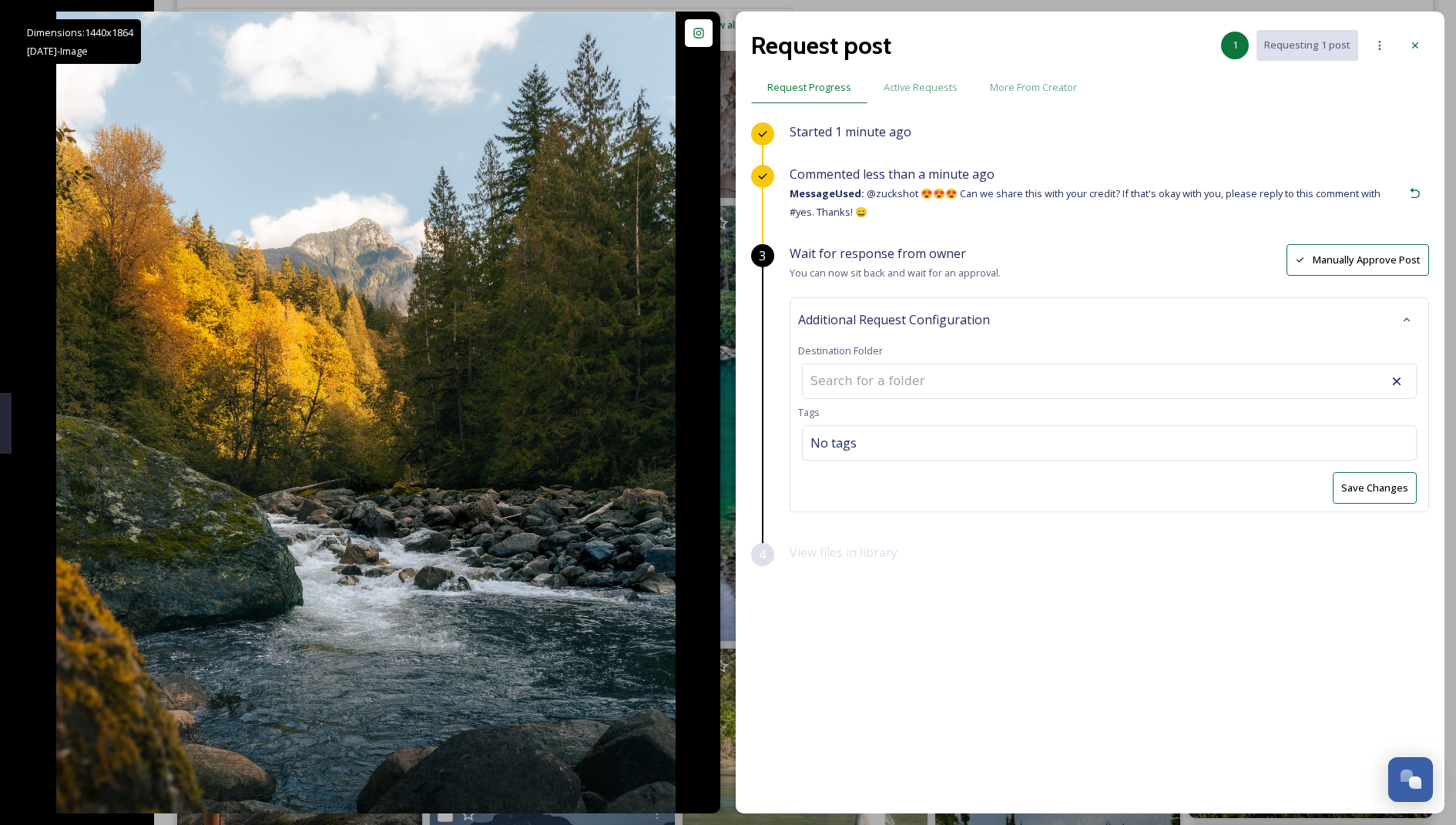
click at [713, 524] on div "Wait for response from owner You can now sit back and wait for an approval. Man…" at bounding box center [1109, 393] width 639 height 299
click at [713, 443] on div "No tags" at bounding box center [1109, 442] width 614 height 35
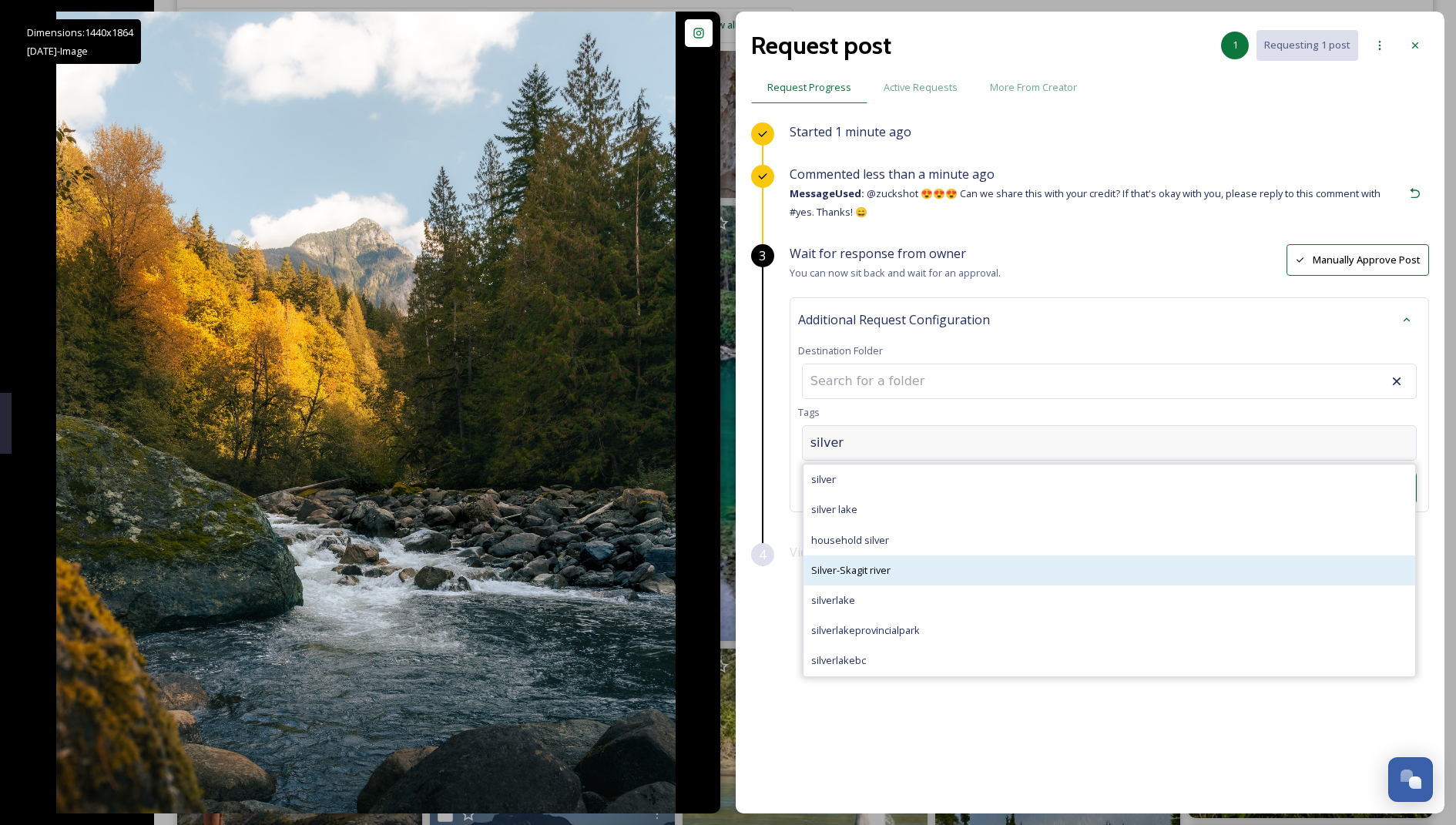
type input "silver"
click at [713, 557] on div "Silver-Skagit river" at bounding box center [1109, 570] width 612 height 30
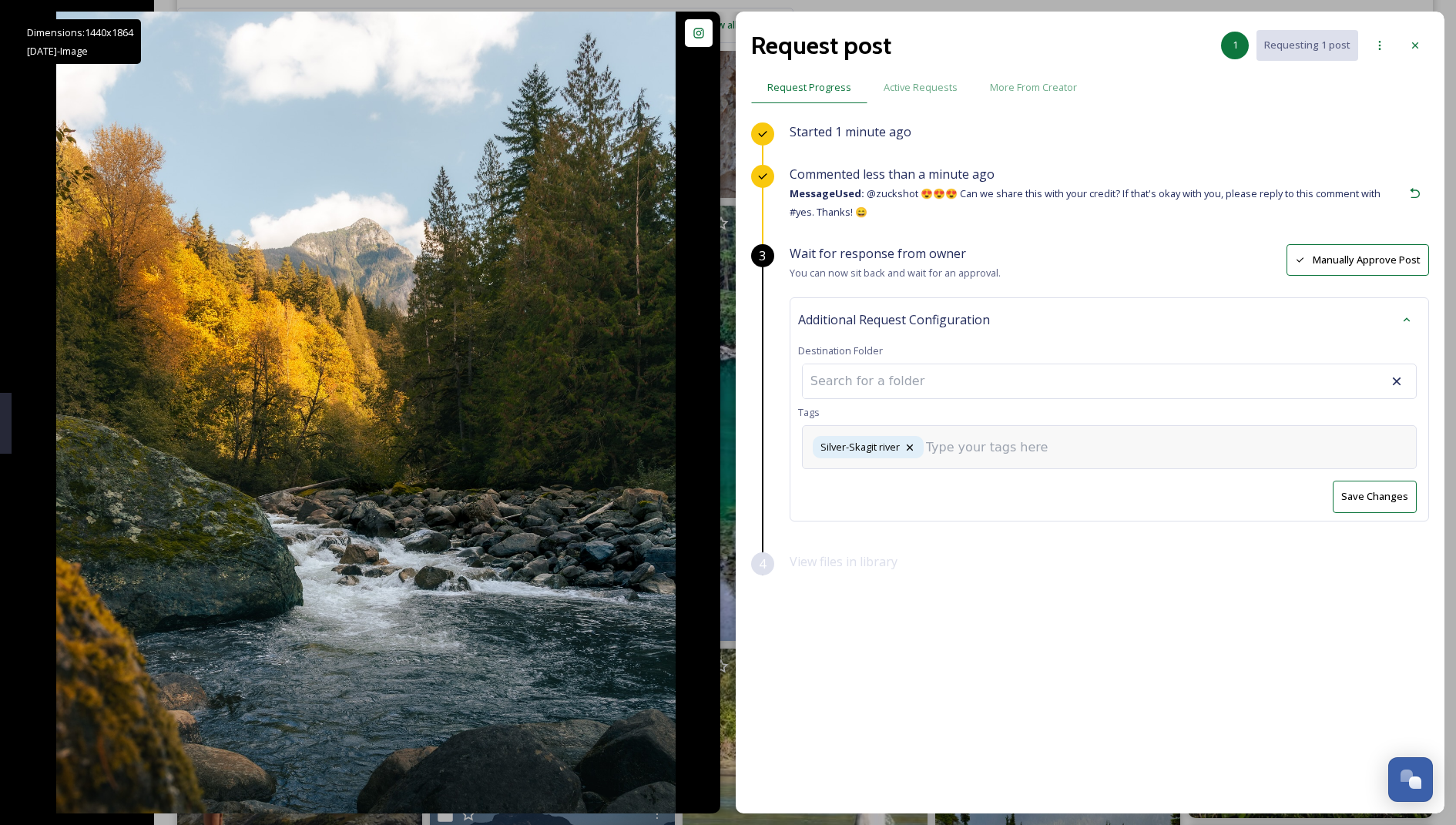
click at [713, 433] on div "Silver-Skagit river" at bounding box center [1109, 447] width 614 height 44
click at [713, 448] on input at bounding box center [1003, 447] width 155 height 18
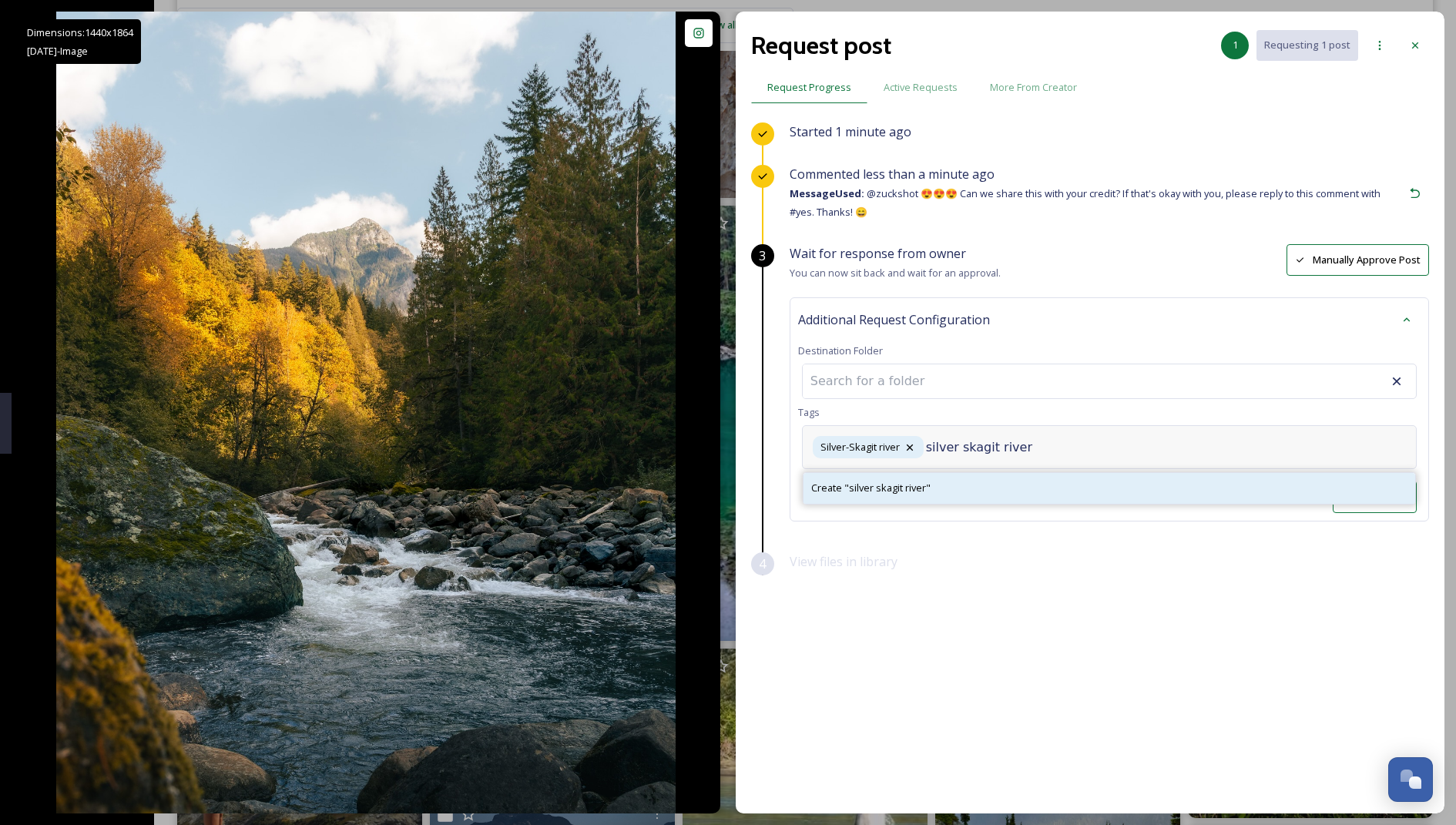
type input "silver skagit river"
click at [713, 493] on div "Create " silver skagit river "" at bounding box center [1109, 487] width 612 height 30
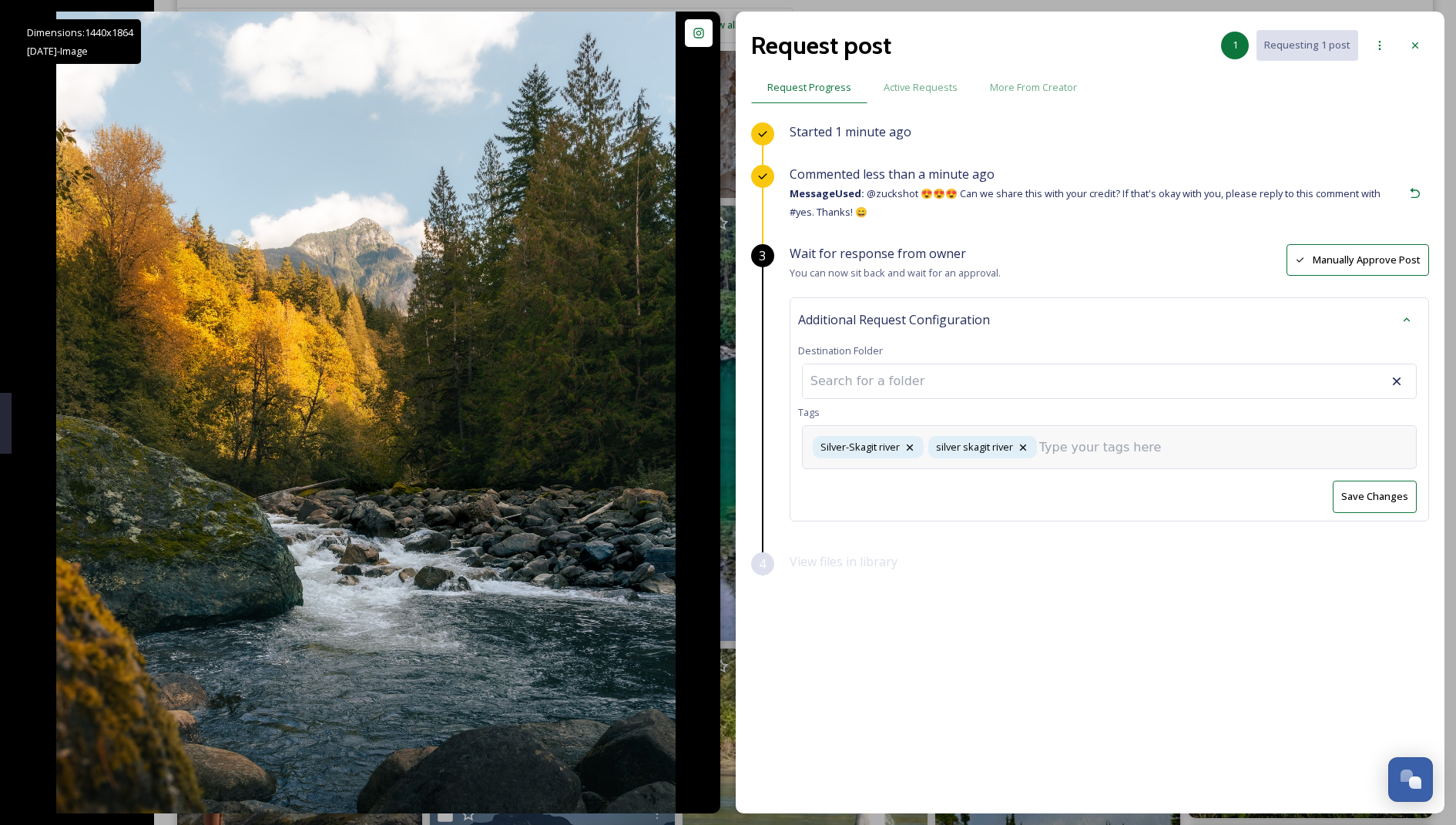
click at [713, 458] on div "Silver-Skagit river silver skagit river" at bounding box center [1109, 447] width 614 height 44
type input "river"
type input "skagit"
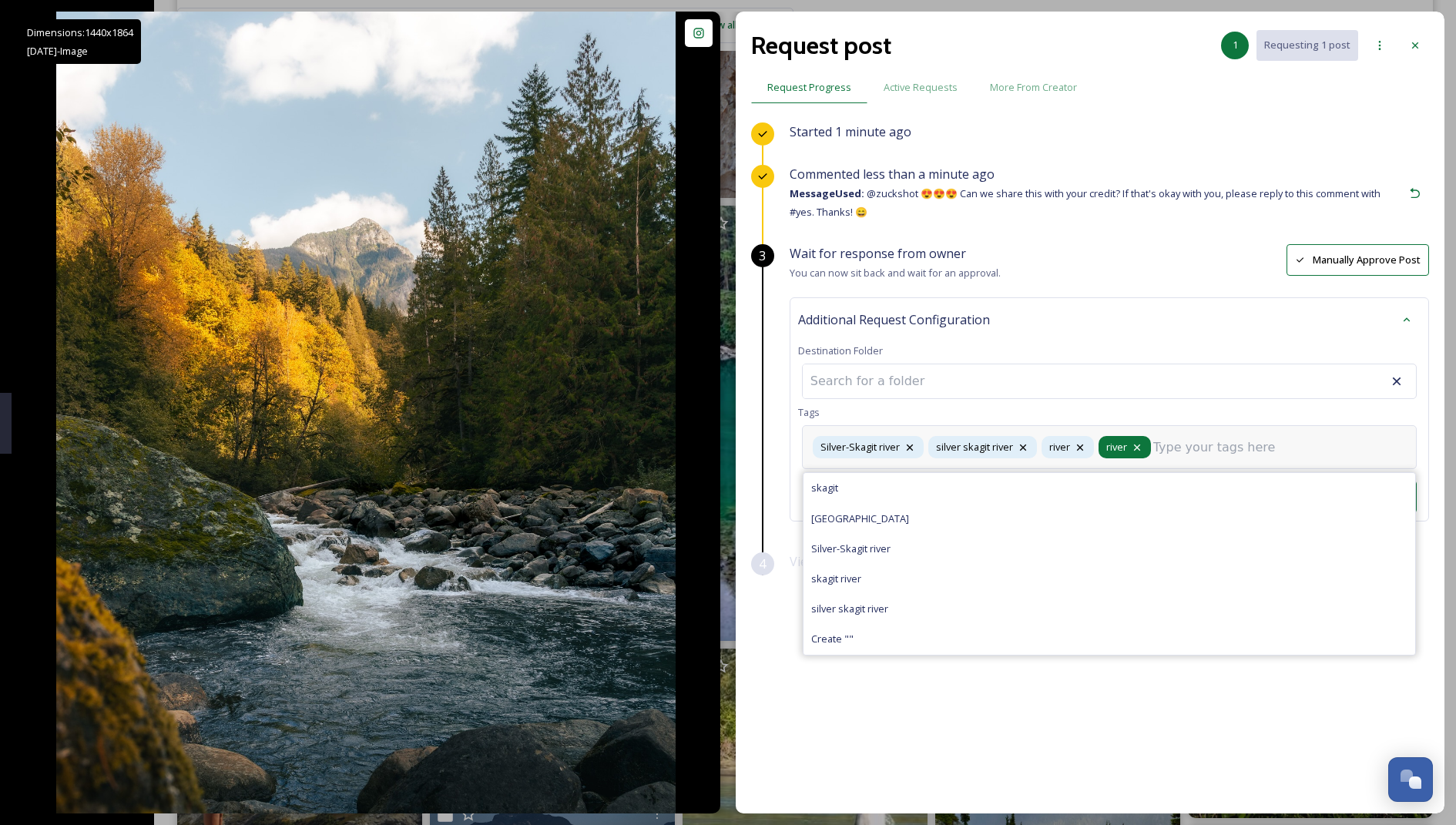
click at [713, 442] on icon at bounding box center [1137, 448] width 13 height 13
click at [713, 449] on input at bounding box center [1173, 447] width 155 height 18
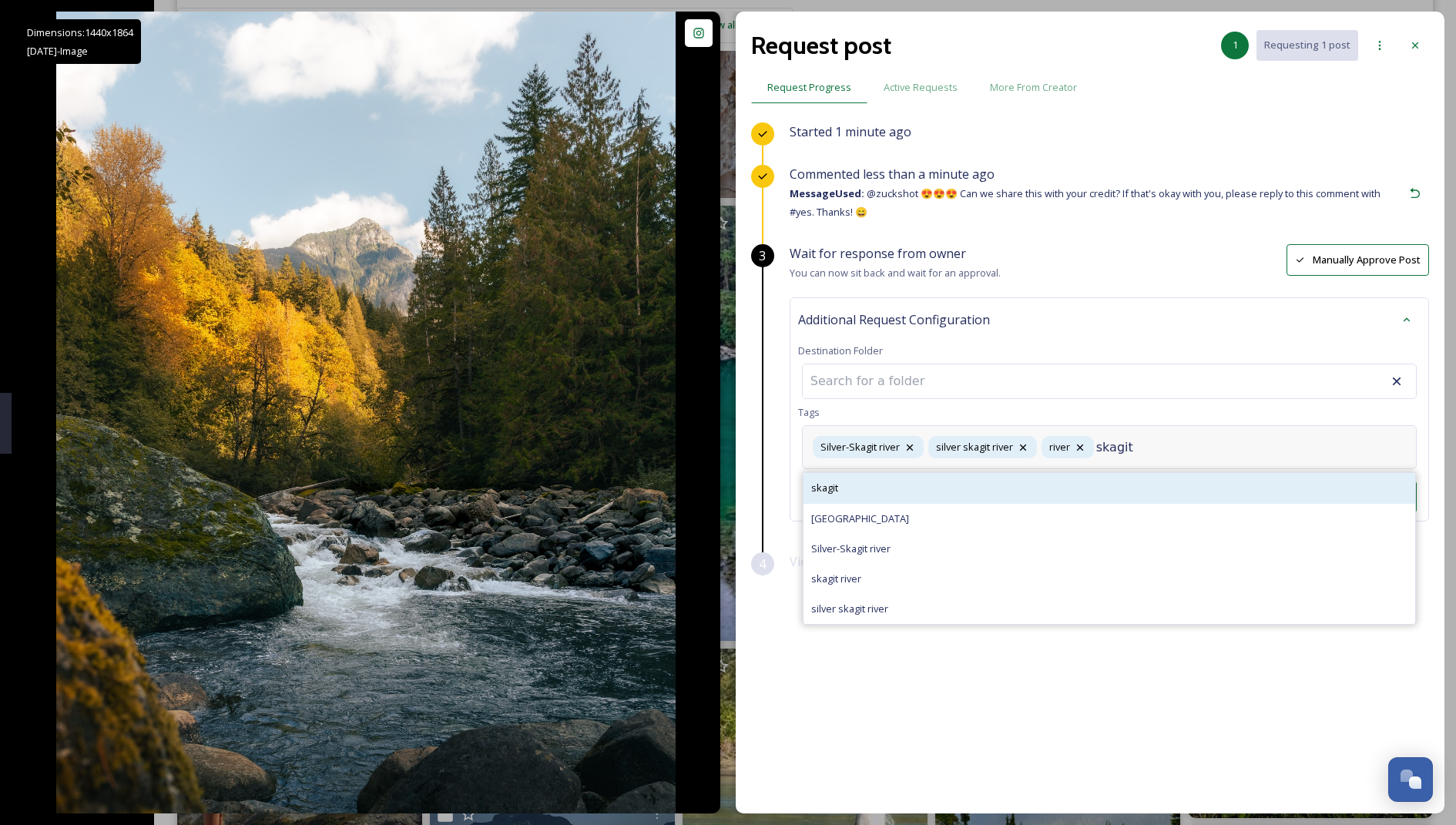
type input "skagit"
click at [713, 485] on div "skagit" at bounding box center [1109, 487] width 612 height 30
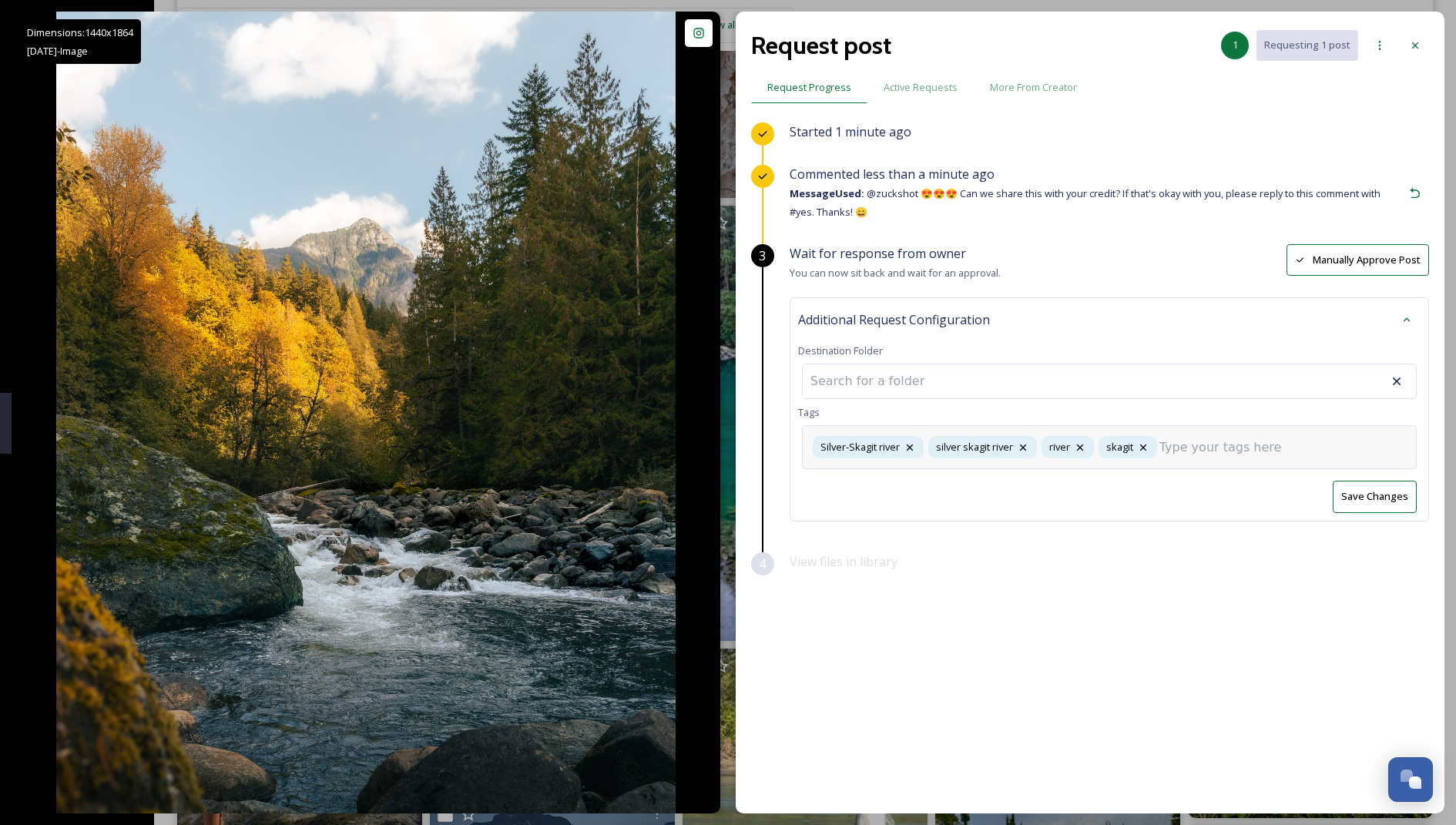
click at [713, 458] on div "Silver-Skagit river silver skagit river river skagit" at bounding box center [1109, 447] width 614 height 44
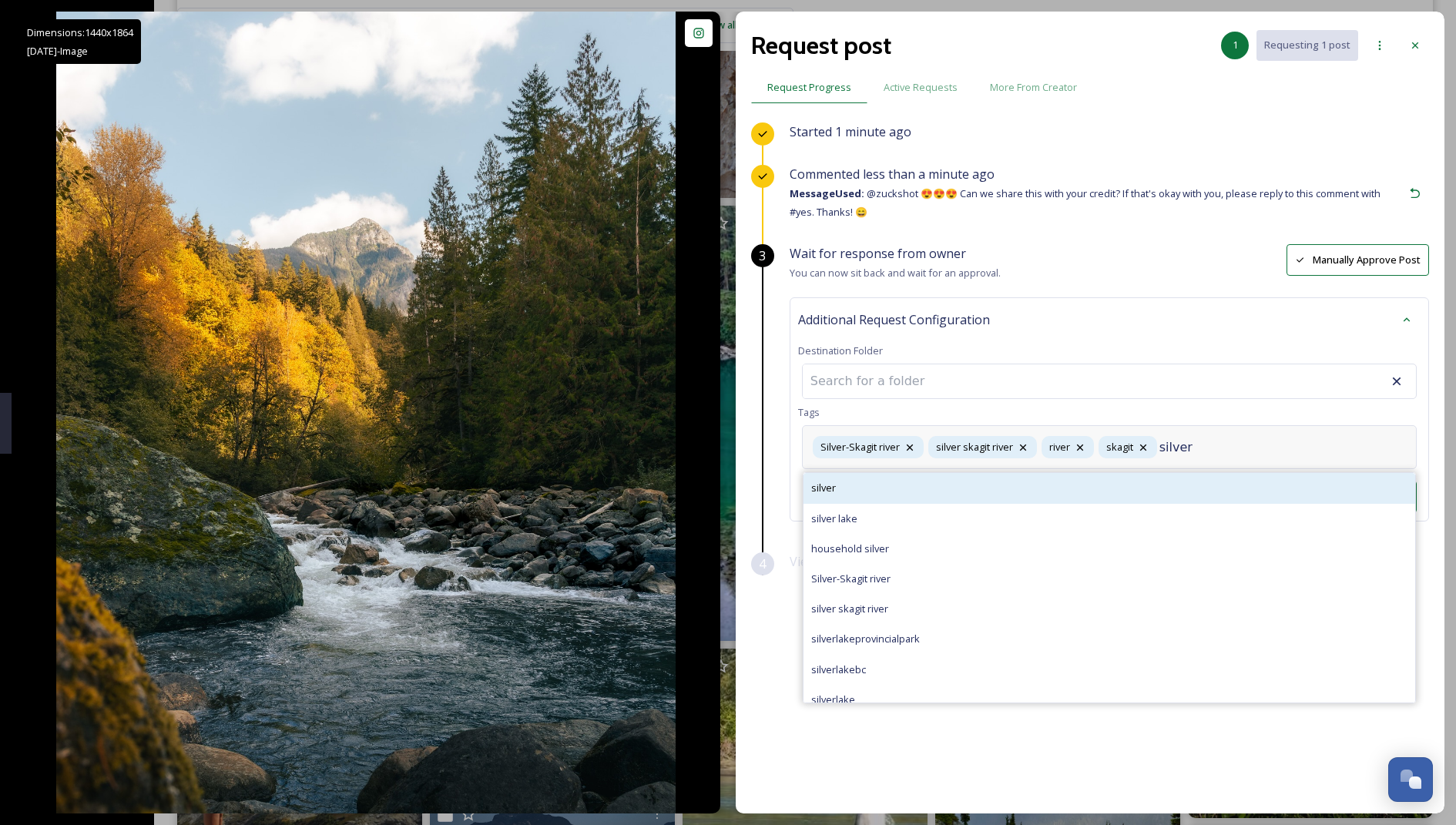
type input "silver"
click at [713, 475] on div "silver" at bounding box center [1109, 487] width 612 height 30
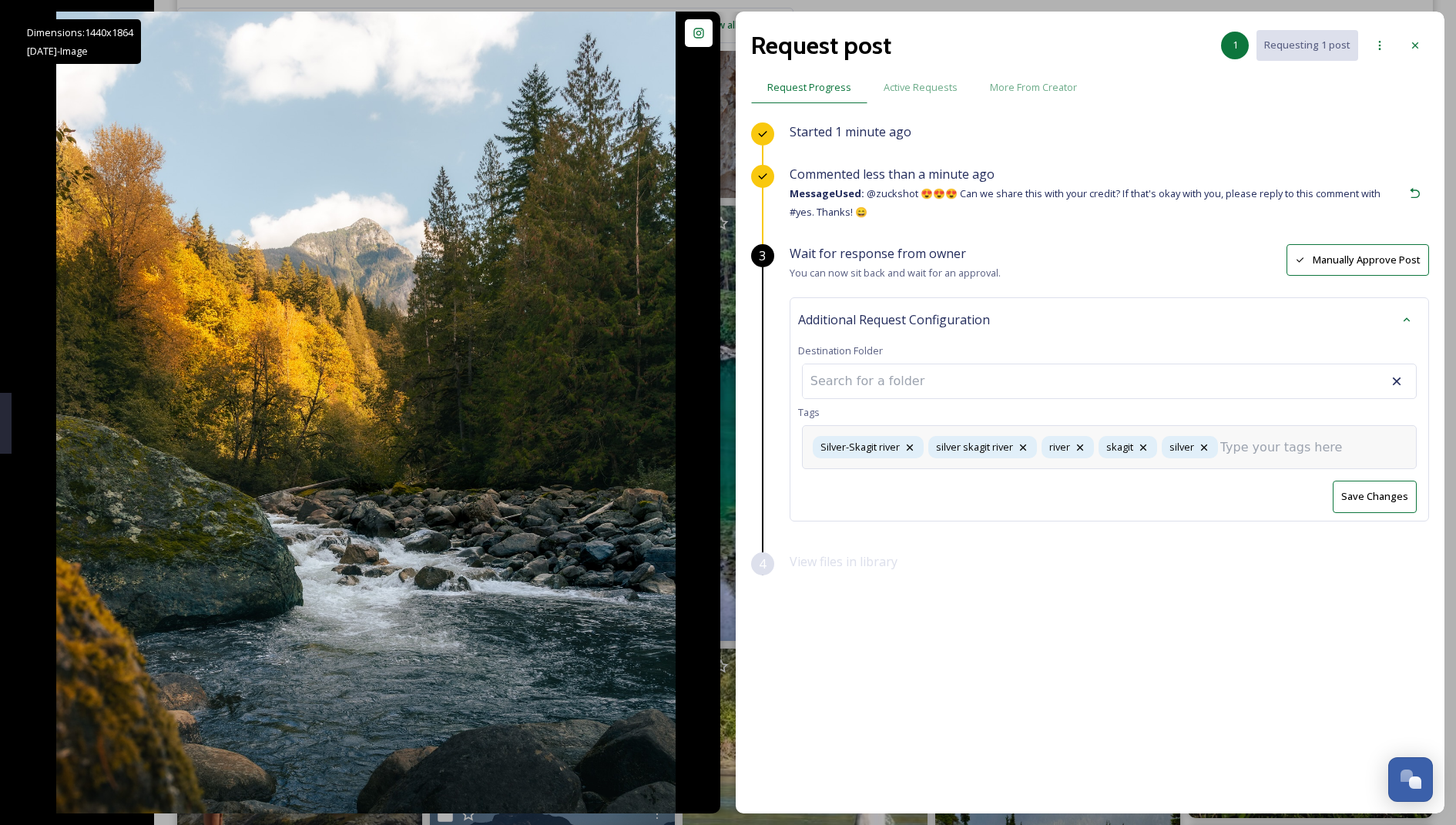
click at [713, 447] on input at bounding box center [1297, 447] width 155 height 18
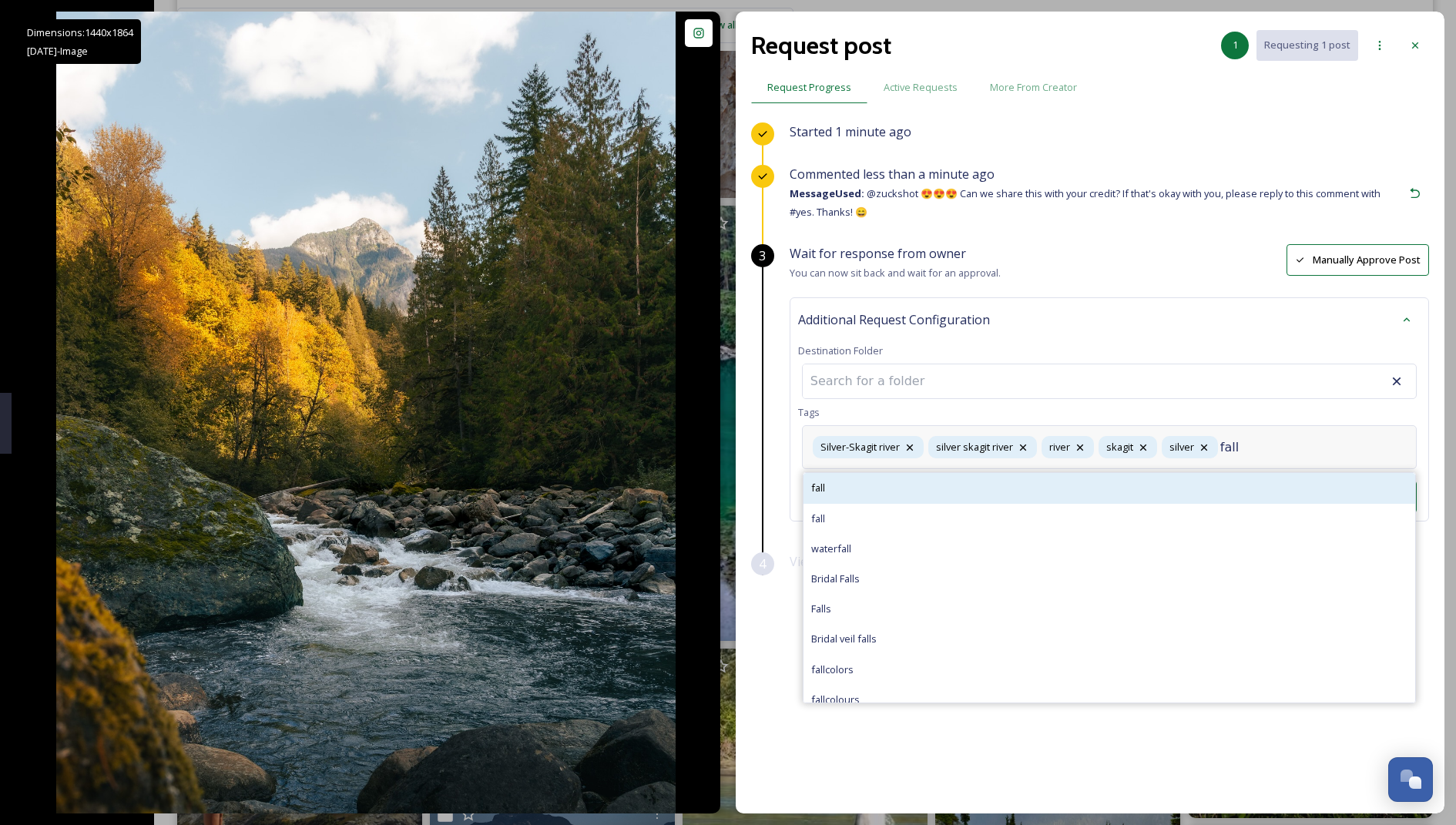
type input "fall"
click at [713, 492] on div "fall" at bounding box center [1109, 487] width 612 height 30
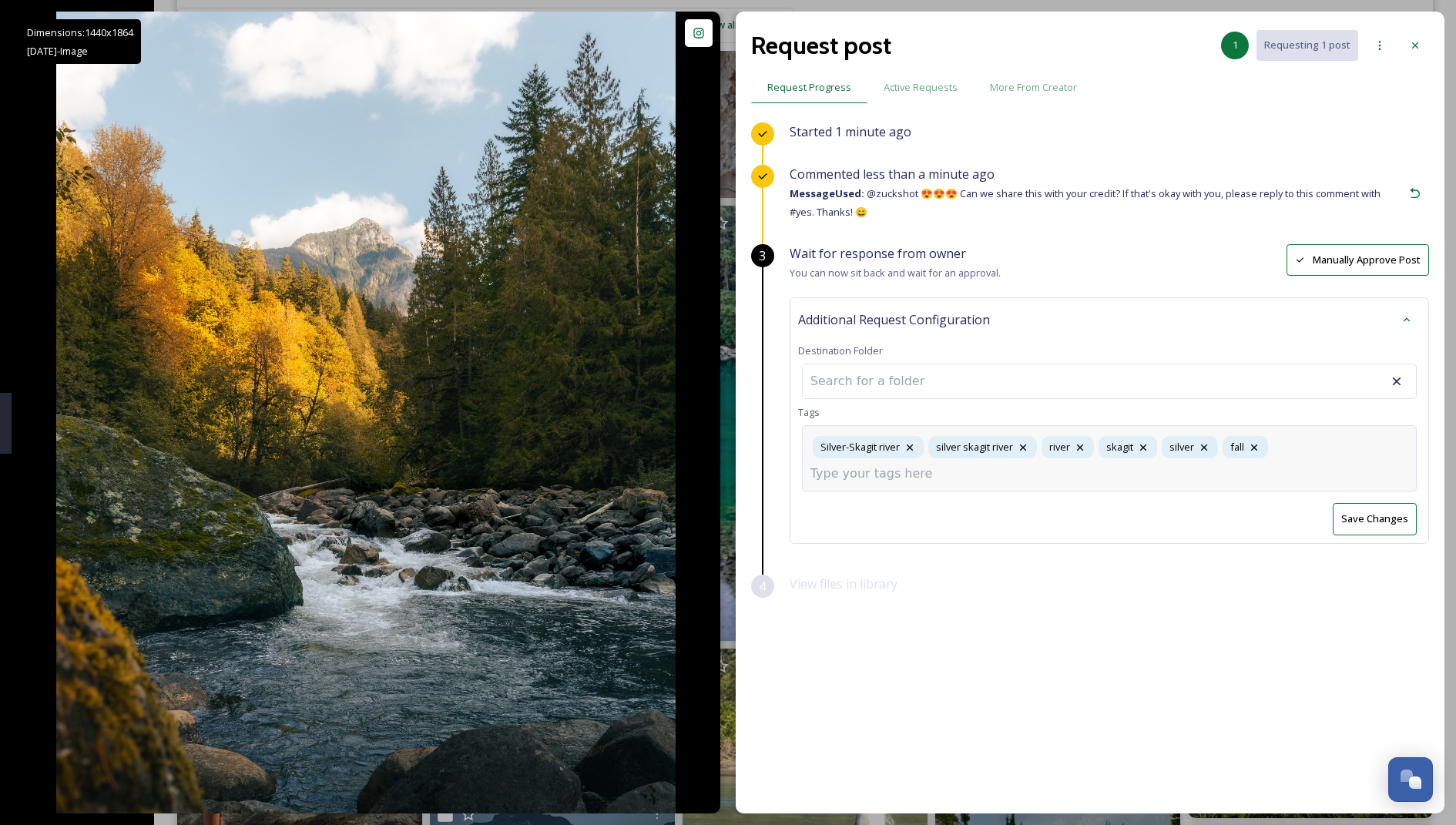
click at [713, 464] on input at bounding box center [888, 473] width 155 height 18
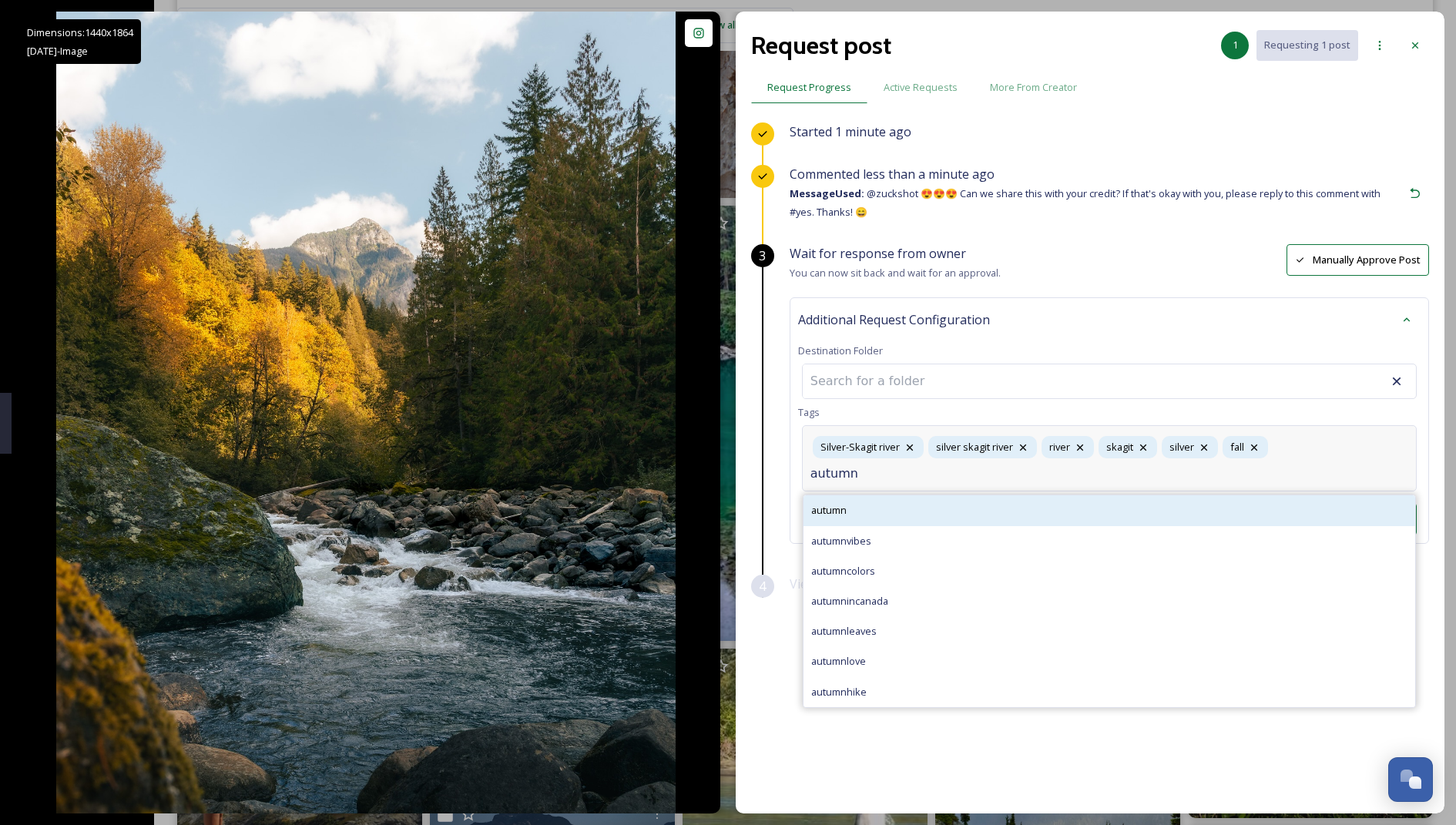
type input "autumn"
click at [713, 495] on div "autumn" at bounding box center [1109, 510] width 612 height 30
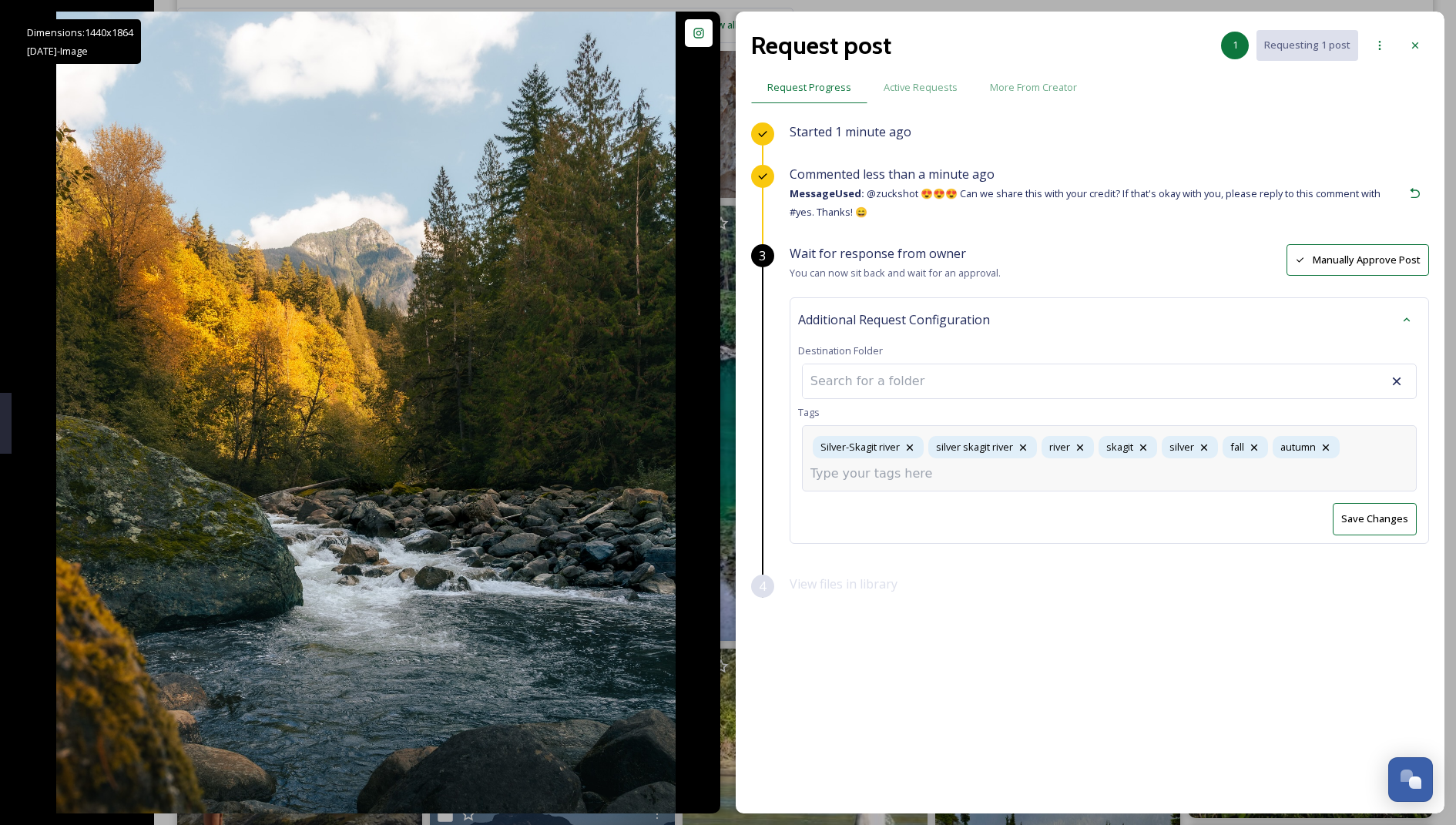
click at [713, 440] on div "Silver-Skagit river silver skagit river river skagit silver fall autumn" at bounding box center [1109, 458] width 614 height 66
click at [713, 473] on div "Silver-Skagit river silver skagit river river skagit silver fall autumn" at bounding box center [1109, 458] width 614 height 66
click at [713, 511] on div "Additional Request Configuration Destination Folder Tags Silver-Skagit river si…" at bounding box center [1109, 420] width 639 height 245
click at [713, 448] on div "Silver-Skagit river silver skagit river river skagit silver fall autumn" at bounding box center [1109, 447] width 614 height 44
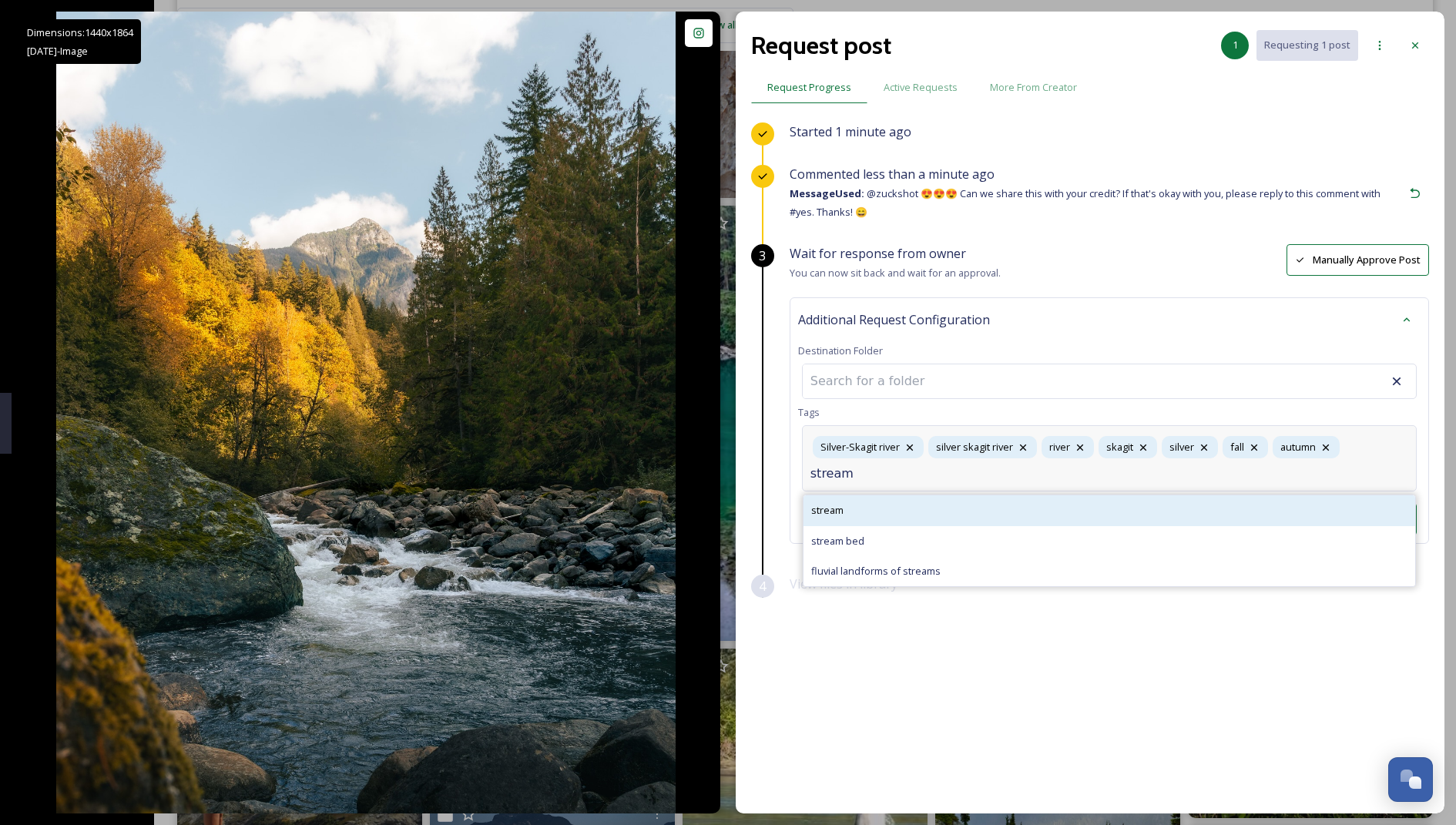
type input "stream"
click at [713, 504] on div "stream" at bounding box center [1109, 510] width 612 height 30
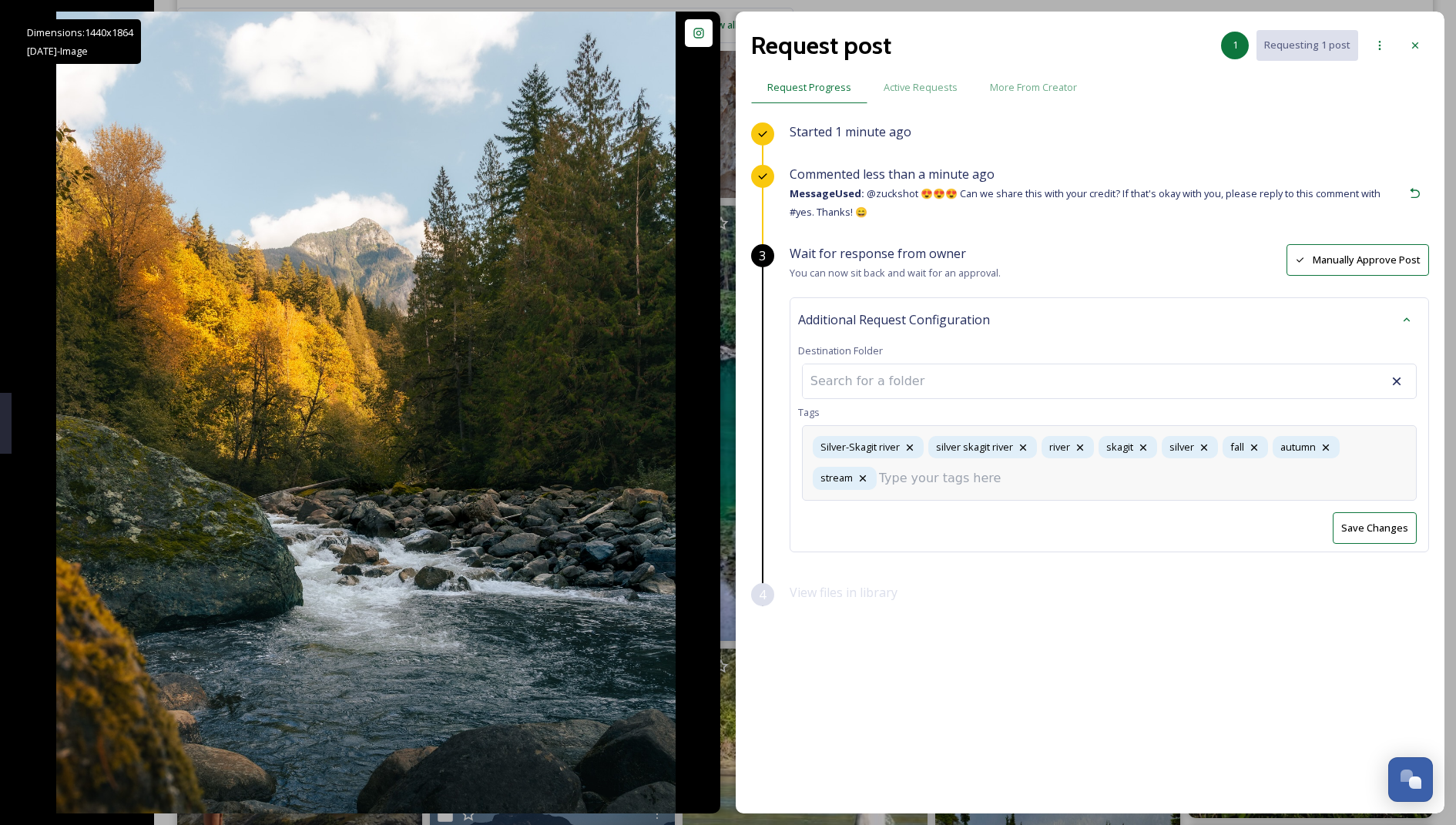
click at [713, 527] on div "Wait for response from owner You can now sit back and wait for an approval. Man…" at bounding box center [1109, 413] width 639 height 339
click at [713, 507] on button "Save Changes" at bounding box center [1374, 496] width 84 height 32
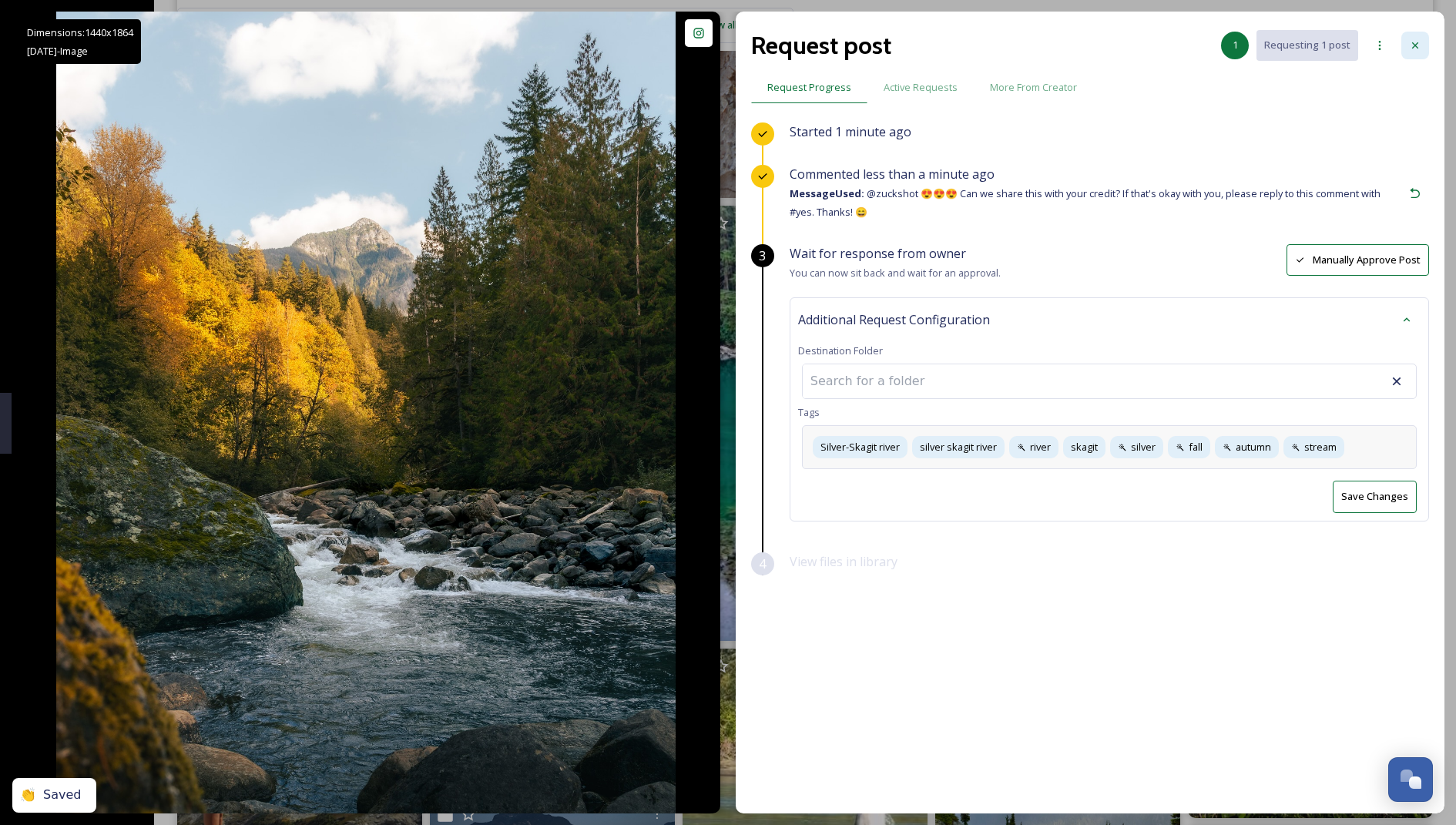
click at [713, 43] on div at bounding box center [1415, 45] width 28 height 28
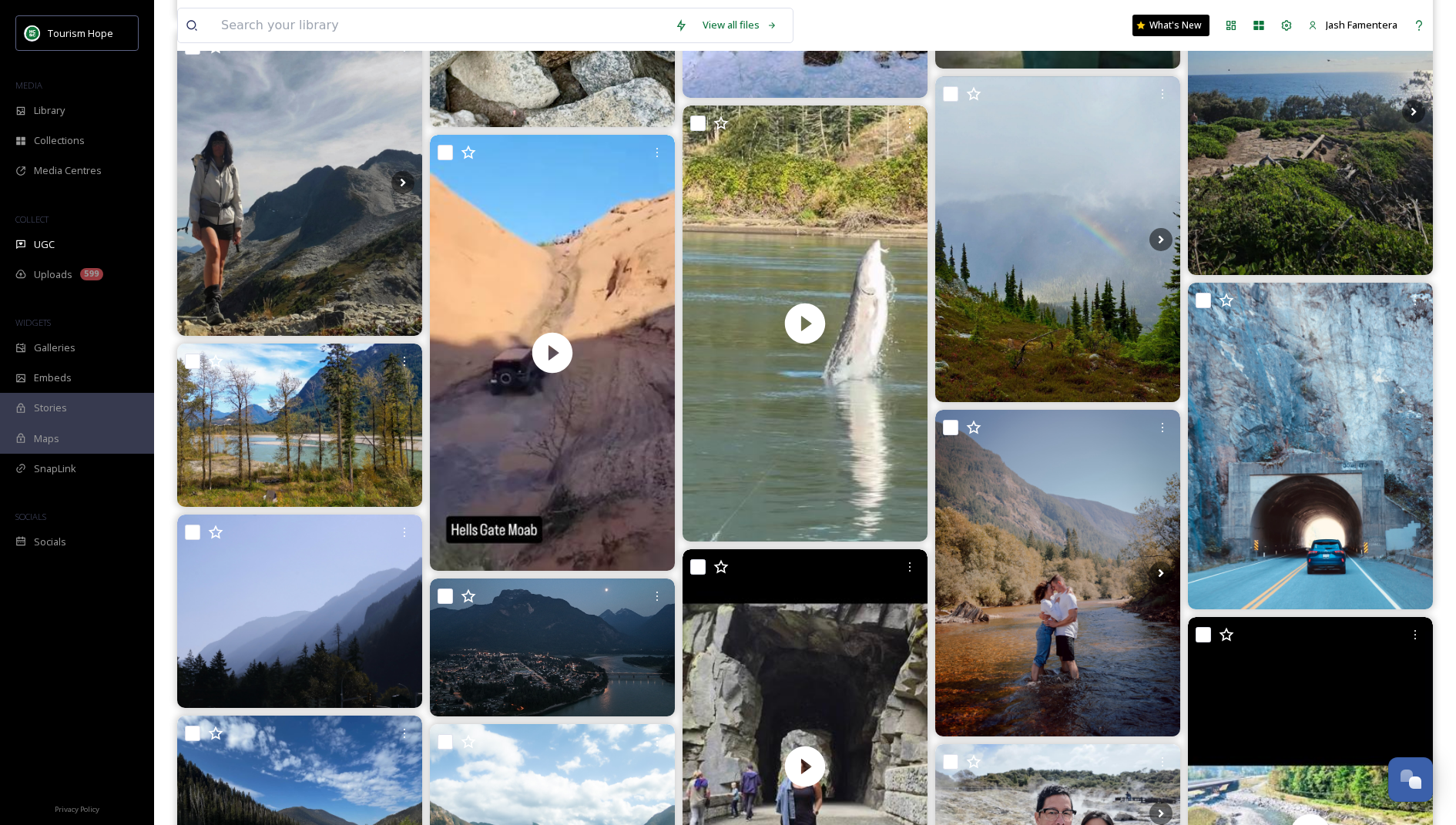
scroll to position [4512, 0]
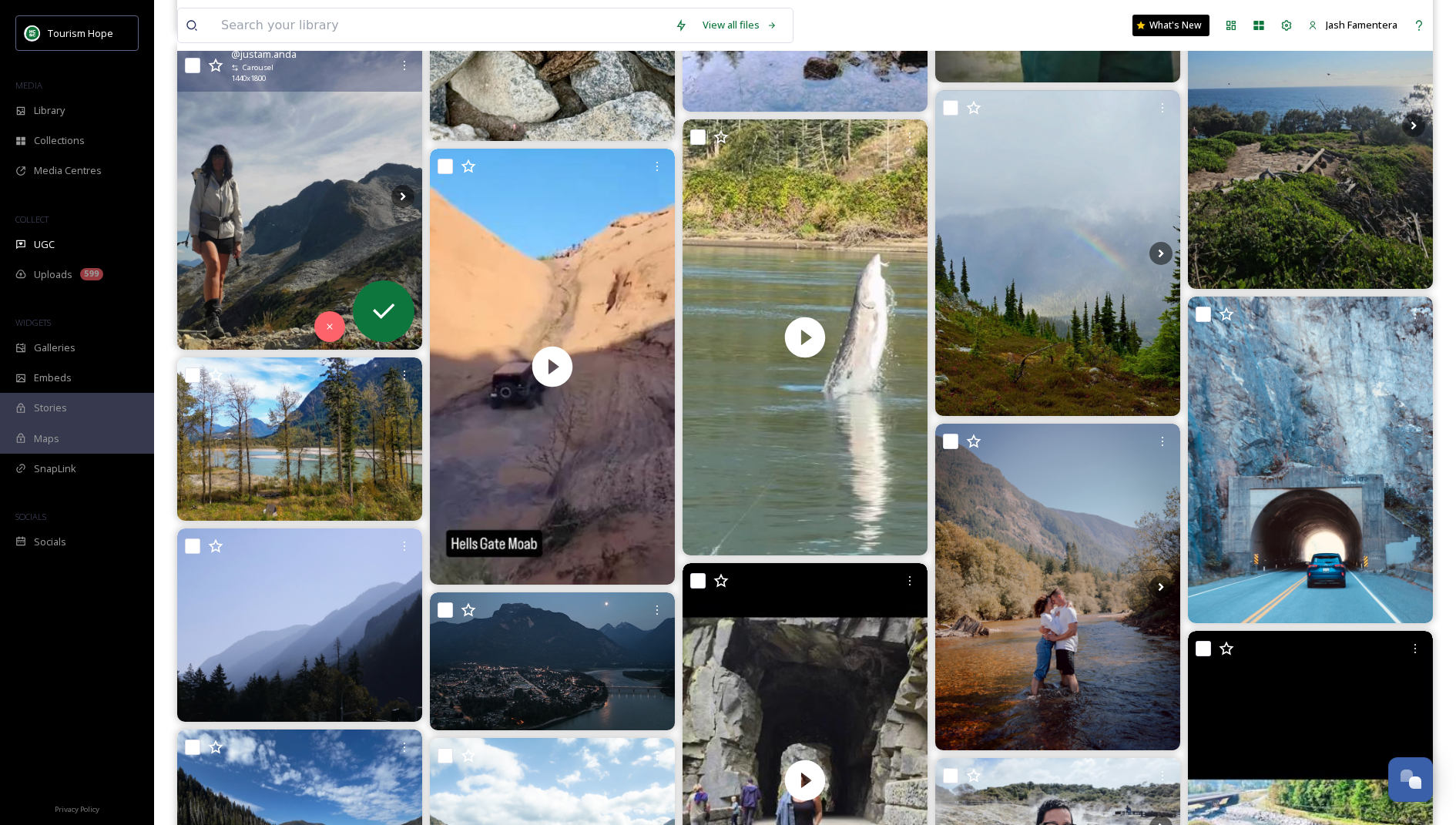
click at [288, 177] on img at bounding box center [300, 195] width 245 height 306
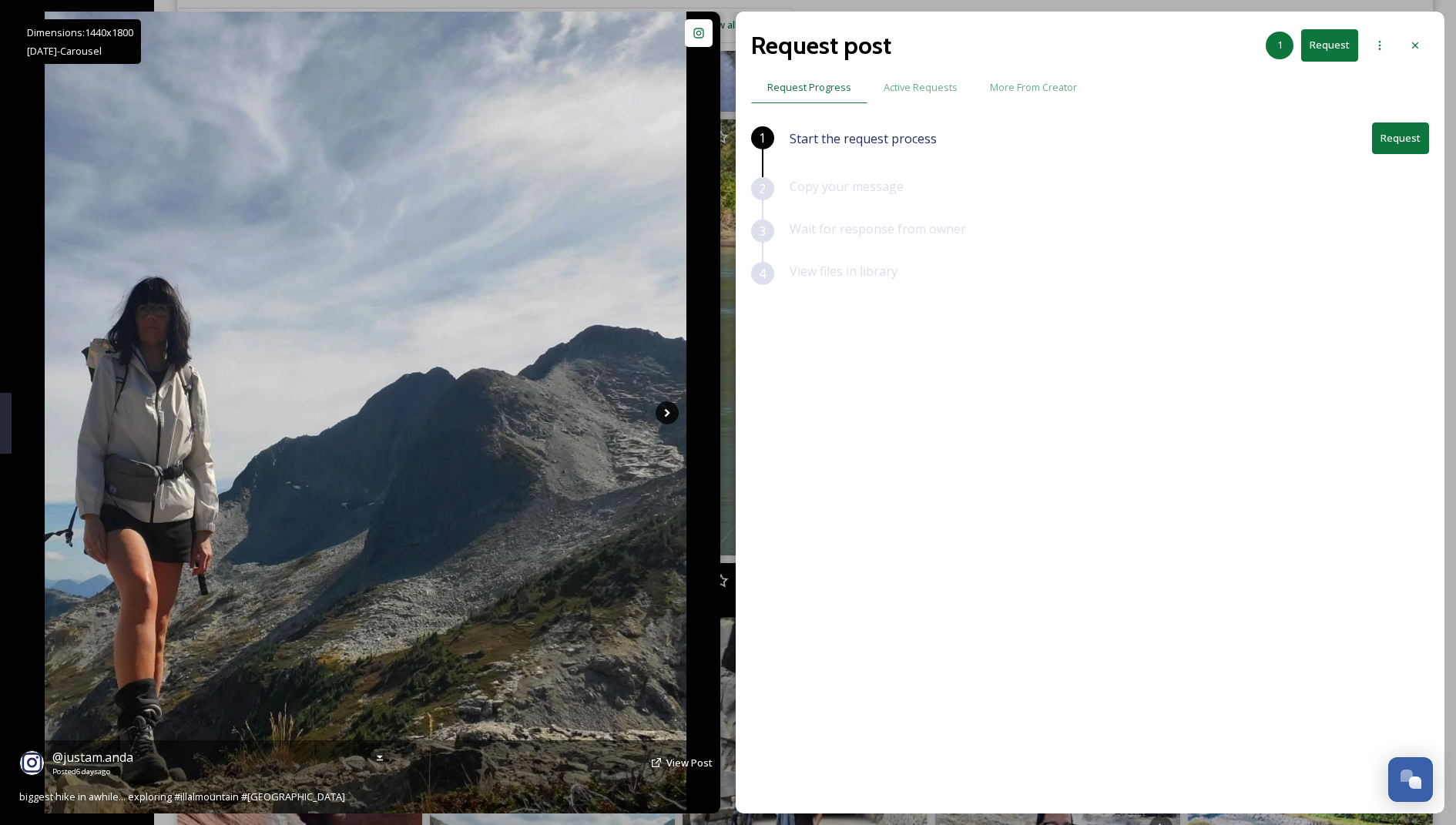
click at [668, 415] on icon at bounding box center [666, 412] width 23 height 23
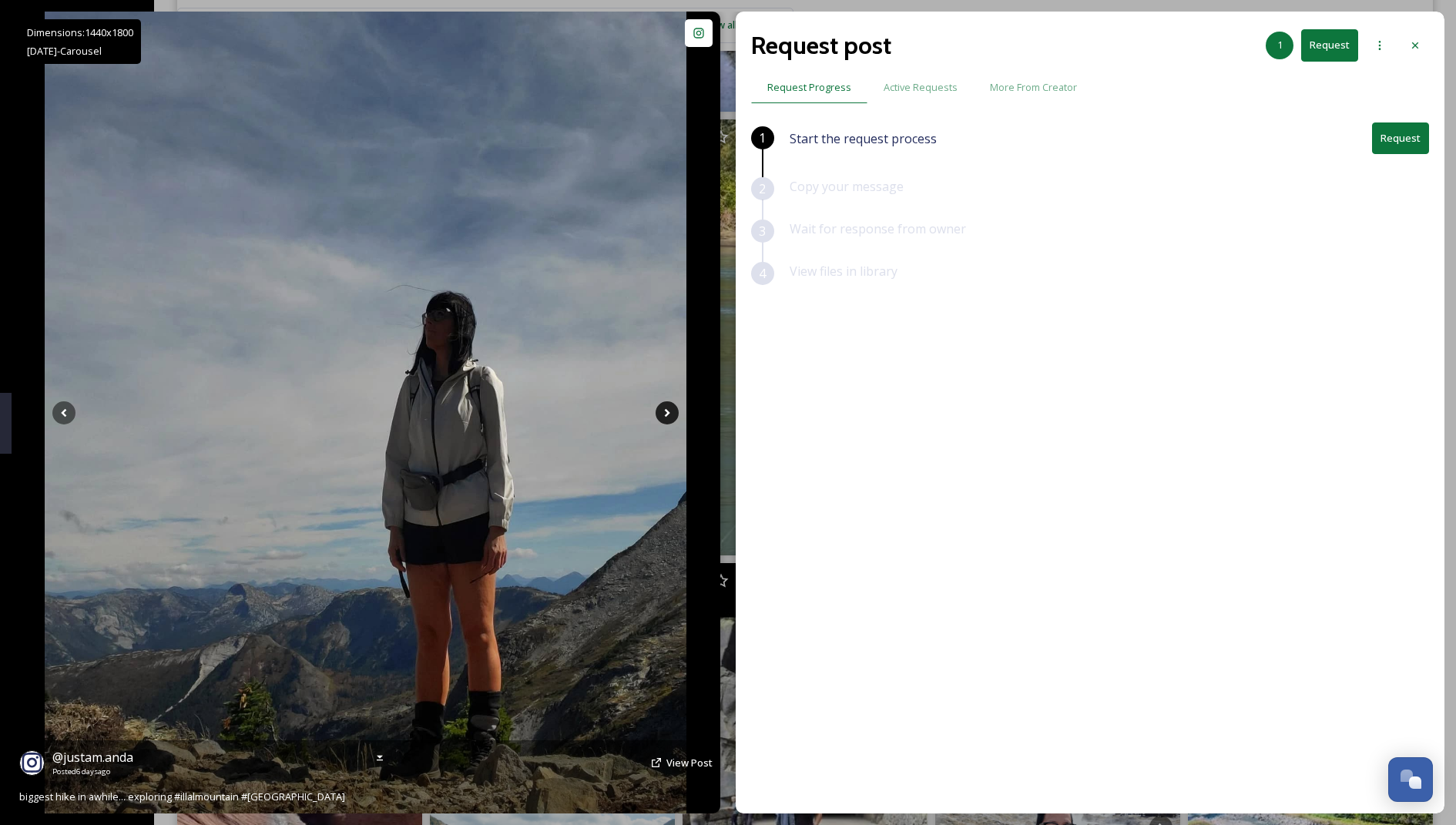
click at [668, 415] on icon at bounding box center [666, 412] width 23 height 23
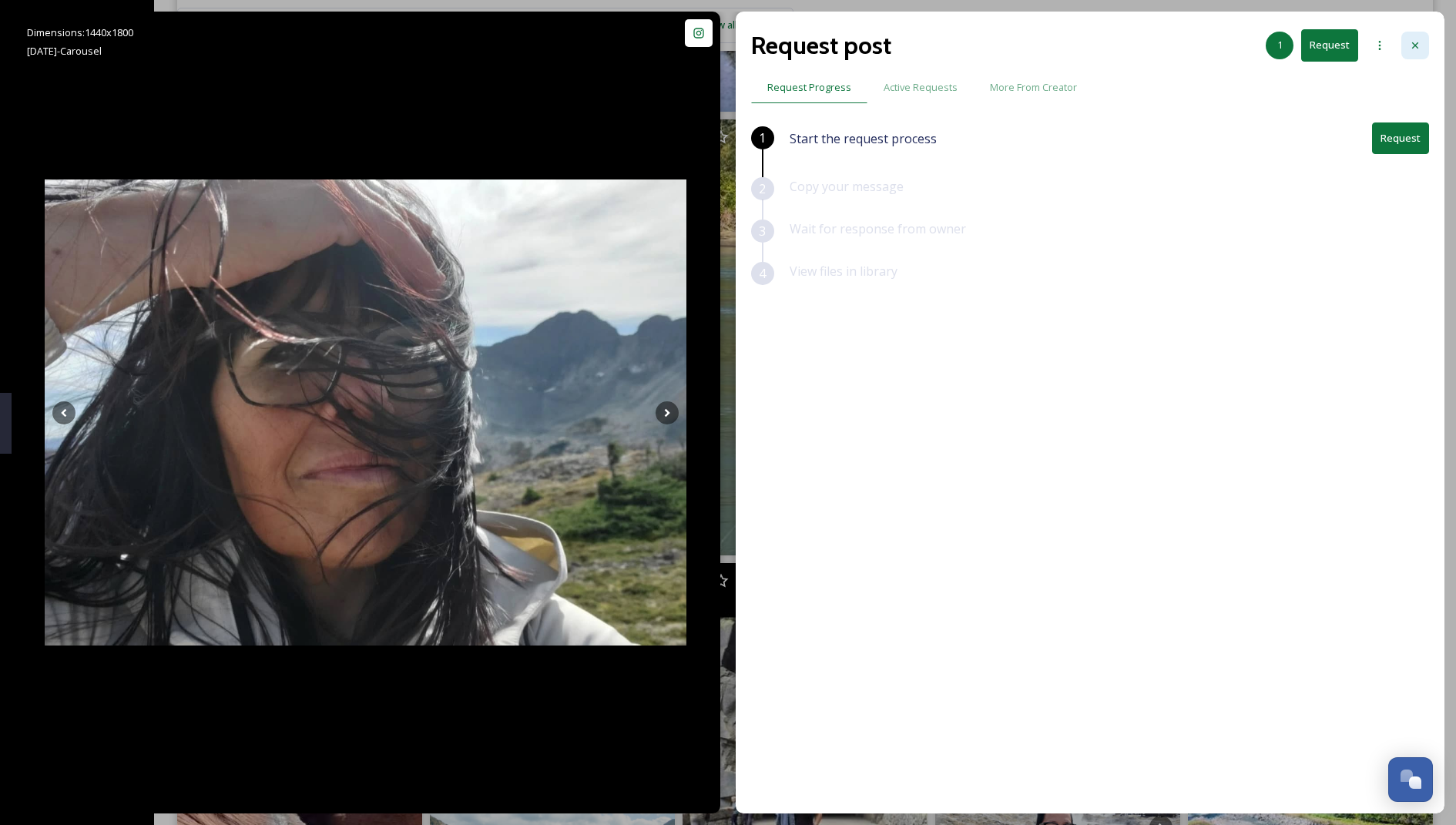
click at [713, 39] on div at bounding box center [1415, 45] width 28 height 28
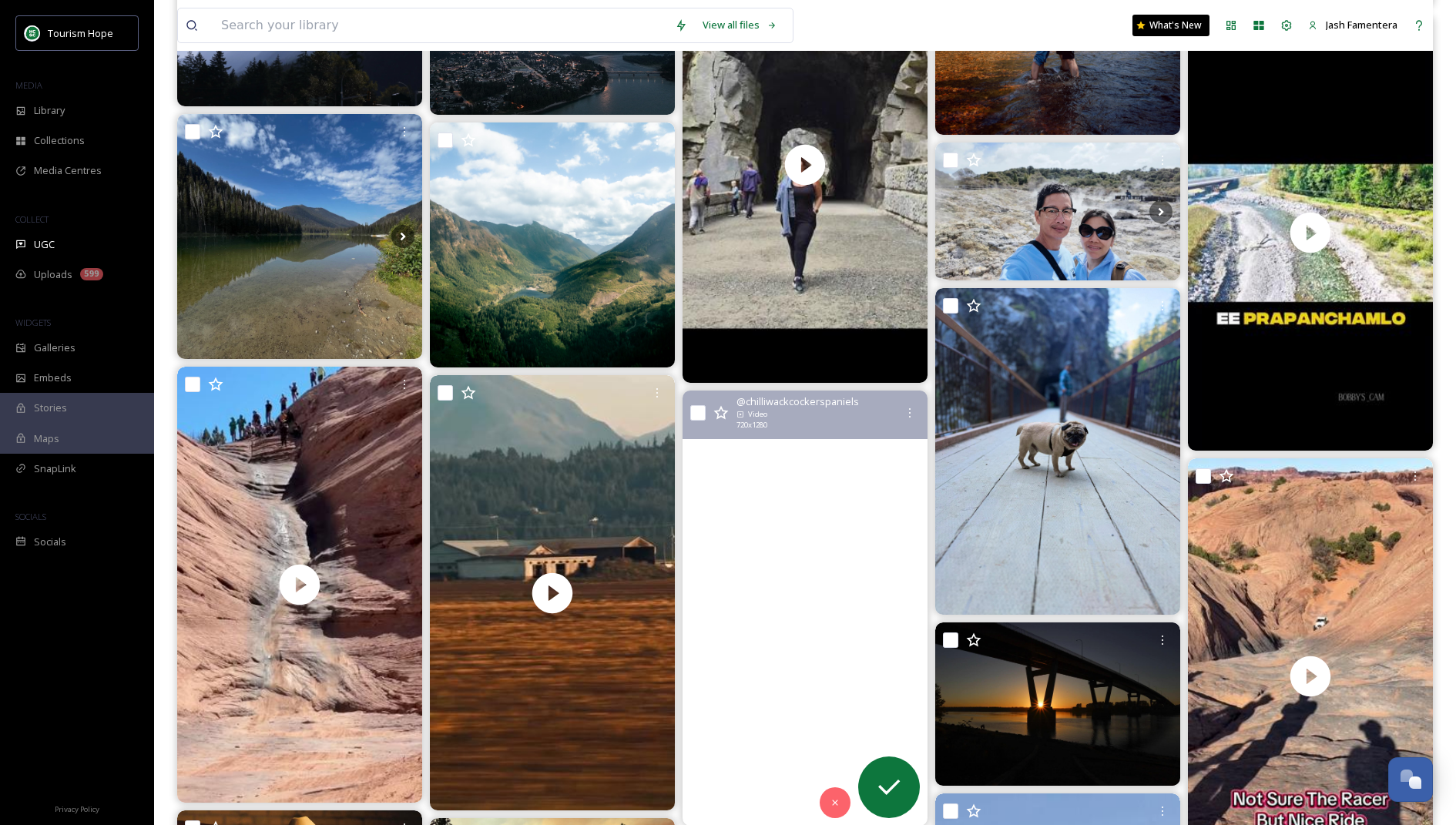
scroll to position [5110, 0]
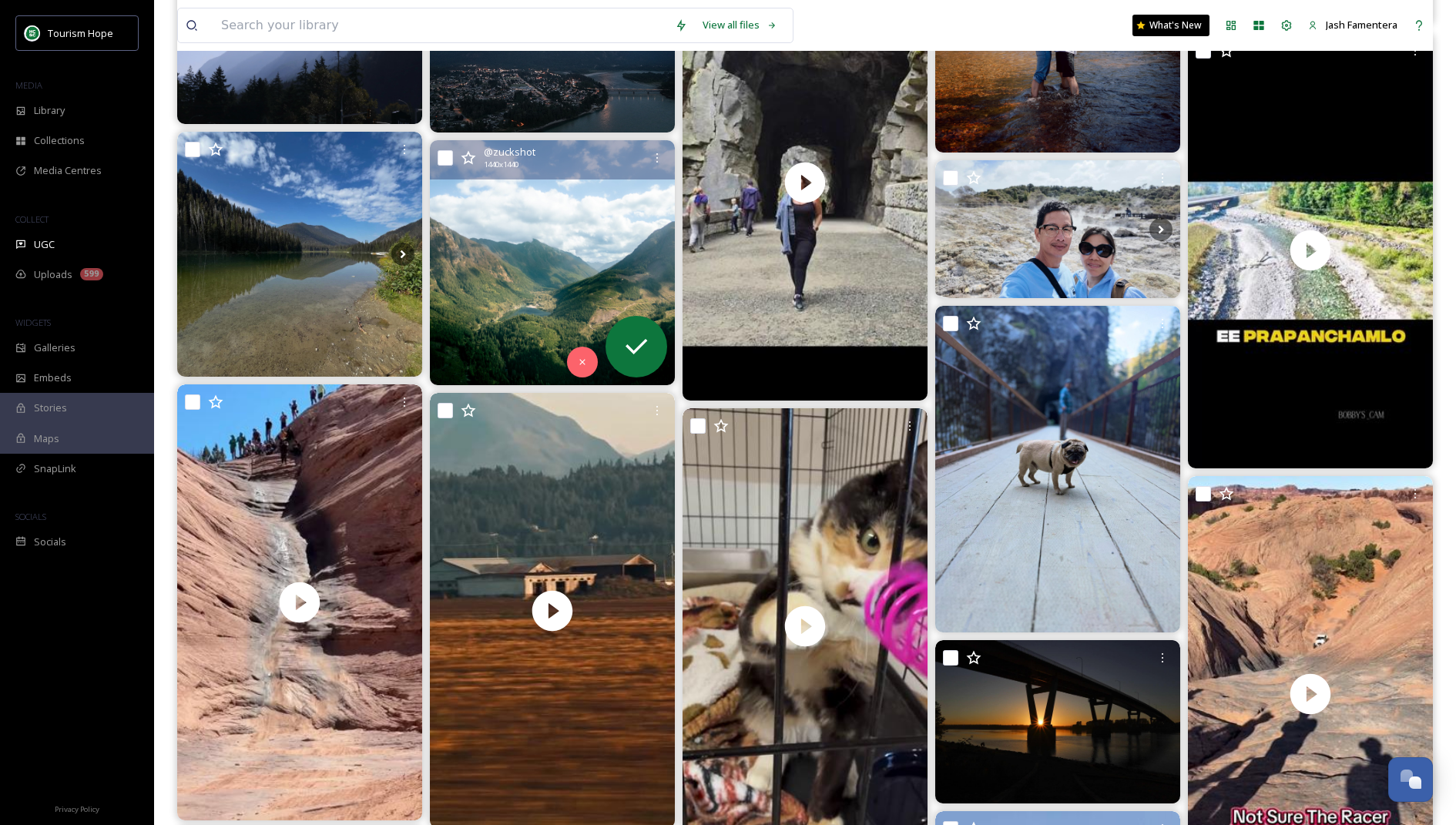
click at [527, 288] on img at bounding box center [553, 263] width 245 height 245
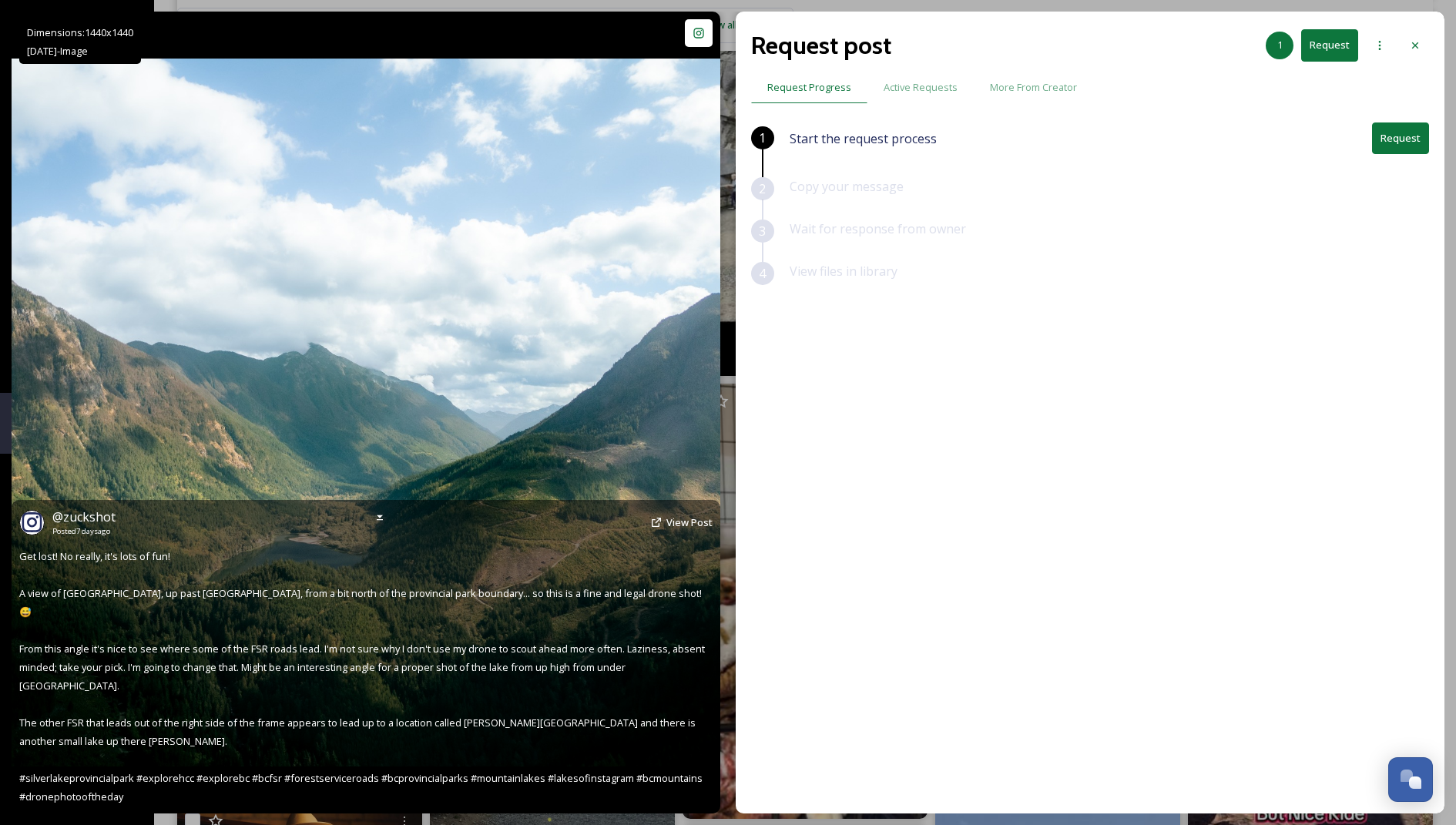
scroll to position [5135, 0]
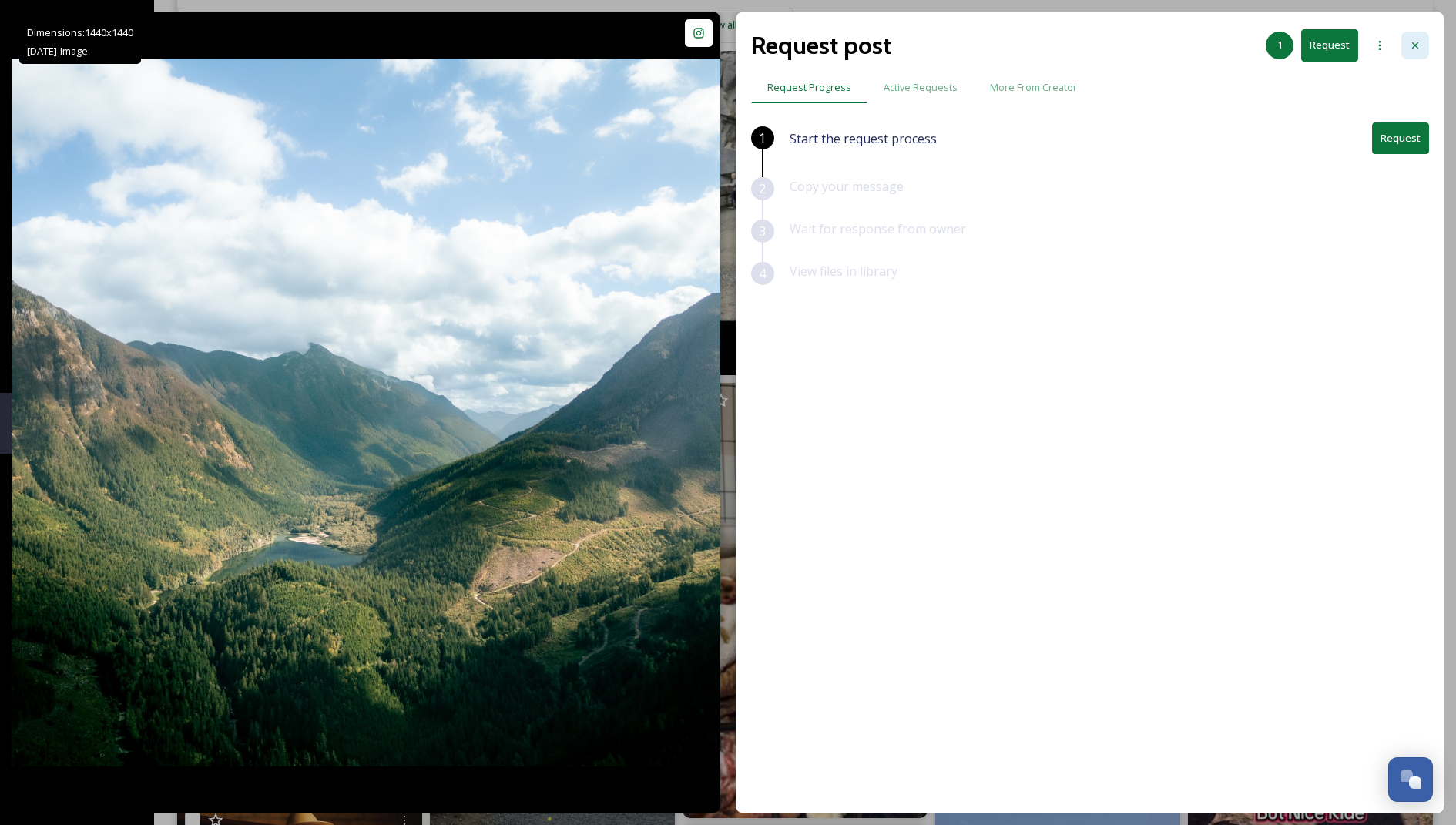
click at [713, 46] on icon at bounding box center [1415, 45] width 13 height 13
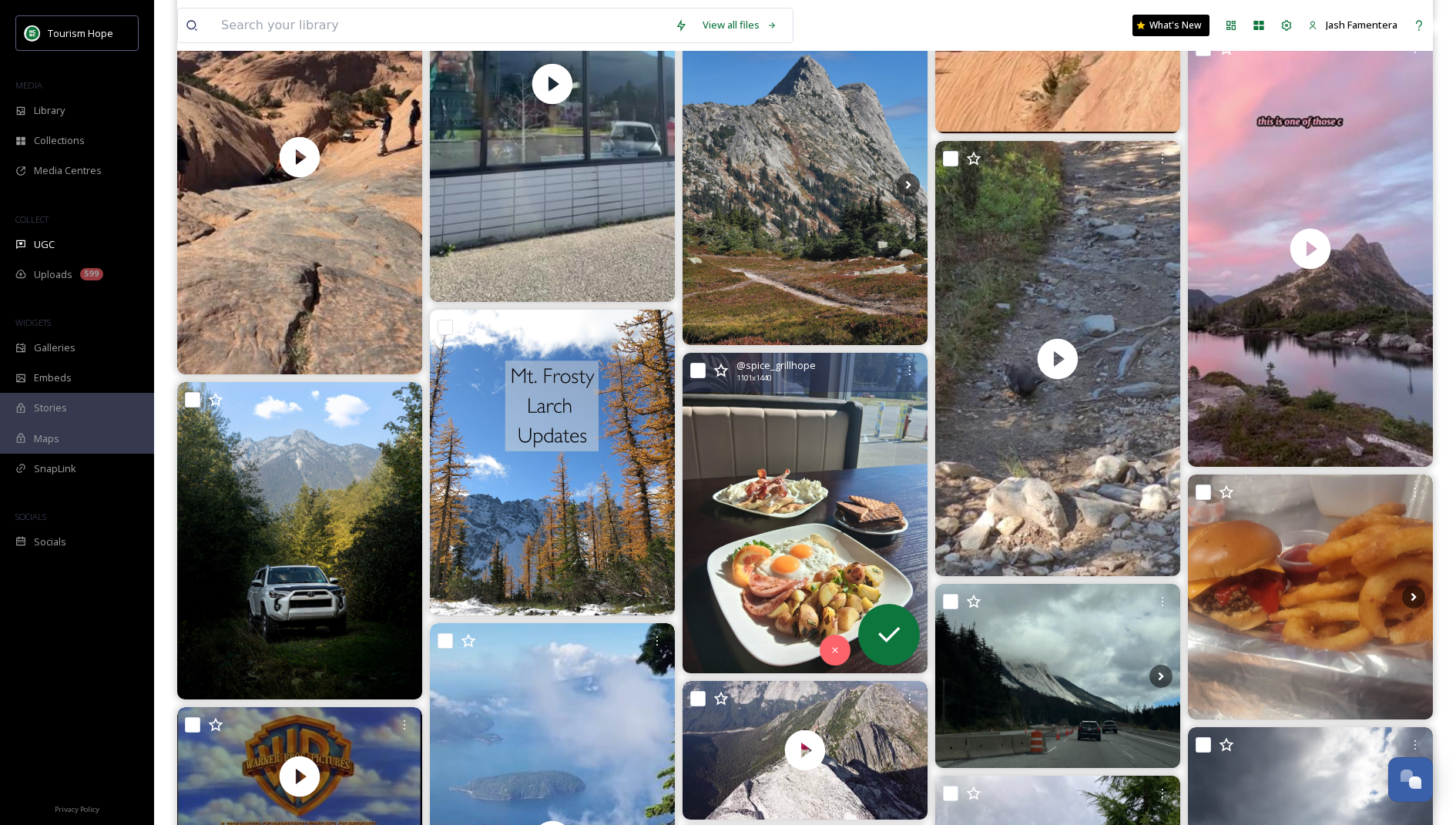
scroll to position [6665, 0]
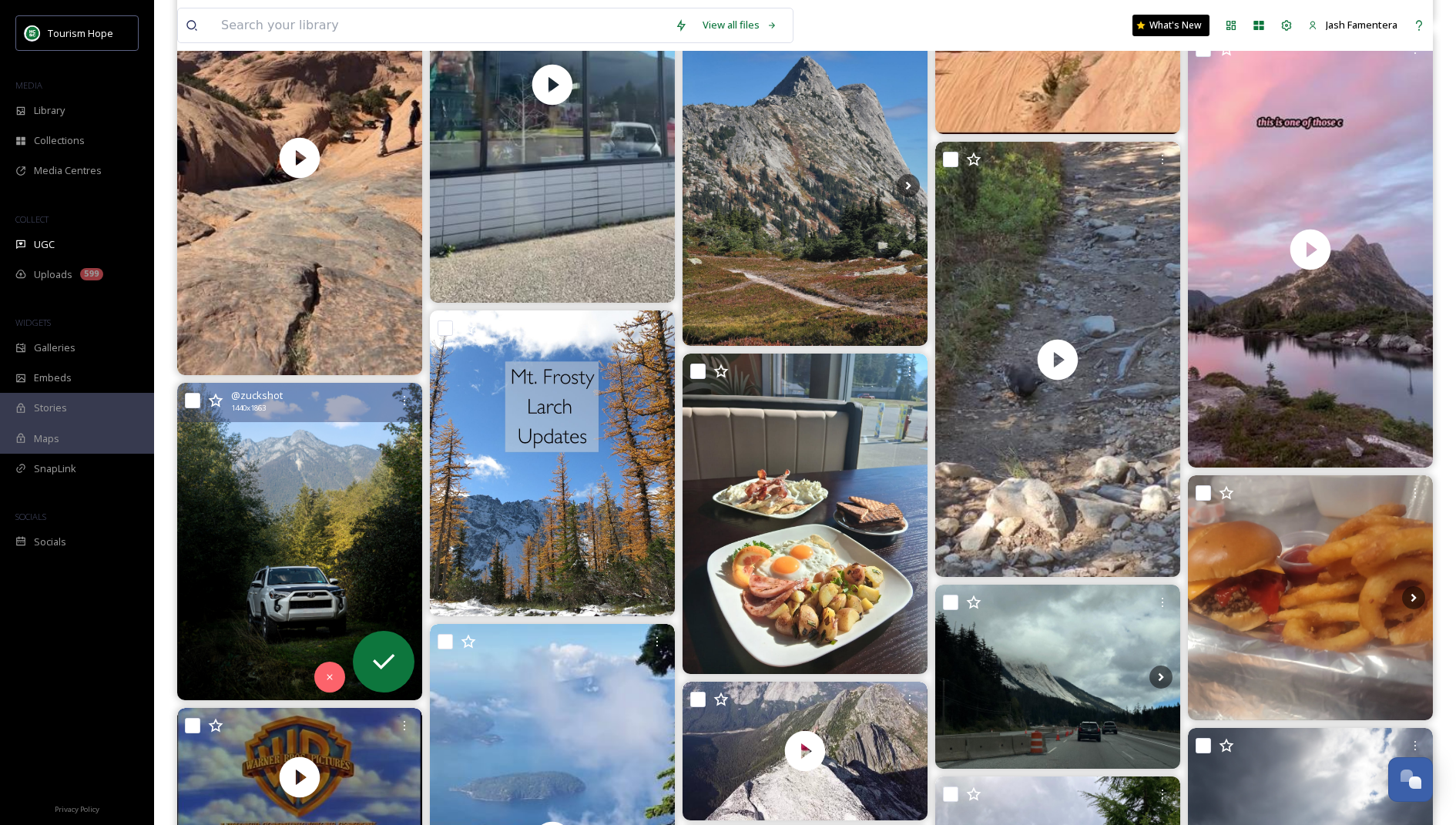
click at [234, 536] on img at bounding box center [300, 541] width 245 height 316
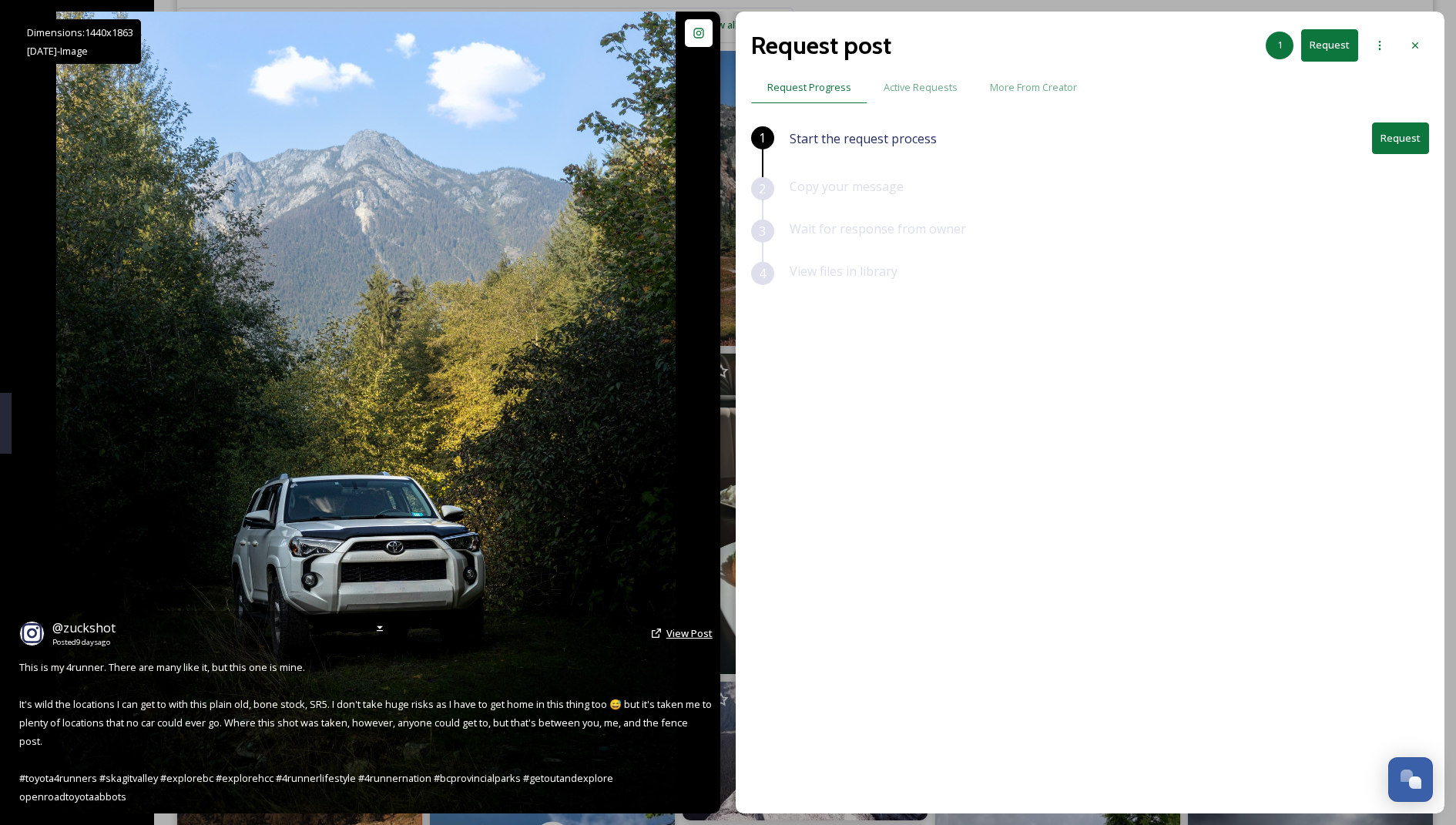
click at [672, 635] on span "View Post" at bounding box center [689, 632] width 46 height 14
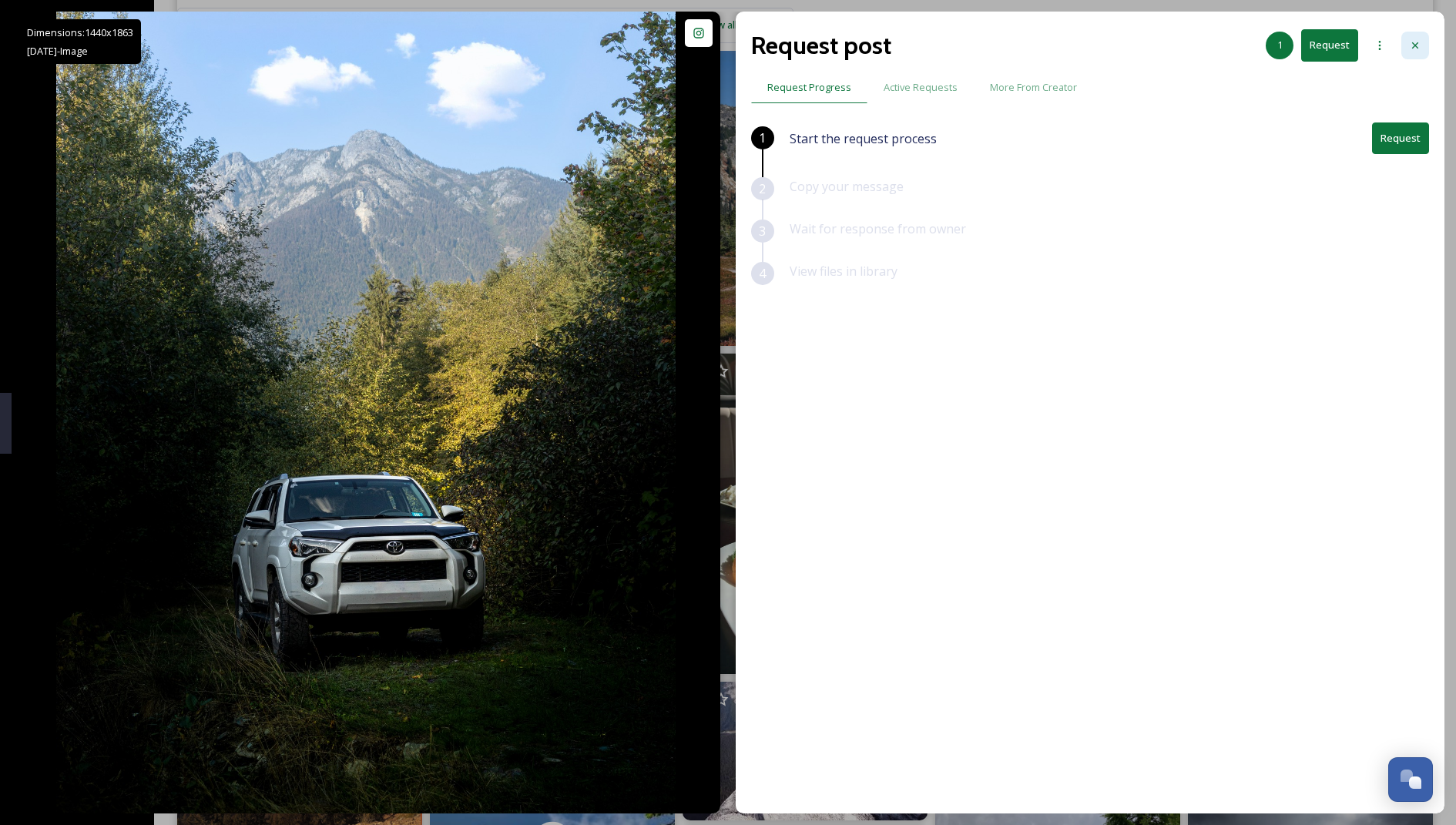
click at [713, 42] on div at bounding box center [1415, 45] width 28 height 28
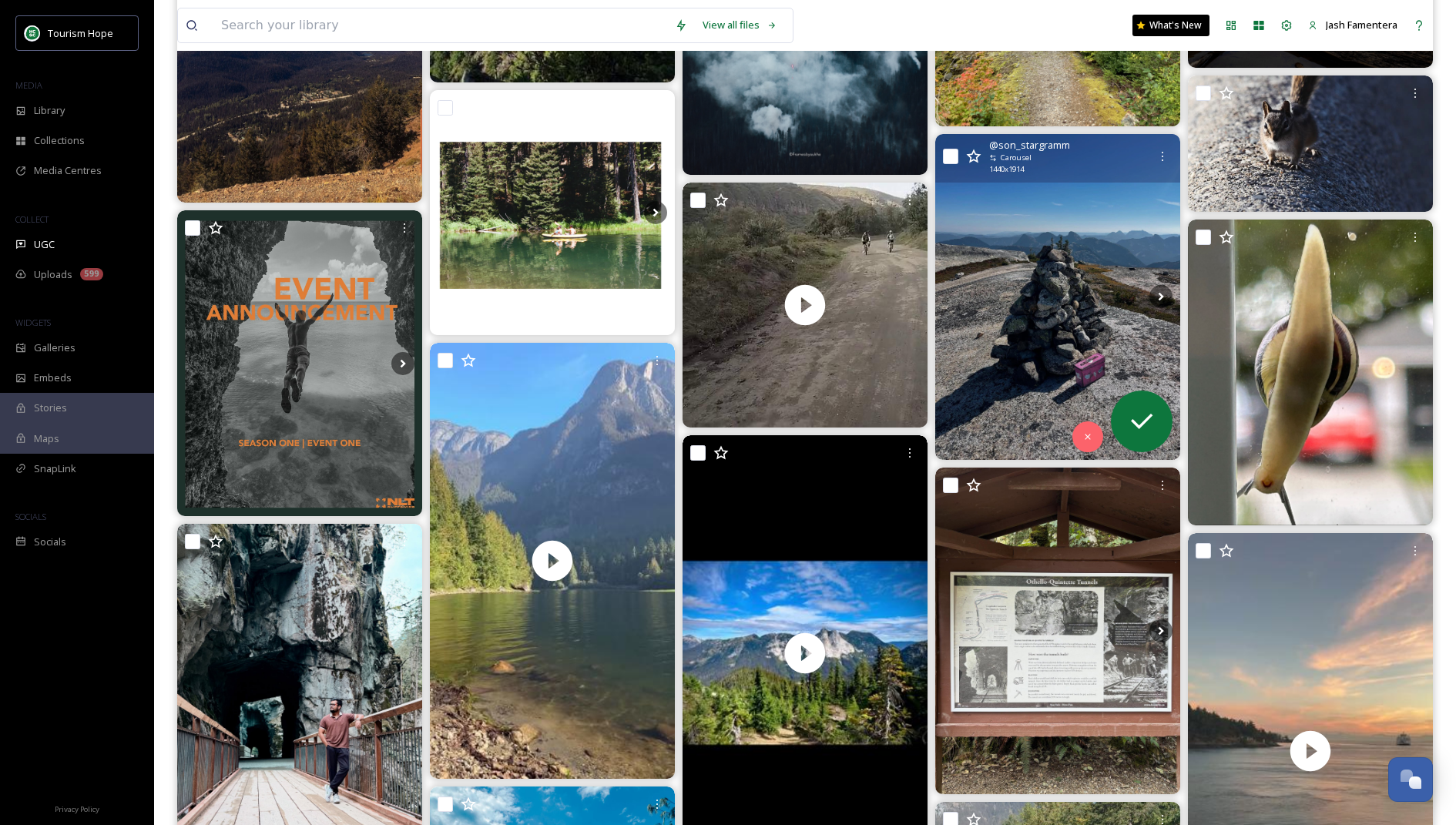
scroll to position [7620, 0]
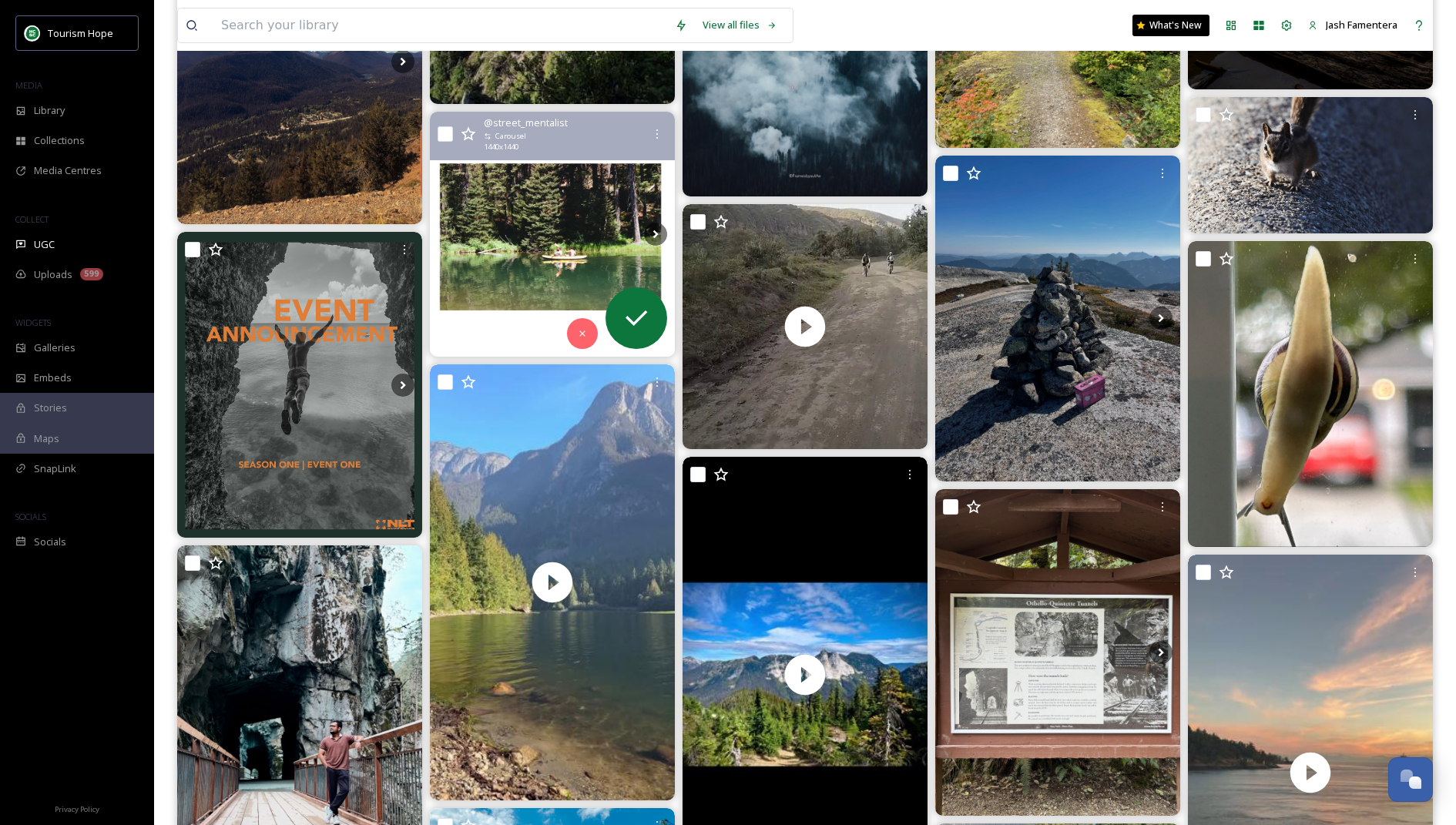
click at [567, 270] on img at bounding box center [553, 234] width 245 height 245
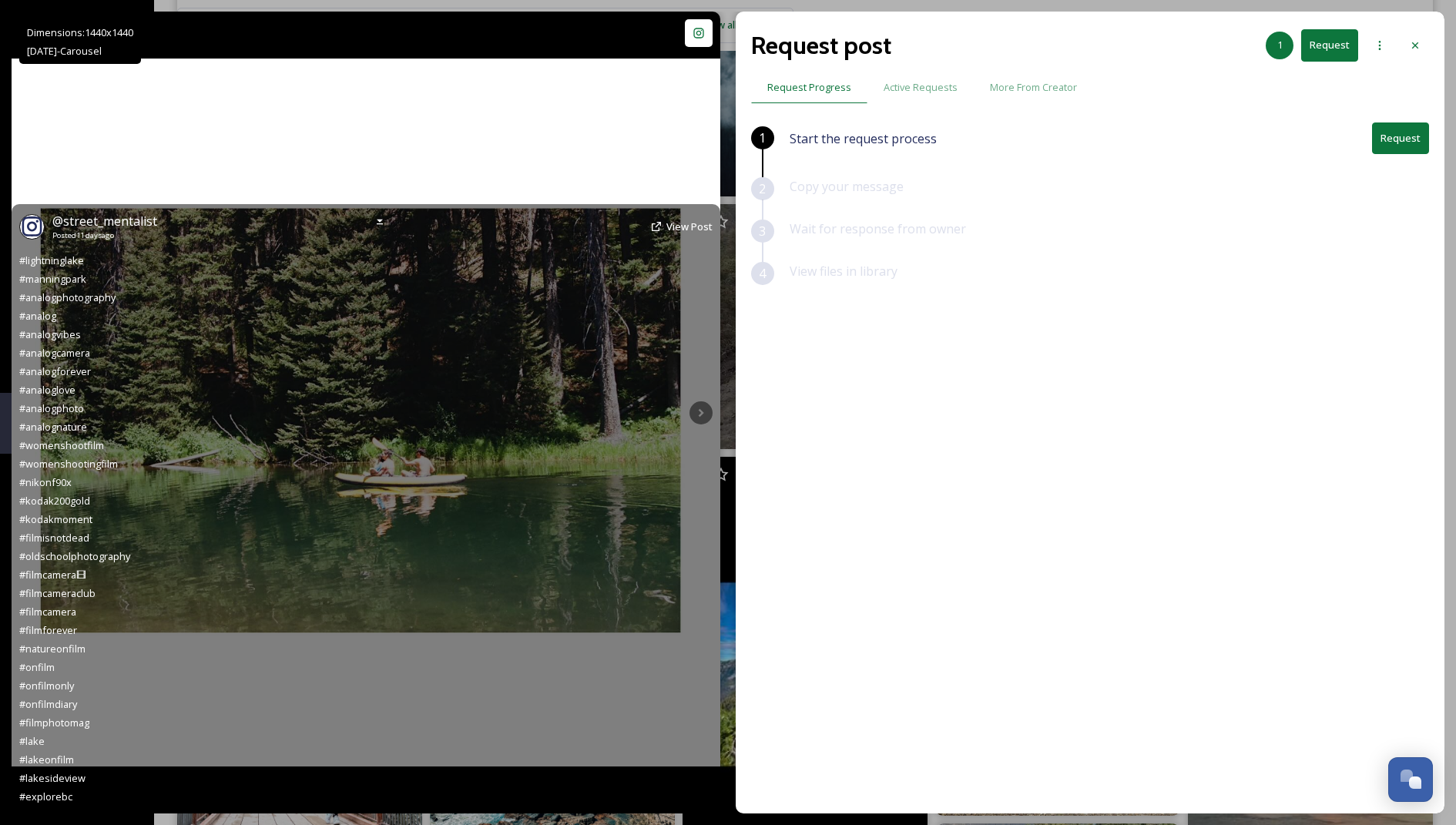
click at [709, 415] on div "@ street_mentalist Posted [DATE] View Post #lightninglake #manningpark #analogp…" at bounding box center [366, 509] width 709 height 609
click at [685, 223] on span "View Post" at bounding box center [689, 226] width 46 height 14
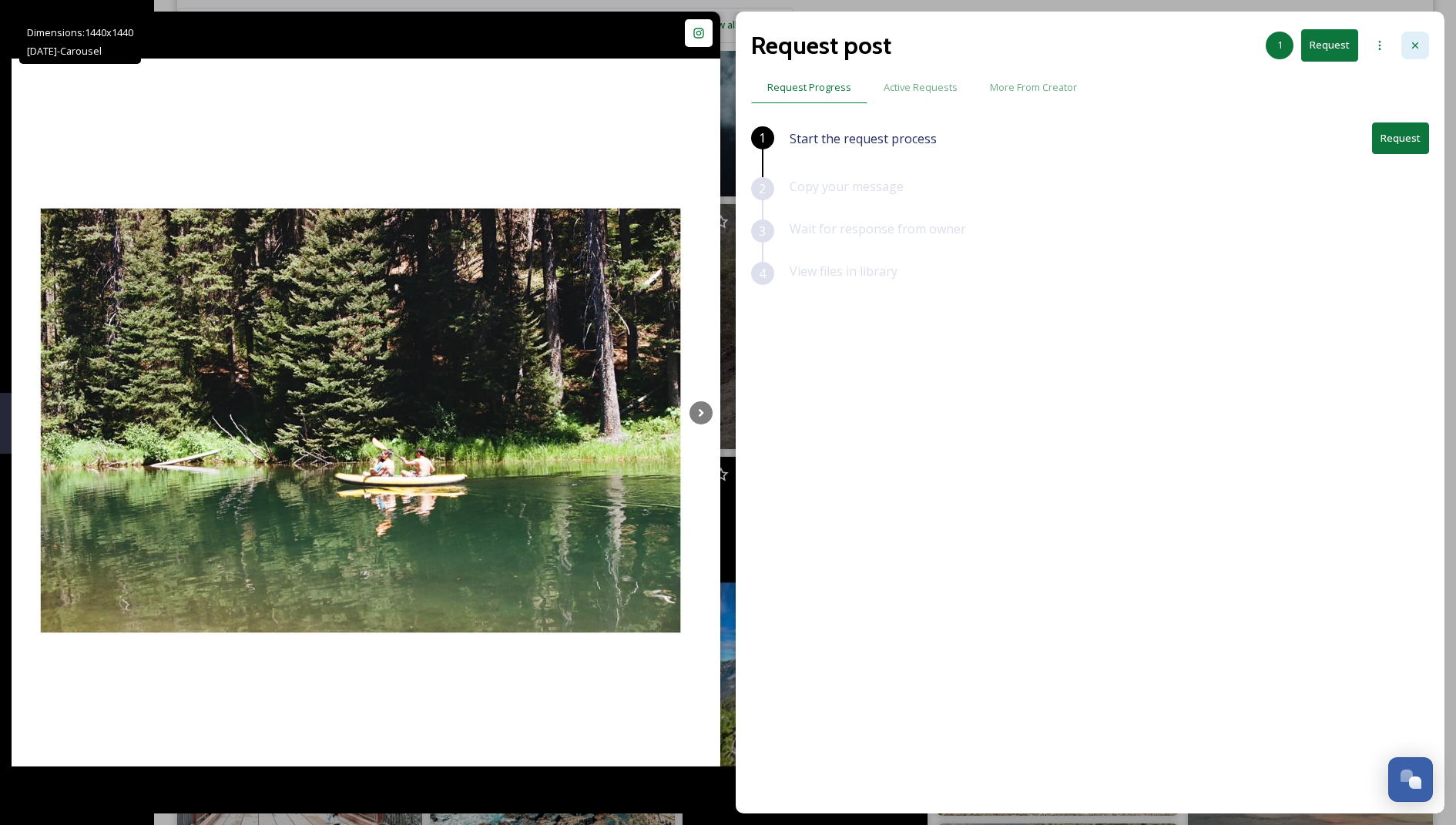
click at [713, 45] on icon at bounding box center [1415, 45] width 13 height 13
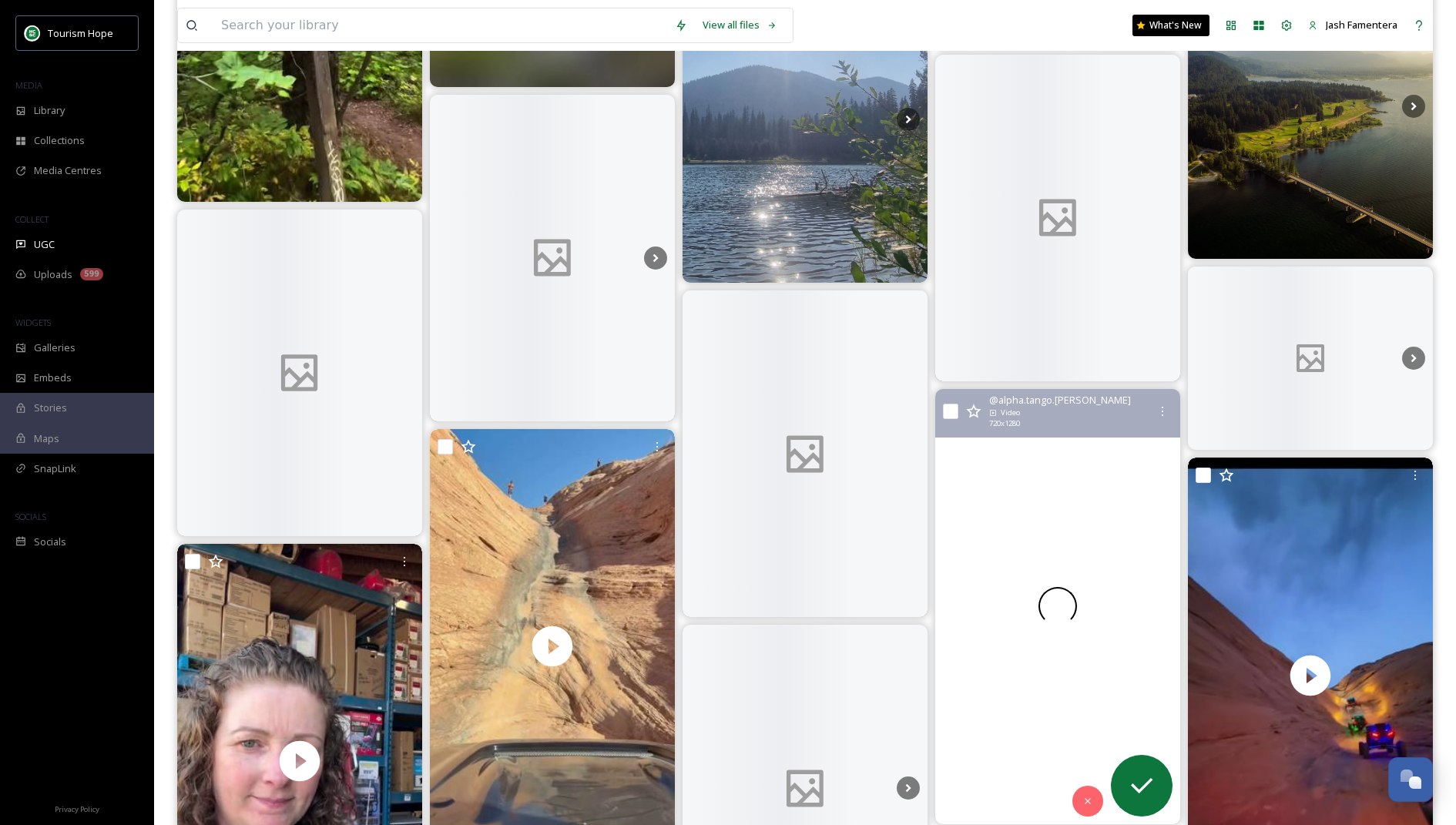
scroll to position [10684, 0]
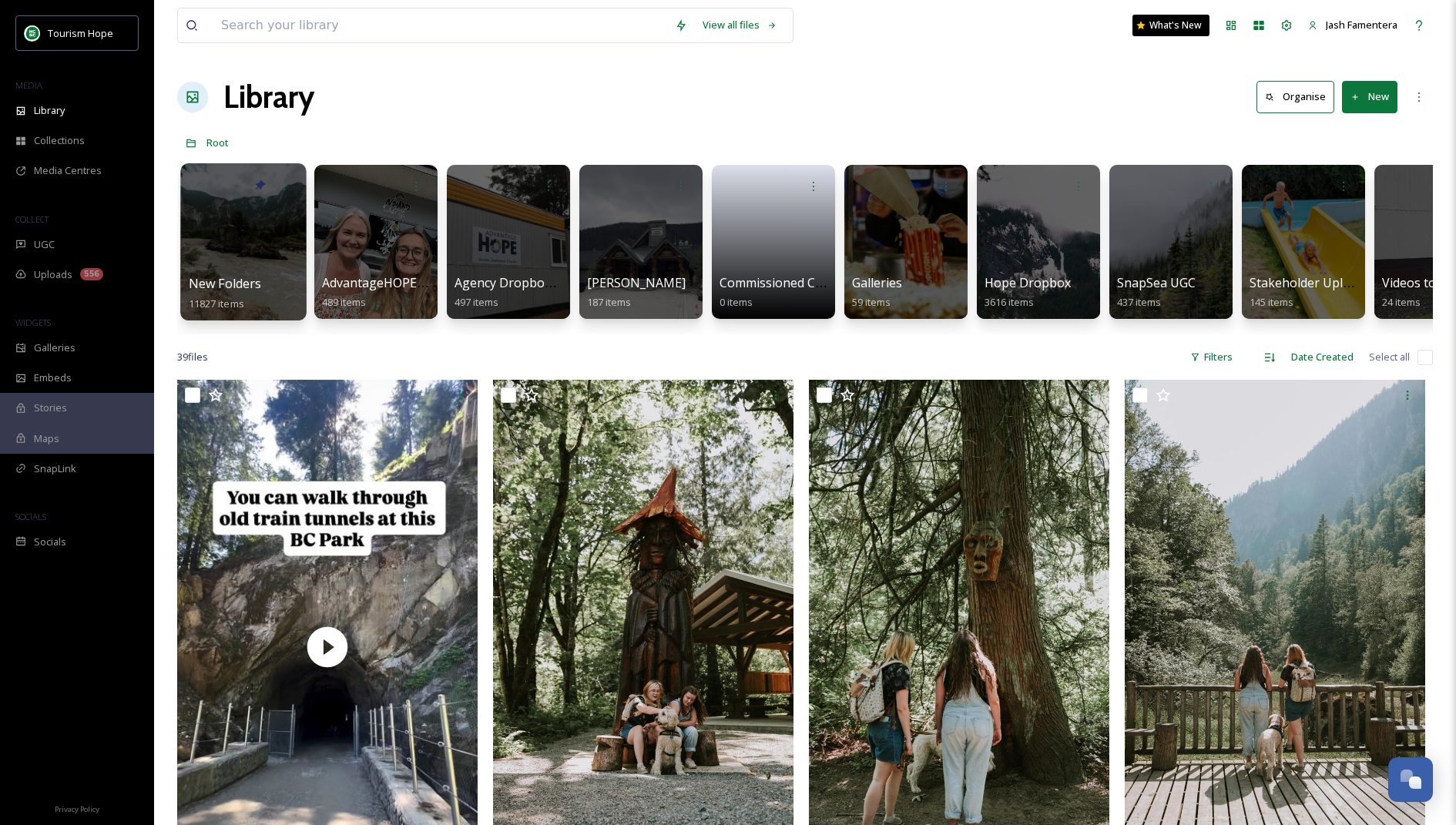
click at [255, 228] on div at bounding box center [243, 242] width 125 height 157
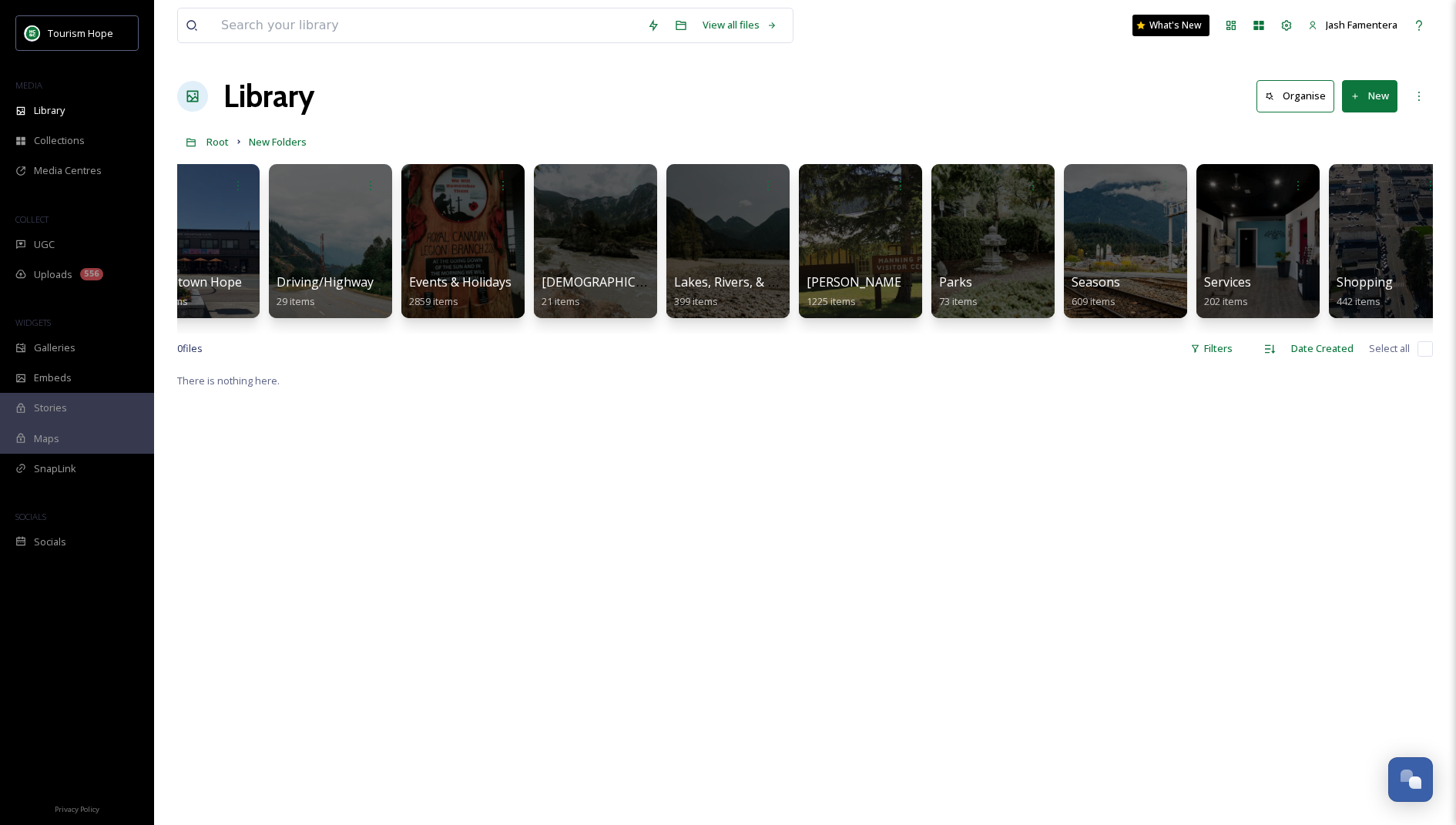
scroll to position [0, 948]
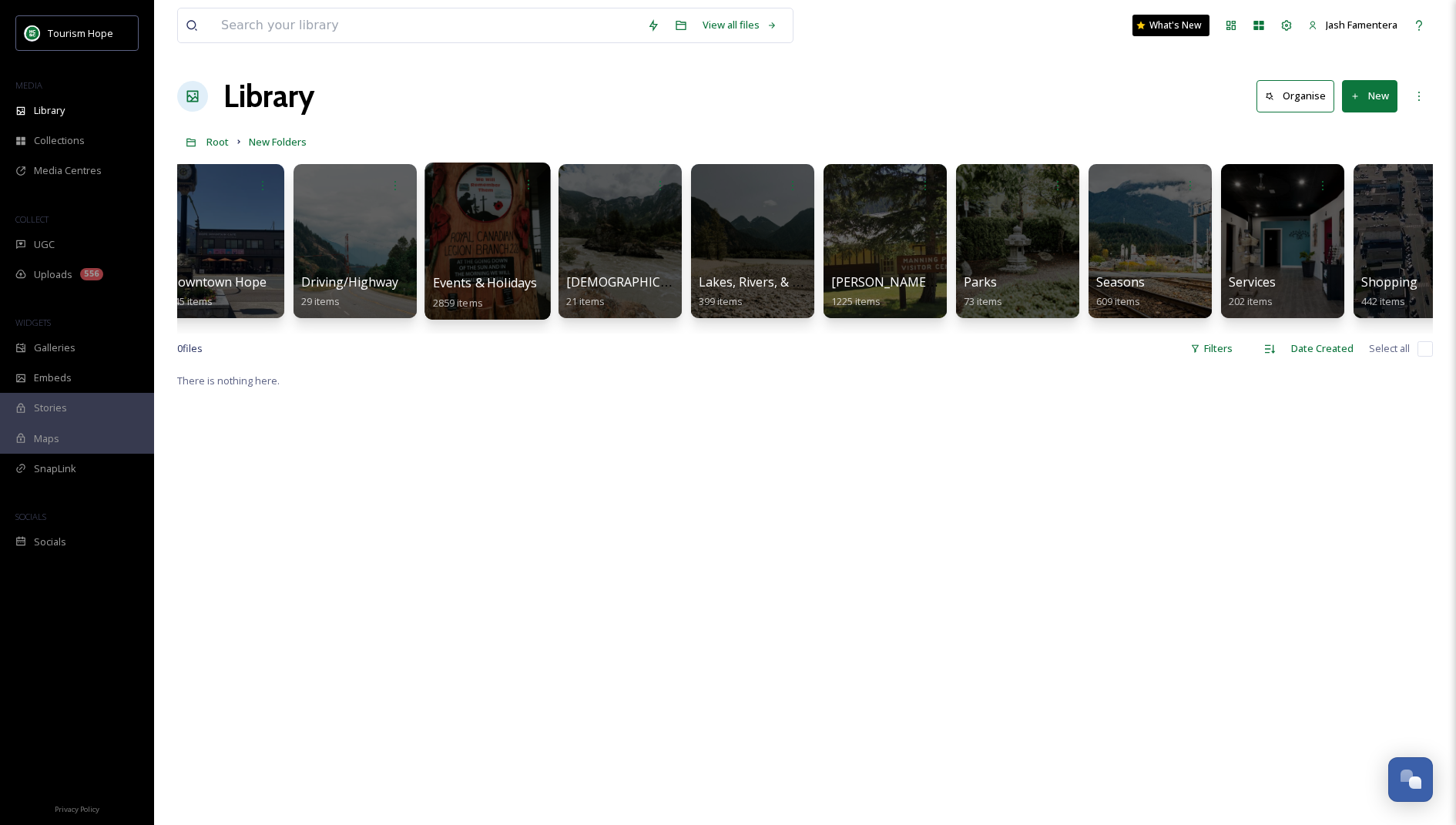
click at [516, 240] on div at bounding box center [487, 241] width 125 height 157
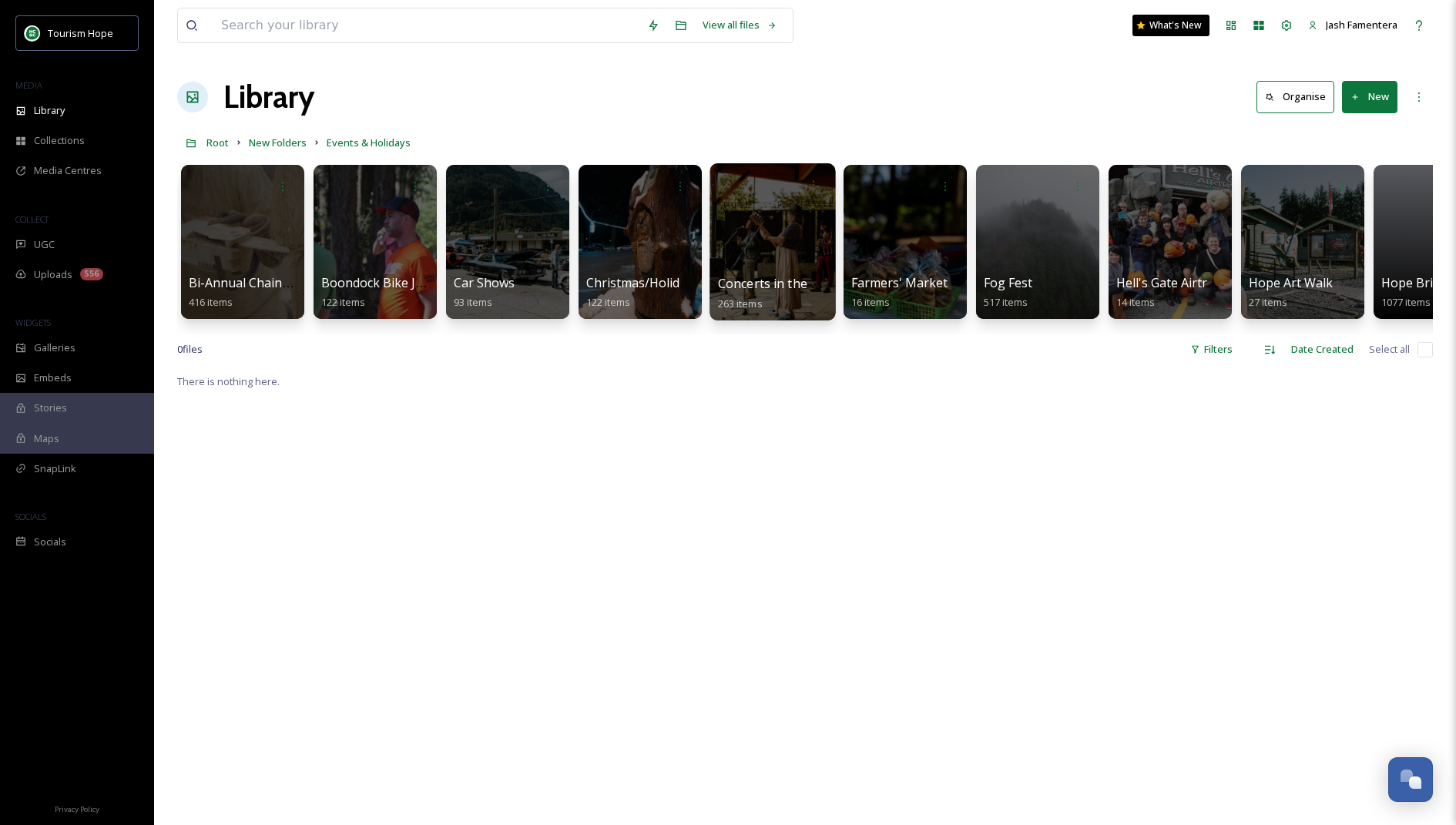
scroll to position [9, 0]
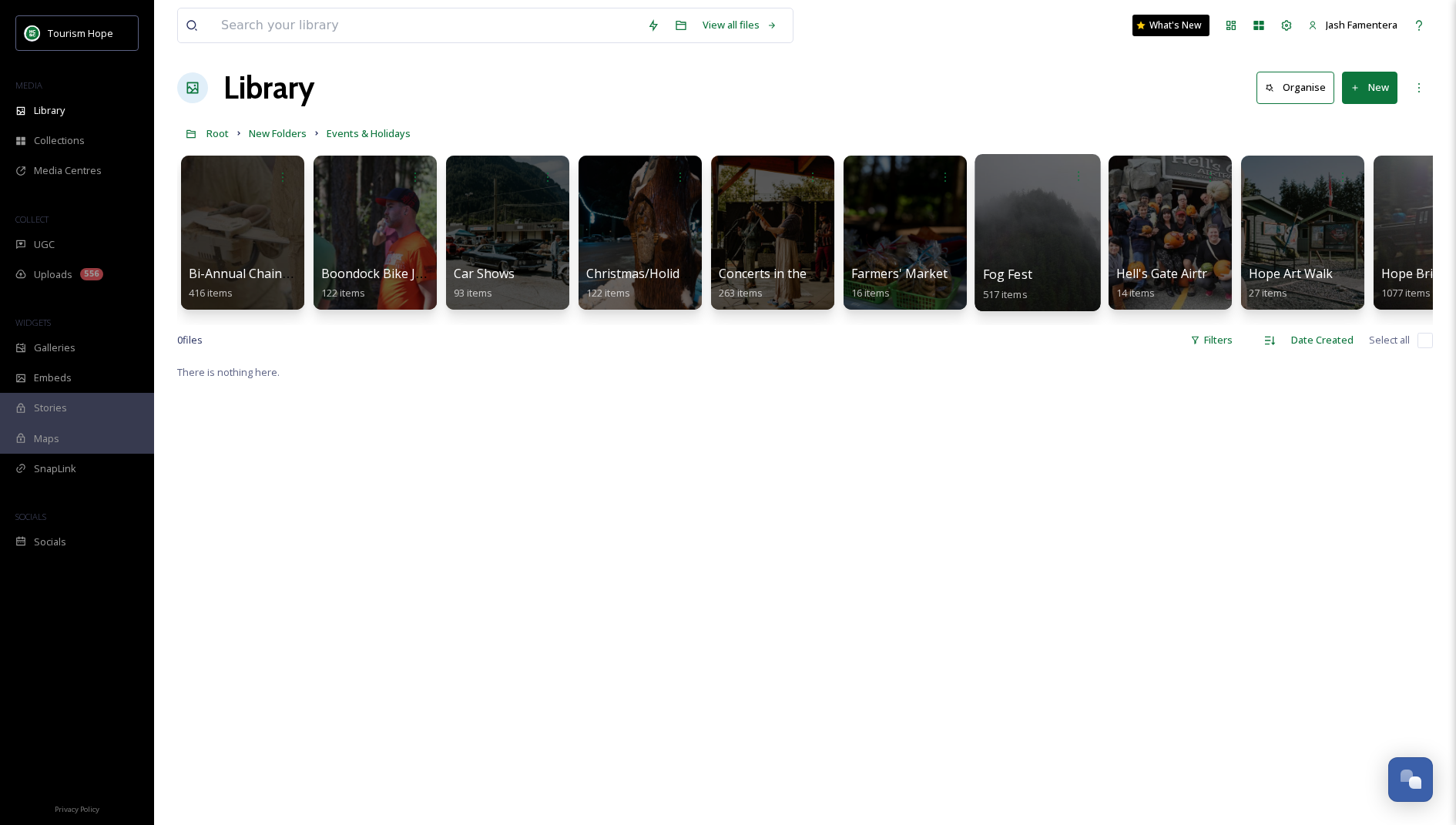
click at [1010, 239] on div at bounding box center [1037, 233] width 125 height 157
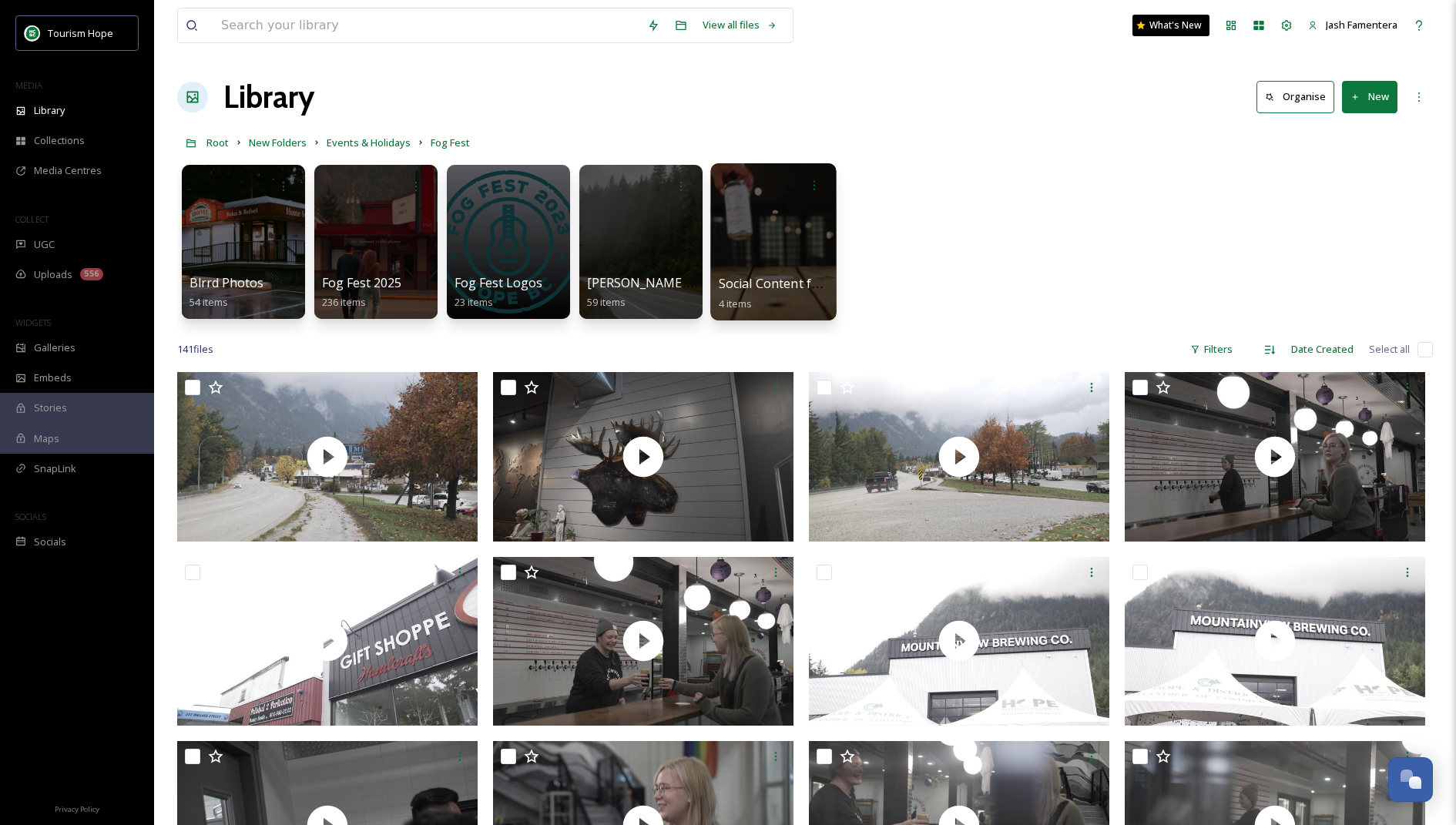
click at [731, 189] on div at bounding box center [773, 184] width 110 height 28
click at [811, 263] on div at bounding box center [773, 242] width 125 height 157
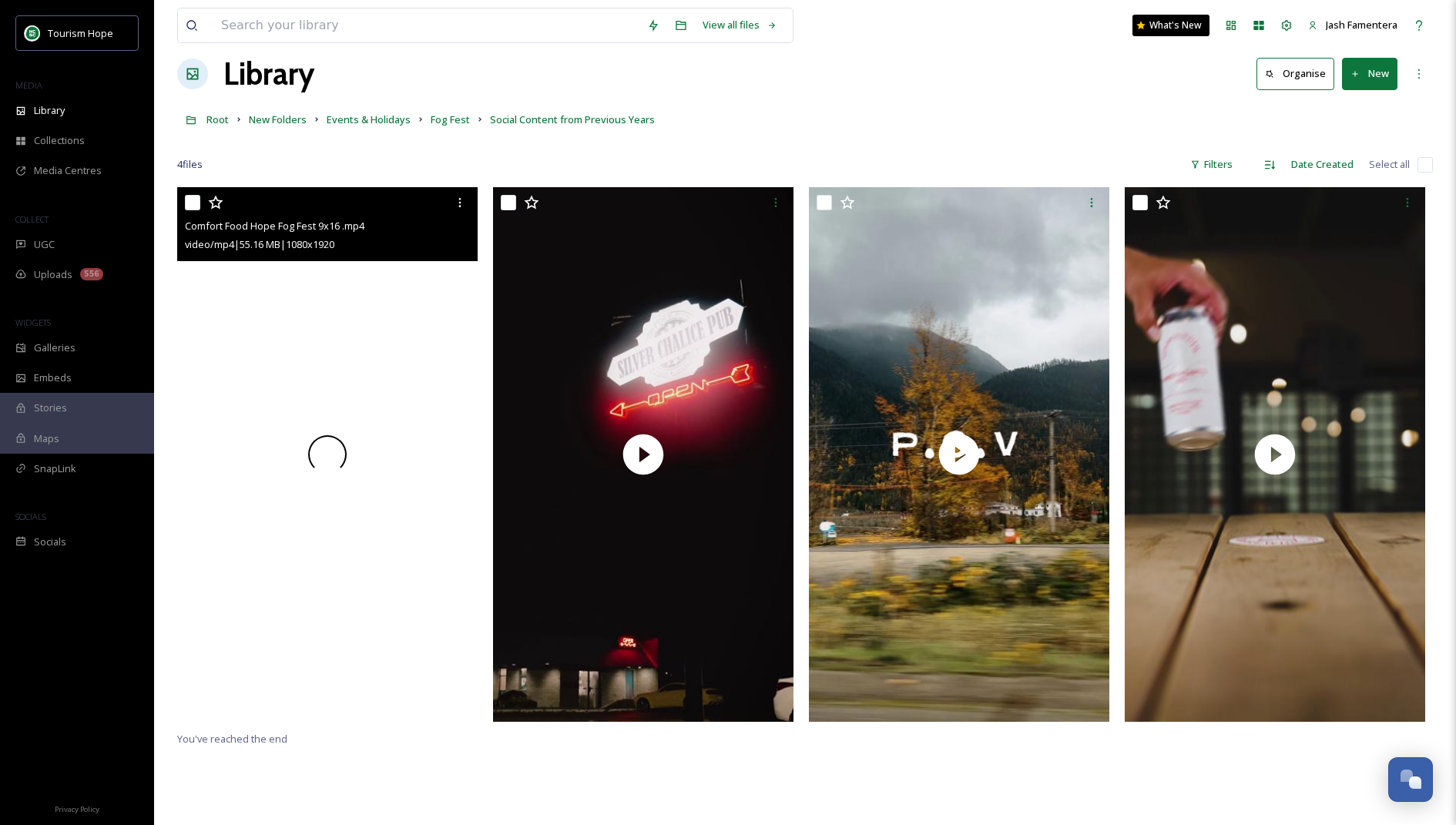
scroll to position [32, 0]
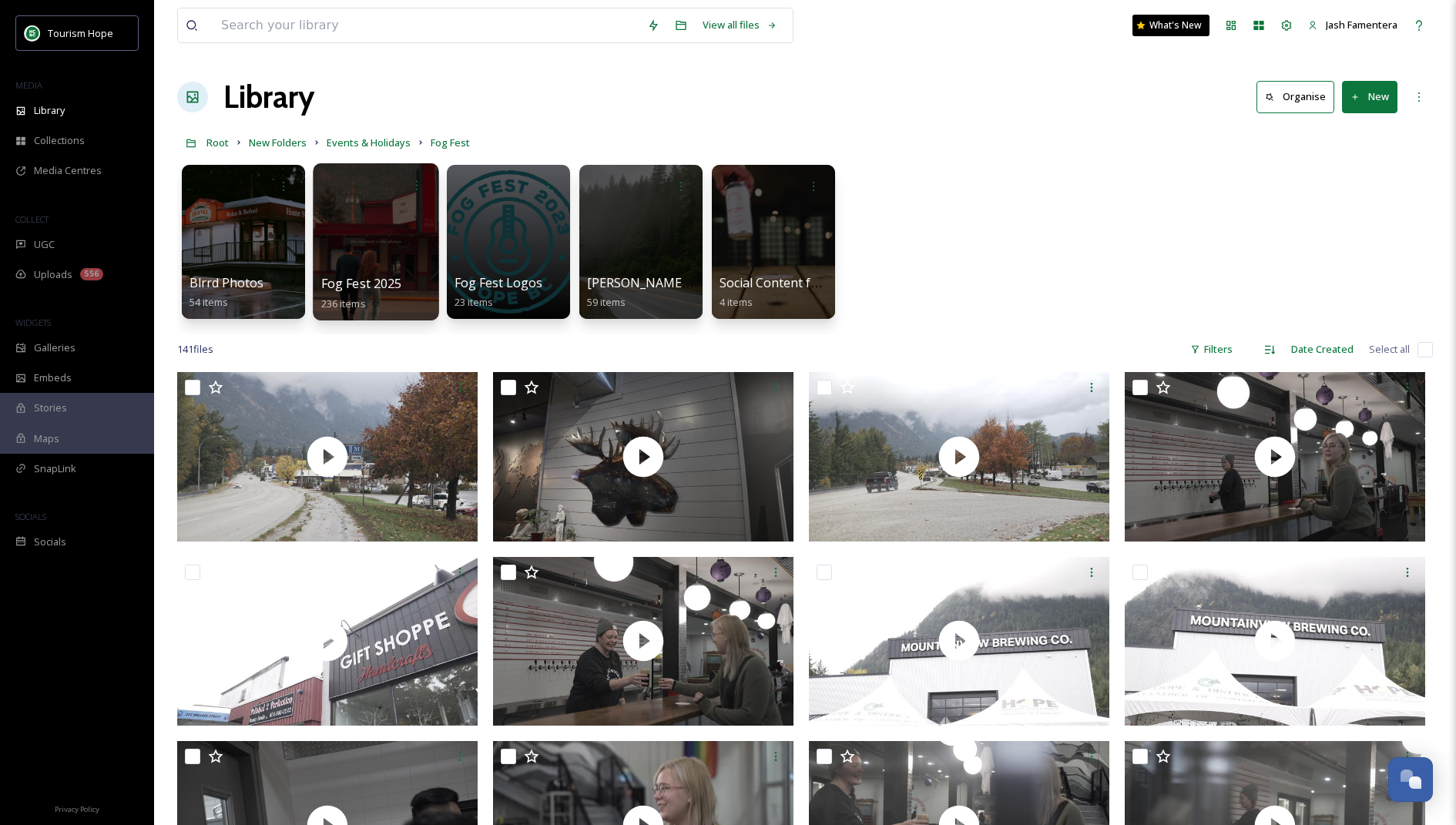
click at [359, 220] on div at bounding box center [375, 242] width 125 height 157
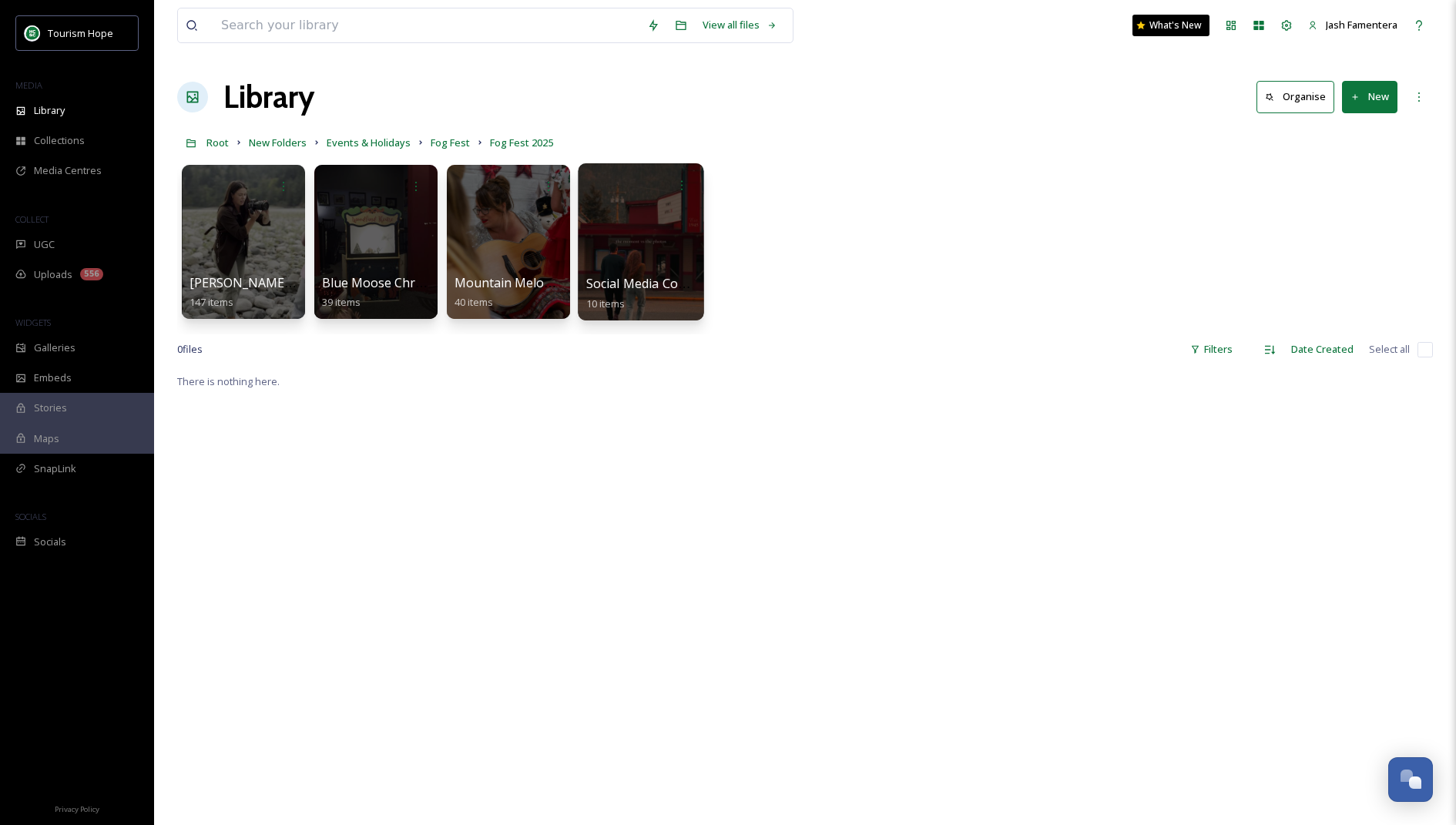
click at [629, 224] on div at bounding box center [641, 242] width 125 height 157
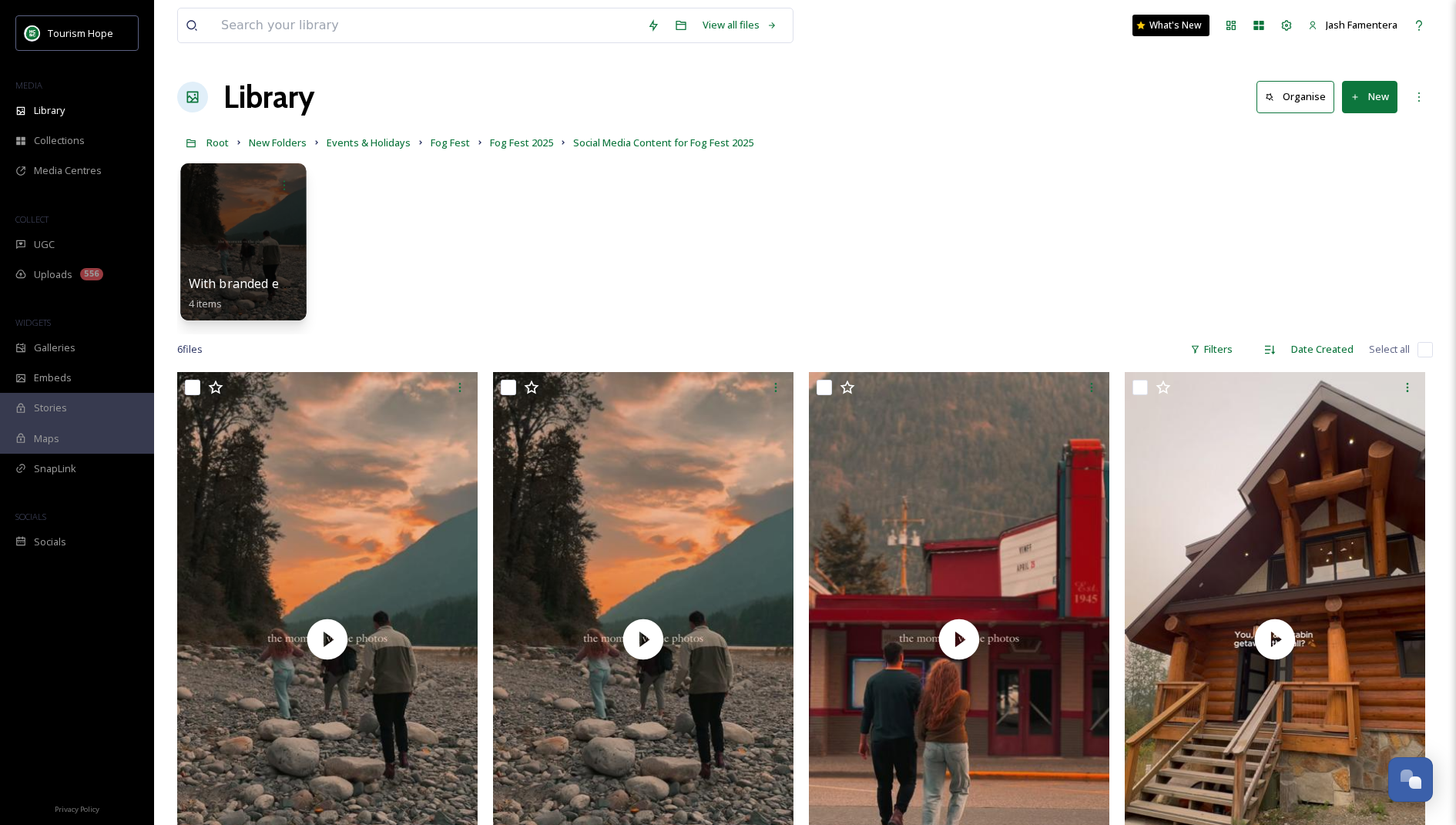
click at [260, 234] on div at bounding box center [243, 242] width 125 height 157
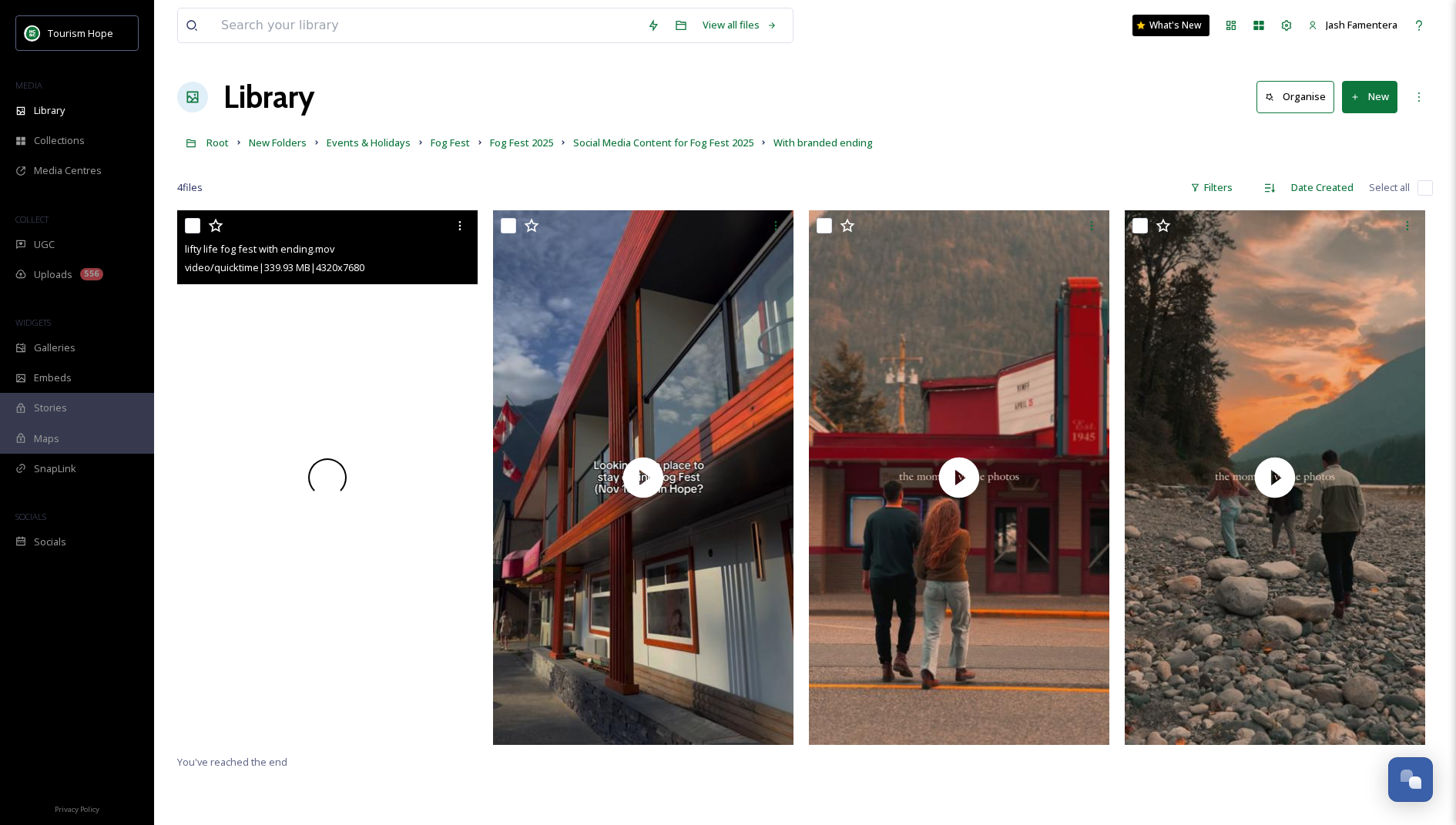
click at [276, 329] on div at bounding box center [327, 476] width 301 height 533
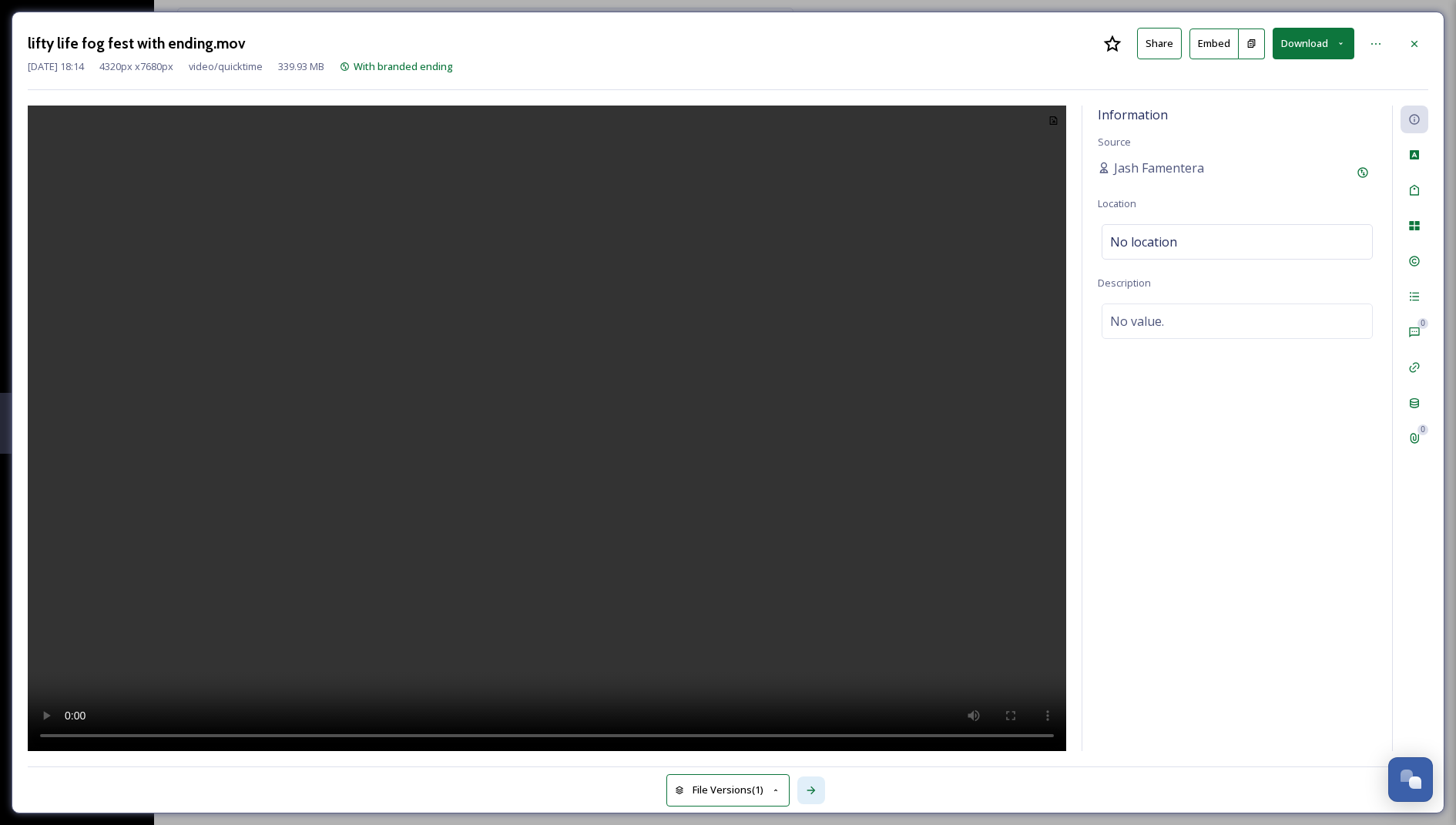
click at [813, 790] on icon at bounding box center [810, 790] width 8 height 7
click at [1412, 327] on icon at bounding box center [1413, 332] width 10 height 10
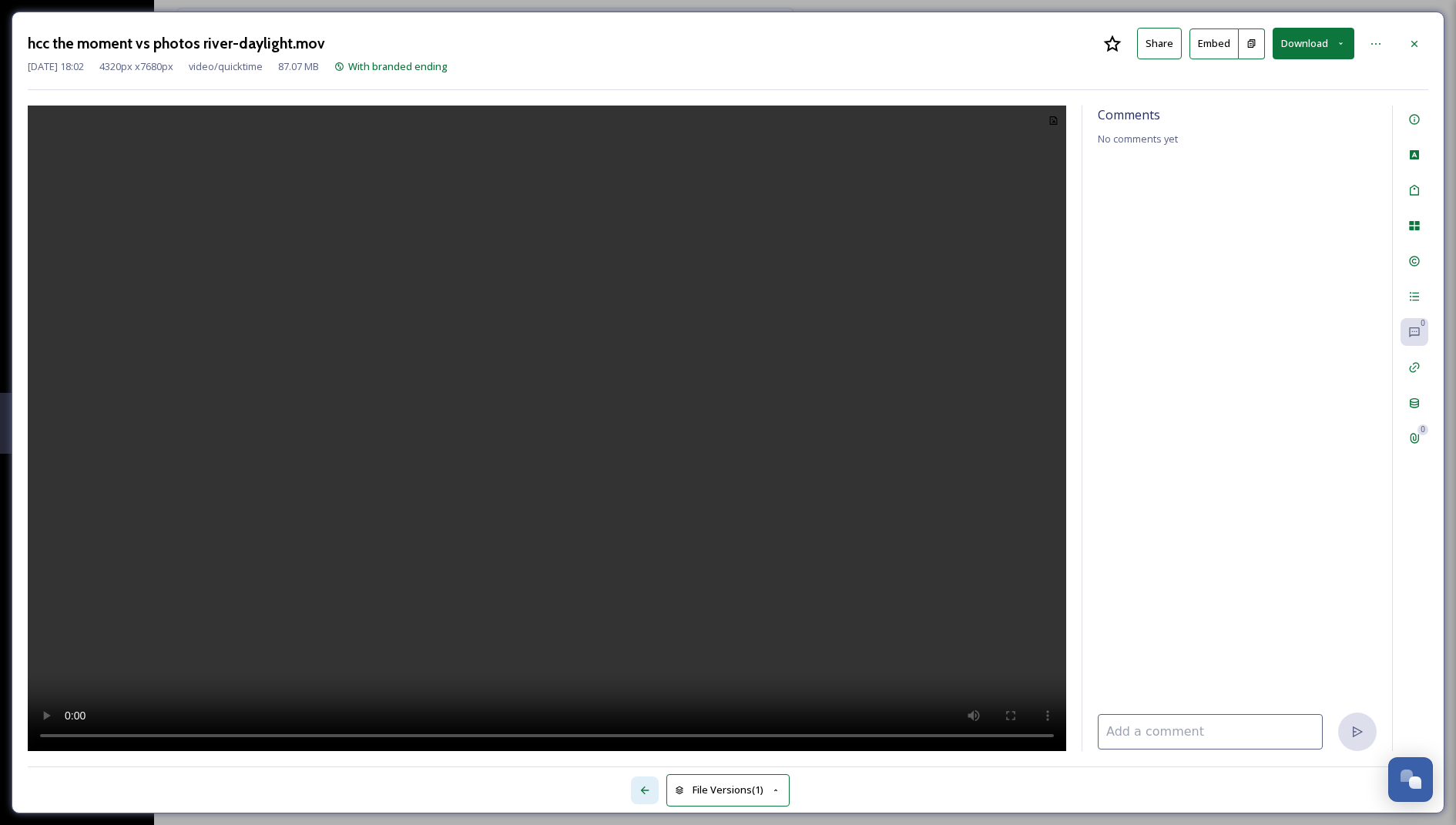
click at [644, 799] on div at bounding box center [644, 790] width 28 height 28
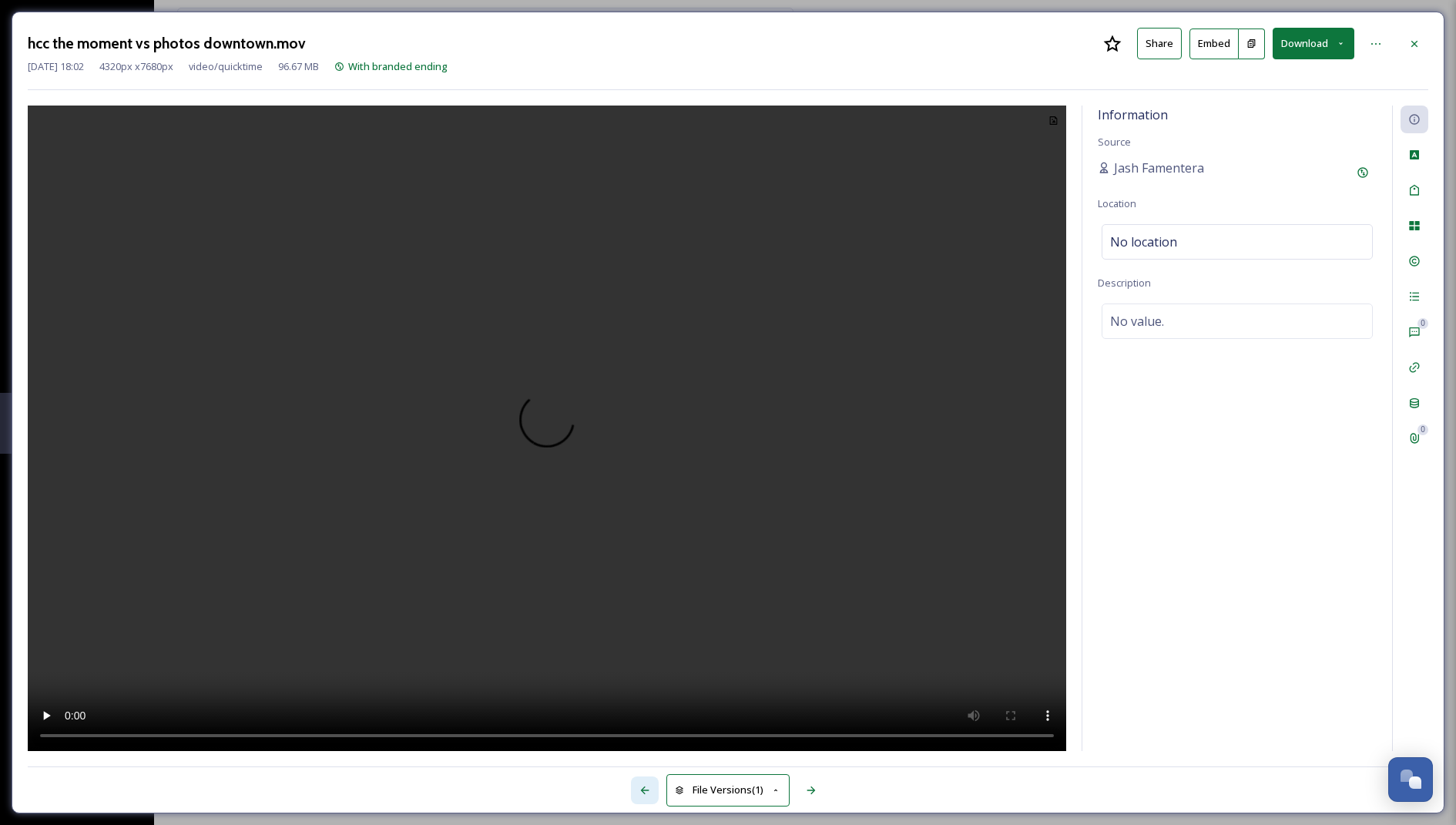
click at [639, 785] on icon at bounding box center [645, 790] width 13 height 13
click at [639, 785] on div "File Versions (1)" at bounding box center [728, 781] width 1401 height 31
click at [1408, 43] on icon at bounding box center [1414, 45] width 13 height 13
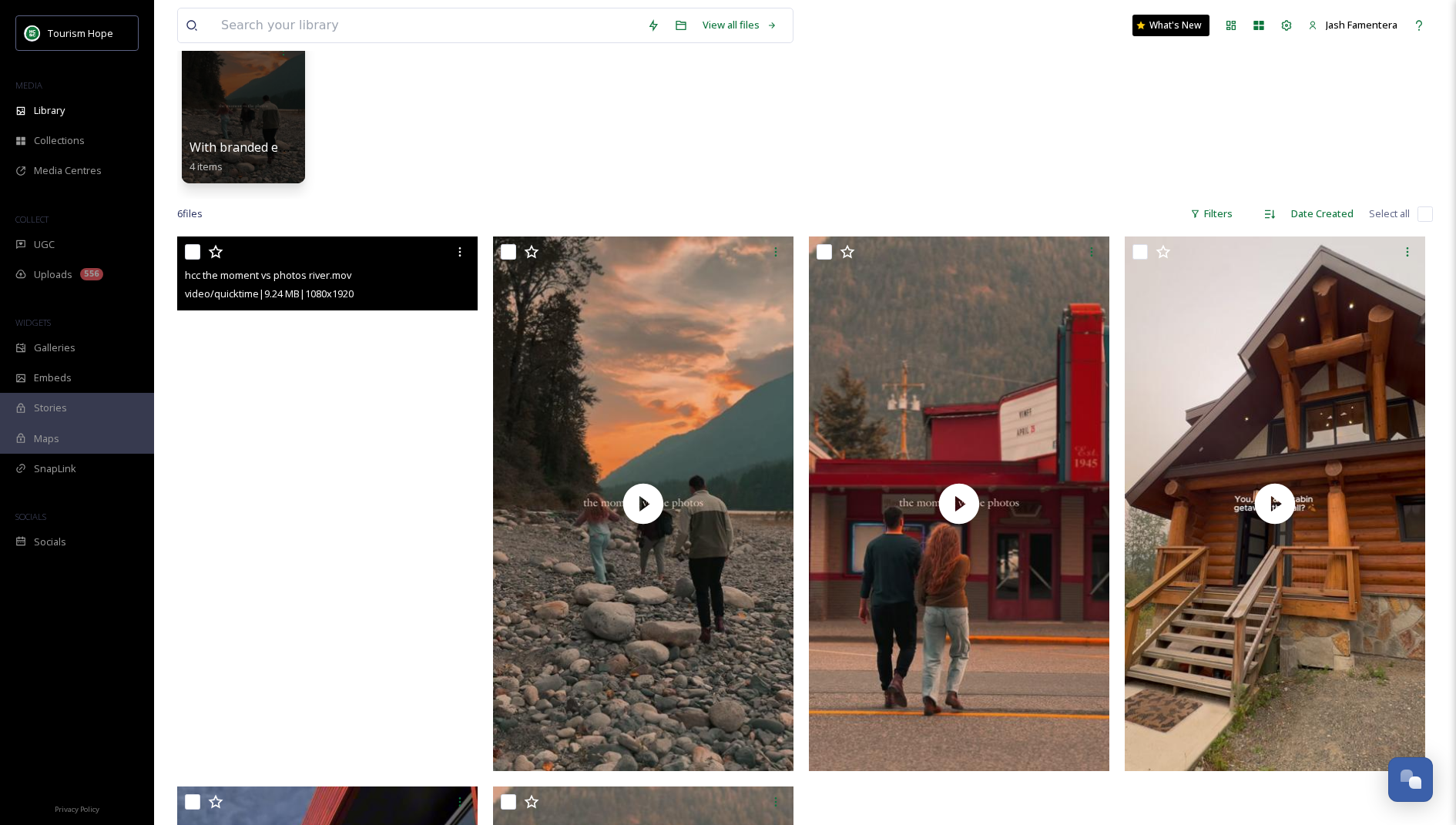
scroll to position [156, 0]
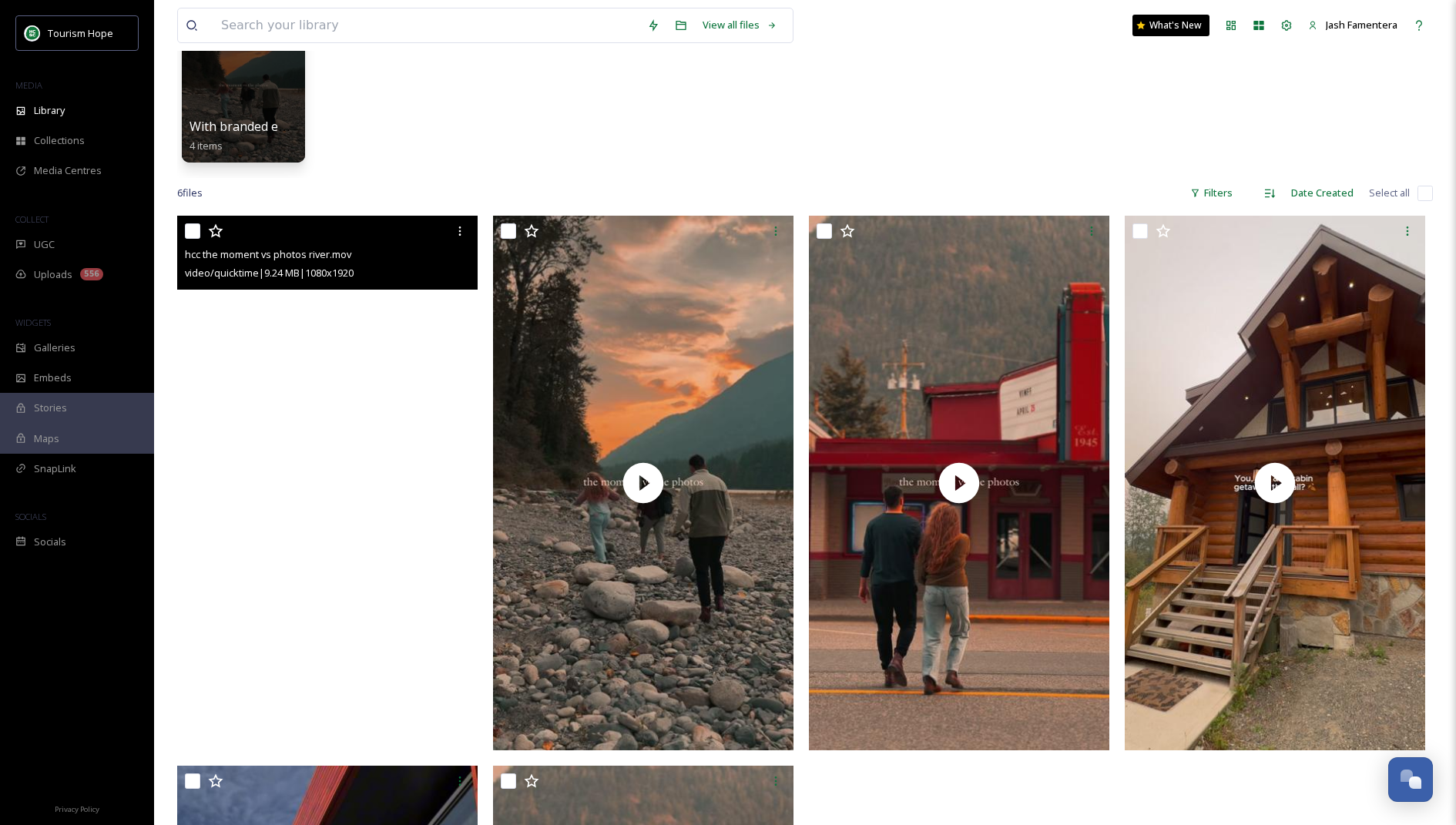
click at [402, 386] on video "hcc the moment vs photos river.mov" at bounding box center [327, 482] width 301 height 533
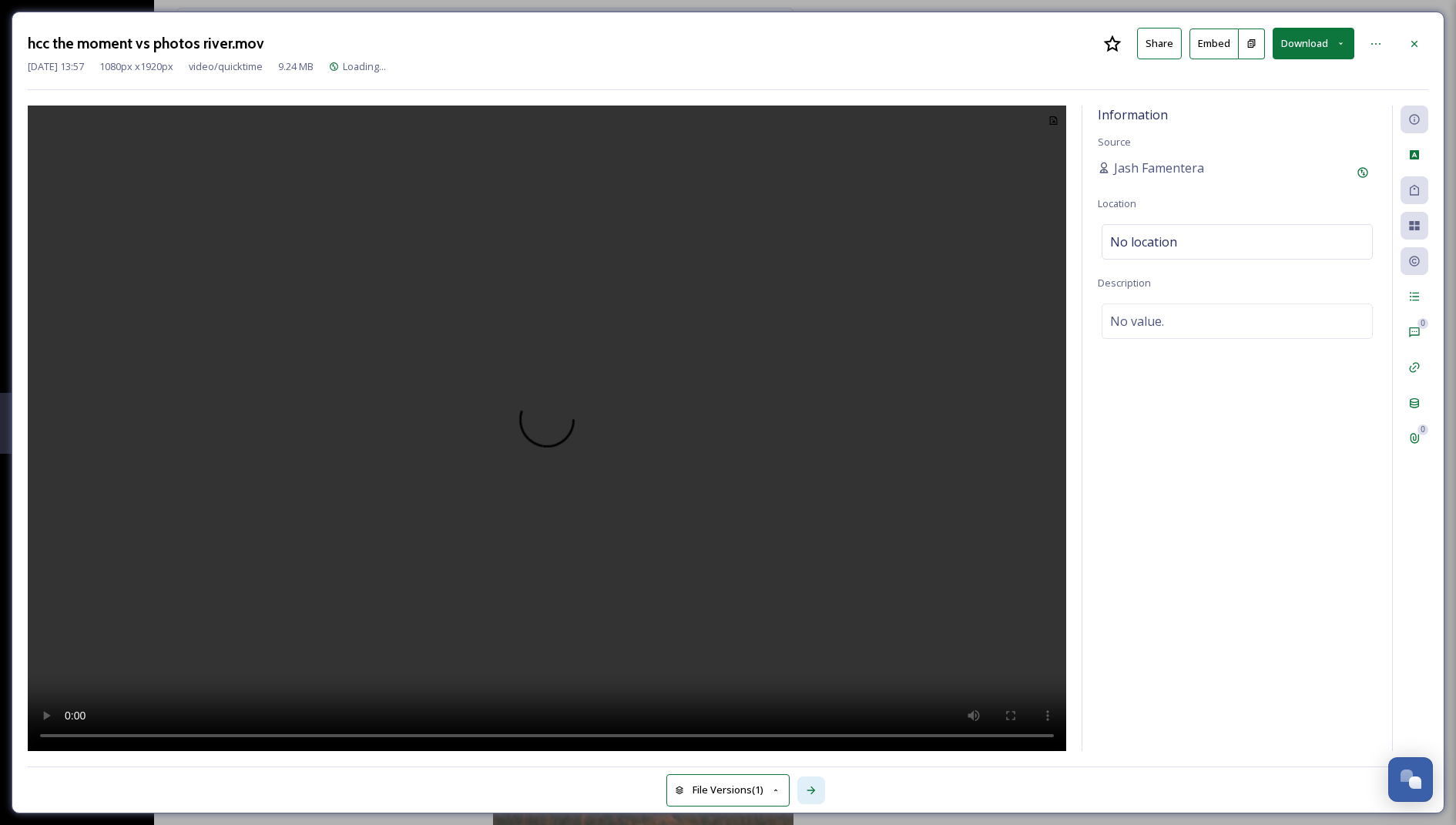
click at [813, 794] on icon at bounding box center [812, 790] width 13 height 13
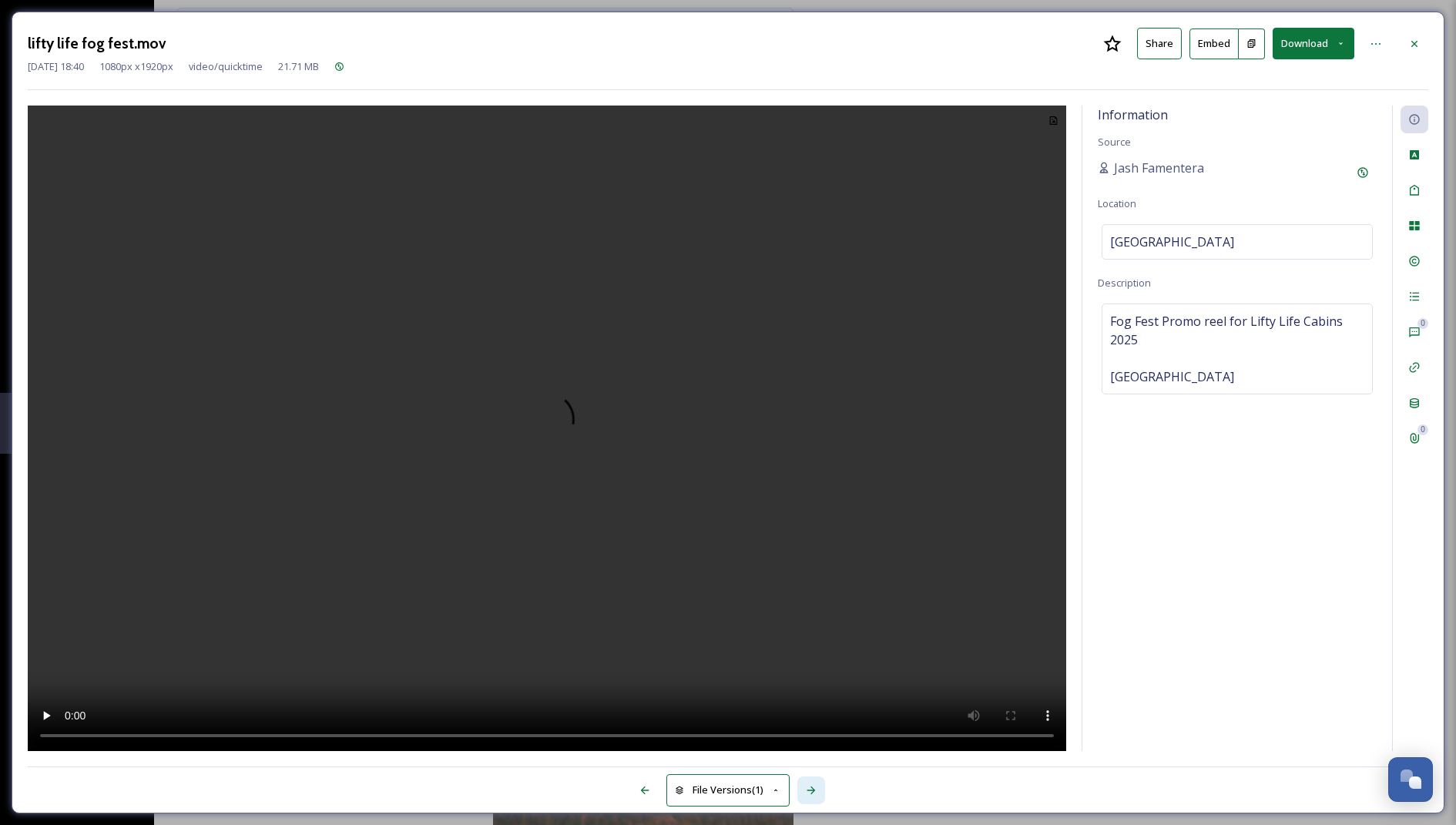
click at [813, 794] on icon at bounding box center [812, 790] width 13 height 13
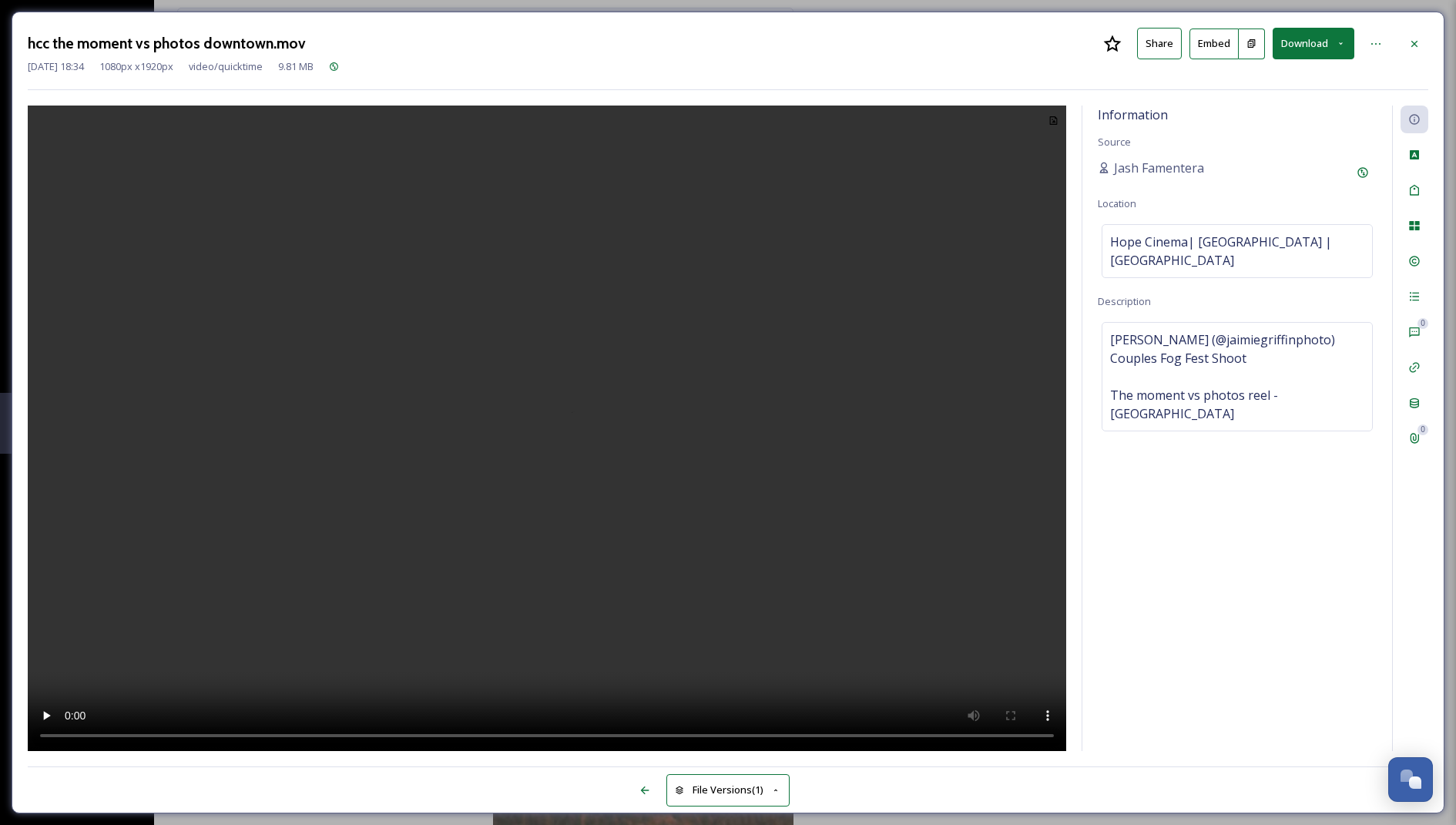
click at [813, 794] on div "File Versions (1)" at bounding box center [728, 781] width 1401 height 31
click at [1413, 45] on icon at bounding box center [1414, 45] width 13 height 13
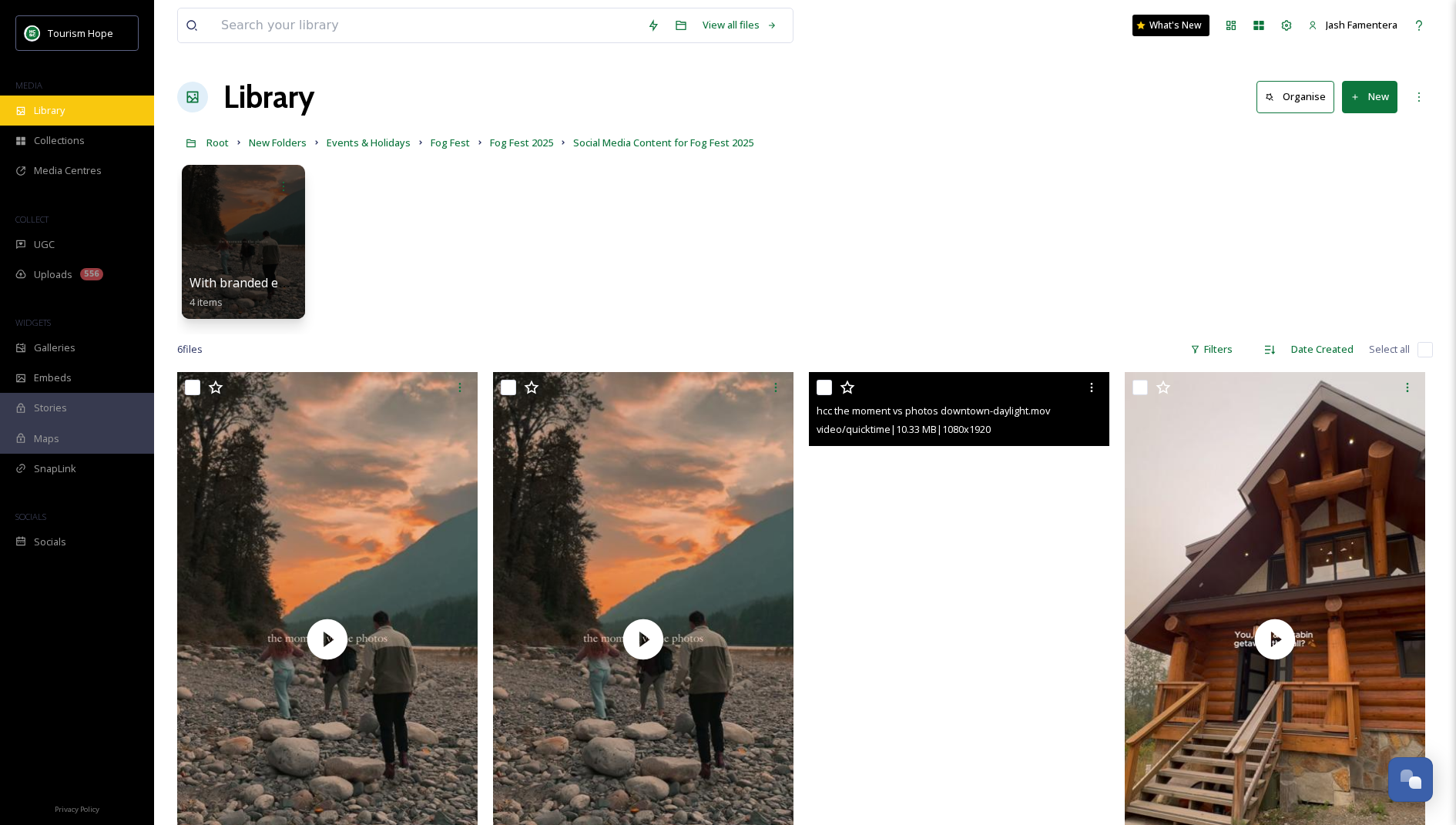
click at [71, 121] on div "Library" at bounding box center [77, 110] width 155 height 30
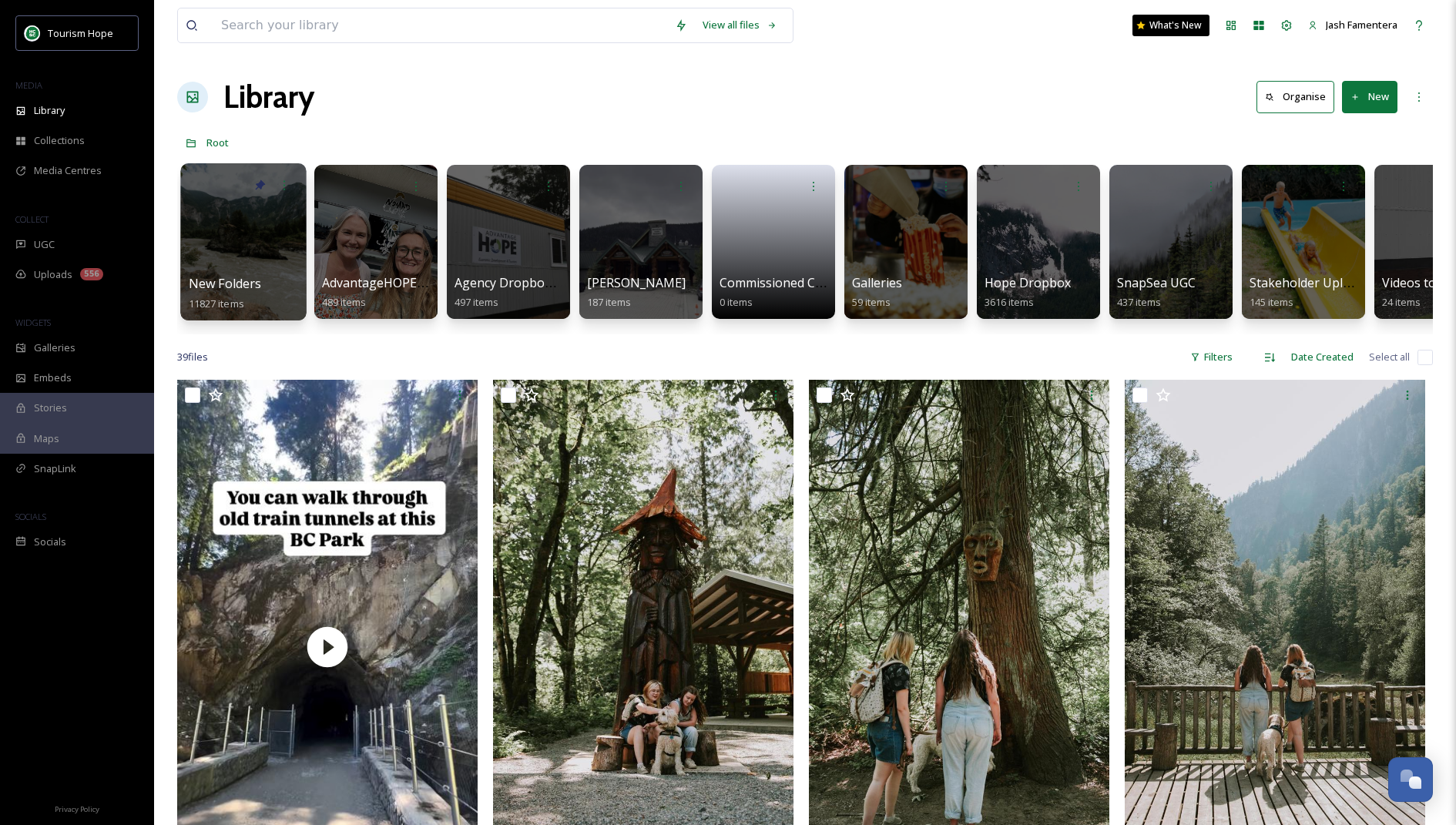
click at [254, 228] on div at bounding box center [243, 242] width 125 height 157
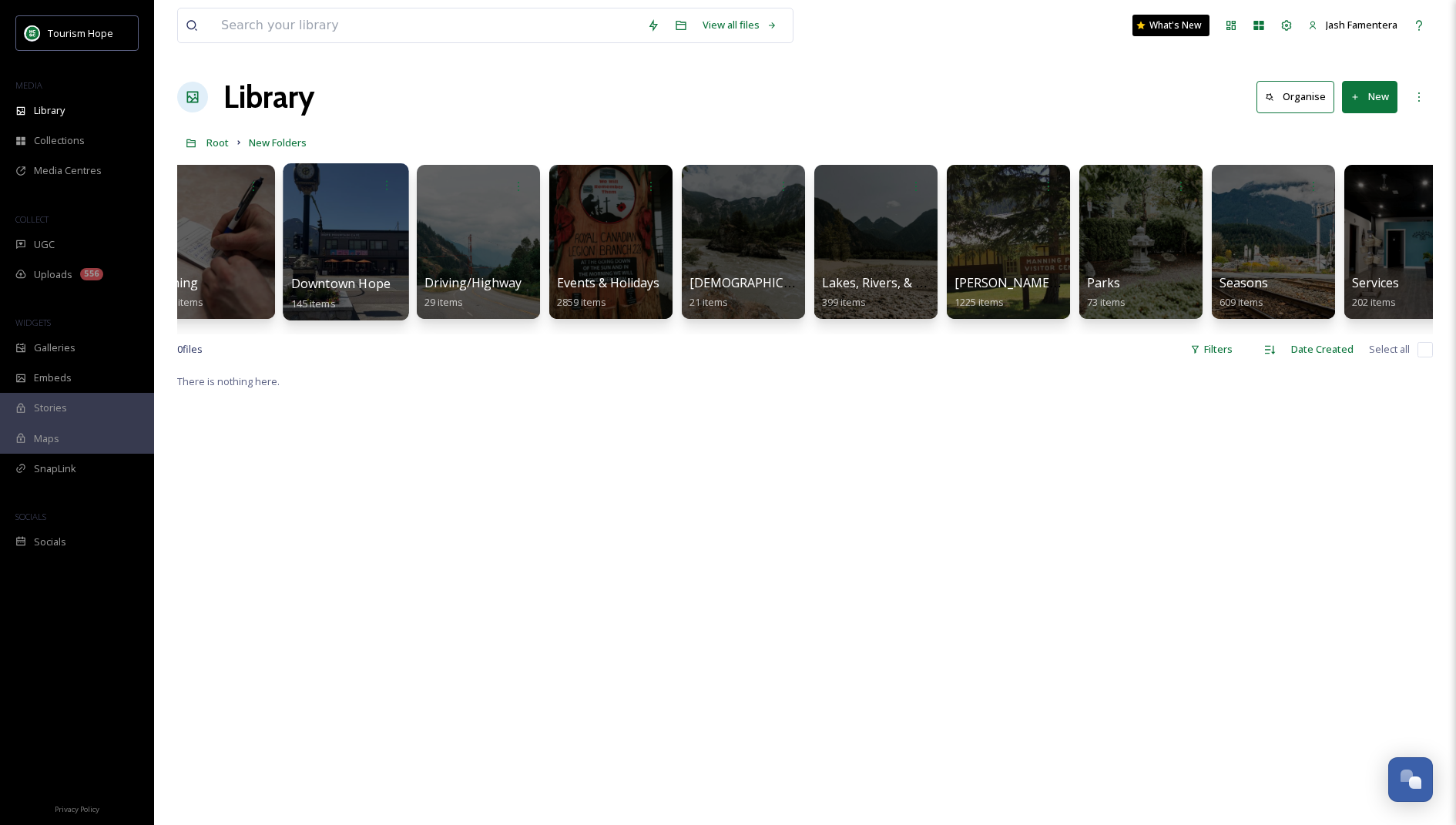
scroll to position [0, 783]
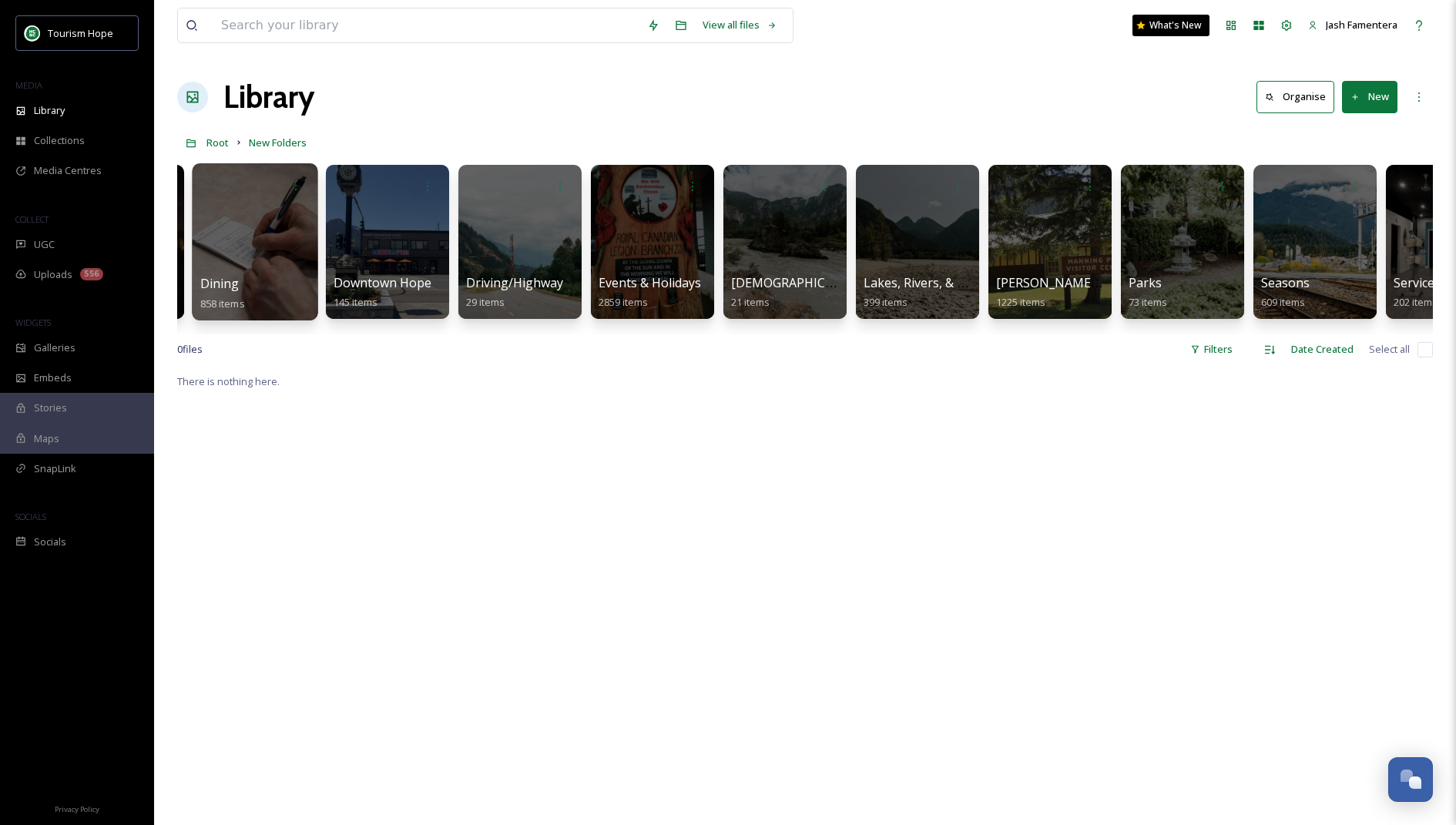
click at [271, 245] on div at bounding box center [254, 242] width 125 height 157
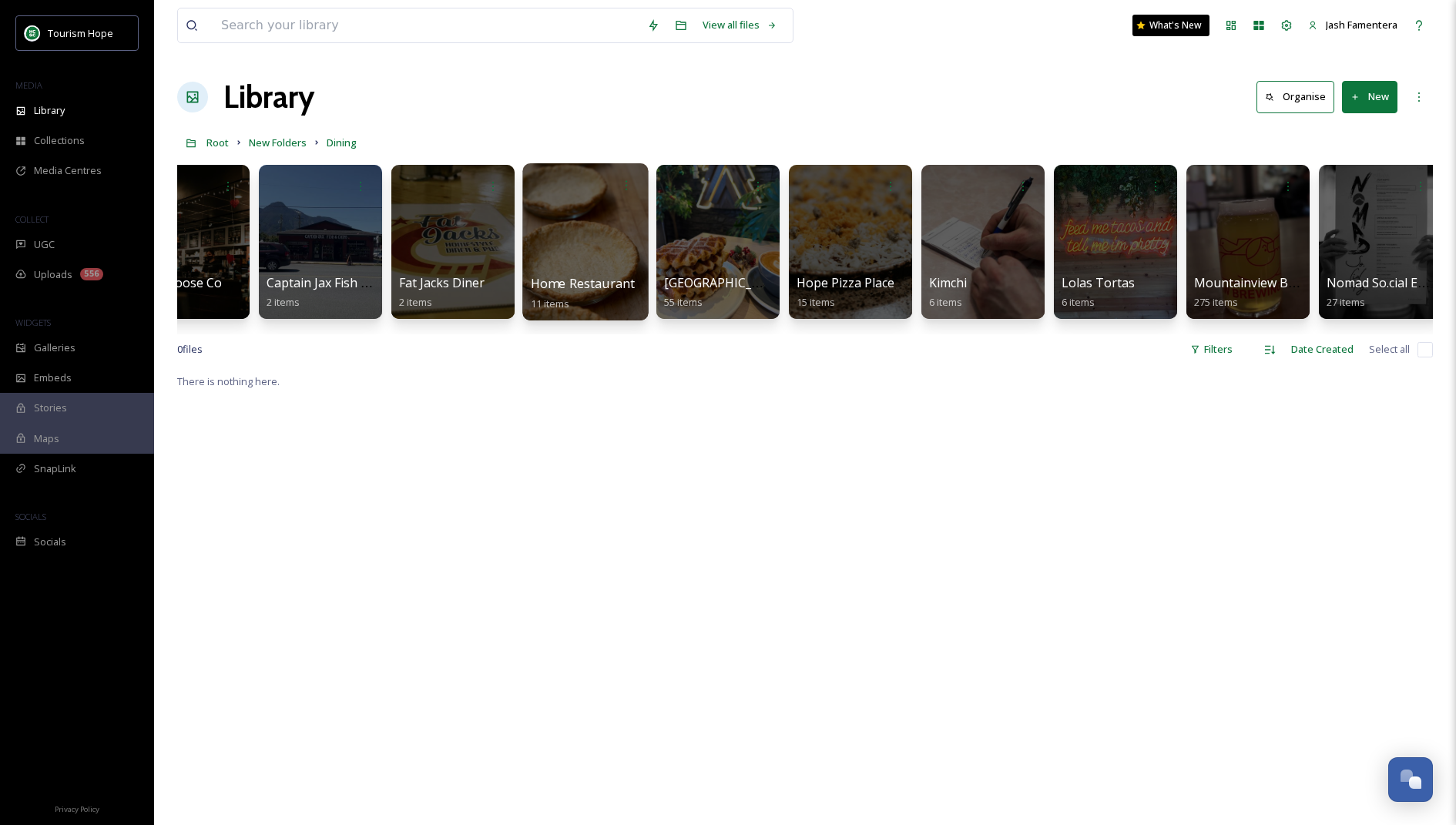
scroll to position [0, 55]
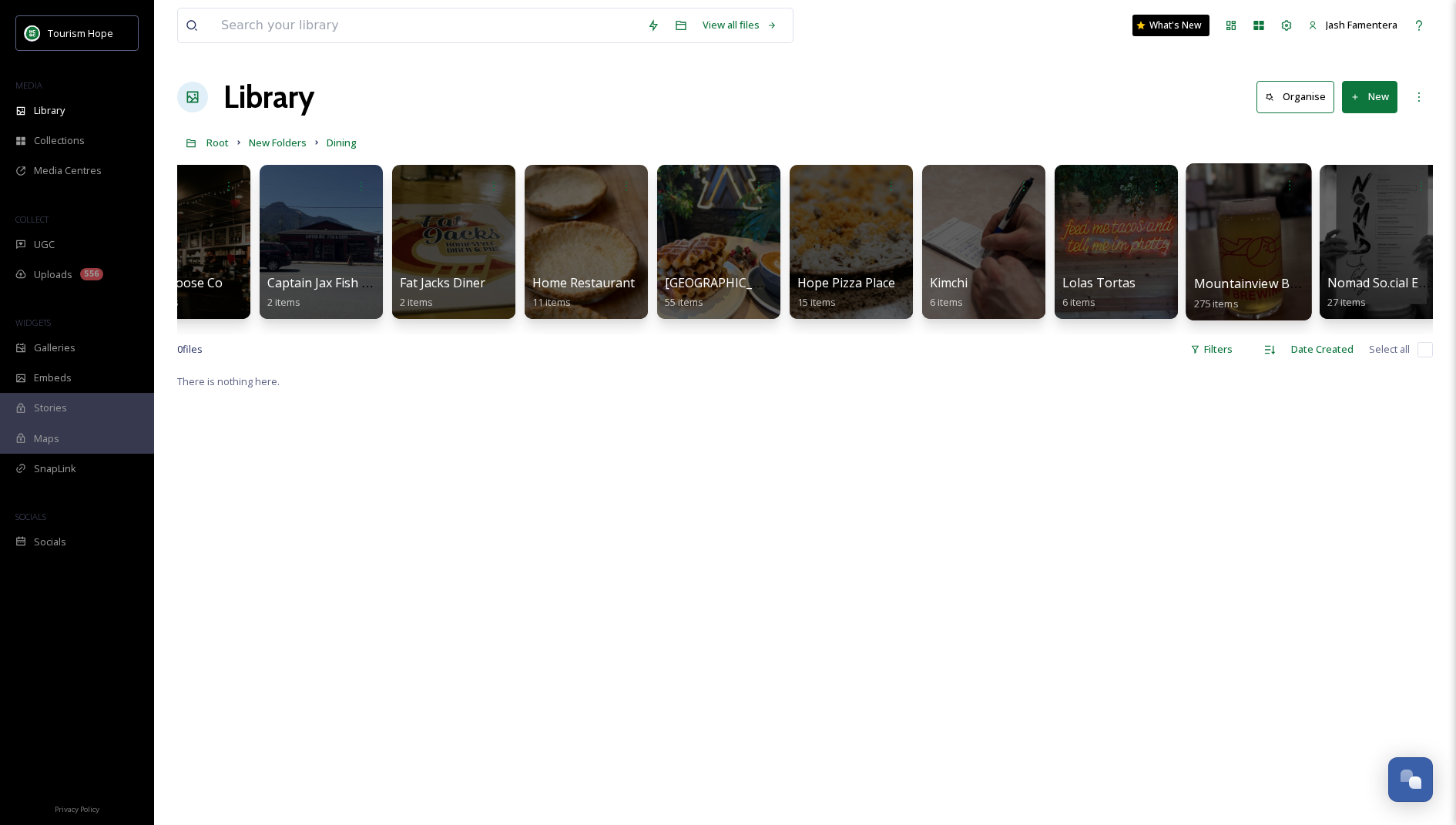
click at [1251, 256] on div at bounding box center [1248, 242] width 125 height 157
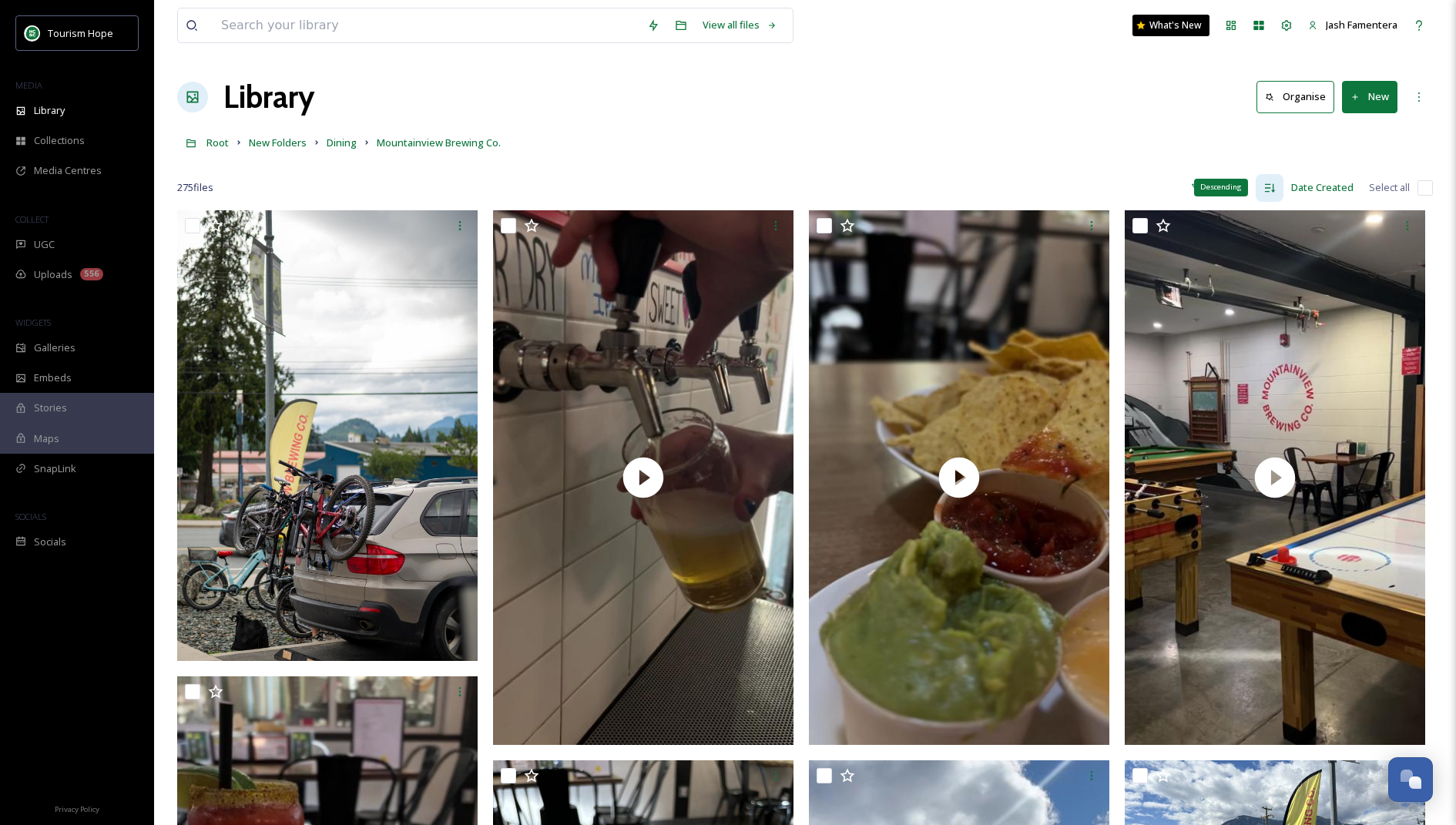
click at [1215, 189] on div "Descending" at bounding box center [1221, 187] width 54 height 17
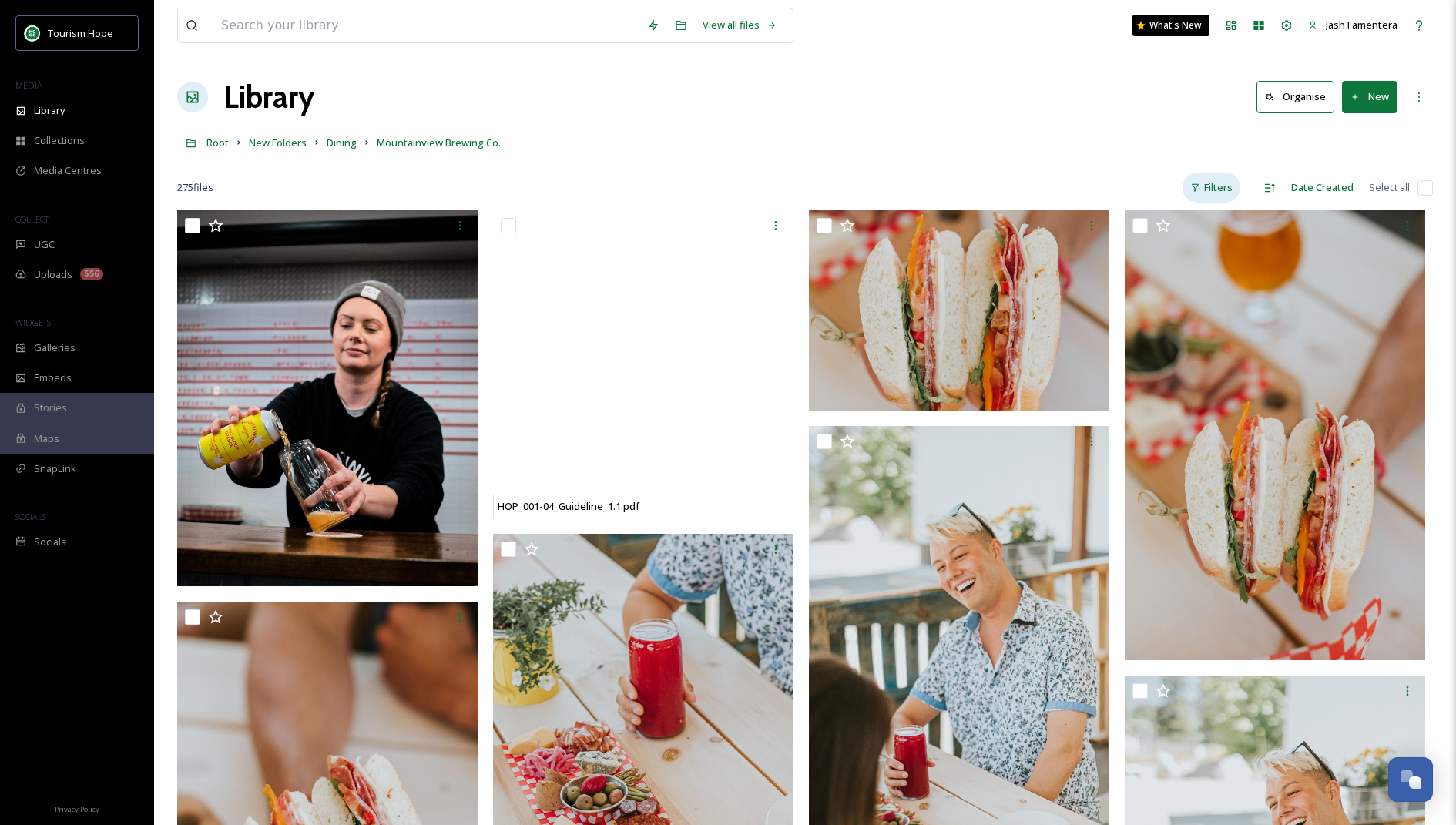
click at [1209, 184] on div "Filters" at bounding box center [1212, 187] width 58 height 30
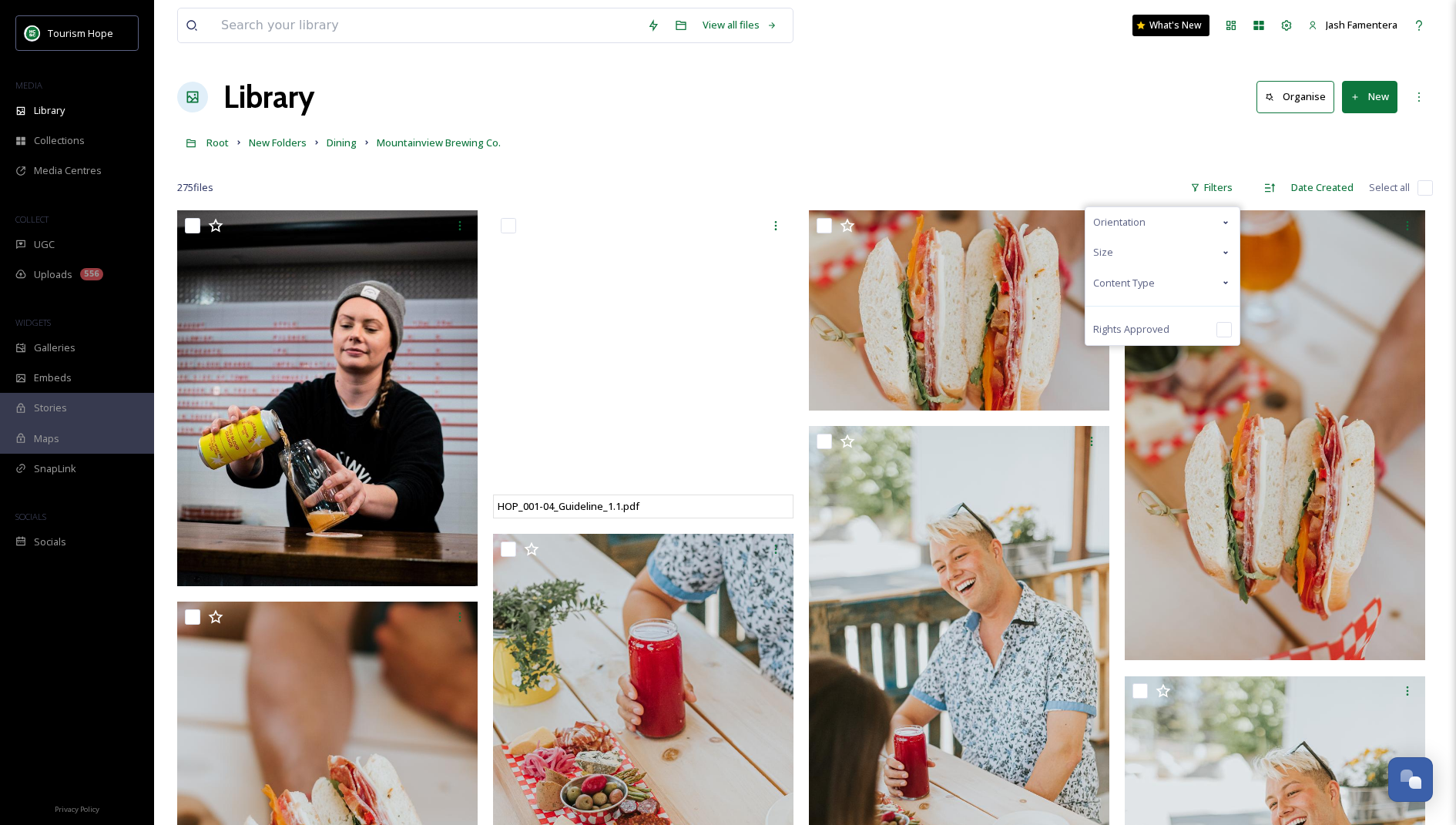
click at [1154, 280] on span "Content Type" at bounding box center [1124, 283] width 62 height 15
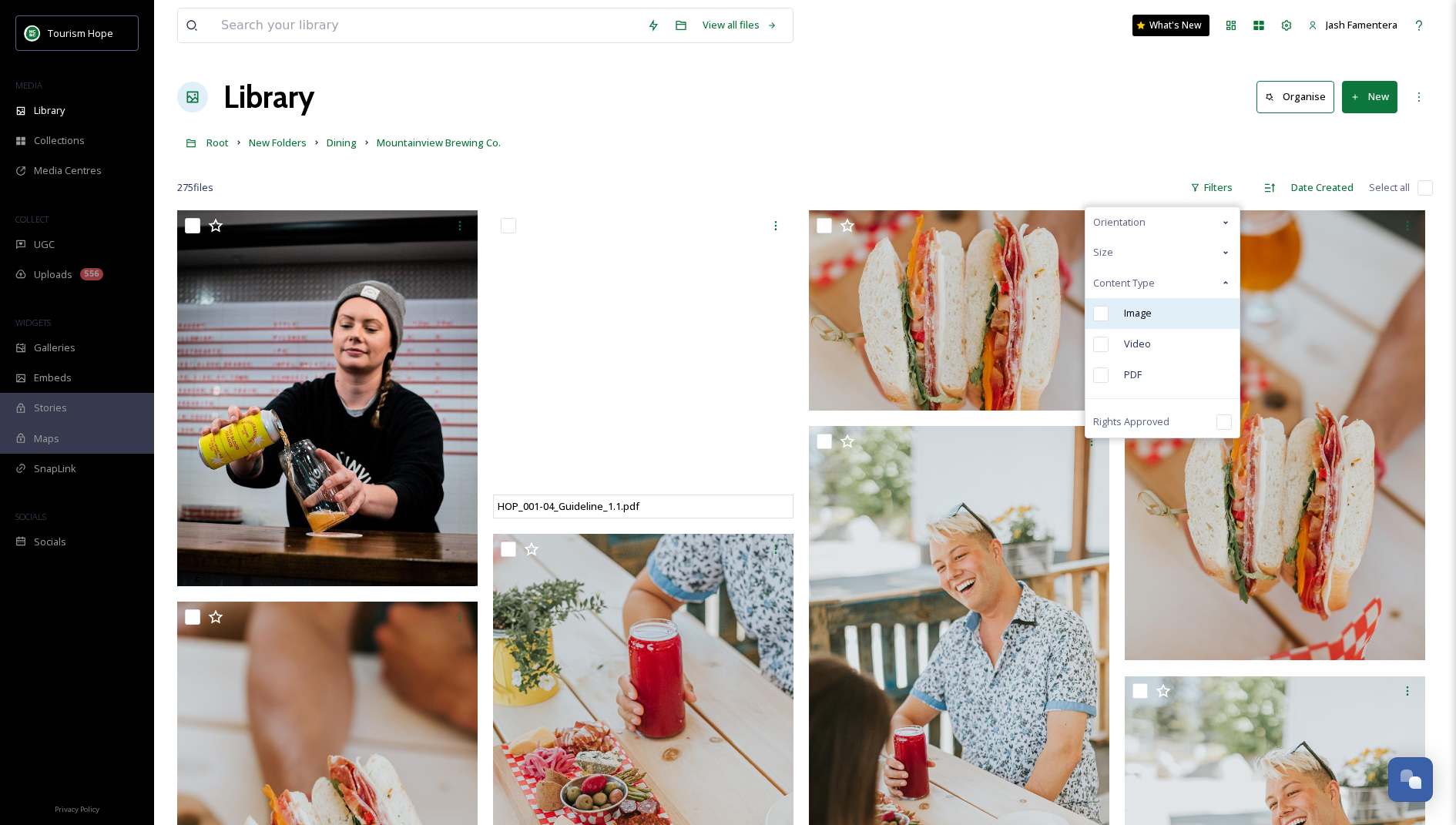
click at [1152, 314] on span "Image" at bounding box center [1138, 313] width 28 height 15
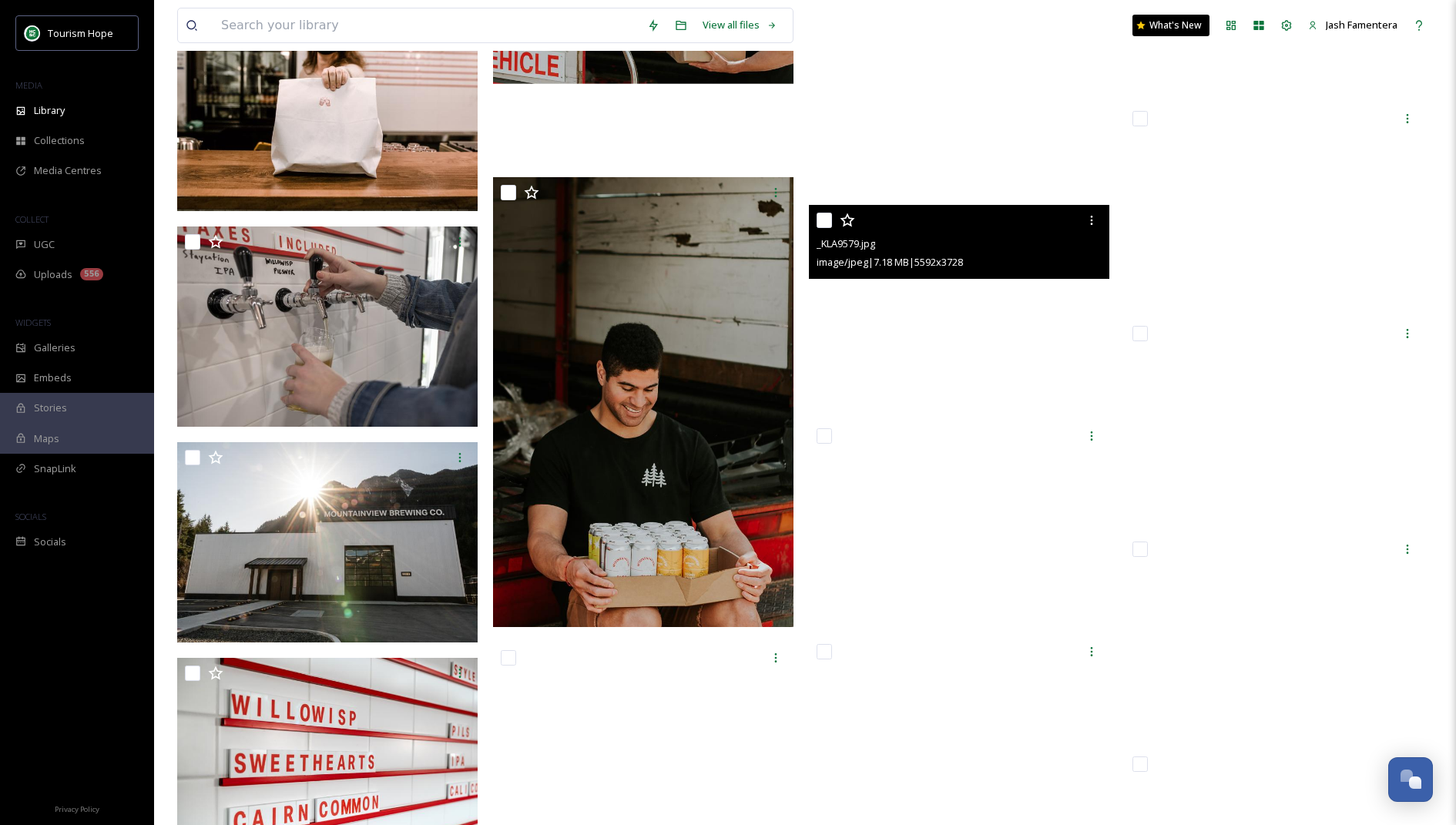
scroll to position [9881, 0]
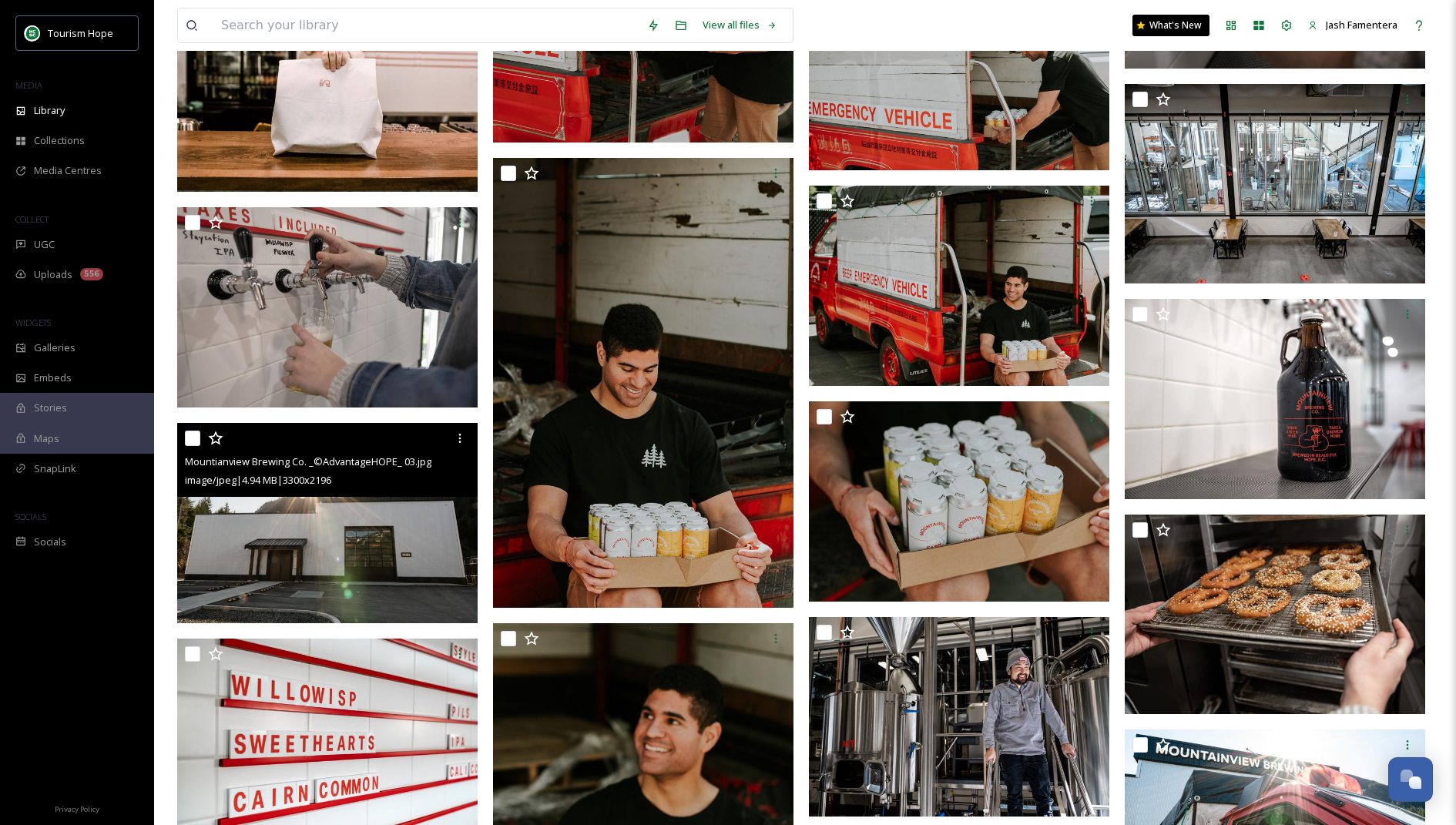
click at [354, 515] on img at bounding box center [327, 522] width 301 height 200
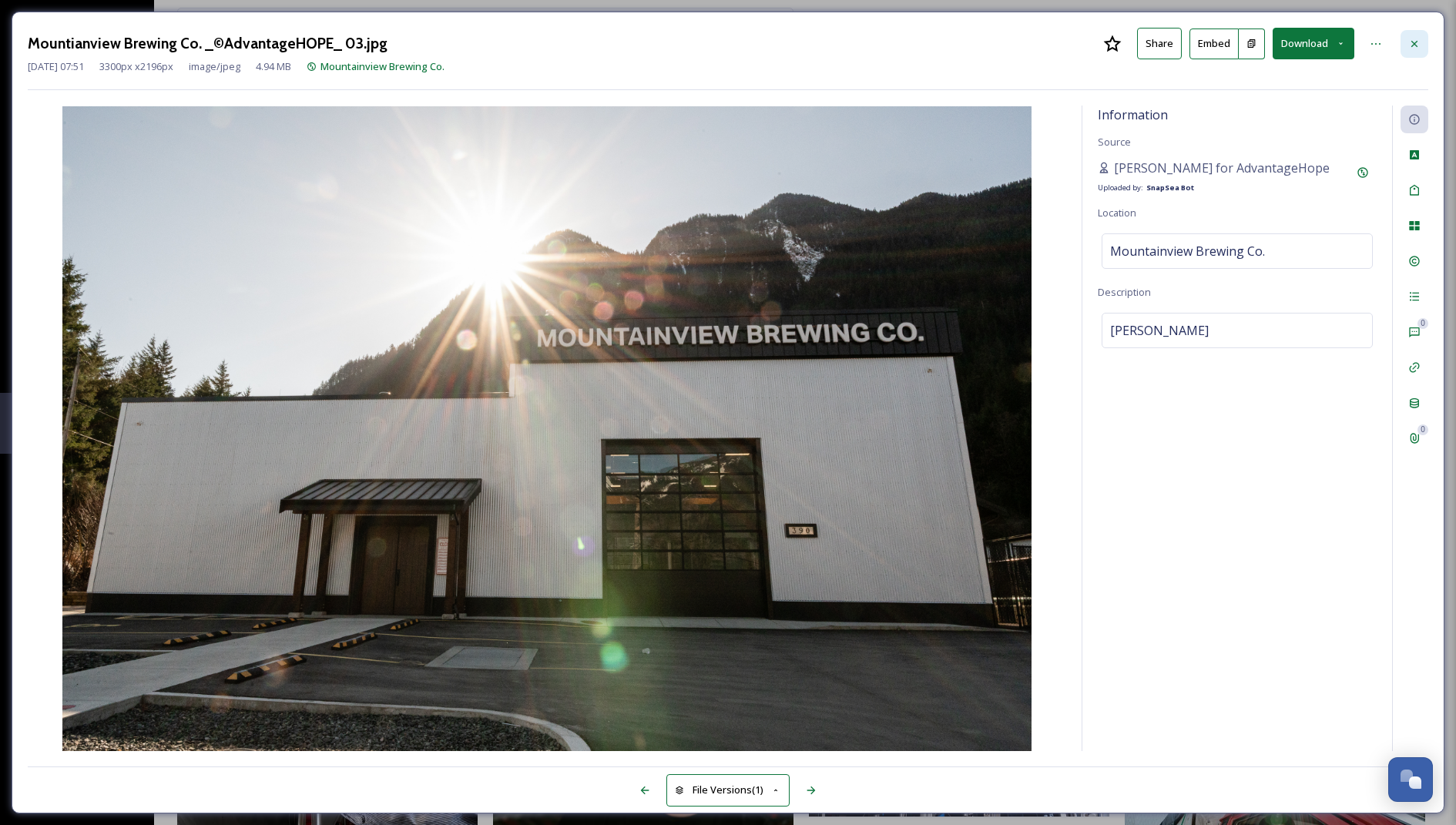
click at [1413, 42] on icon at bounding box center [1414, 43] width 6 height 6
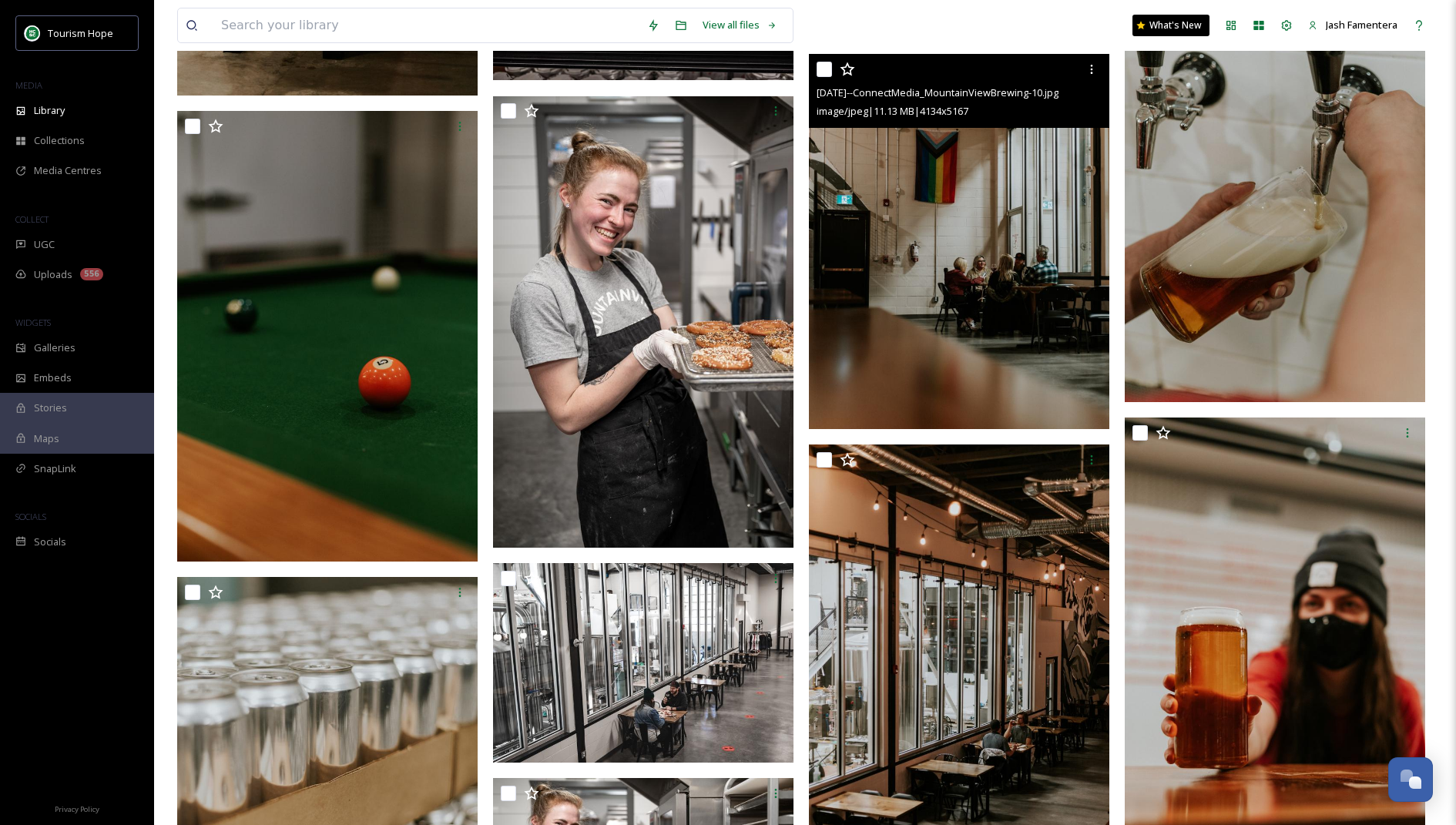
scroll to position [11774, 0]
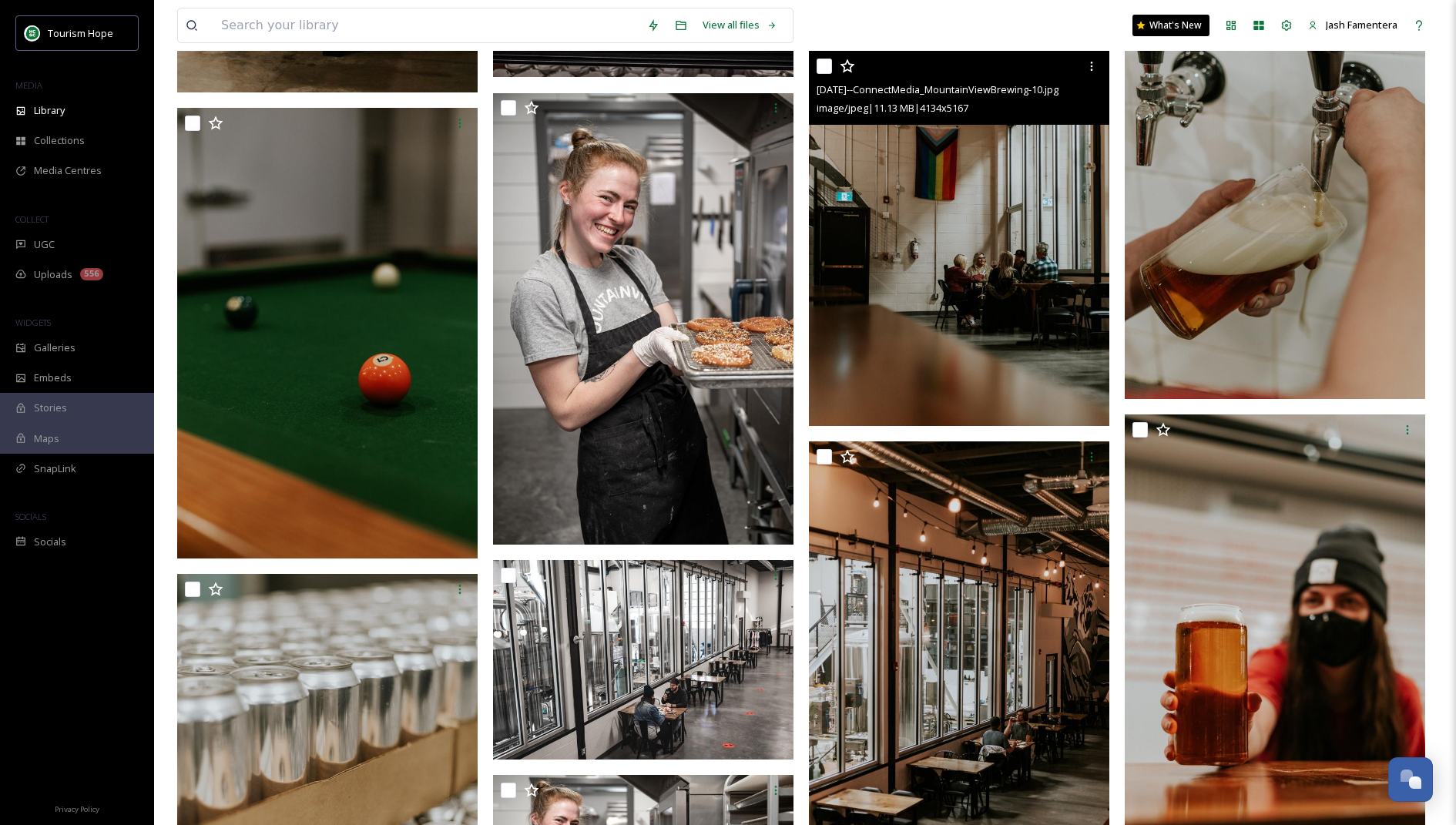
click at [1023, 326] on img at bounding box center [959, 239] width 301 height 376
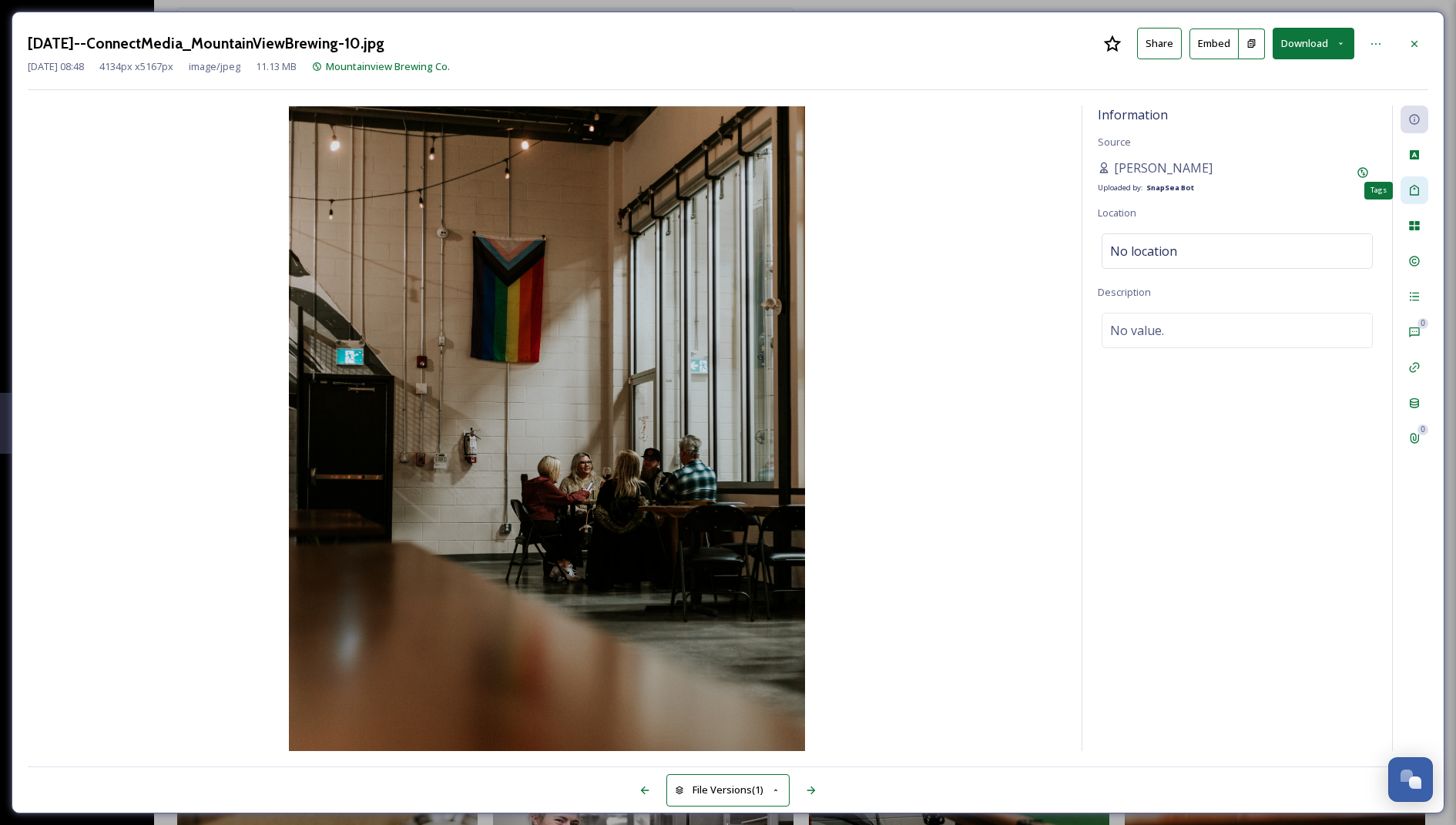
click at [1415, 181] on div "Tags" at bounding box center [1414, 190] width 28 height 28
click at [1257, 194] on div "winter" at bounding box center [1237, 193] width 271 height 44
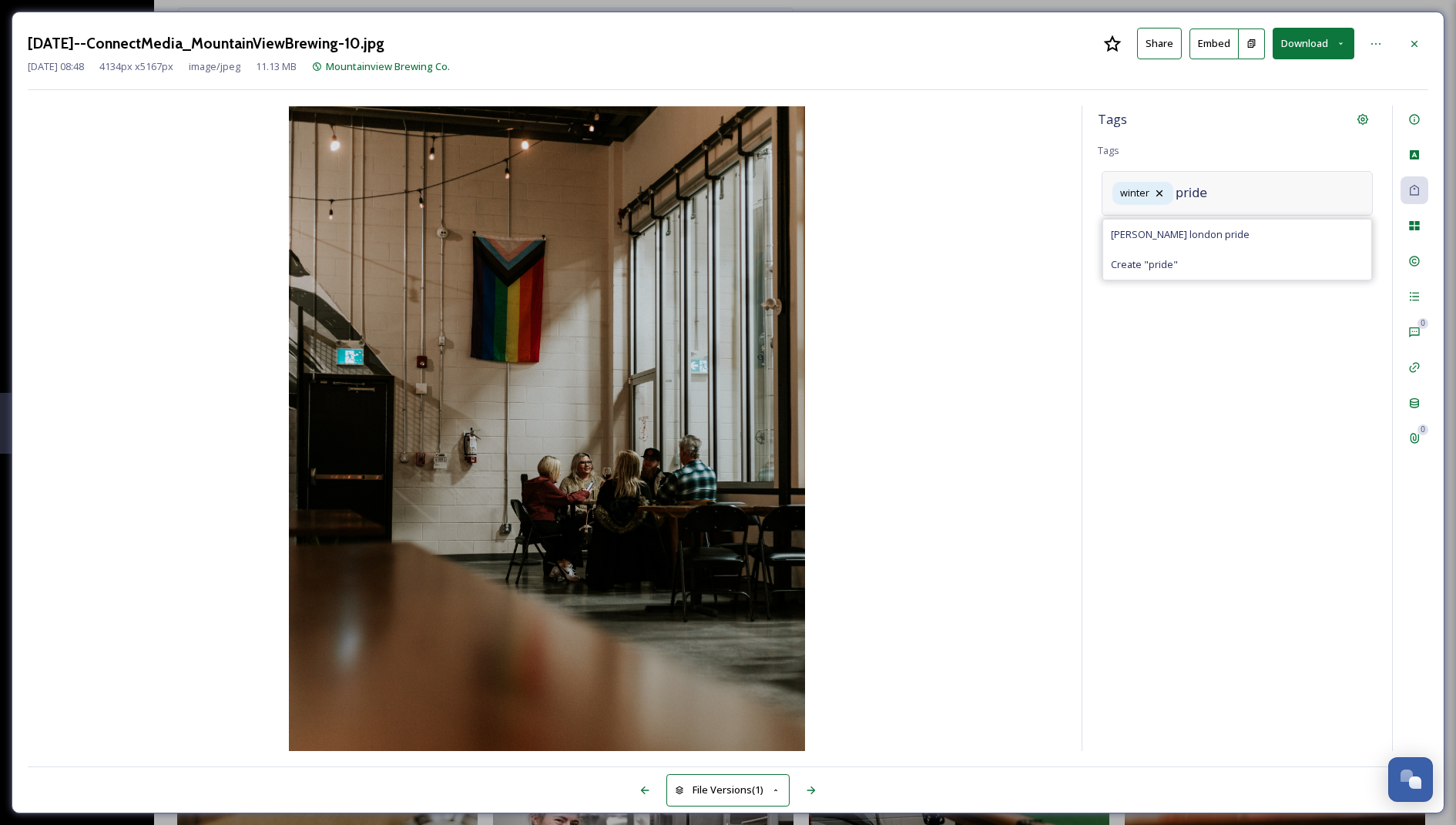
type input "pride"
click at [1265, 190] on icon at bounding box center [1268, 193] width 6 height 6
click at [1232, 196] on input at bounding box center [1252, 194] width 155 height 18
type input "pride"
click at [1174, 257] on span "Create " pride "" at bounding box center [1144, 264] width 67 height 15
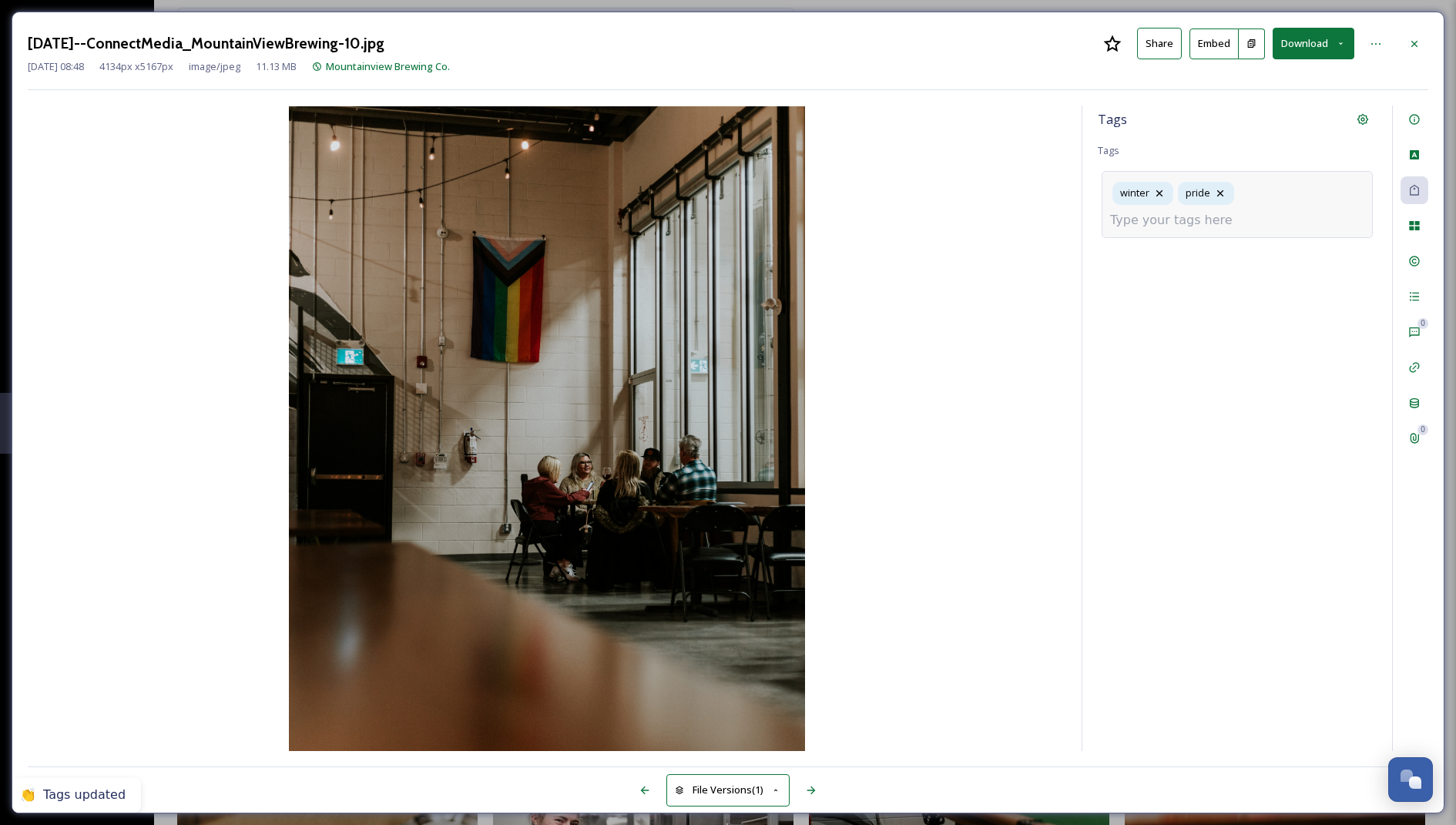
click at [1261, 200] on div "winter pride" at bounding box center [1237, 204] width 271 height 66
click at [1192, 227] on input at bounding box center [1187, 220] width 155 height 18
type input "pride flag"
click at [1141, 258] on span "Create " pride flag "" at bounding box center [1153, 257] width 86 height 15
click at [1330, 218] on div "winter pride pride flag" at bounding box center [1237, 204] width 271 height 66
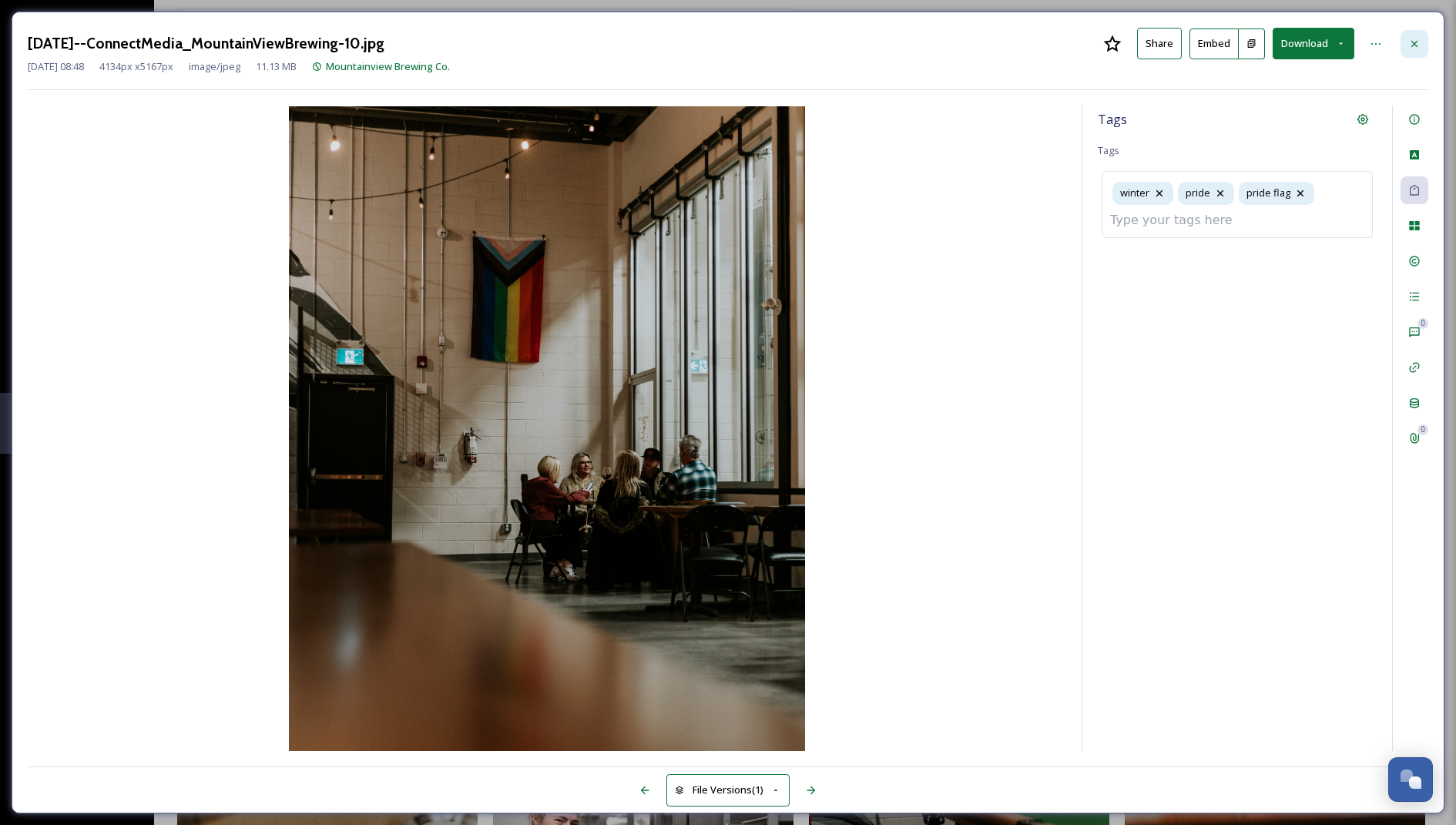
click at [1417, 46] on icon at bounding box center [1414, 45] width 13 height 13
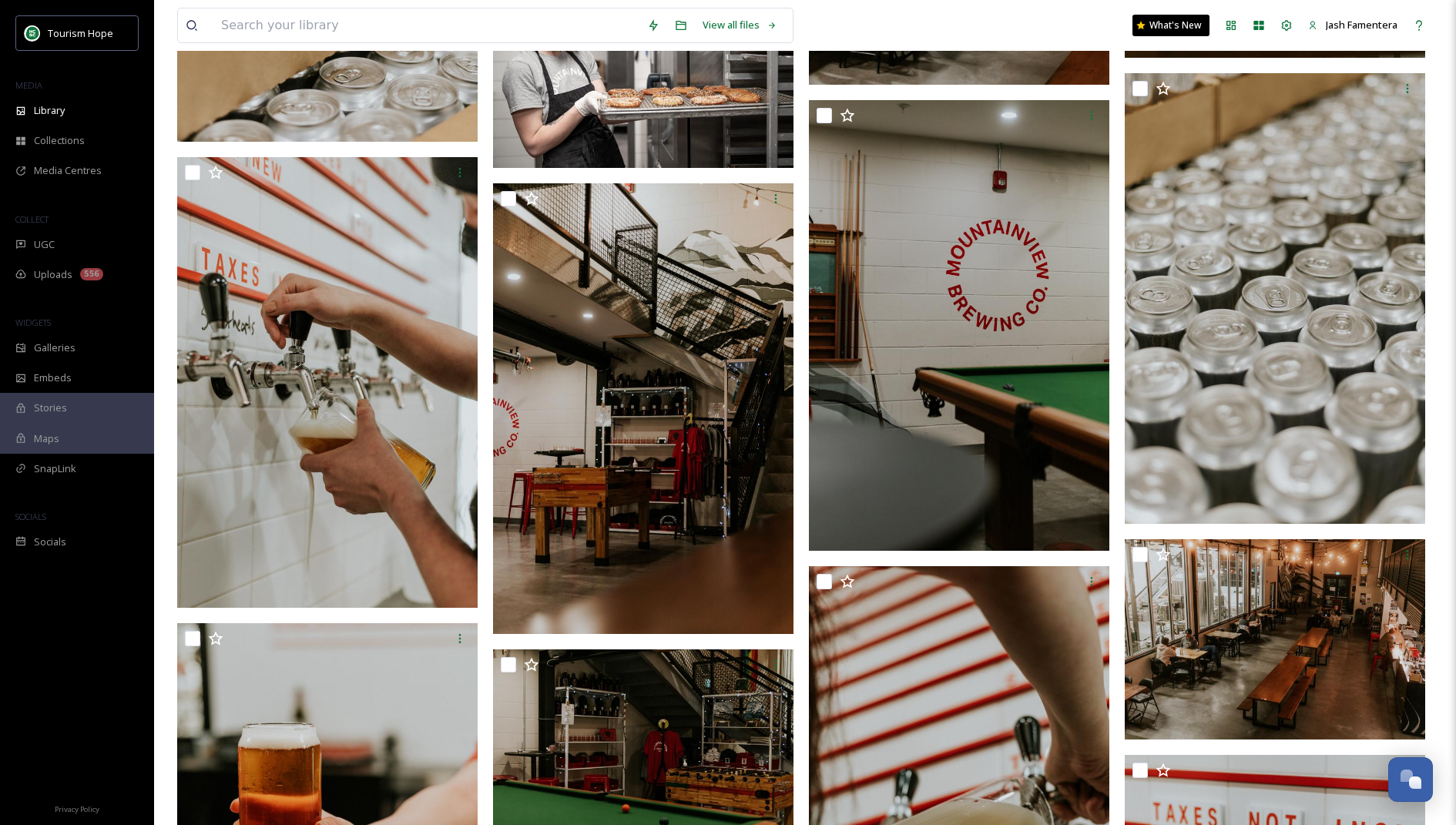
scroll to position [12594, 0]
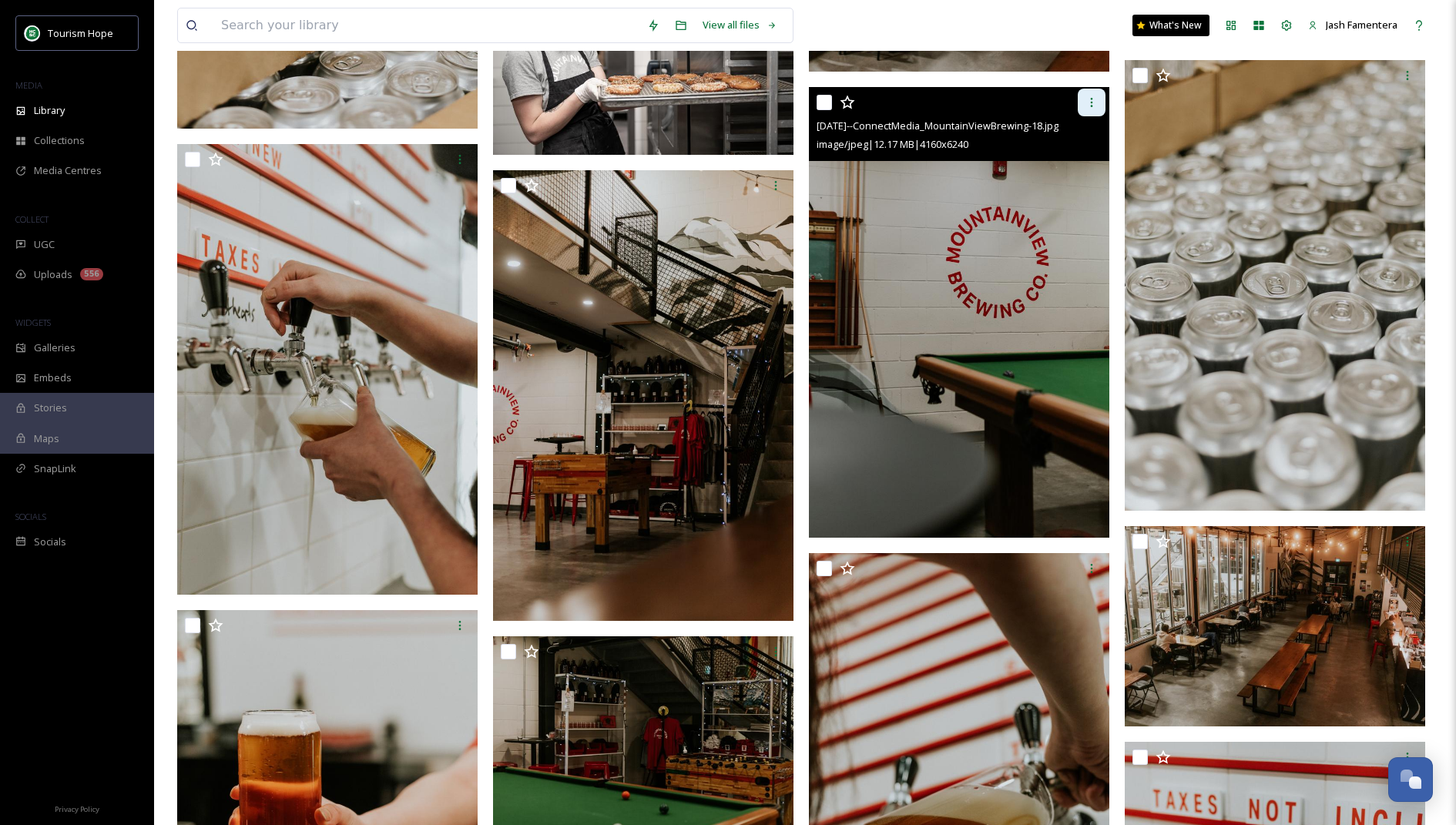
click at [1078, 111] on div at bounding box center [1092, 102] width 28 height 28
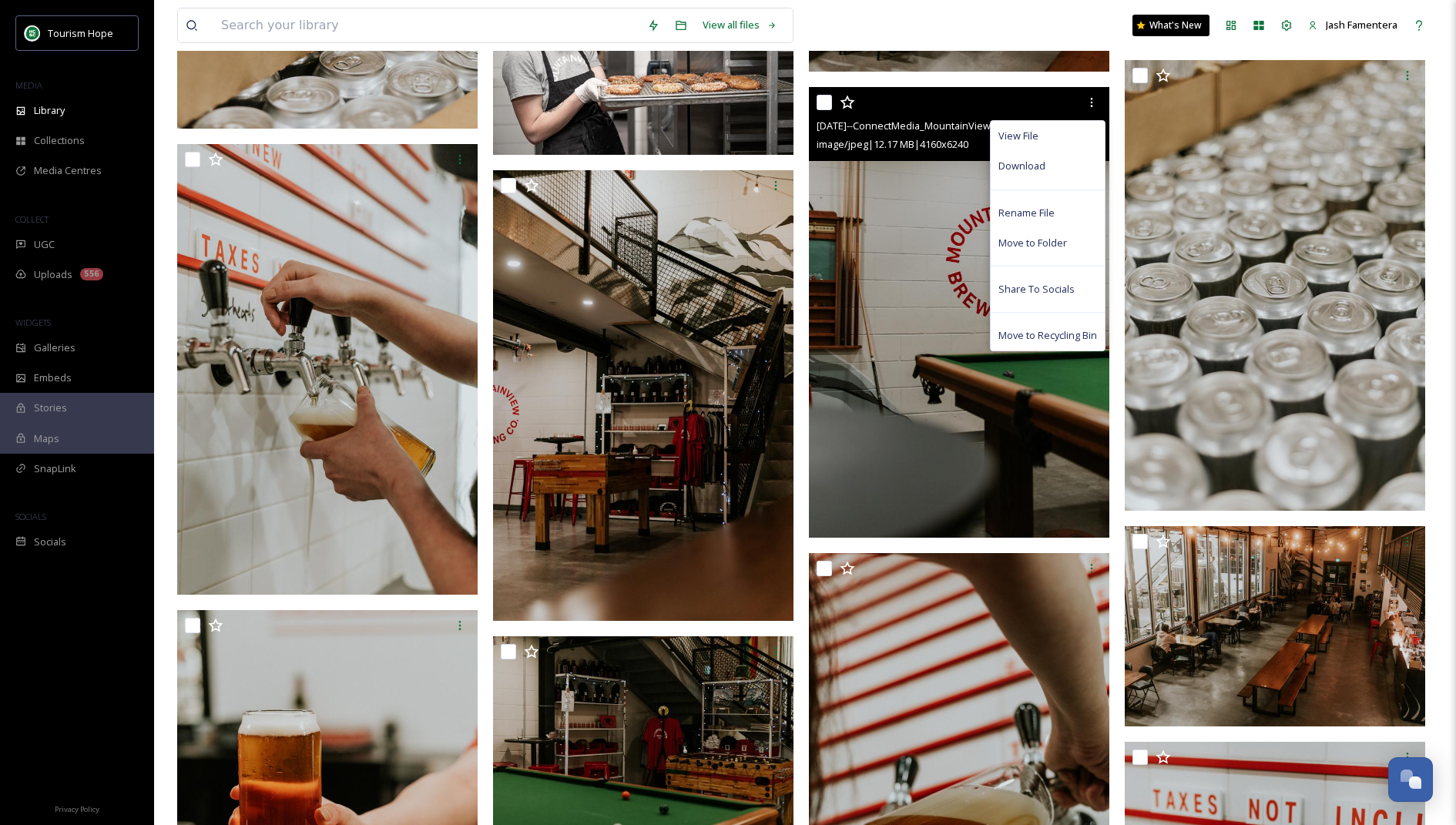
click at [912, 214] on img at bounding box center [959, 313] width 301 height 451
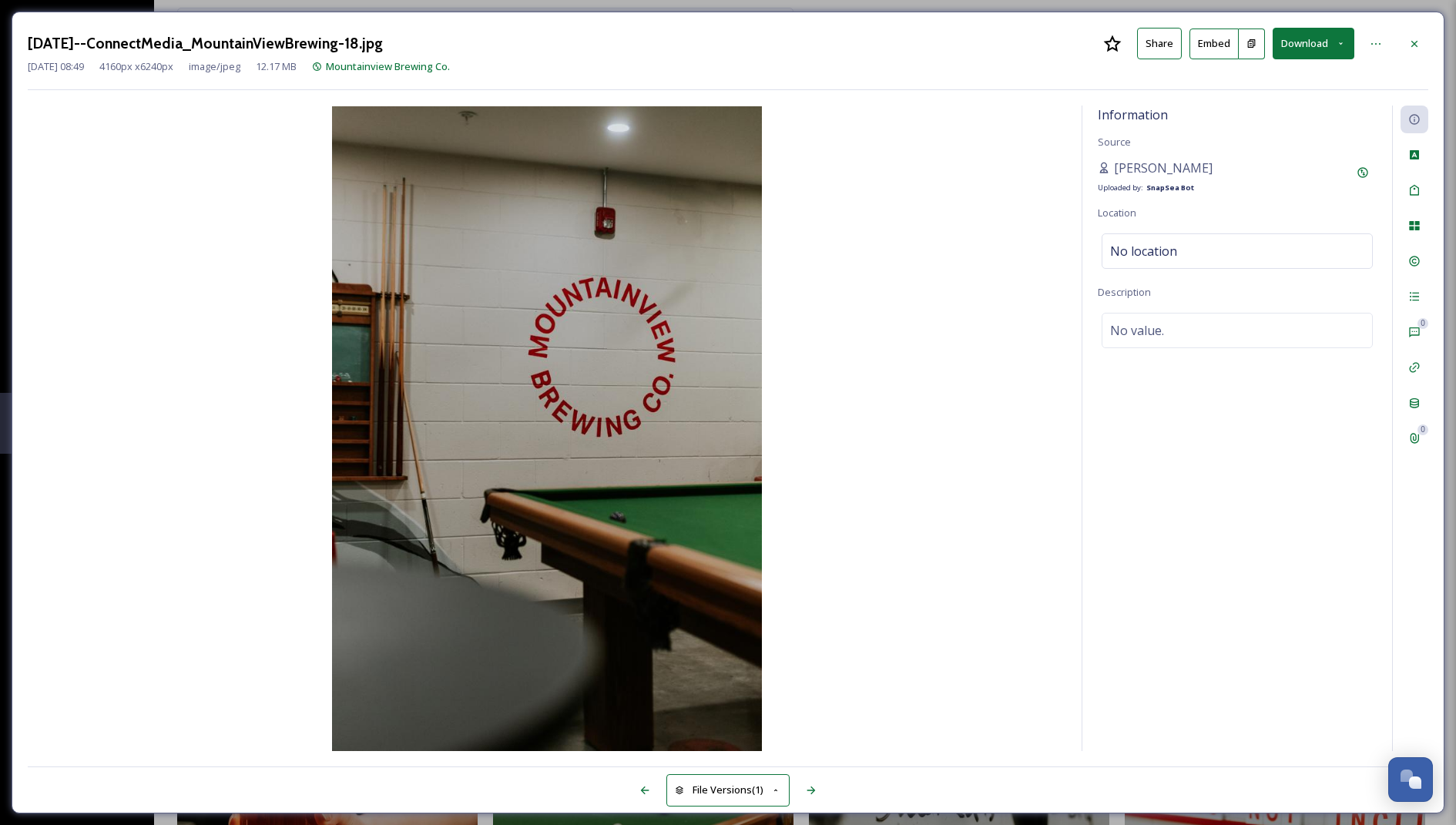
click at [1299, 43] on button "Download" at bounding box center [1313, 44] width 82 height 32
click at [1256, 102] on span "Download Large (1333 x 2000)" at bounding box center [1267, 109] width 135 height 15
click at [1420, 48] on icon at bounding box center [1414, 45] width 13 height 13
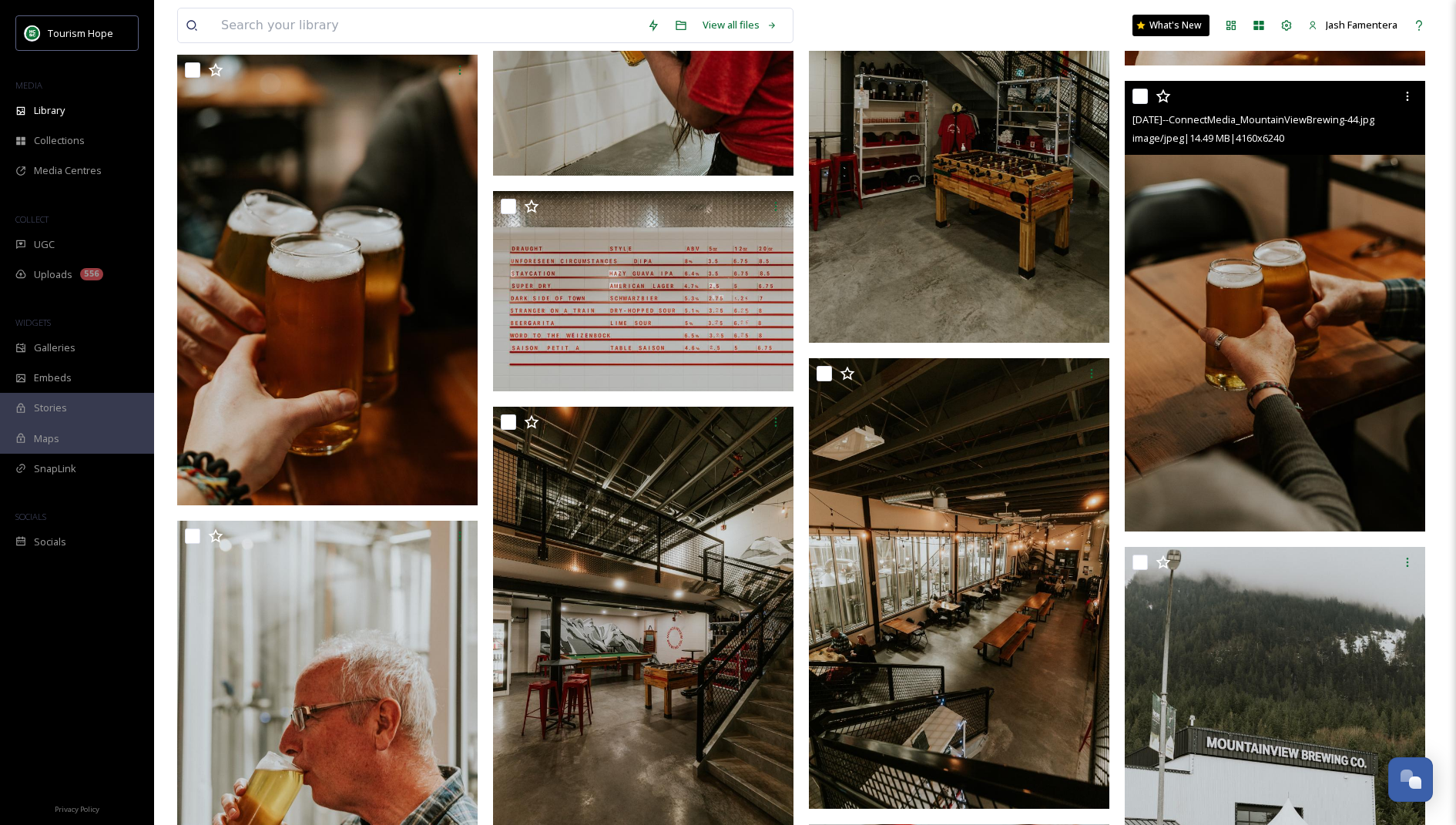
scroll to position [14180, 0]
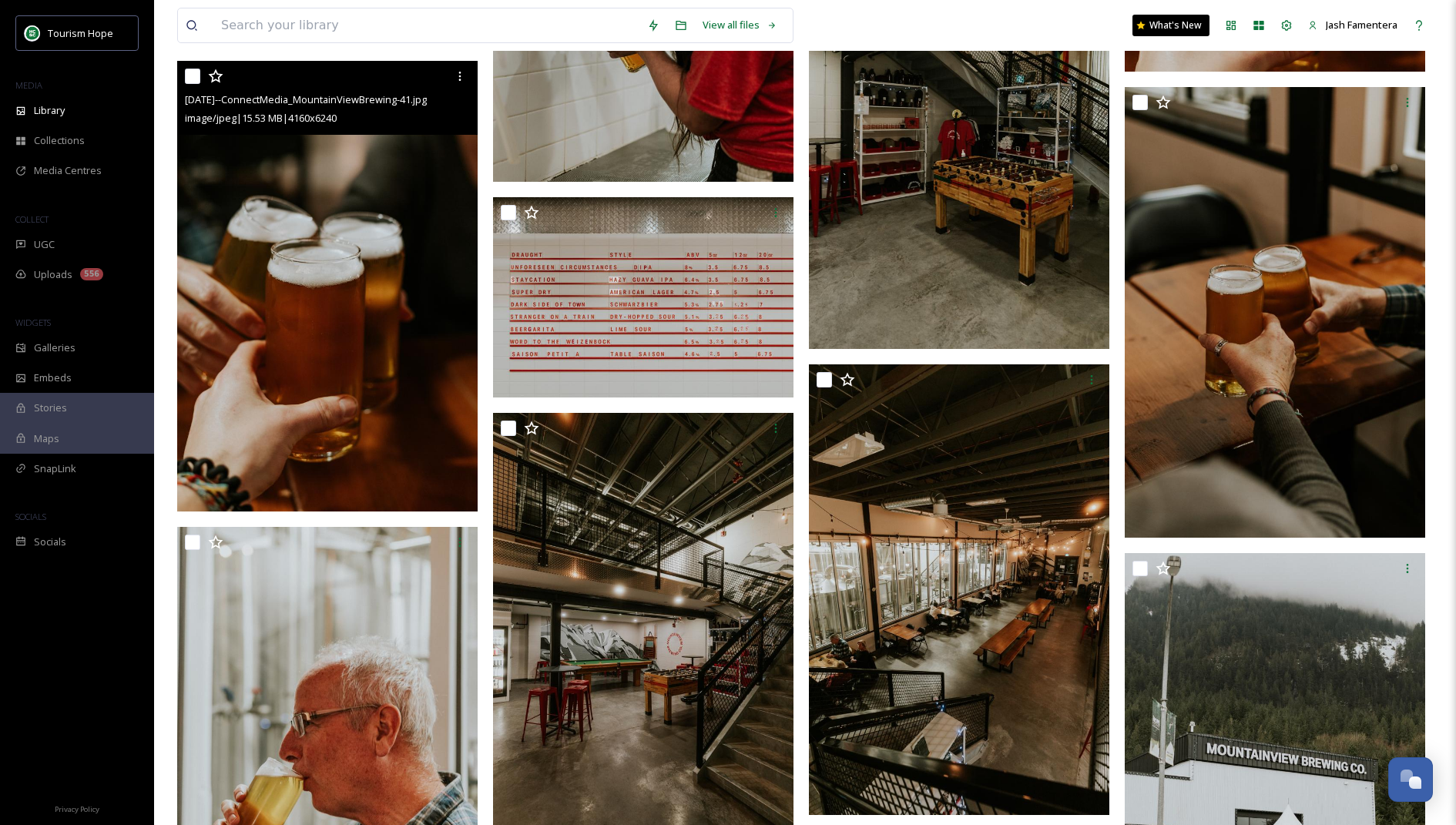
click at [409, 386] on img at bounding box center [327, 286] width 301 height 451
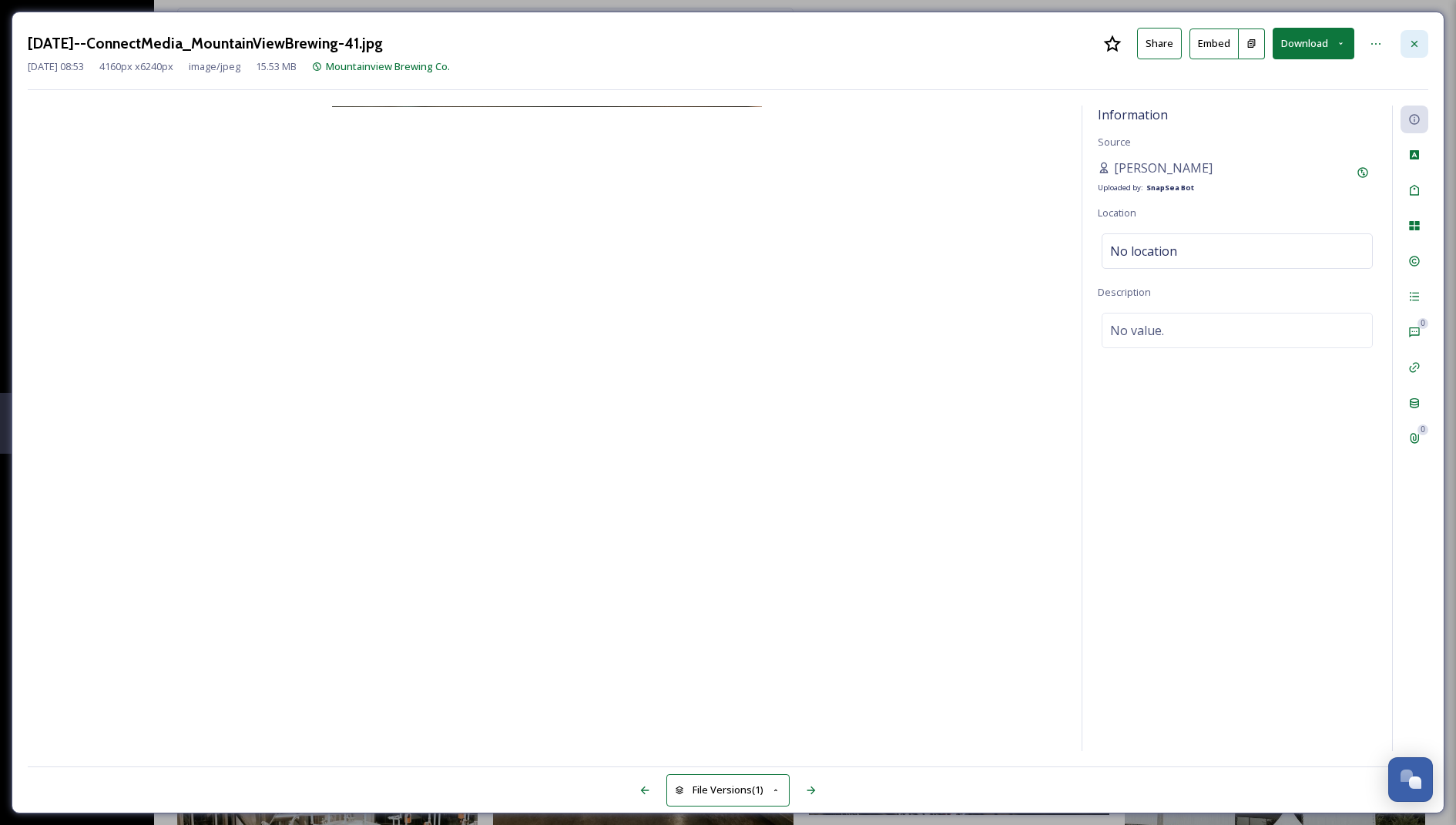
click at [1421, 35] on div at bounding box center [1414, 44] width 28 height 28
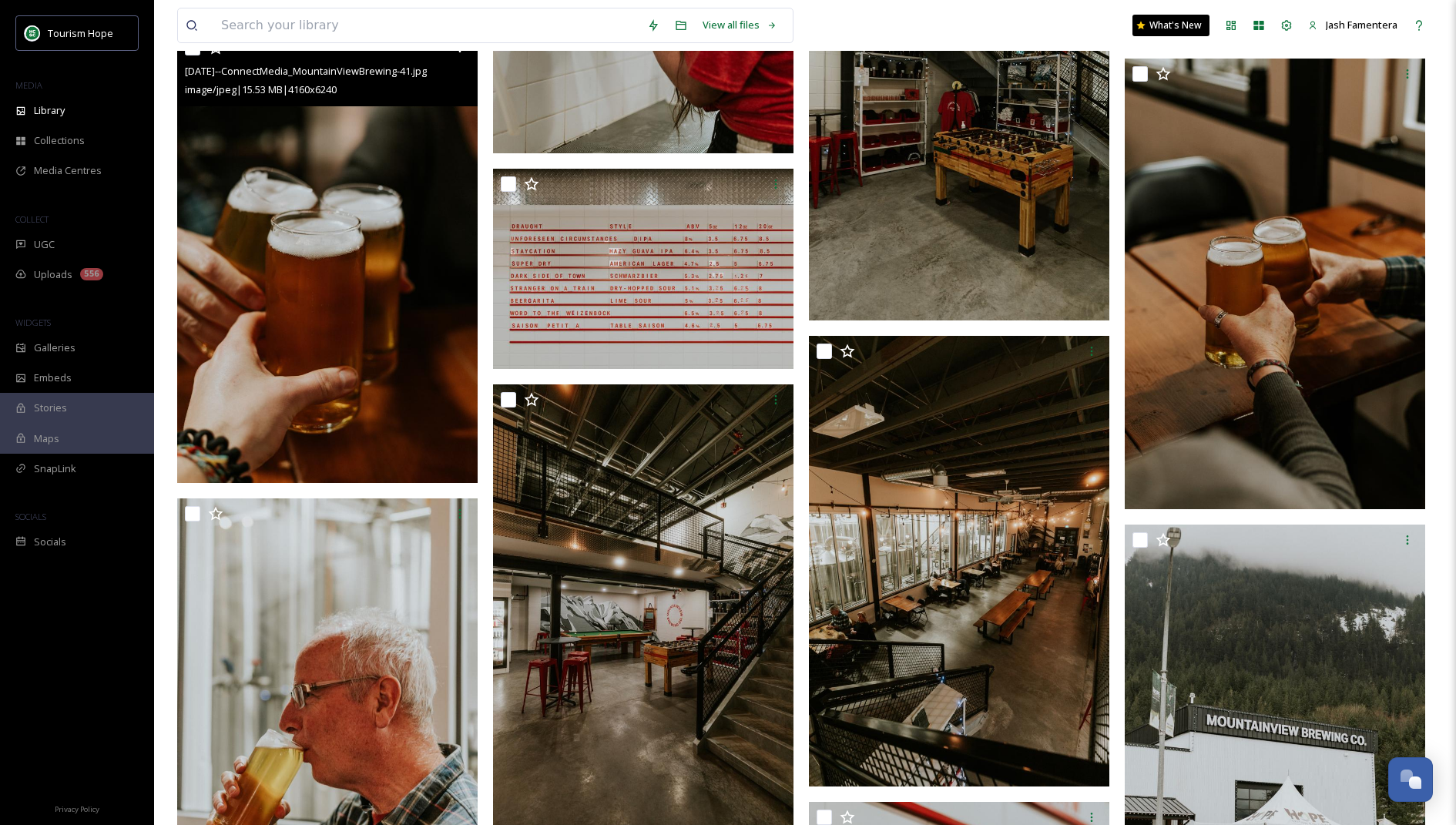
scroll to position [14212, 0]
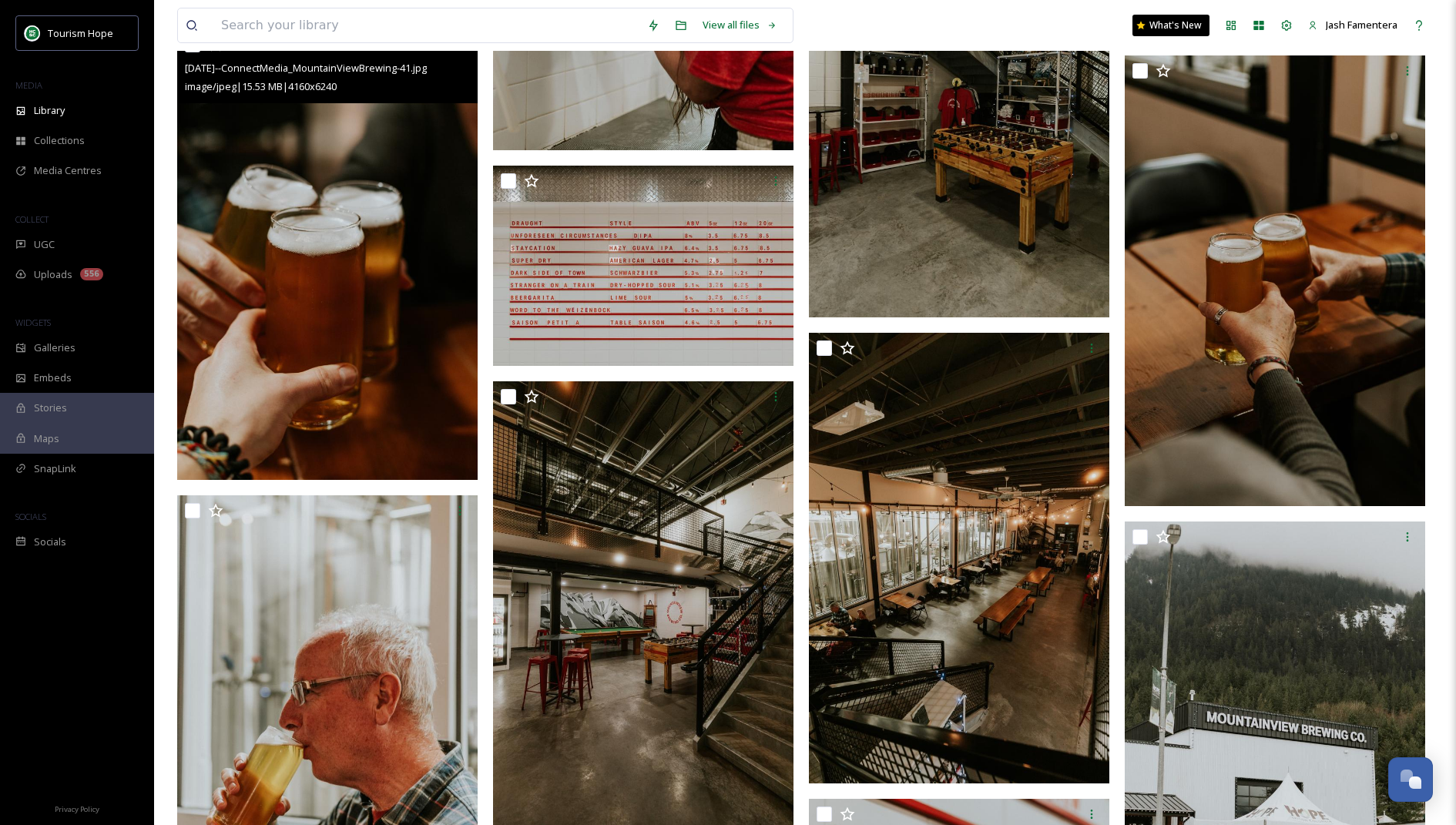
click at [340, 251] on img at bounding box center [327, 254] width 301 height 451
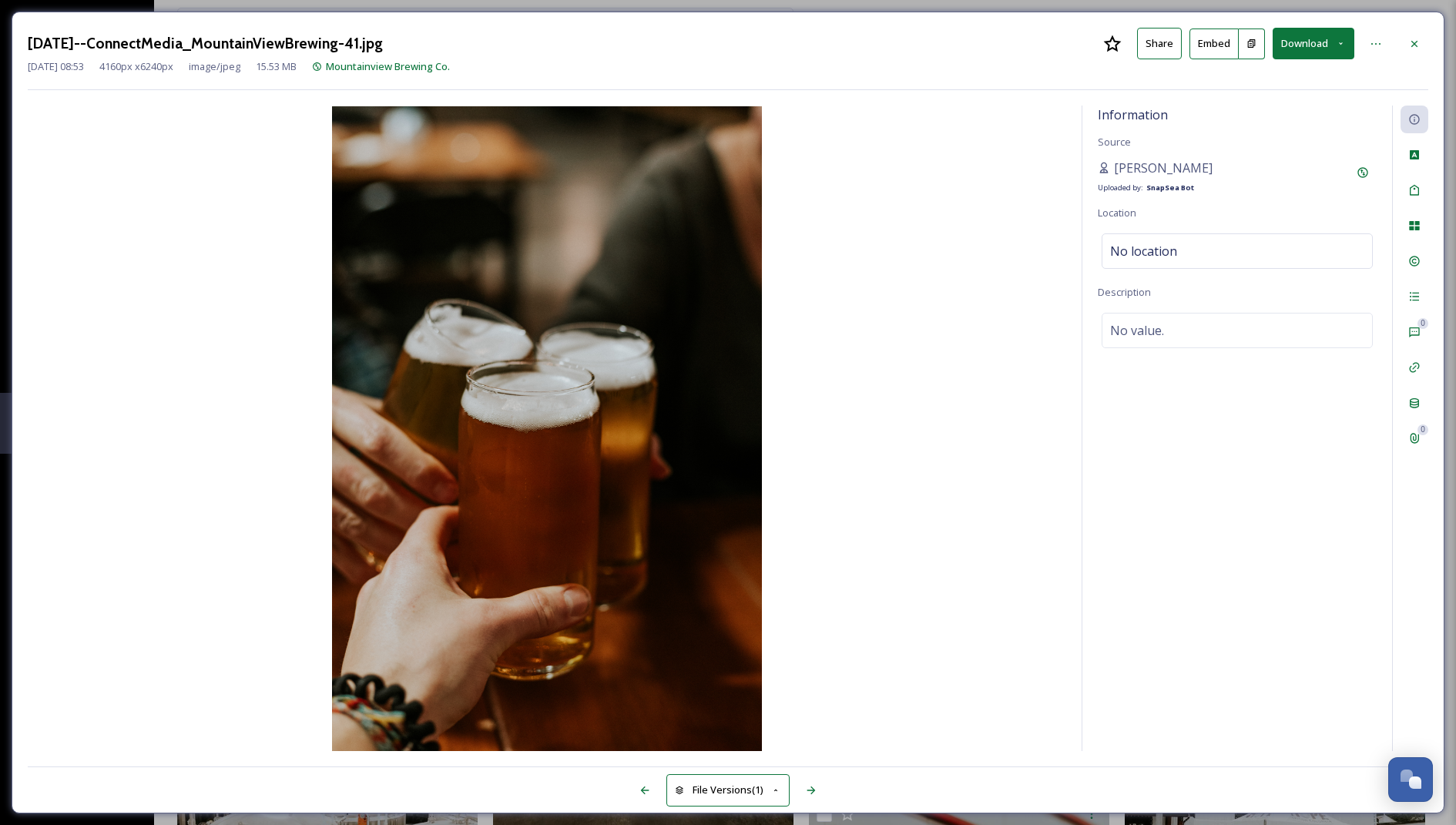
click at [1306, 41] on button "Download" at bounding box center [1313, 44] width 82 height 32
click at [1259, 99] on div "Download Large (1333 x 2000)" at bounding box center [1272, 108] width 161 height 30
click at [1411, 45] on icon at bounding box center [1414, 45] width 13 height 13
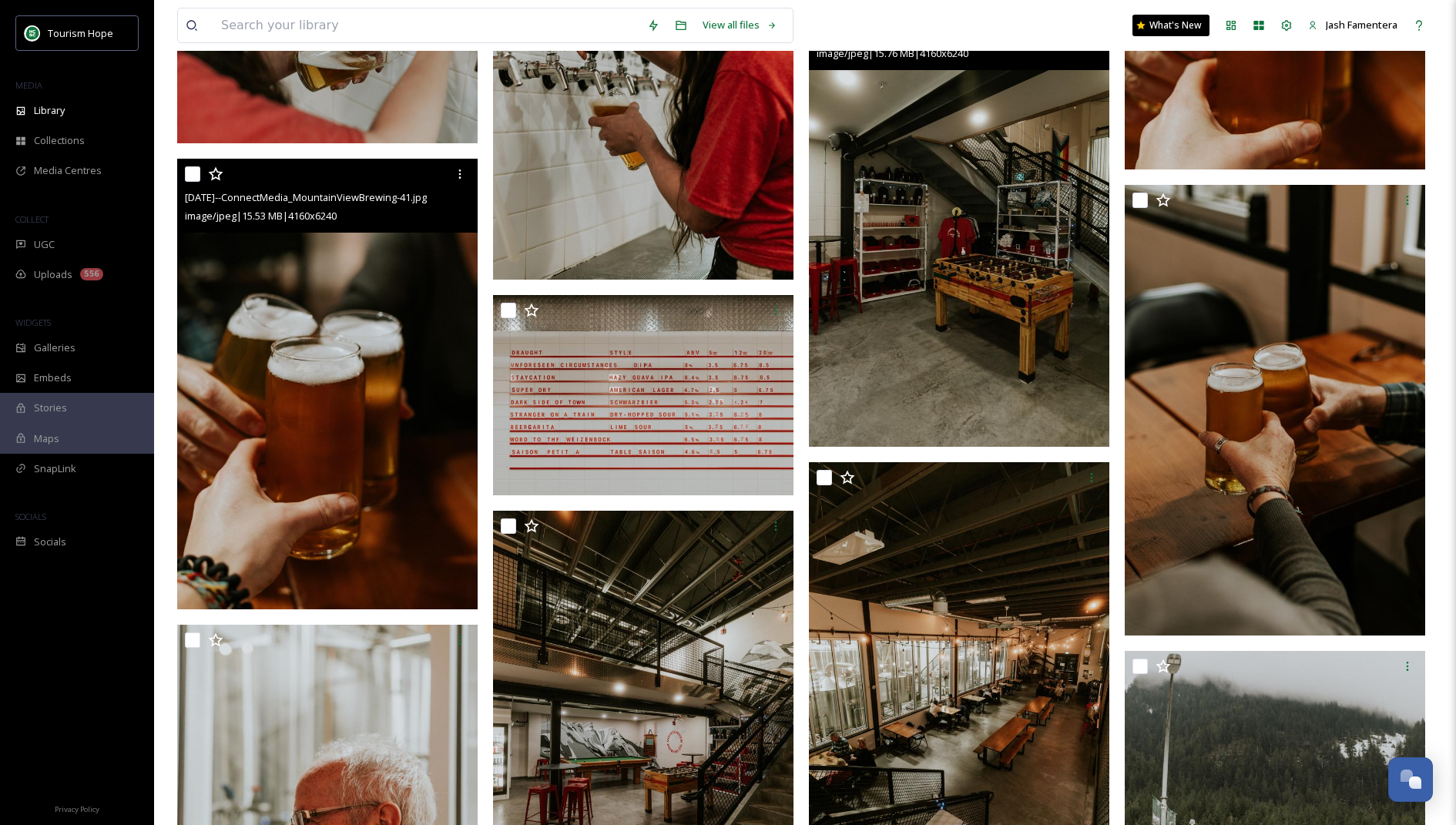
scroll to position [14012, 0]
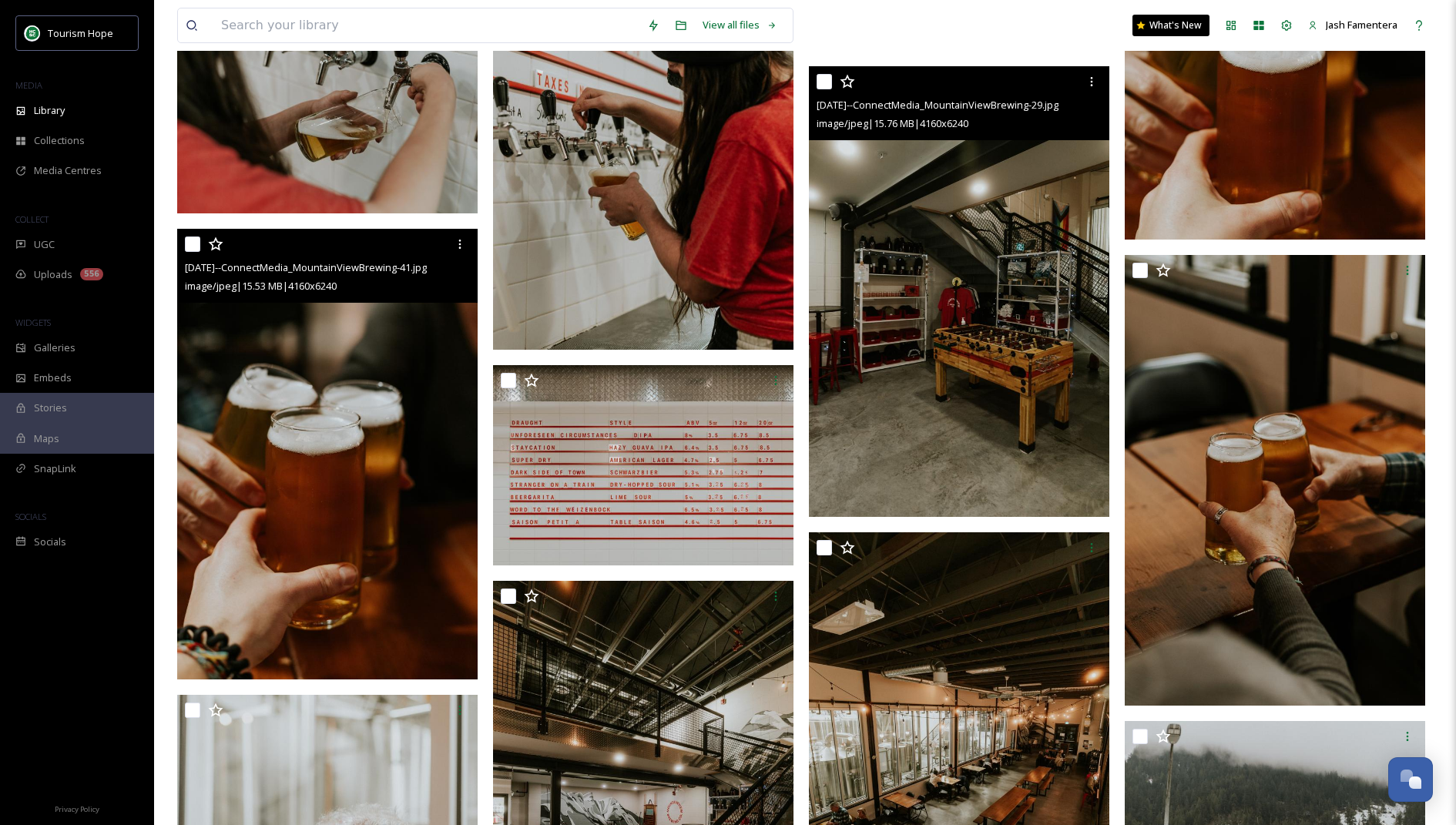
click at [947, 224] on img at bounding box center [959, 292] width 301 height 451
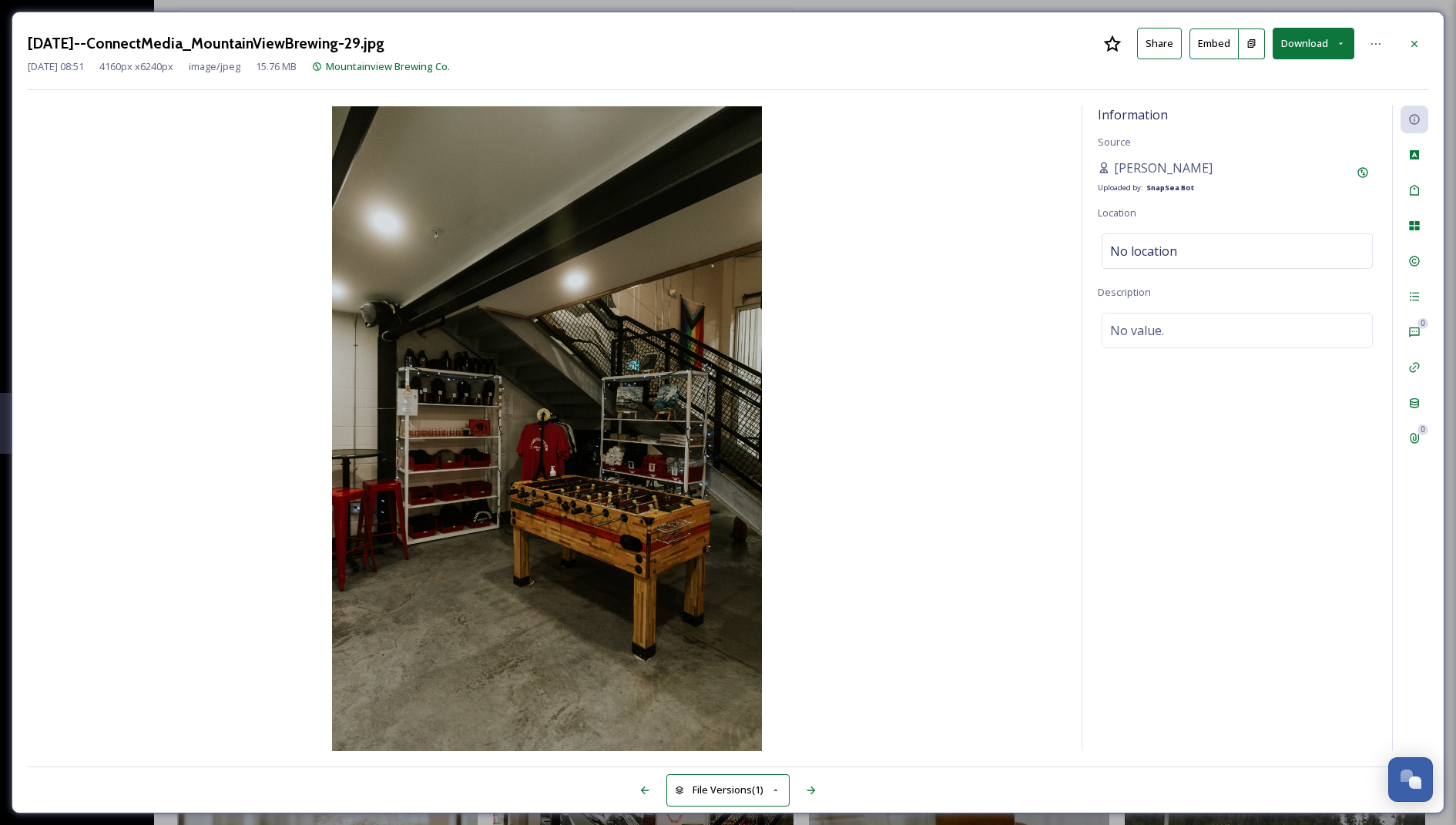
click at [1317, 47] on button "Download" at bounding box center [1313, 44] width 82 height 32
click at [1285, 98] on div "Download Large (1333 x 2000)" at bounding box center [1272, 108] width 161 height 30
click at [1413, 43] on icon at bounding box center [1414, 43] width 6 height 6
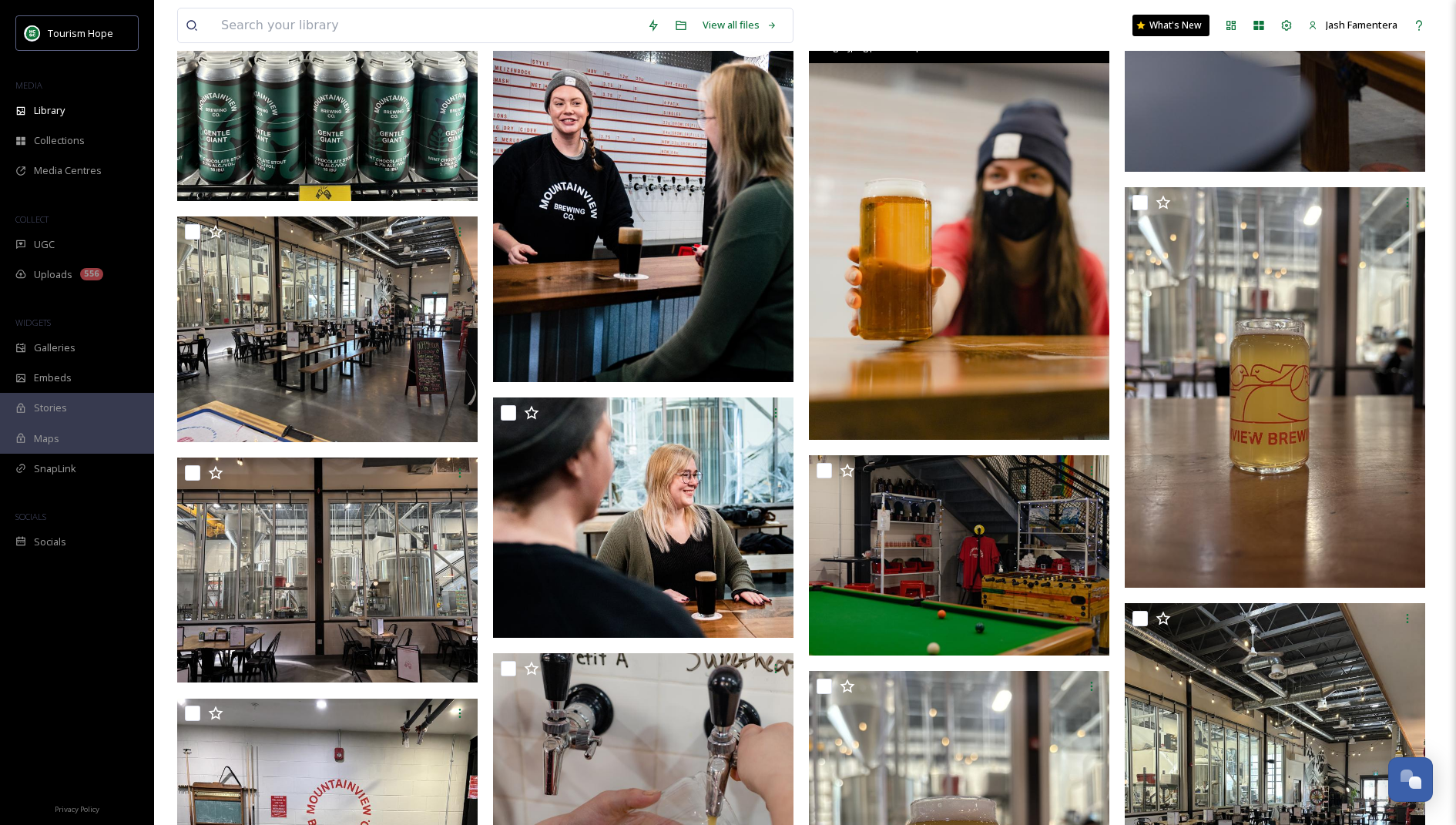
scroll to position [17977, 0]
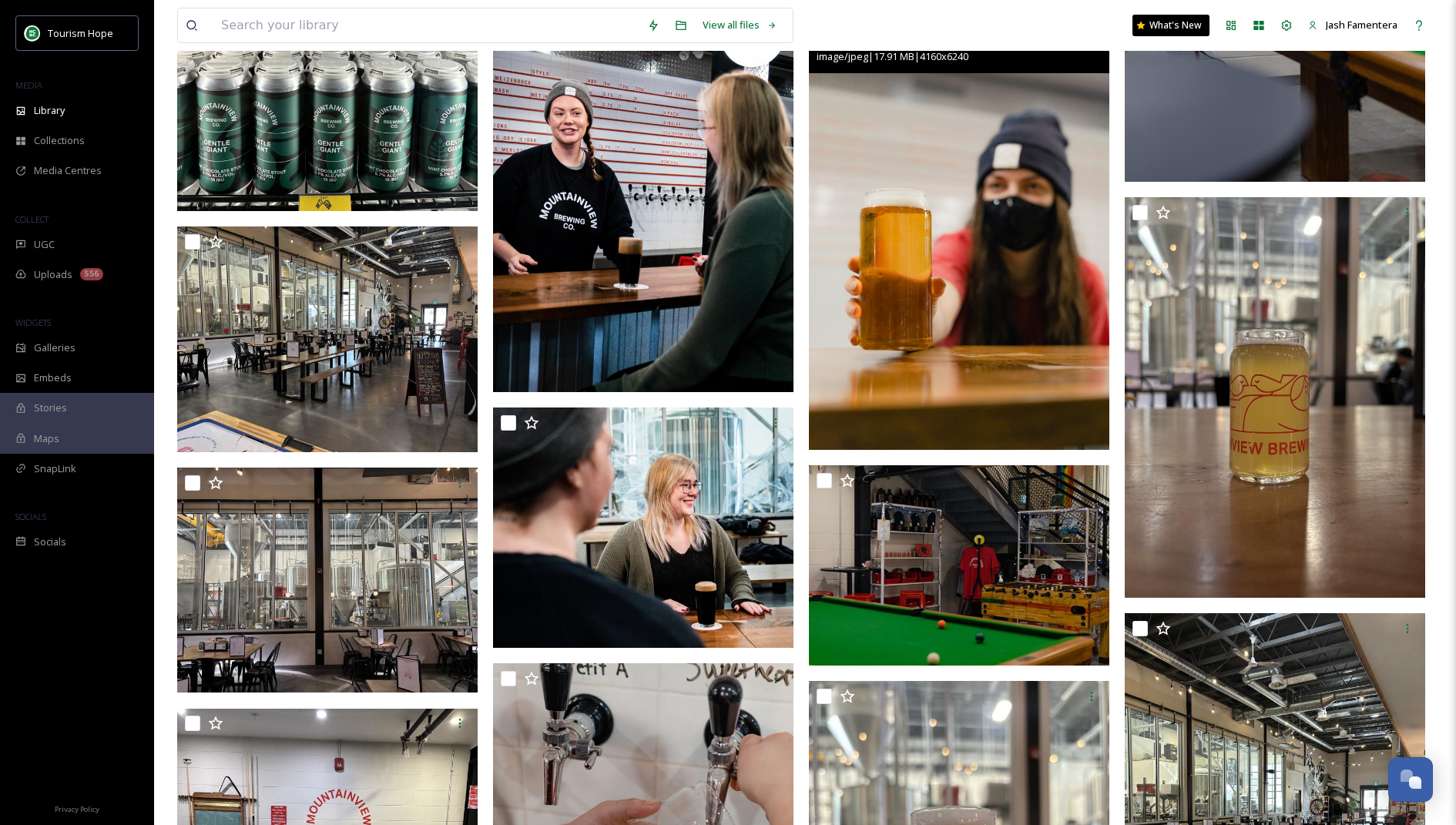
click at [977, 321] on img at bounding box center [959, 224] width 301 height 451
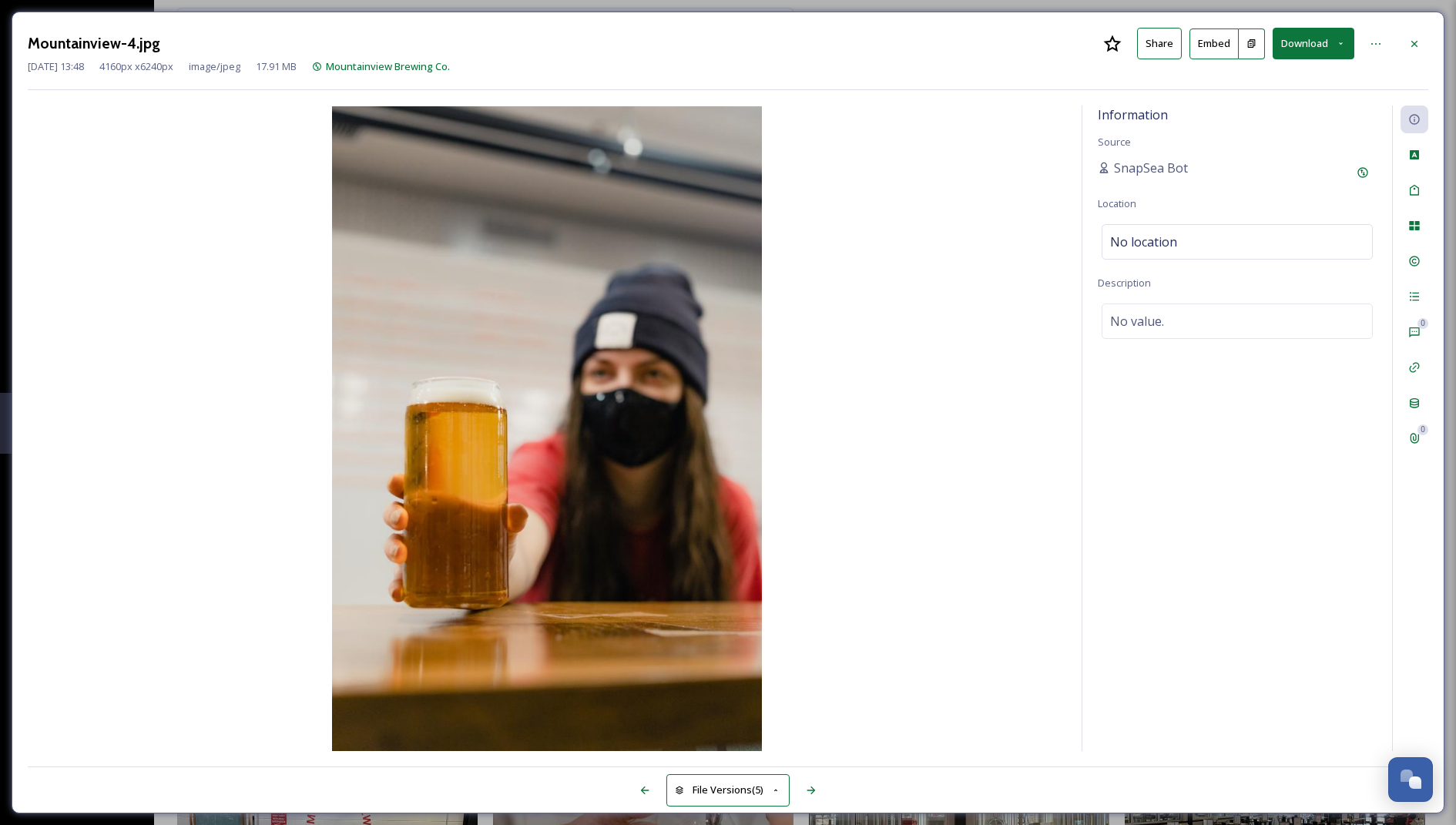
click at [1331, 51] on button "Download" at bounding box center [1313, 44] width 82 height 32
click at [1275, 110] on span "Download Large (1333 x 2000)" at bounding box center [1267, 109] width 135 height 15
